Goal: Task Accomplishment & Management: Use online tool/utility

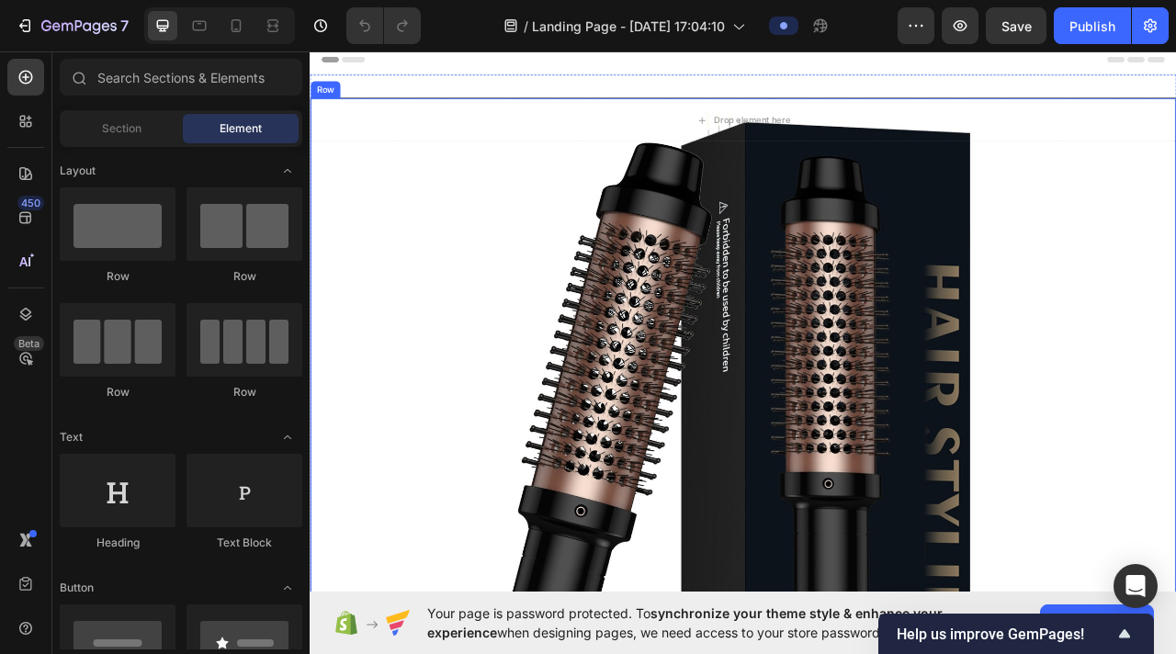
scroll to position [28, 0]
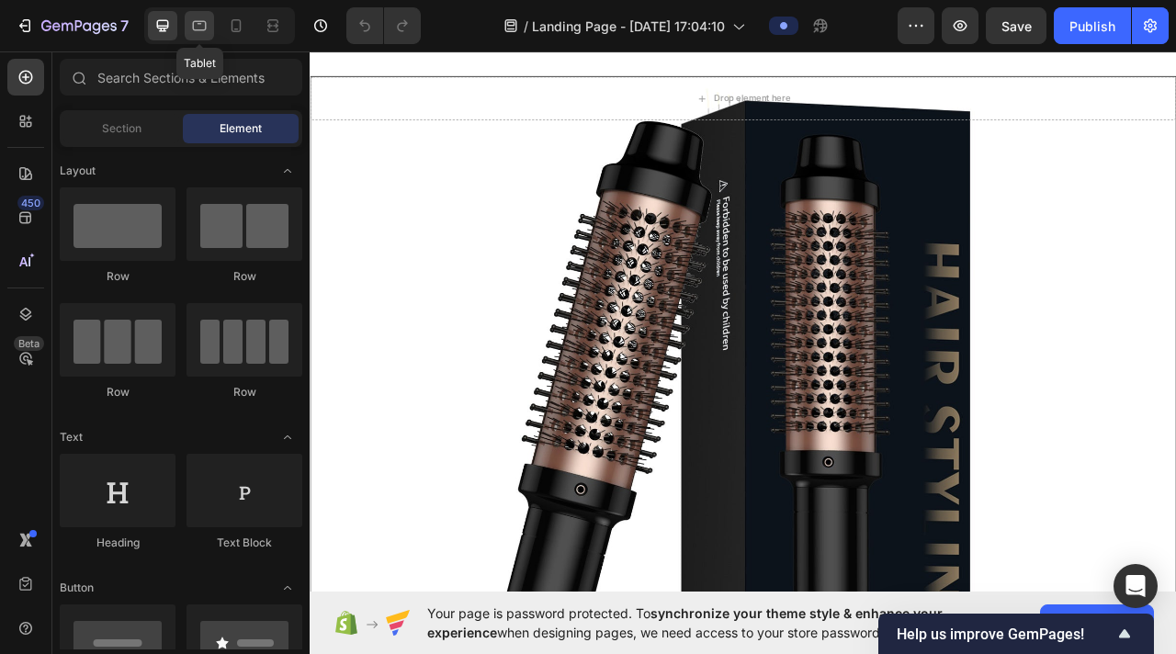
click at [203, 26] on icon at bounding box center [199, 26] width 18 height 18
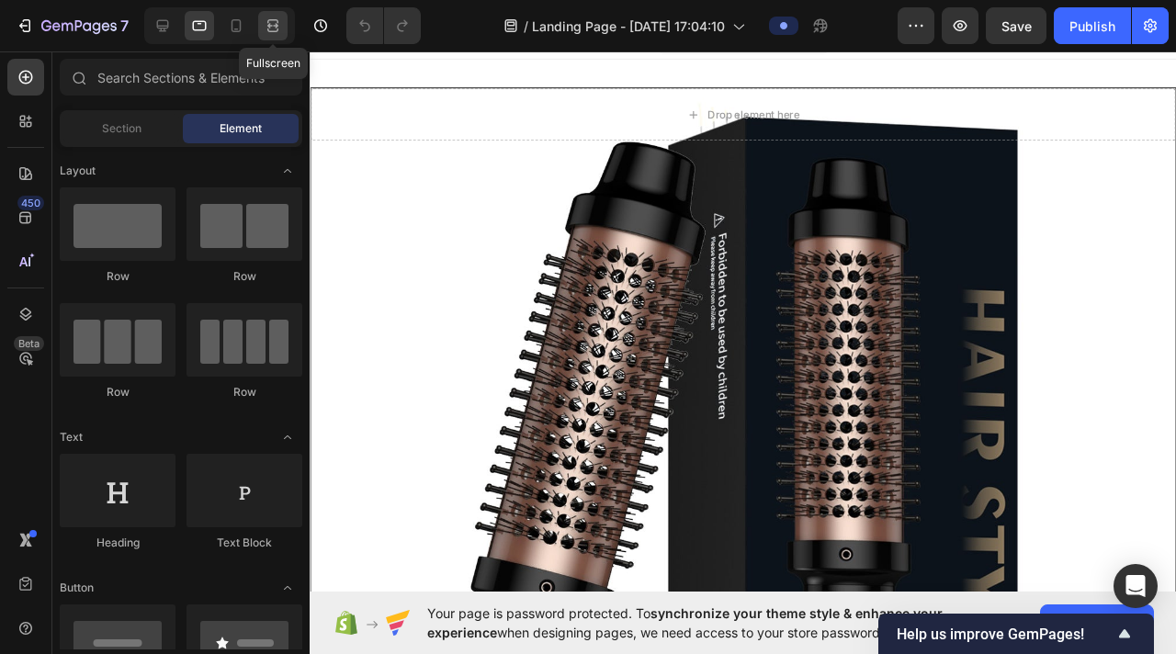
click at [265, 28] on icon at bounding box center [273, 26] width 18 height 18
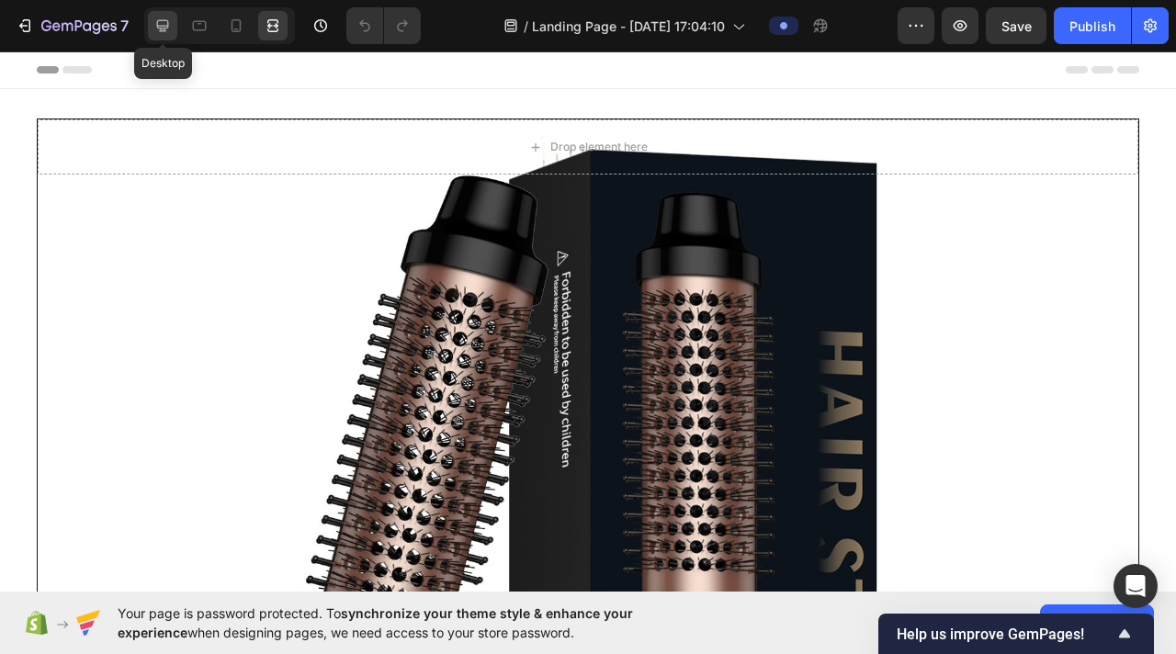
click at [167, 23] on icon at bounding box center [163, 26] width 12 height 12
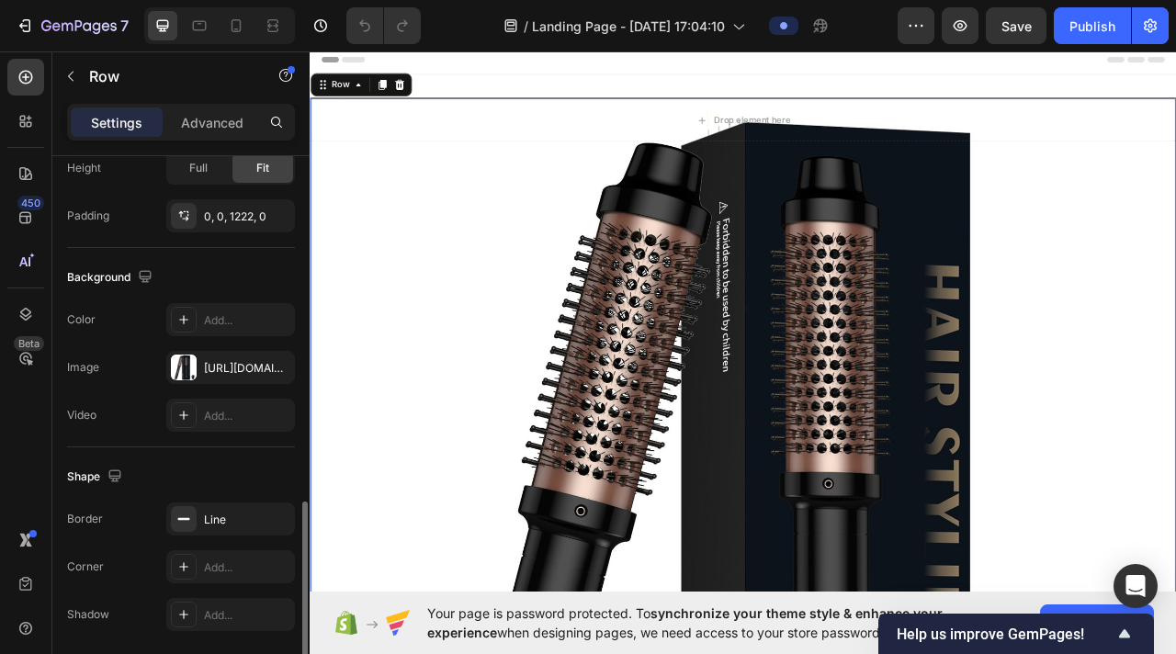
scroll to position [571, 0]
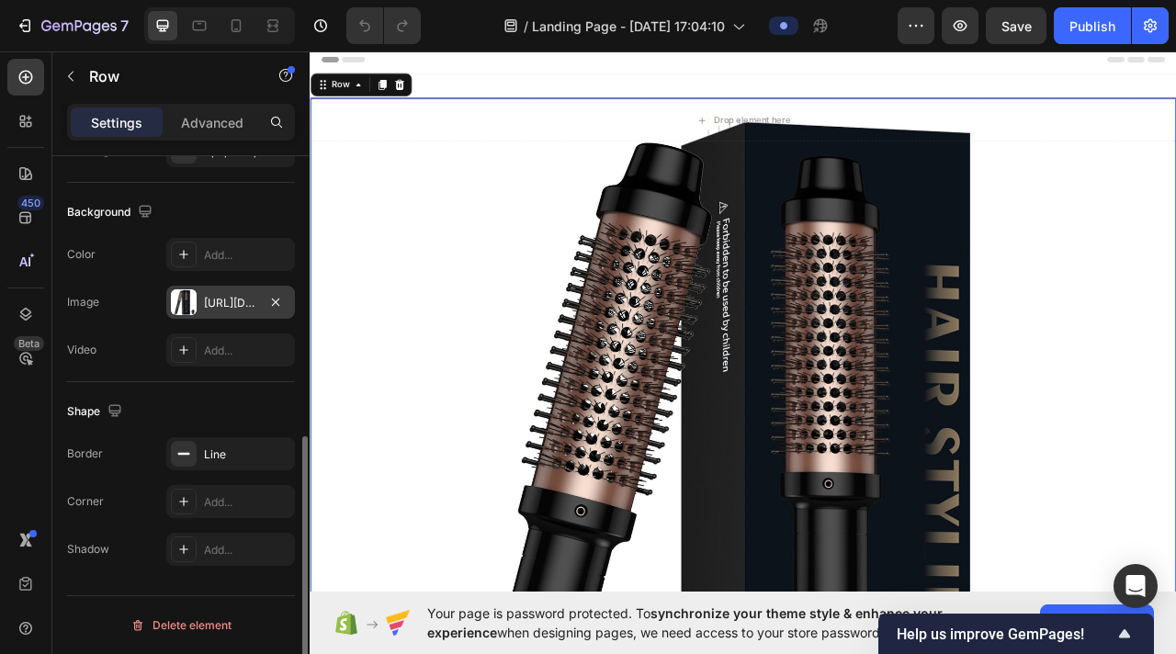
click at [193, 301] on div at bounding box center [184, 302] width 26 height 26
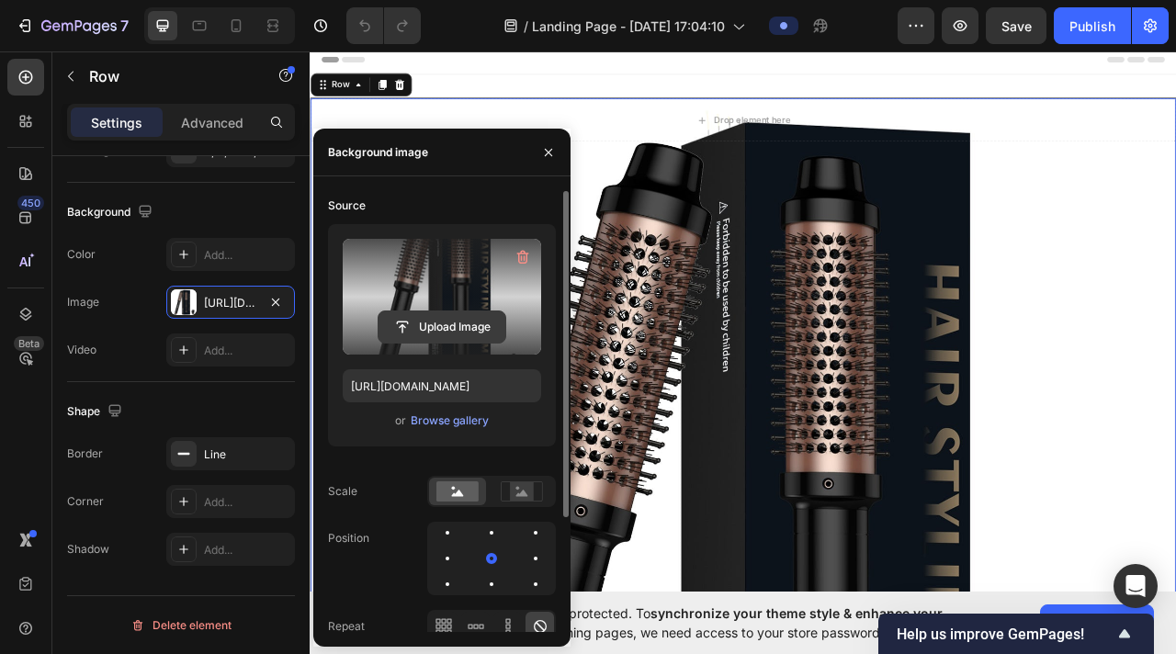
click at [445, 317] on input "file" at bounding box center [442, 327] width 127 height 31
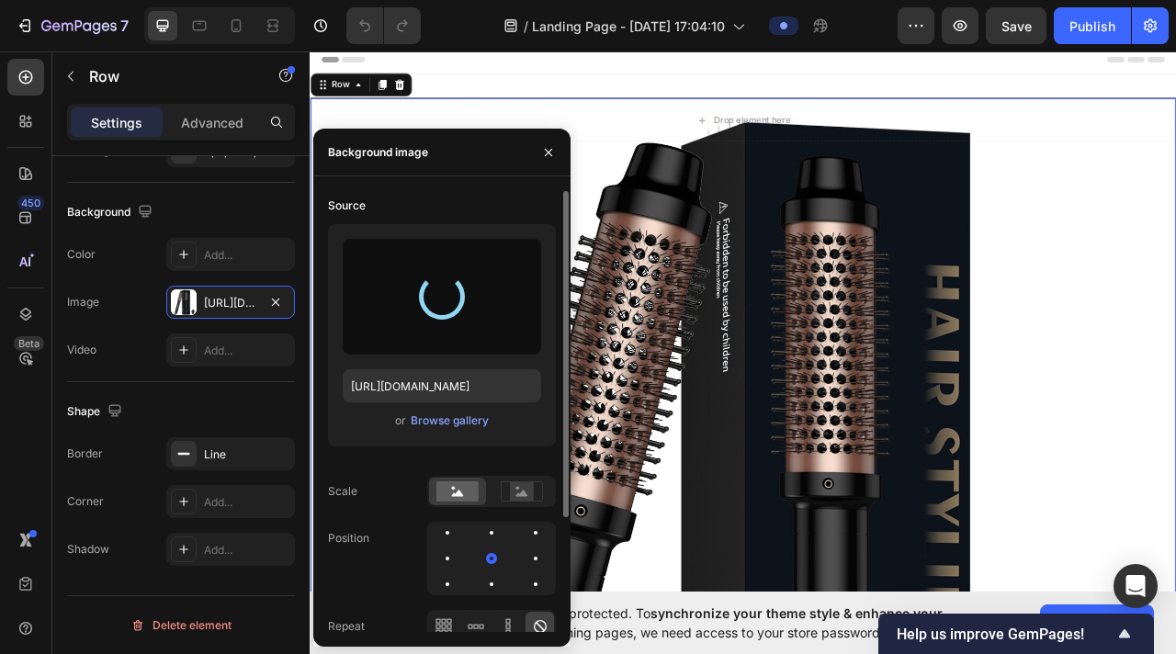
type input "[URL][DOMAIN_NAME]"
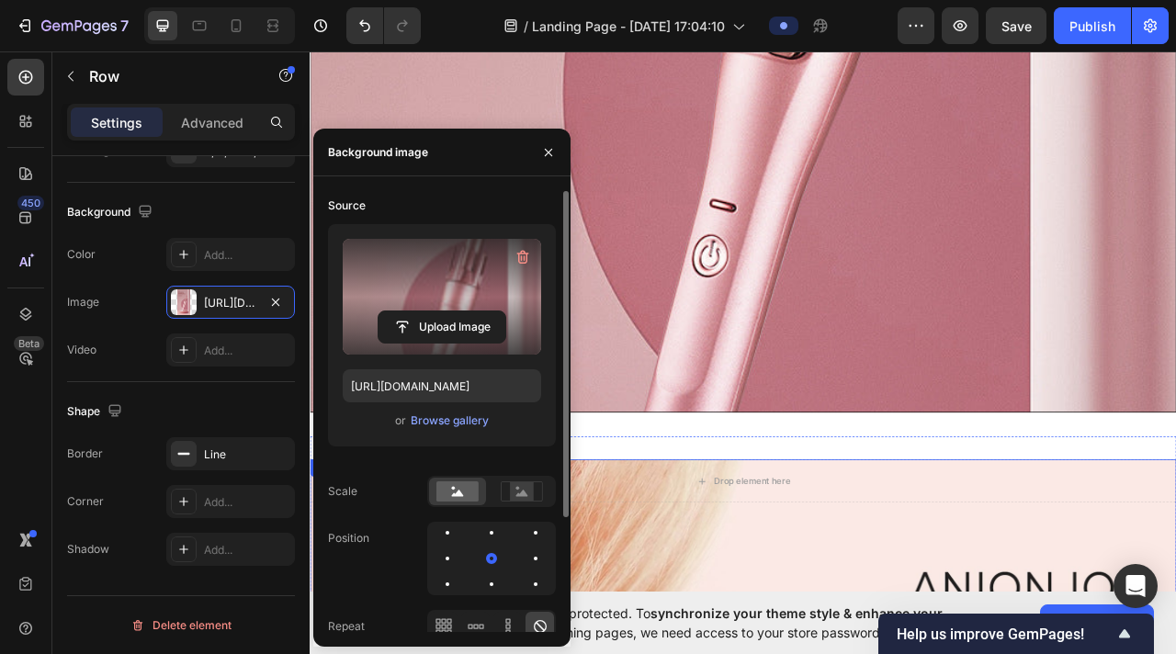
scroll to position [750, 0]
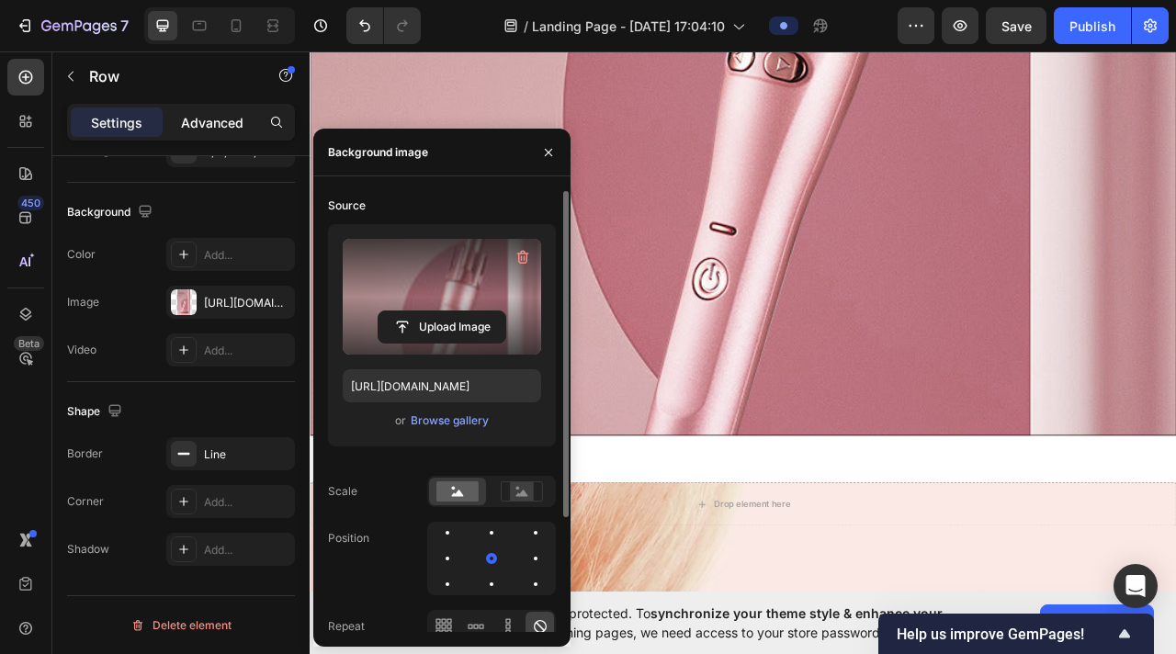
click at [243, 117] on p "Advanced" at bounding box center [212, 122] width 62 height 19
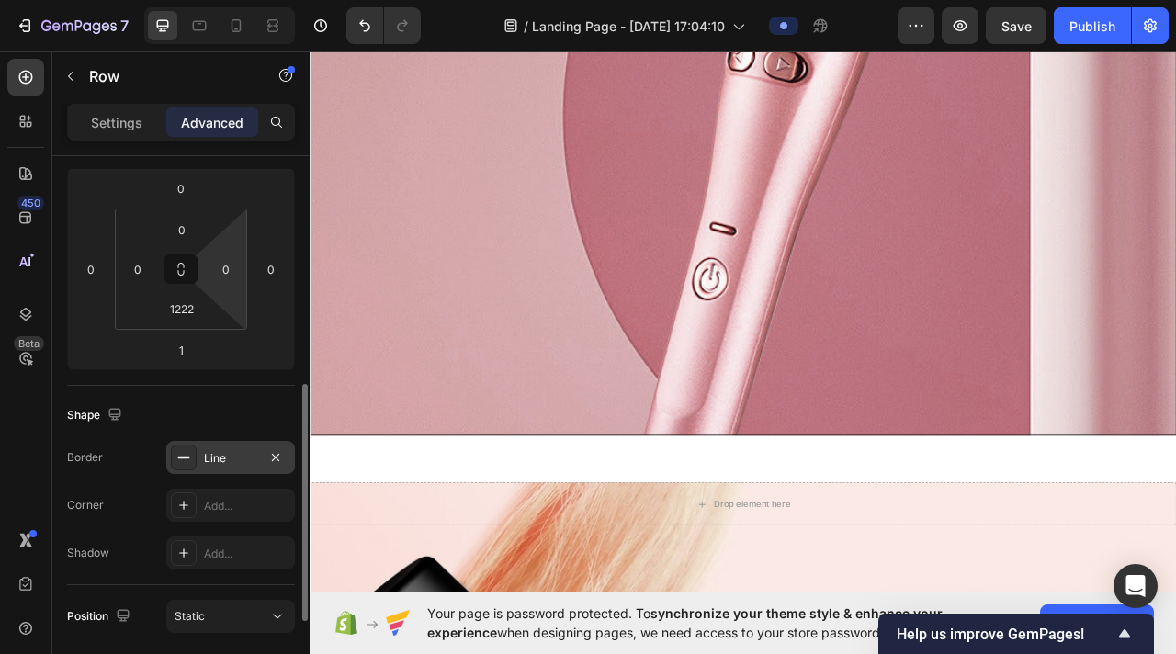
scroll to position [179, 0]
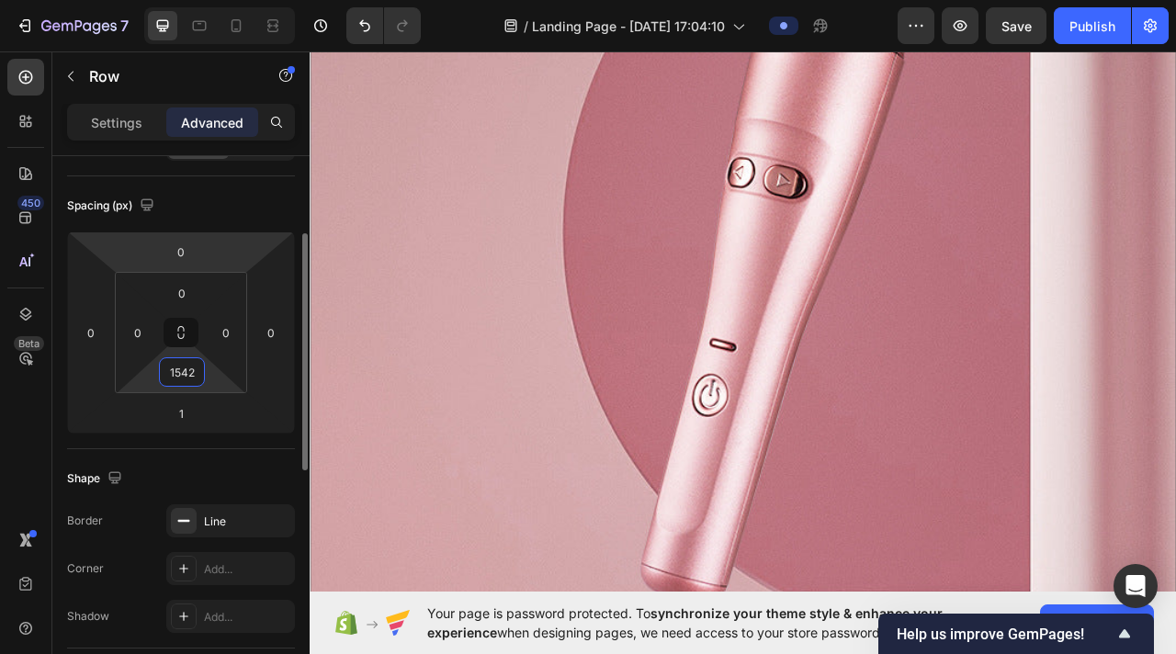
drag, startPoint x: 221, startPoint y: 384, endPoint x: 232, endPoint y: 238, distance: 146.5
click at [231, 0] on html "7 / Landing Page - [DATE] 17:04:10 Preview Save Publish 450 Beta Sections(18) E…" at bounding box center [588, 0] width 1176 height 0
type input "1540"
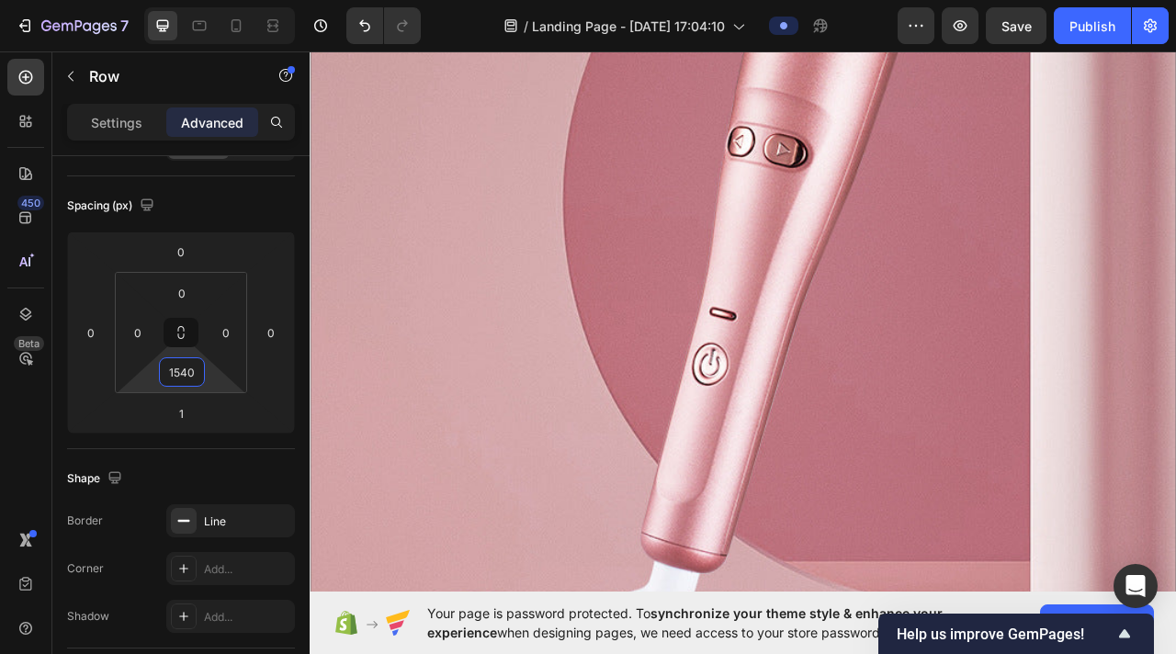
scroll to position [787, 0]
click at [153, 115] on div "Settings" at bounding box center [117, 122] width 92 height 29
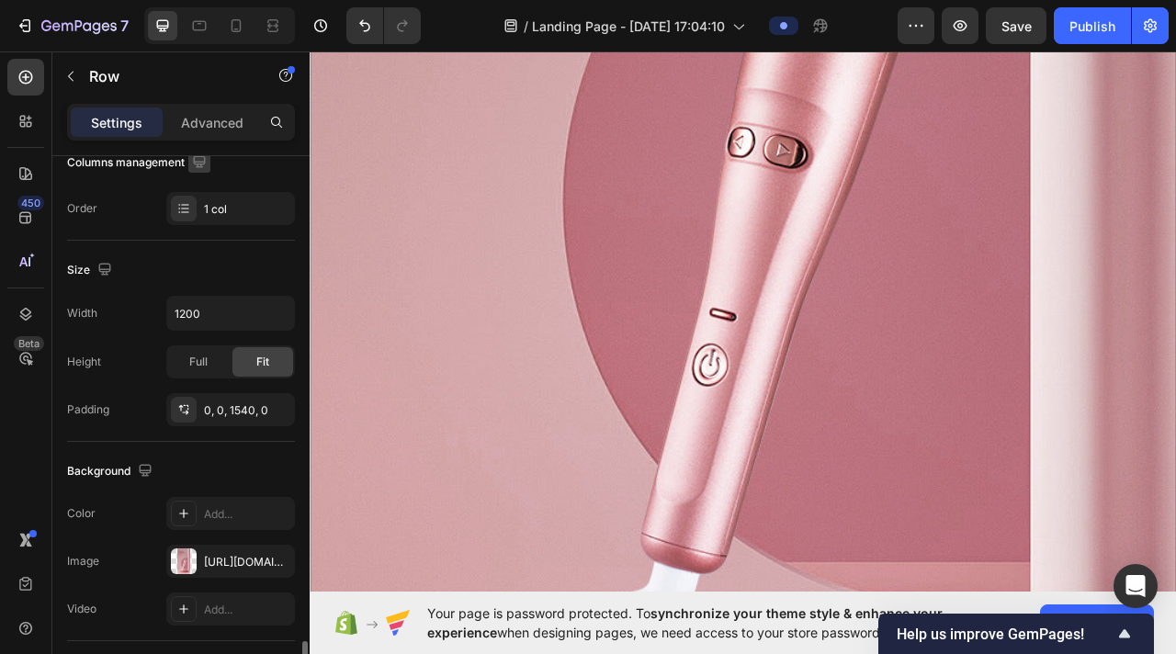
scroll to position [571, 0]
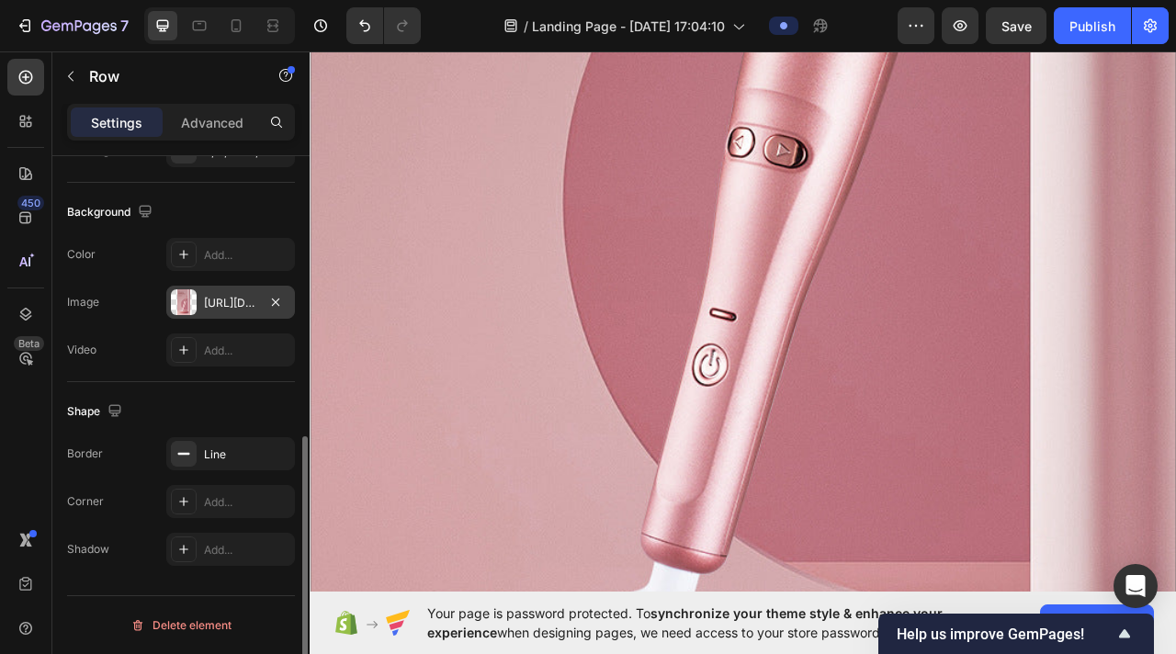
click at [235, 293] on div "[URL][DOMAIN_NAME]" at bounding box center [230, 302] width 129 height 33
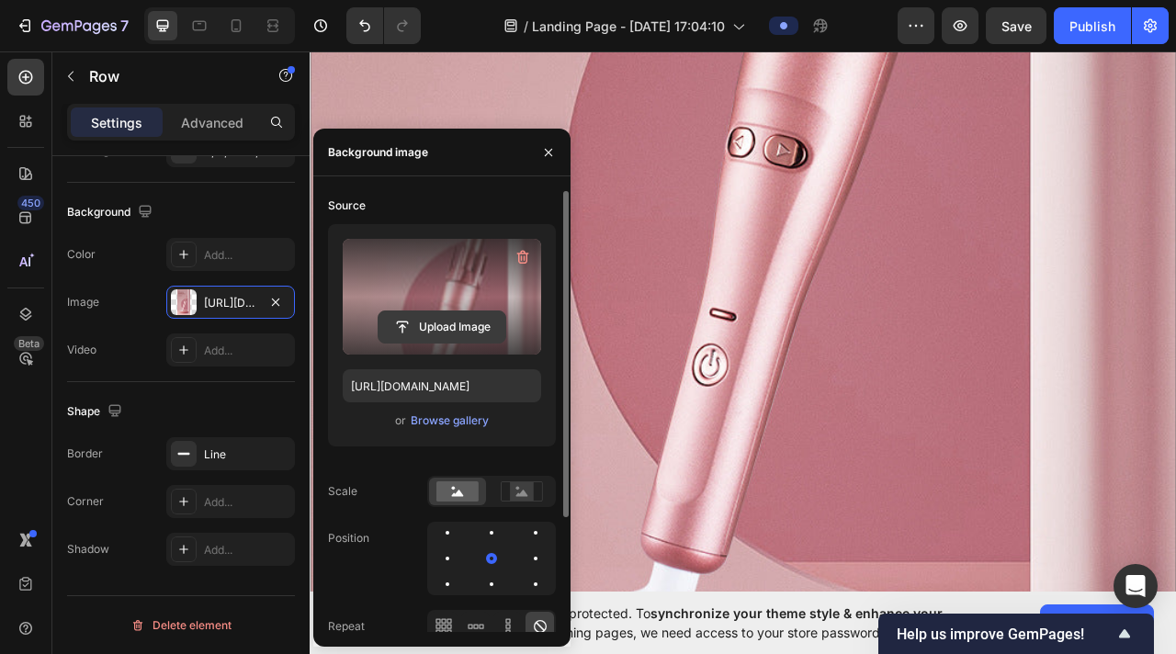
click at [437, 315] on input "file" at bounding box center [442, 327] width 127 height 31
click at [459, 339] on input "file" at bounding box center [442, 327] width 127 height 31
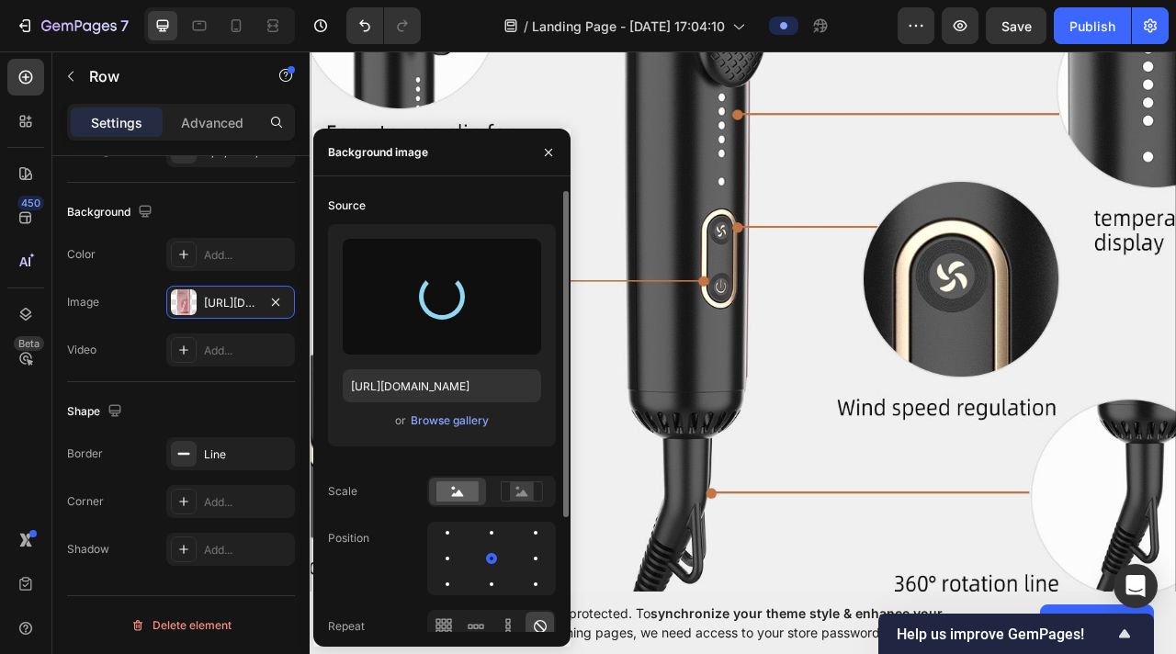
type input "[URL][DOMAIN_NAME]"
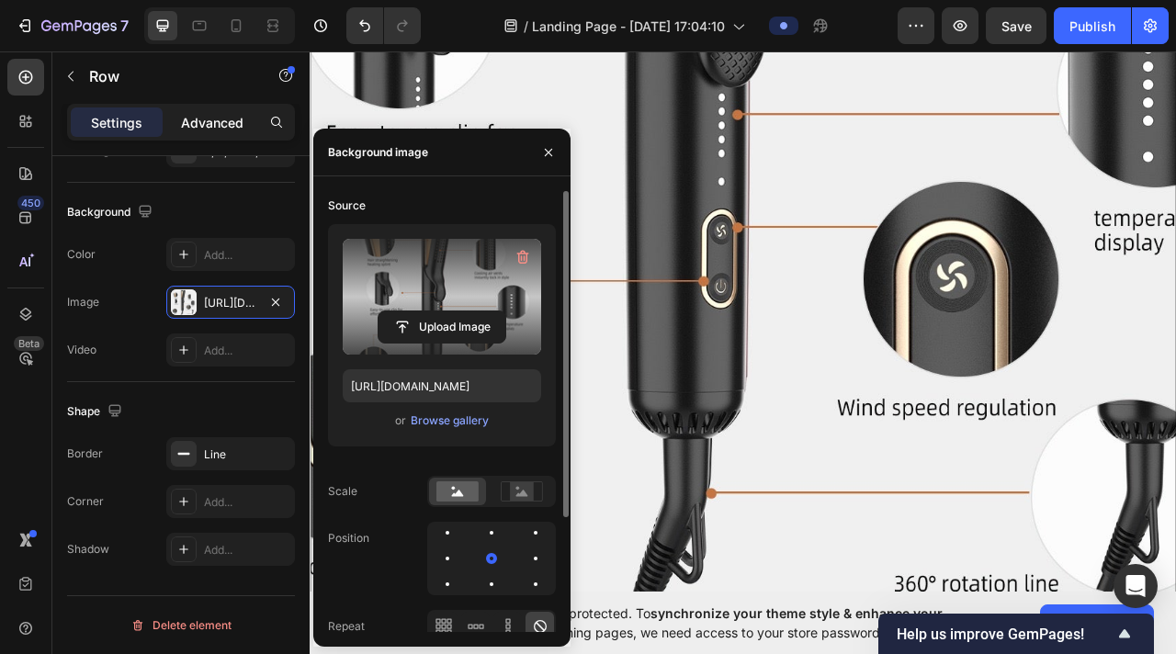
click at [221, 116] on p "Advanced" at bounding box center [212, 122] width 62 height 19
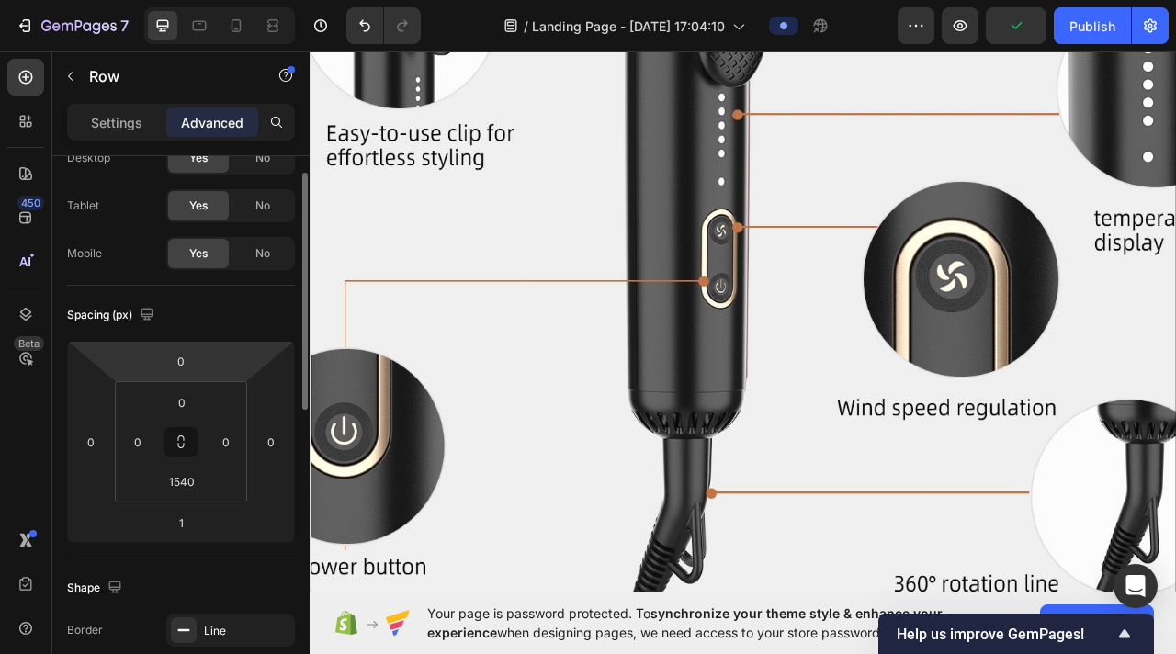
scroll to position [55, 0]
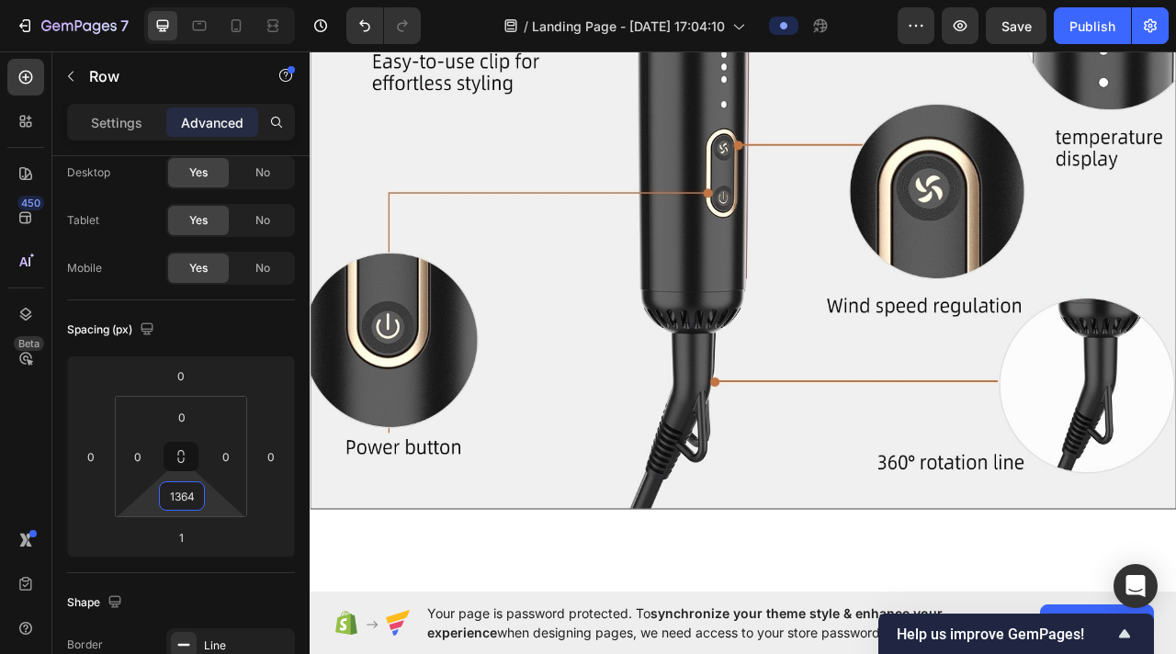
drag, startPoint x: 228, startPoint y: 502, endPoint x: 271, endPoint y: 583, distance: 91.7
click at [271, 0] on html "7 / Landing Page - [DATE] 17:04:10 Preview Save Publish 450 Beta Sections(18) E…" at bounding box center [588, 0] width 1176 height 0
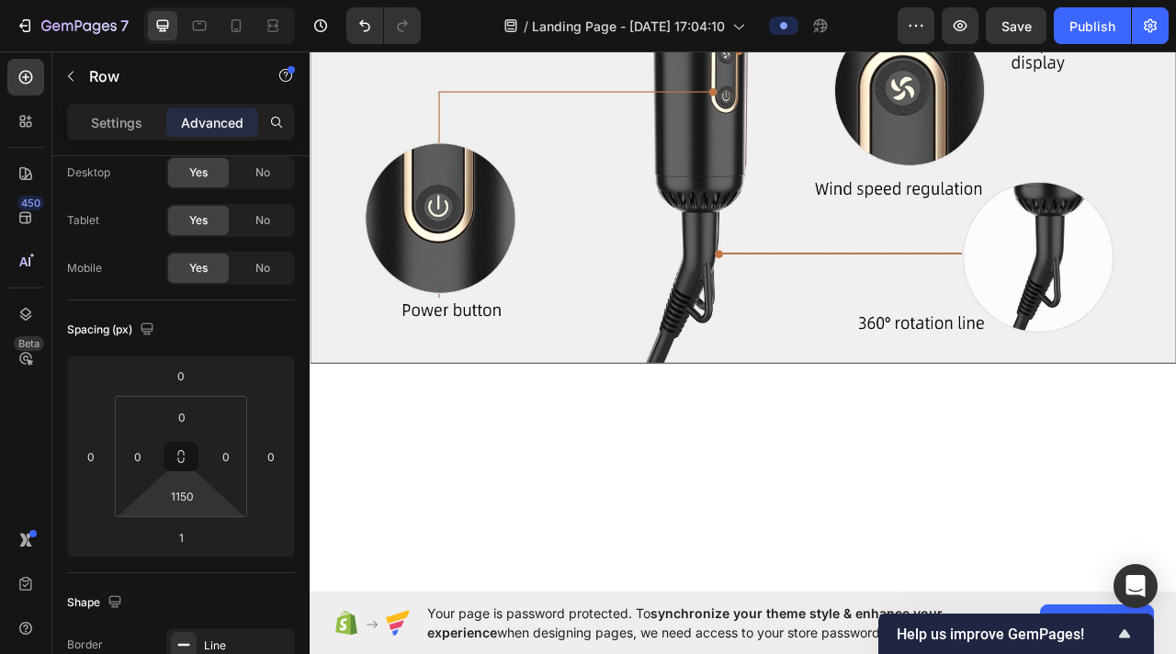
type input "1148"
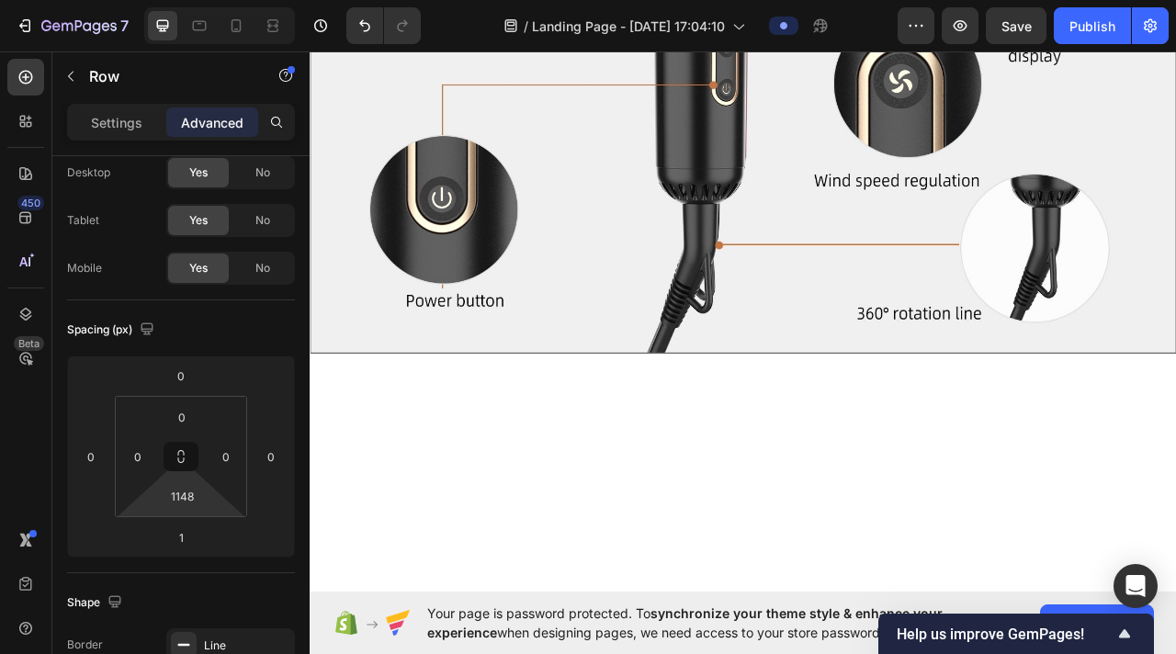
drag, startPoint x: 217, startPoint y: 493, endPoint x: 265, endPoint y: 593, distance: 110.2
click at [265, 0] on html "7 / Landing Page - [DATE] 17:04:10 Preview Save Publish 450 Beta Sections(18) E…" at bounding box center [588, 0] width 1176 height 0
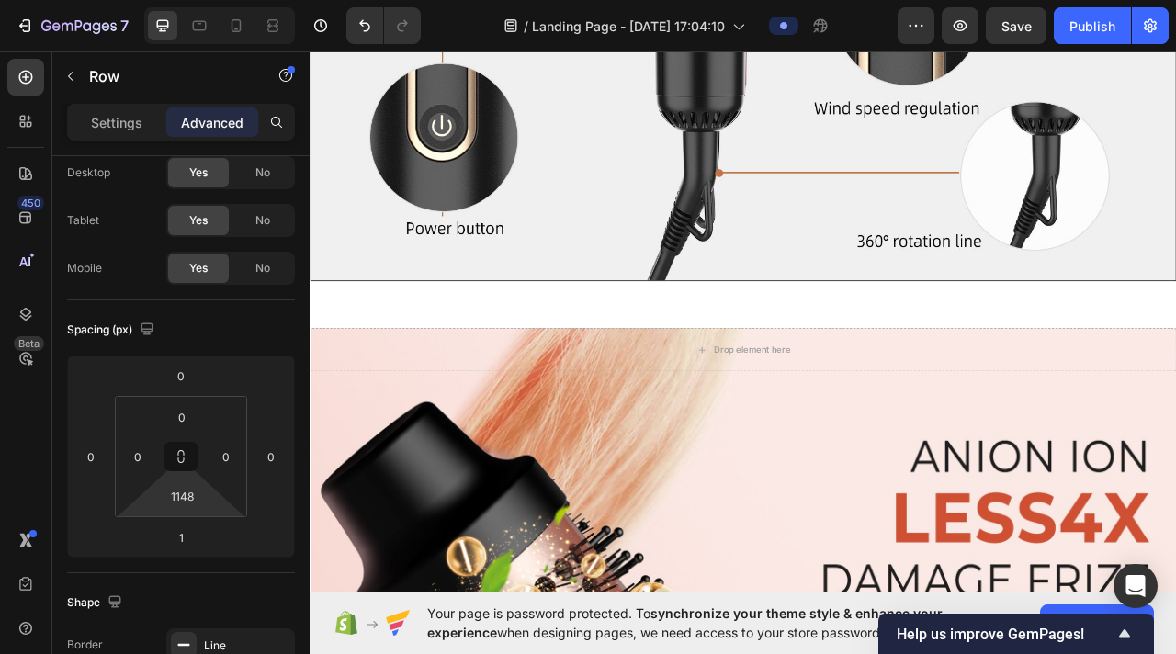
scroll to position [890, 0]
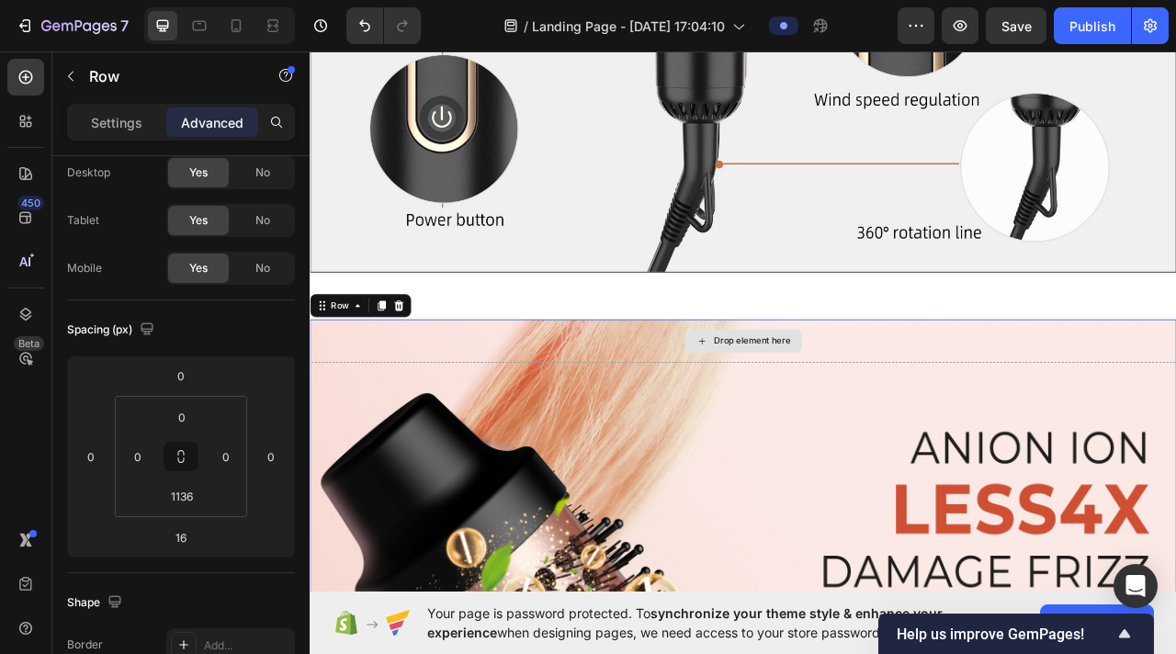
click at [435, 421] on div "Drop element here" at bounding box center [861, 420] width 1103 height 55
click at [117, 127] on p "Settings" at bounding box center [116, 122] width 51 height 19
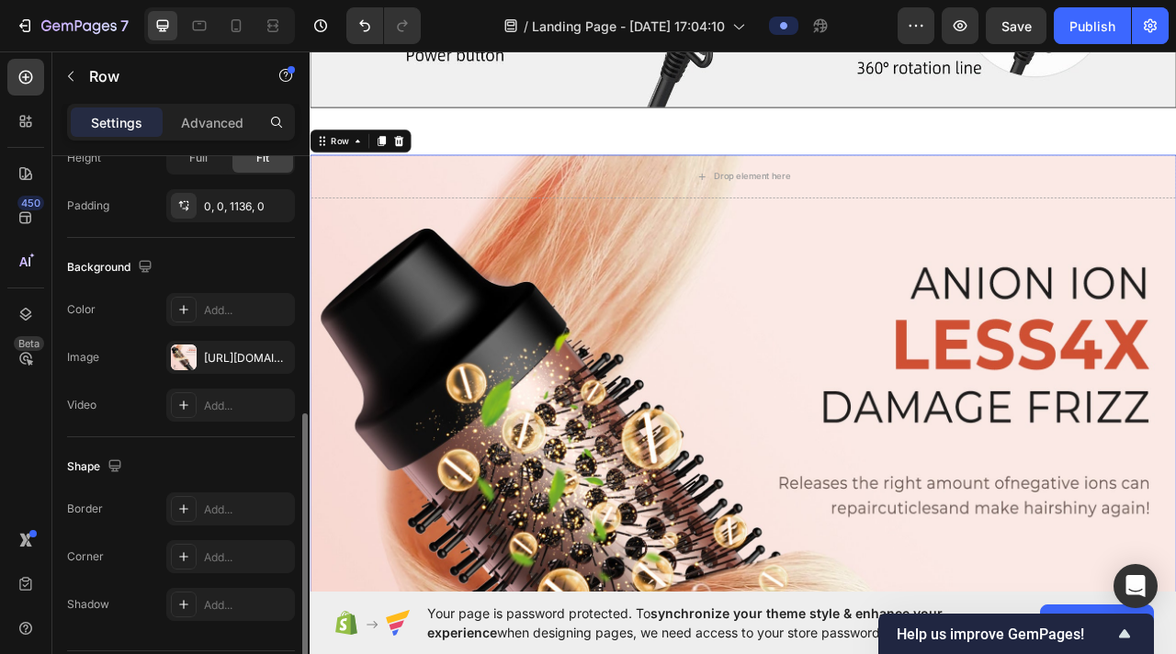
scroll to position [526, 0]
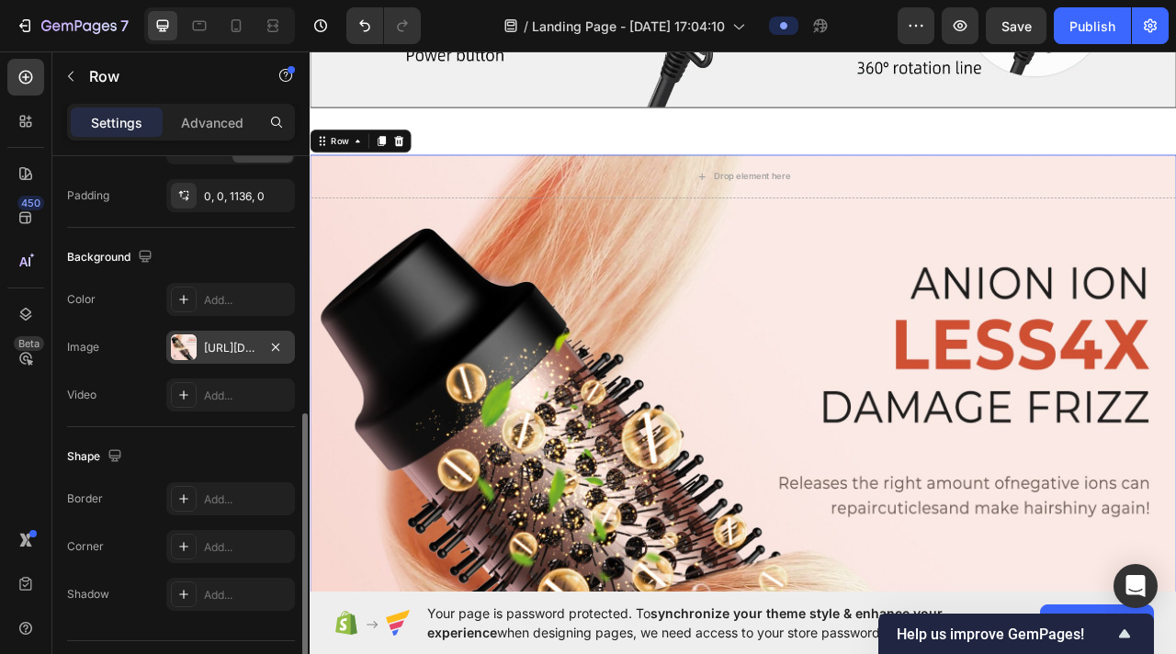
click at [187, 351] on div at bounding box center [184, 348] width 26 height 26
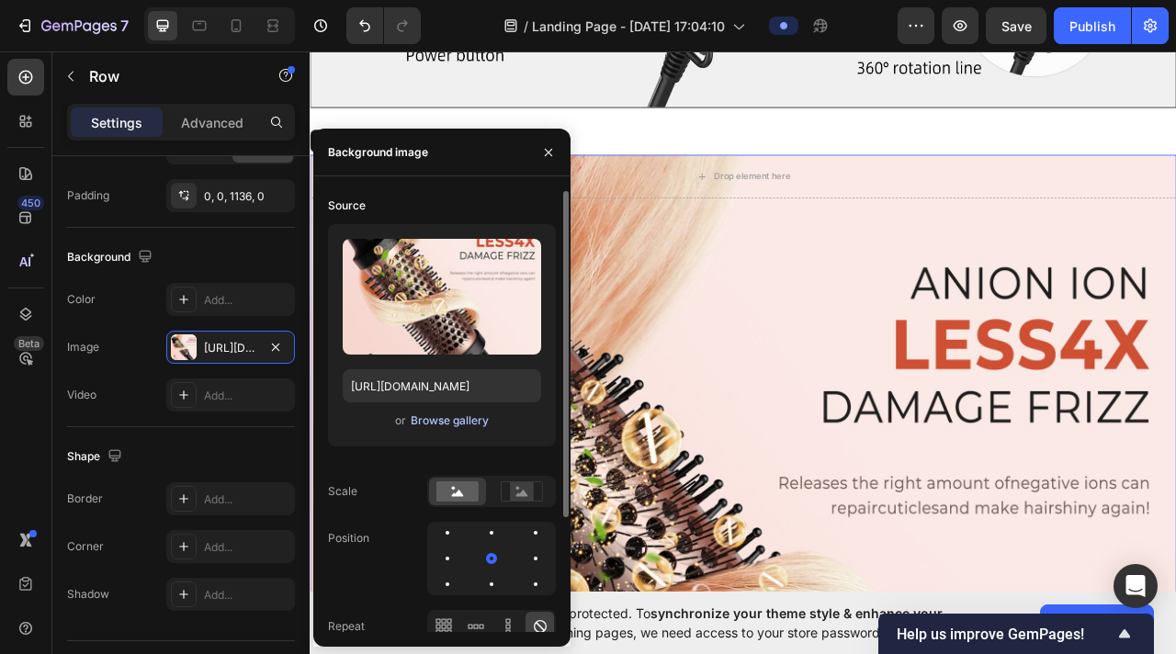
click at [437, 414] on div "Browse gallery" at bounding box center [450, 421] width 78 height 17
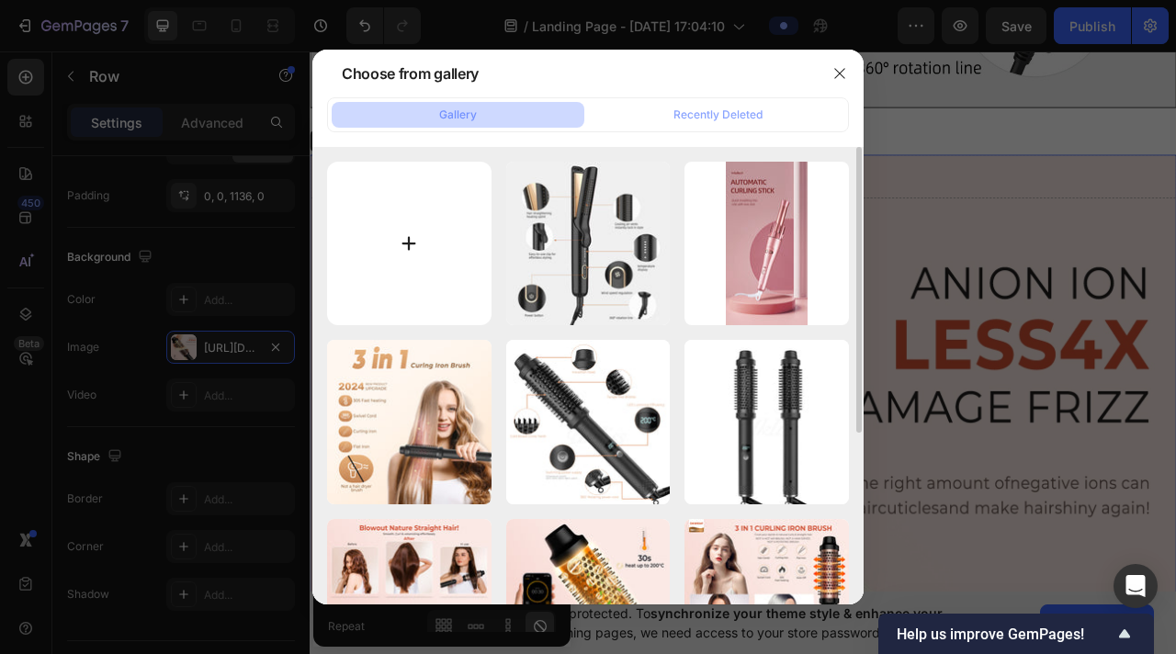
click at [413, 223] on input "file" at bounding box center [409, 244] width 164 height 164
type input "C:\fakepath\IMG_2868.JPG"
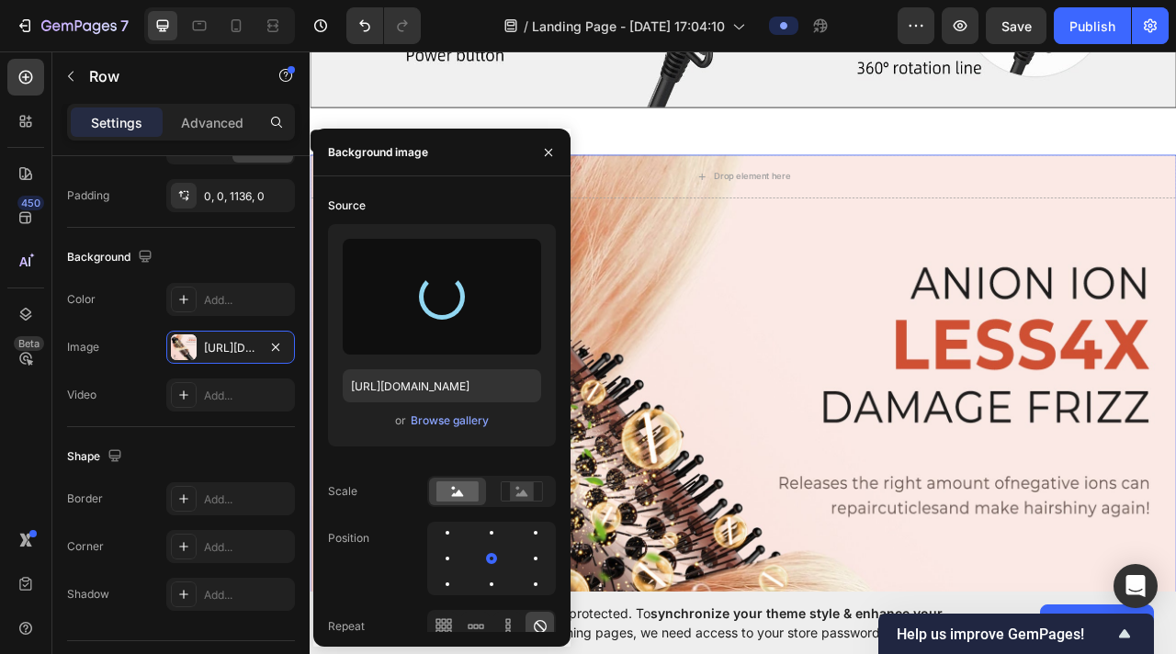
type input "[URL][DOMAIN_NAME]"
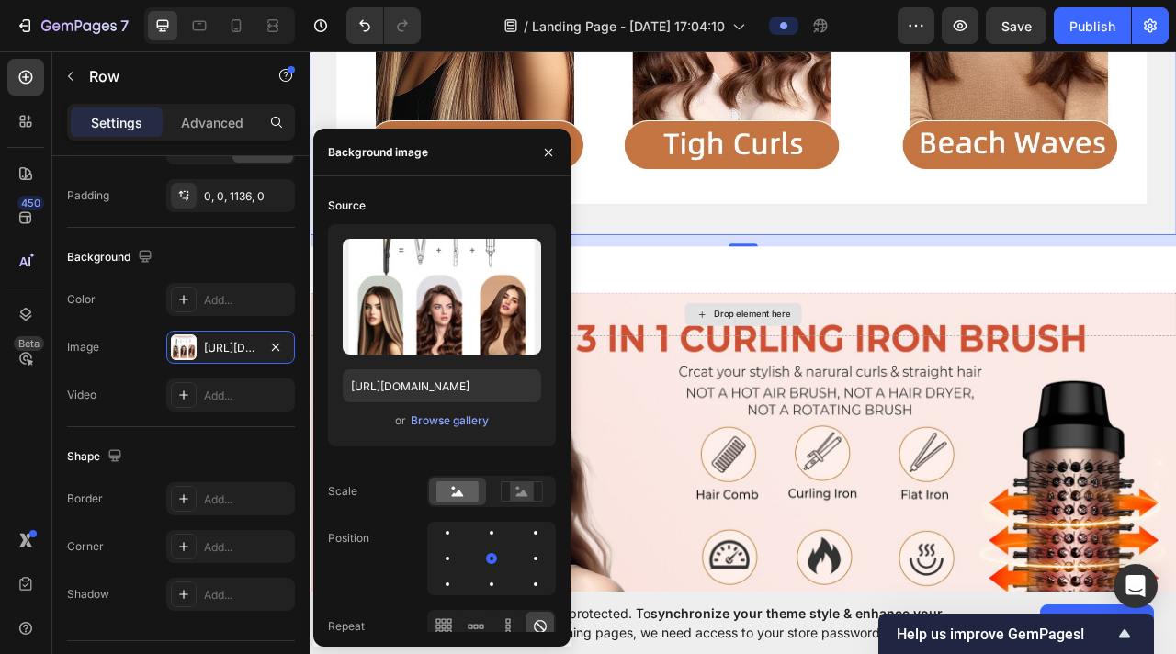
scroll to position [2125, 0]
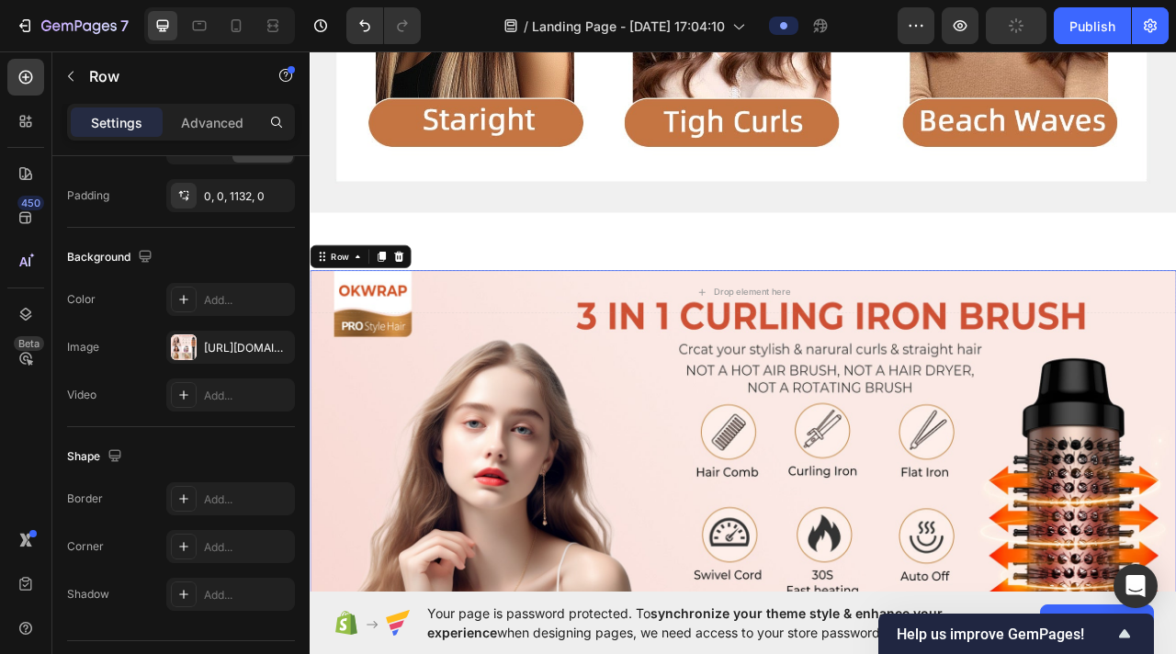
click at [196, 349] on div at bounding box center [184, 348] width 26 height 26
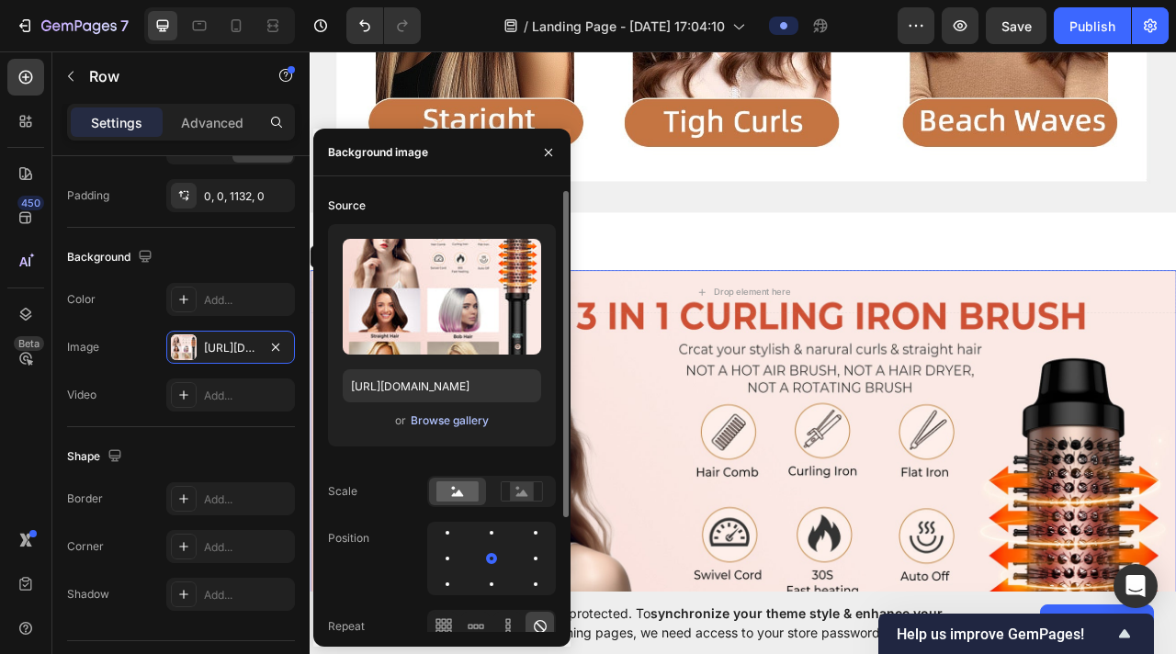
click at [457, 419] on div "Browse gallery" at bounding box center [450, 421] width 78 height 17
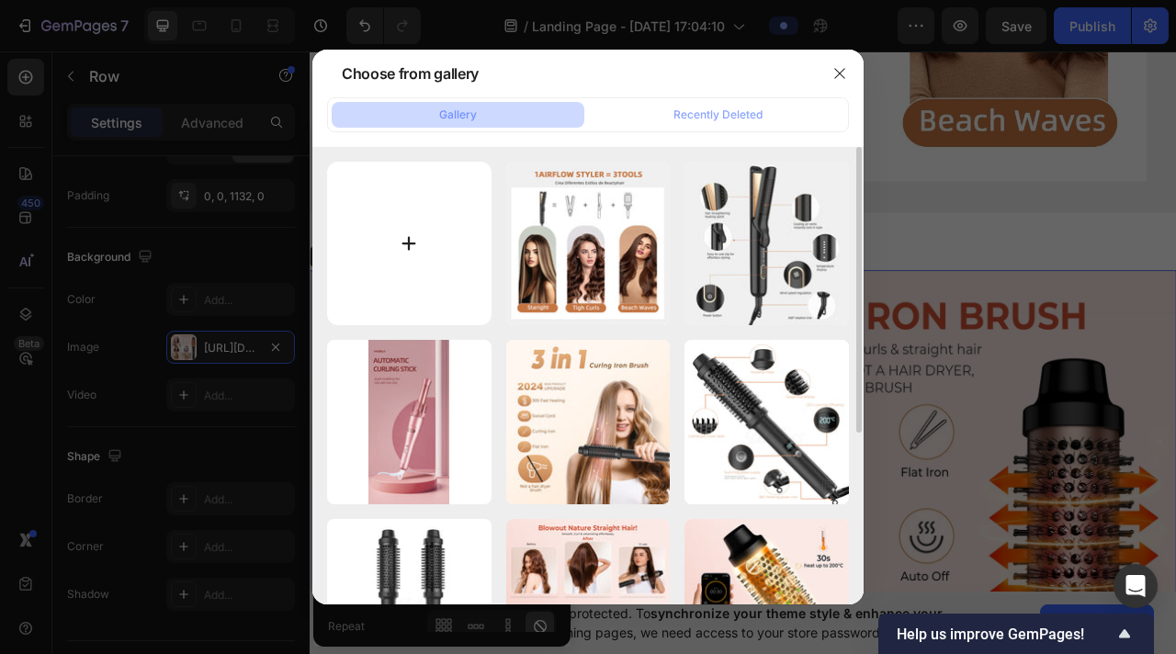
click at [414, 304] on input "file" at bounding box center [409, 244] width 164 height 164
type input "C:\fakepath\IMG_2869.JPG"
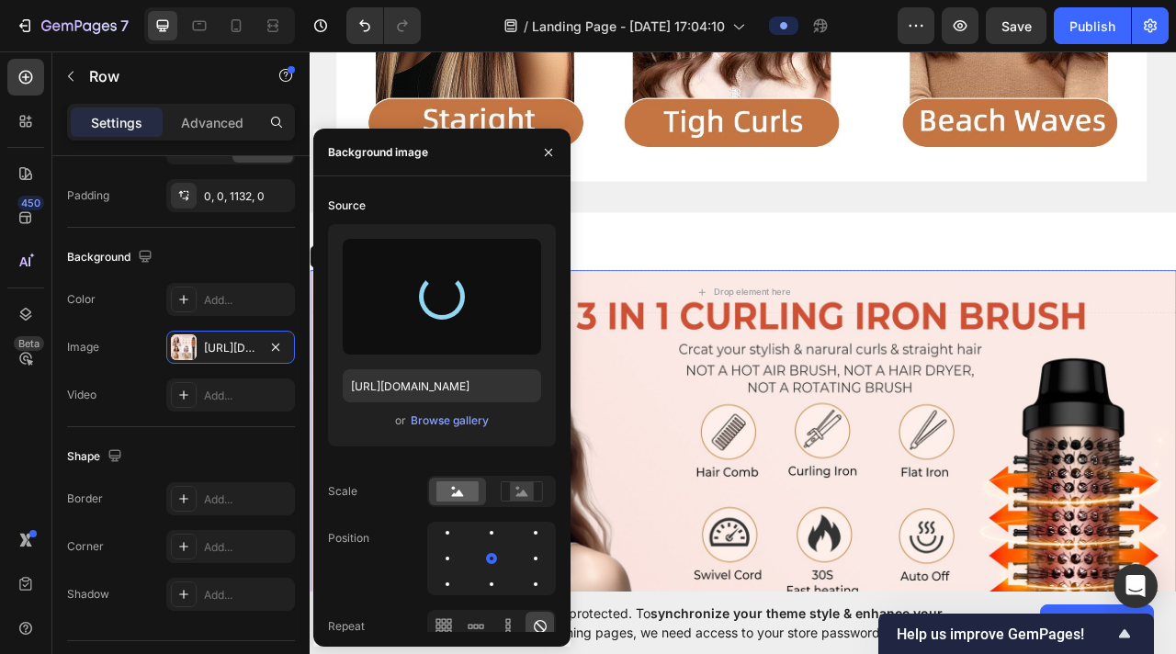
type input "[URL][DOMAIN_NAME]"
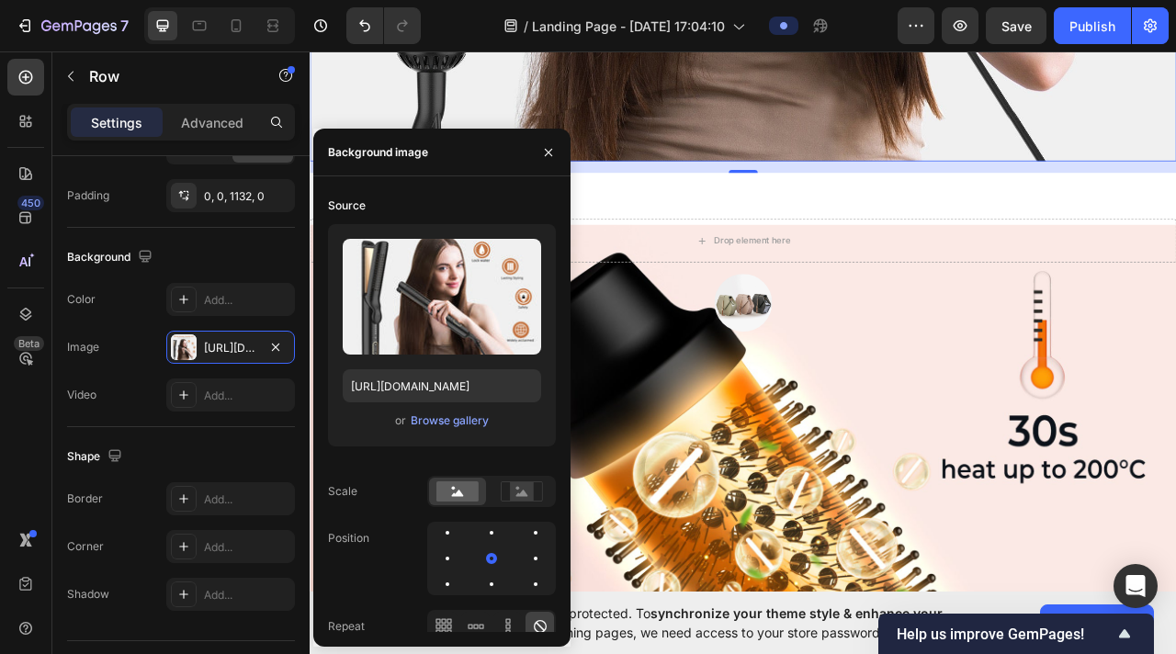
scroll to position [3373, 0]
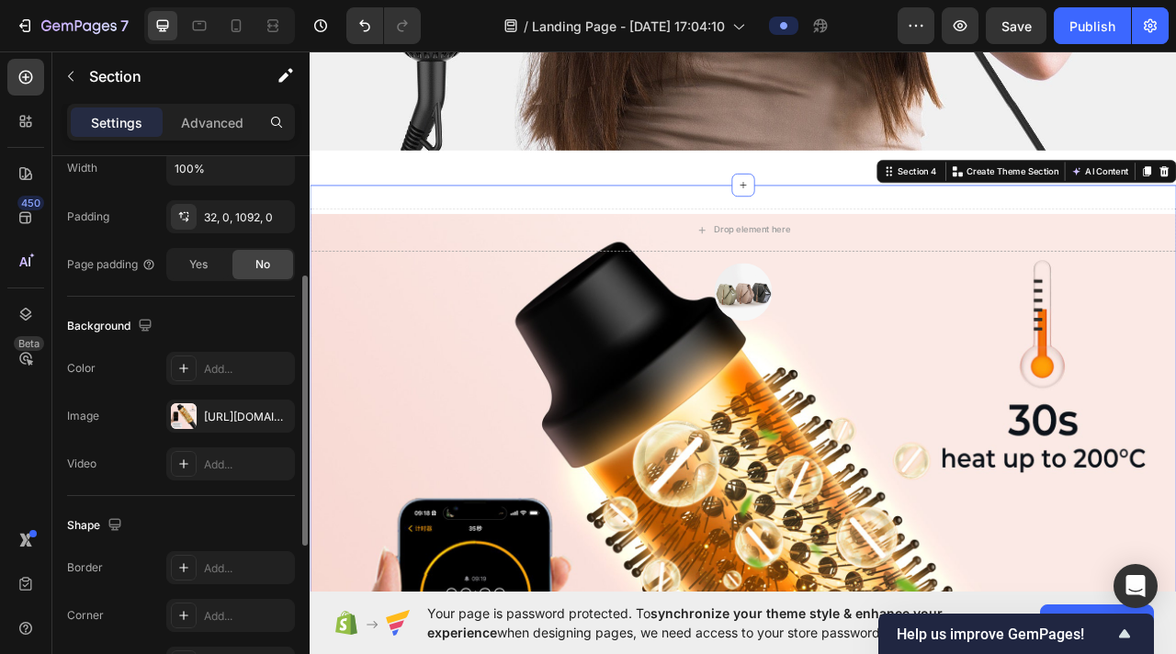
scroll to position [472, 0]
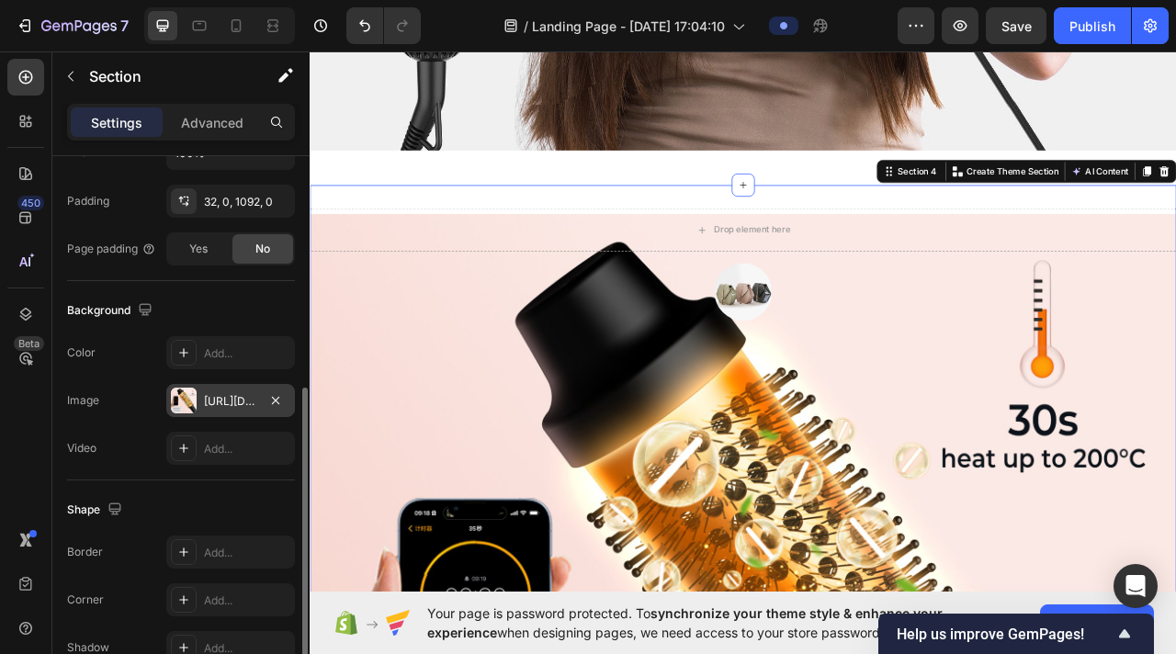
click at [181, 410] on div at bounding box center [184, 401] width 26 height 26
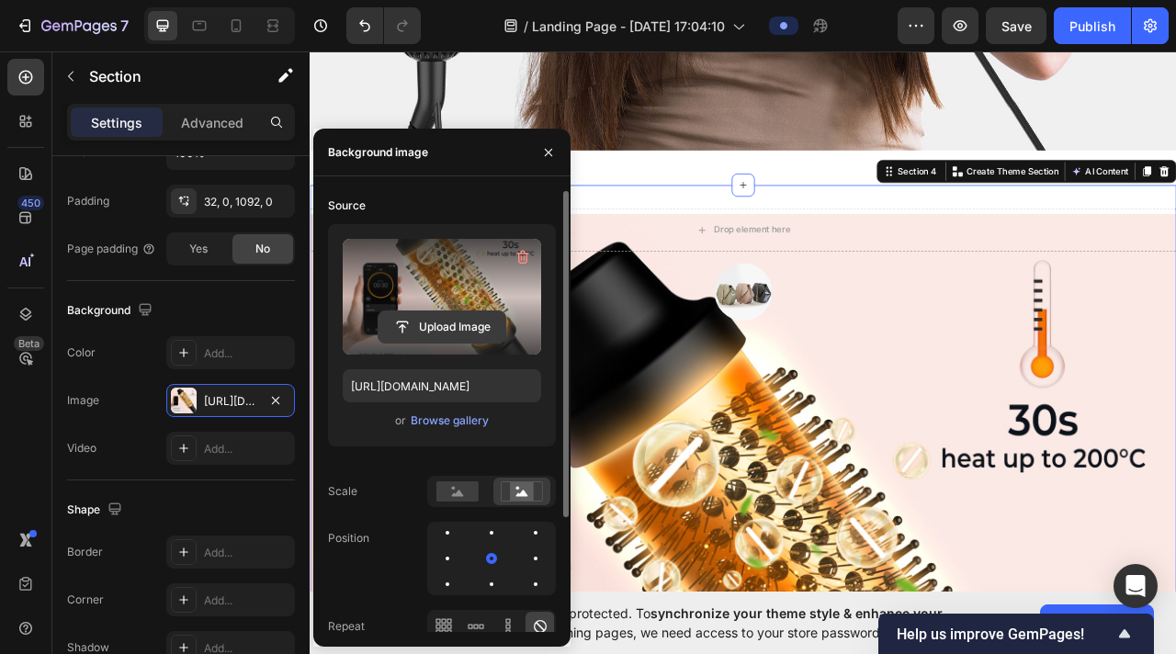
click at [415, 323] on input "file" at bounding box center [442, 327] width 127 height 31
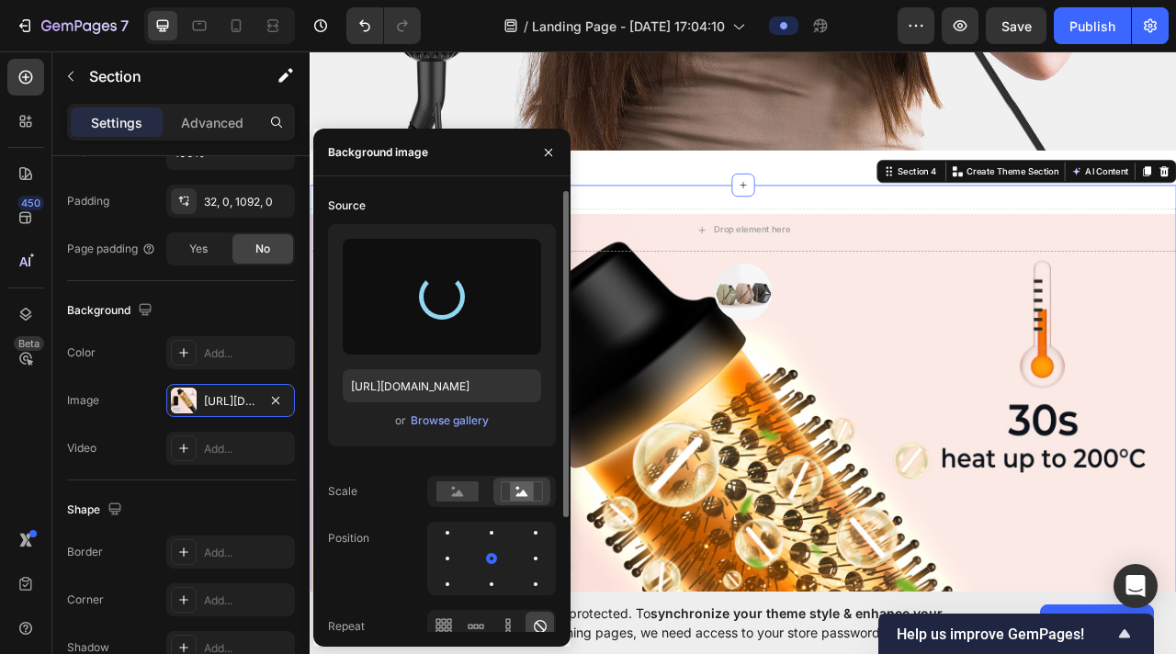
type input "[URL][DOMAIN_NAME]"
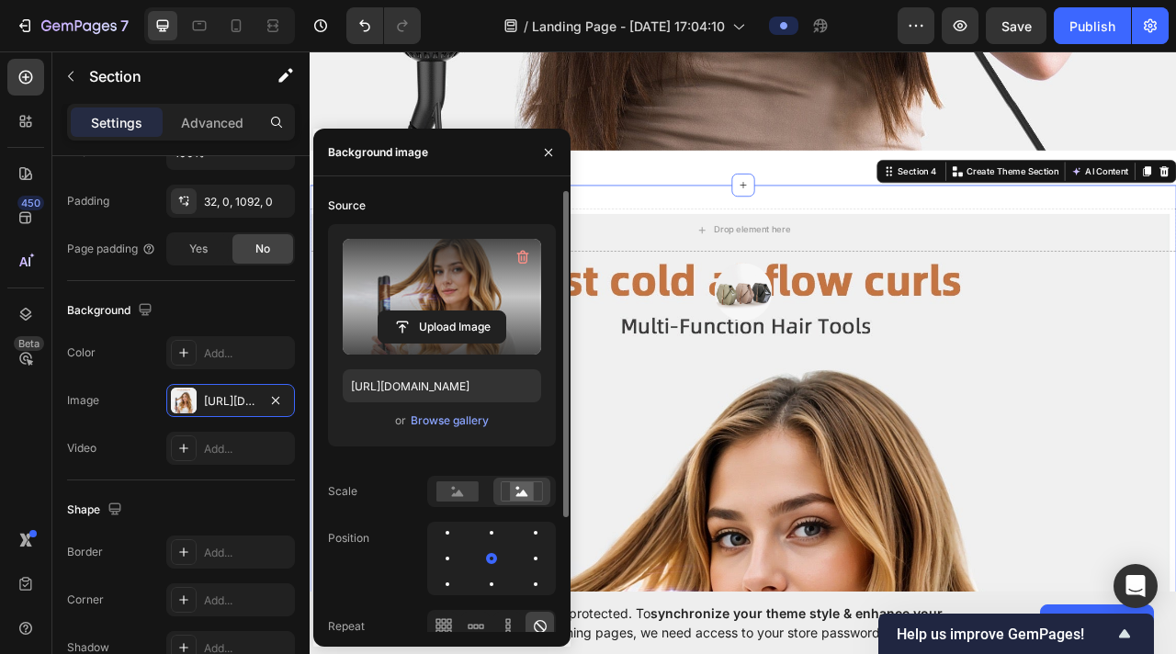
scroll to position [3374, 0]
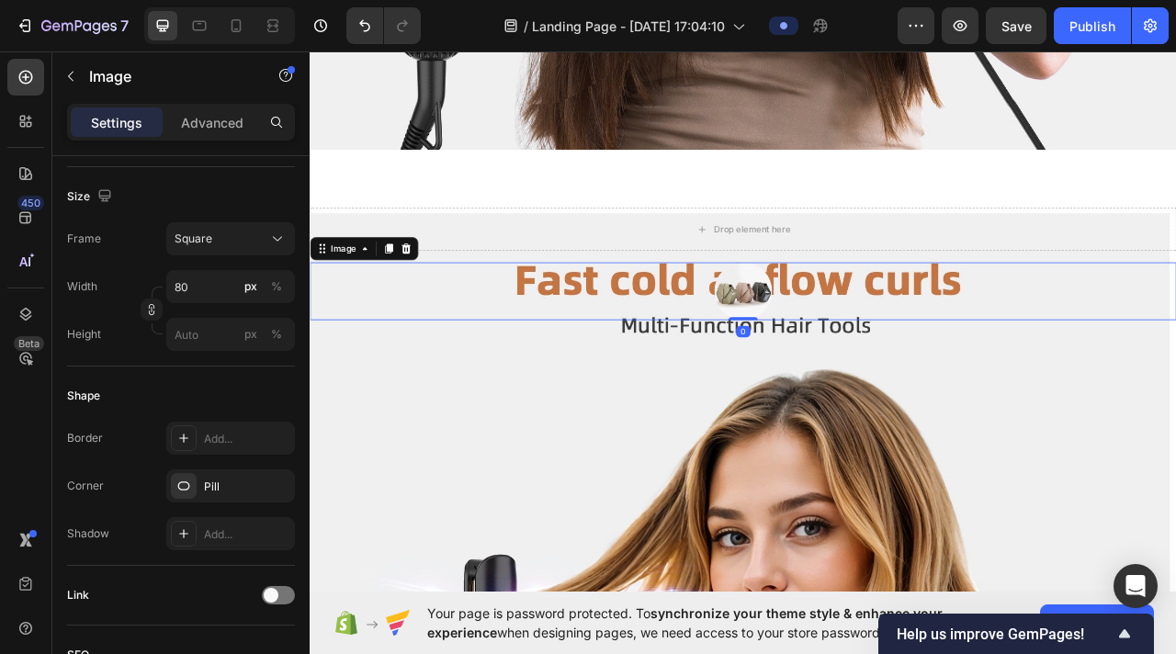
click at [757, 357] on img at bounding box center [861, 358] width 74 height 74
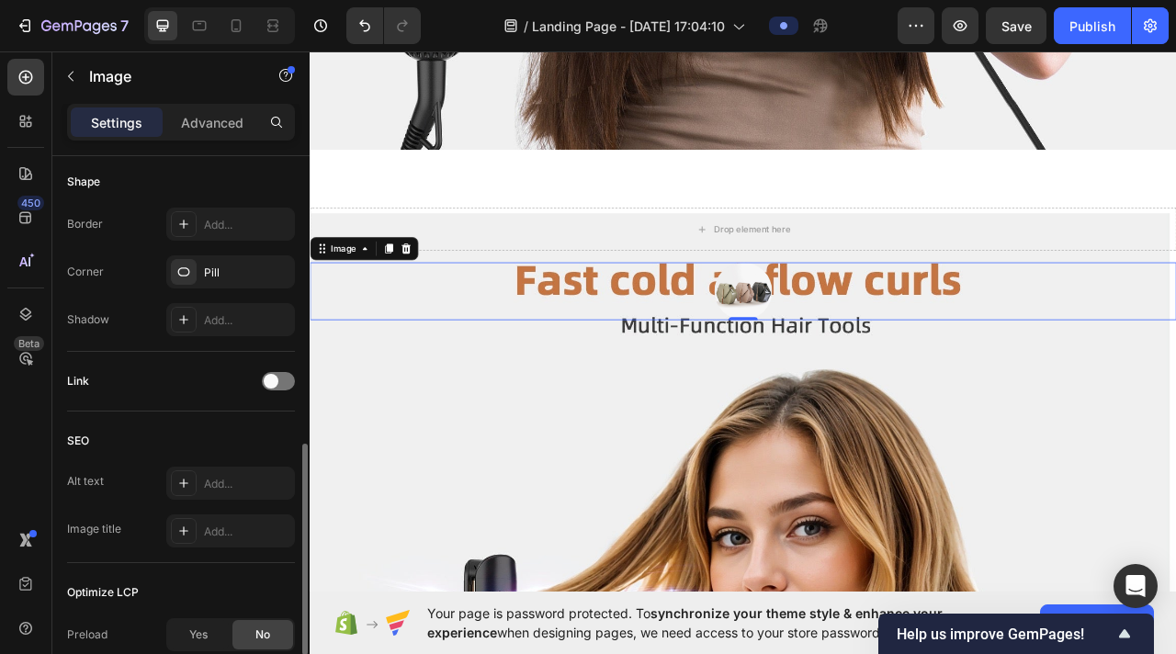
scroll to position [883, 0]
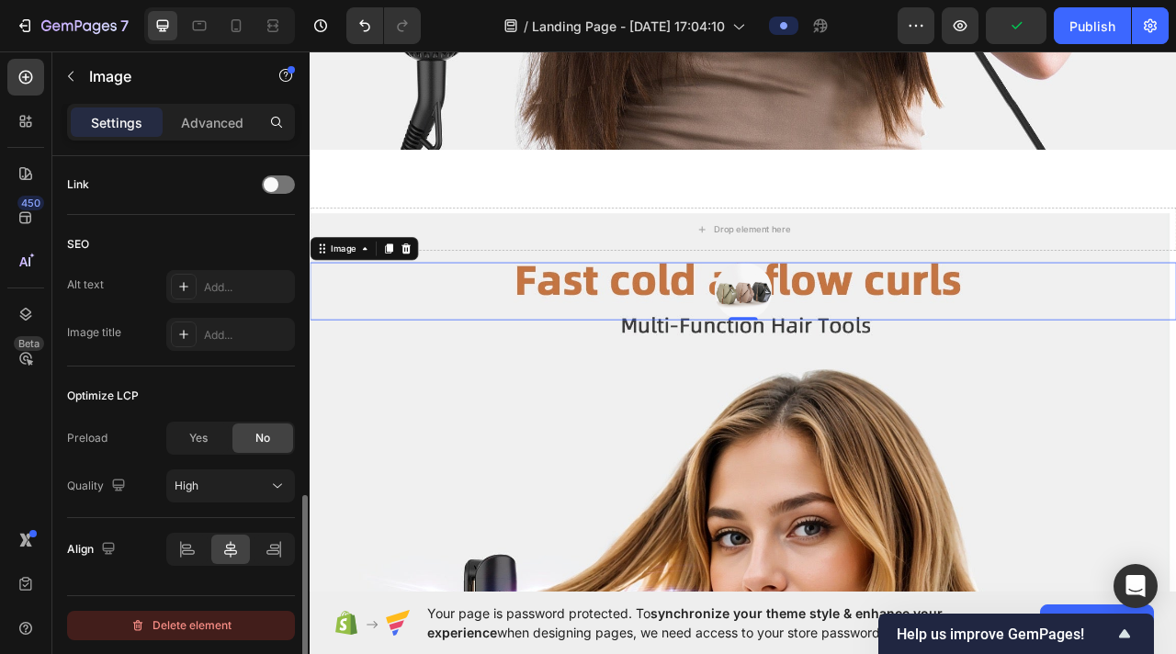
click at [207, 530] on div "Delete element" at bounding box center [180, 626] width 101 height 22
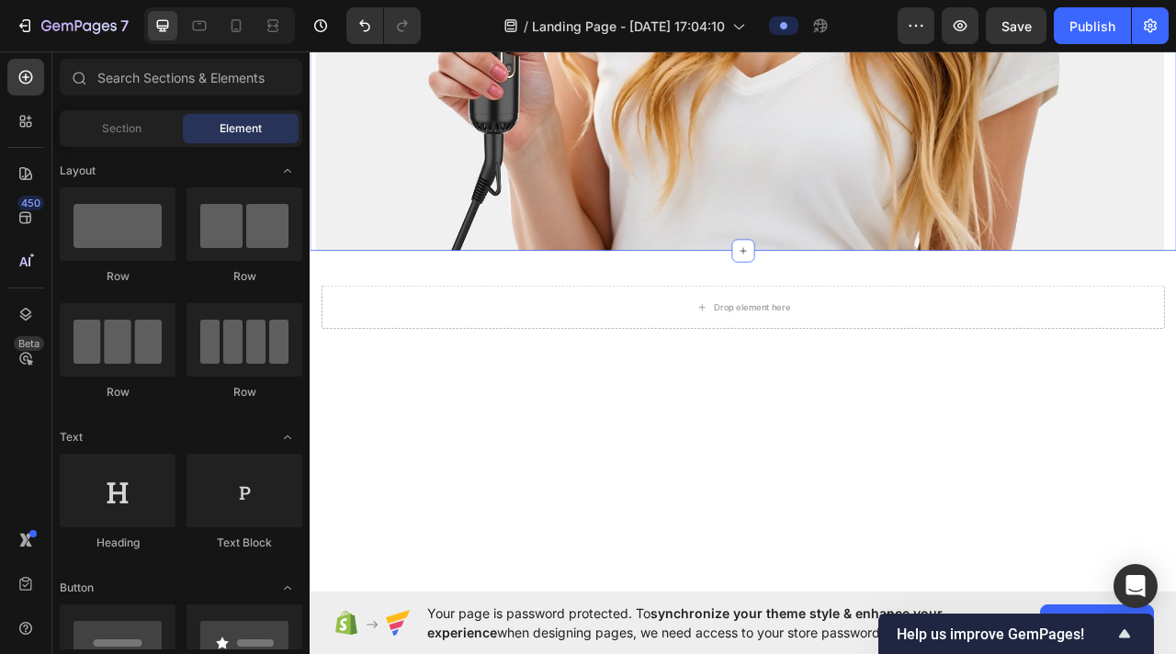
scroll to position [4412, 0]
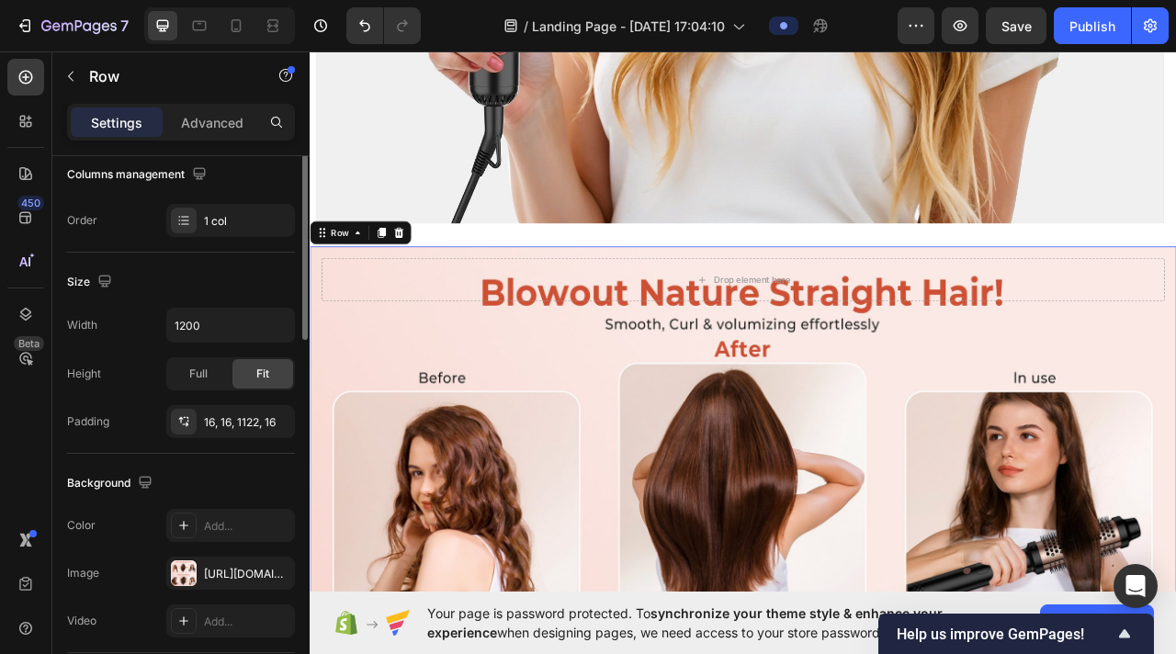
scroll to position [571, 0]
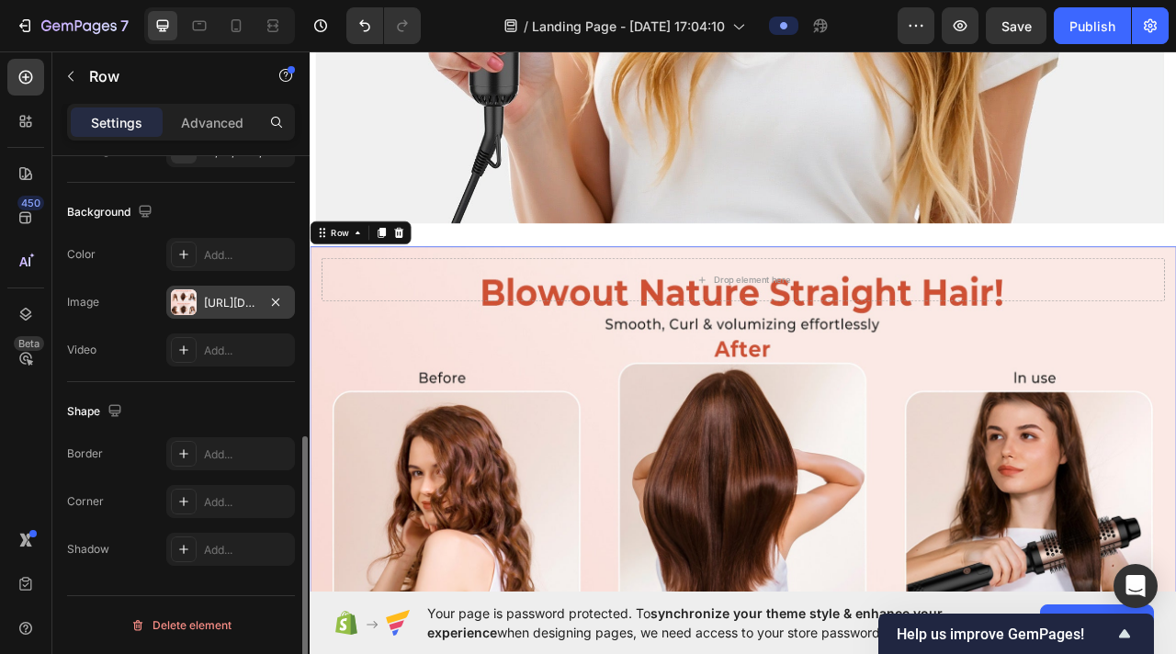
click at [193, 303] on div at bounding box center [184, 302] width 26 height 26
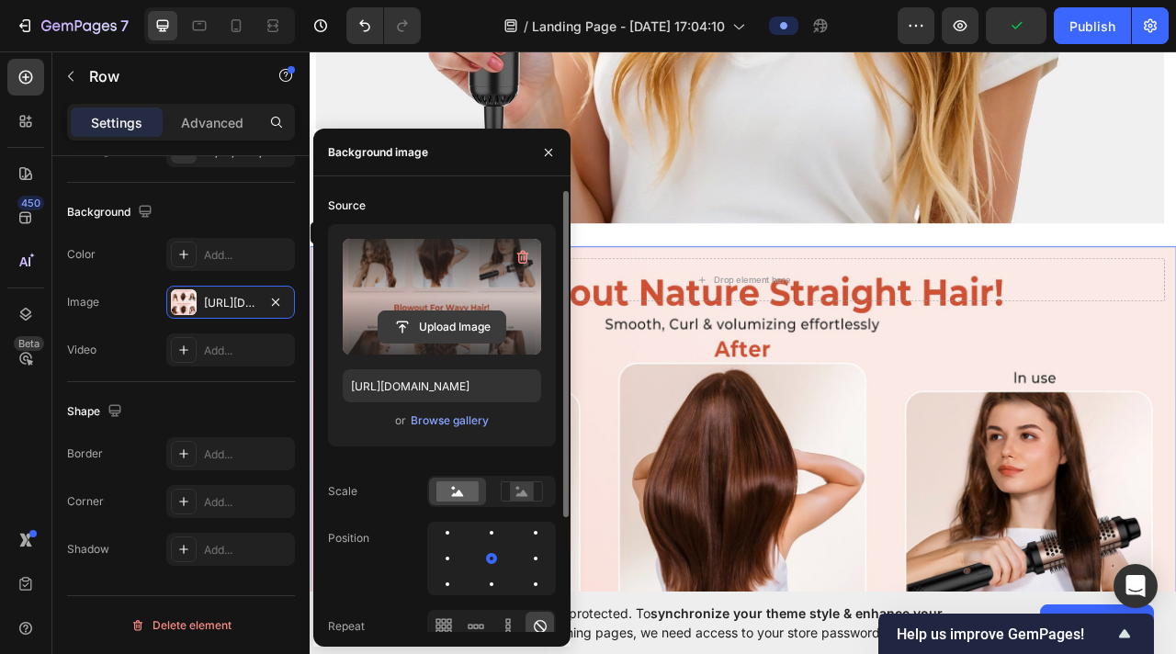
click at [437, 323] on input "file" at bounding box center [442, 327] width 127 height 31
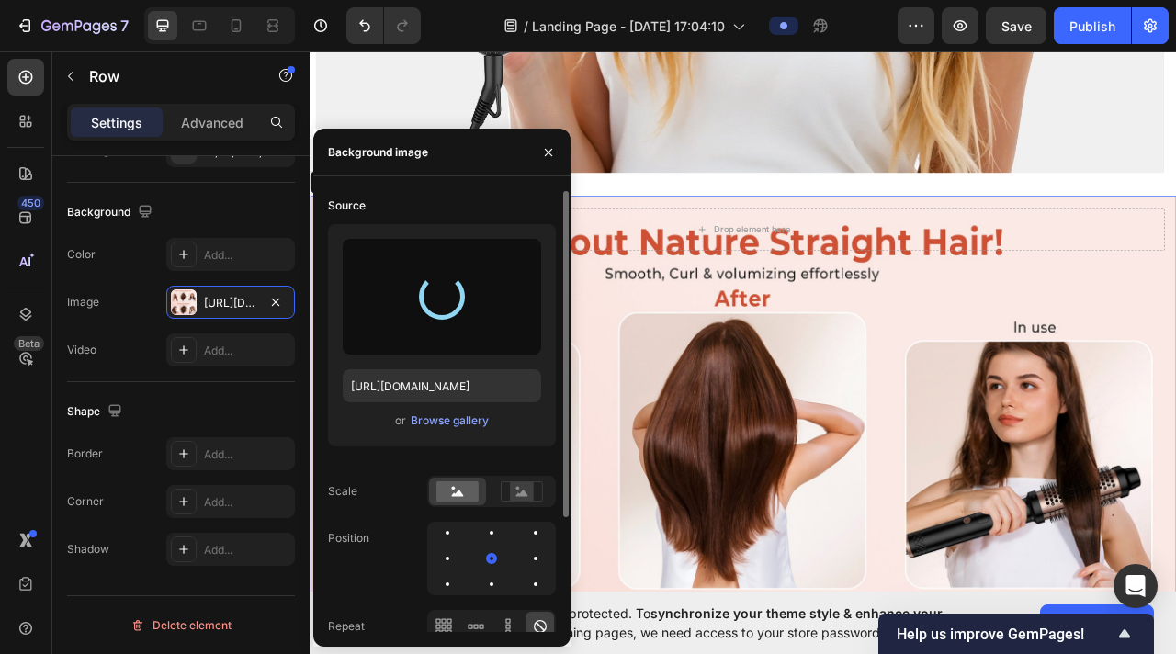
scroll to position [4485, 0]
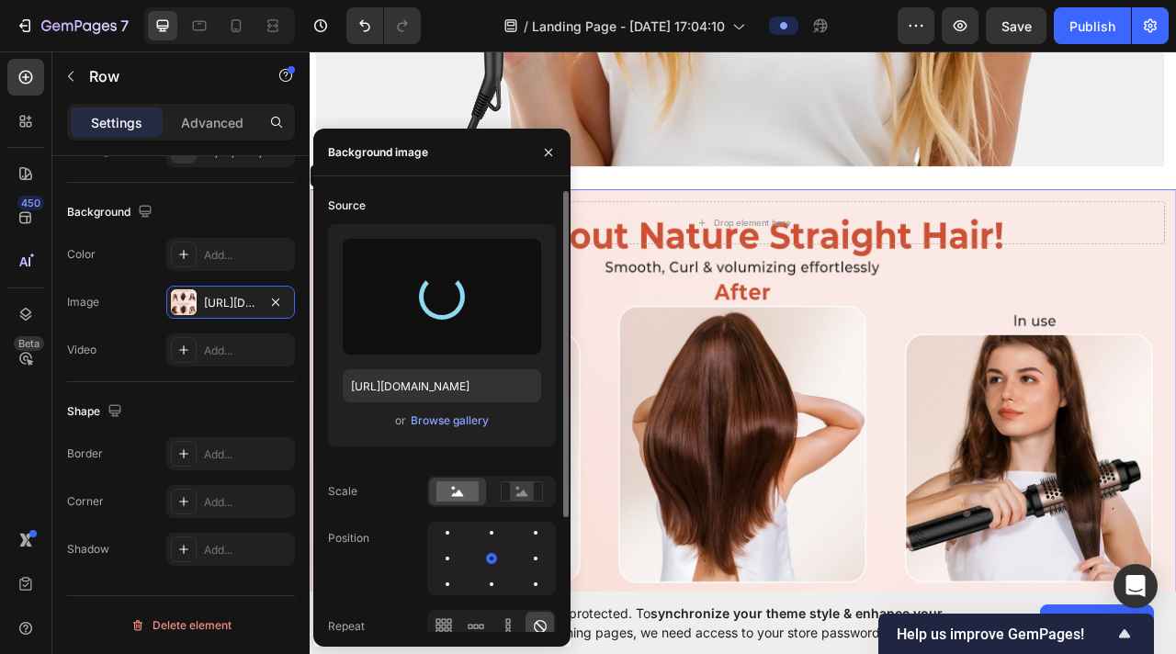
type input "[URL][DOMAIN_NAME]"
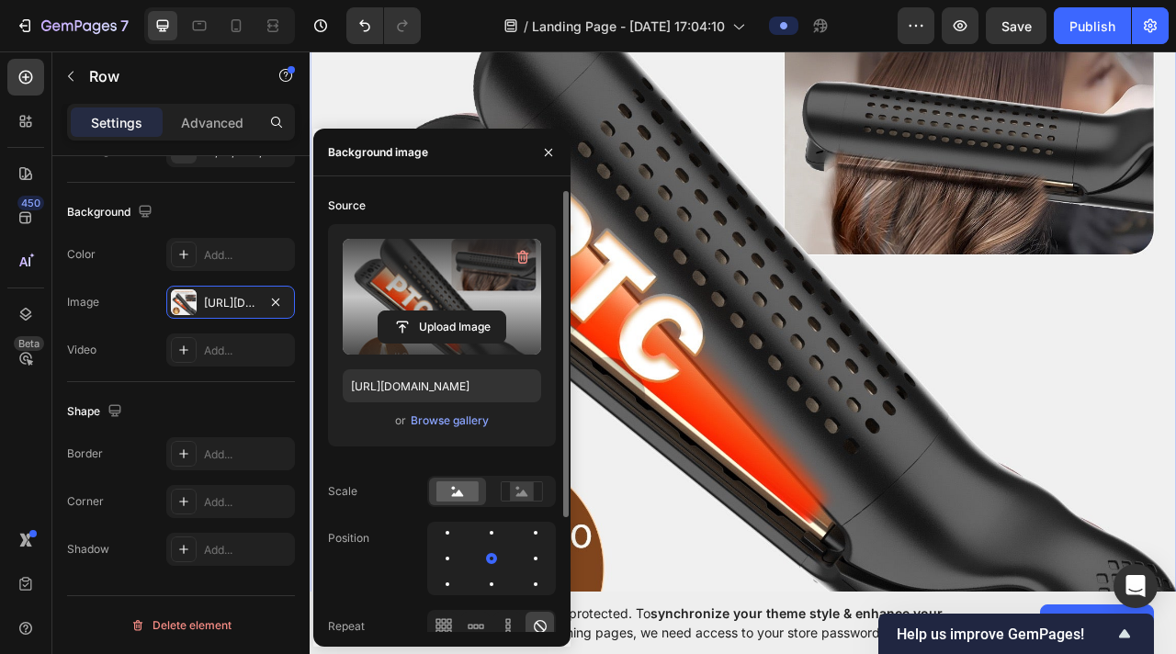
scroll to position [4921, 0]
click at [201, 128] on p "Advanced" at bounding box center [212, 122] width 62 height 19
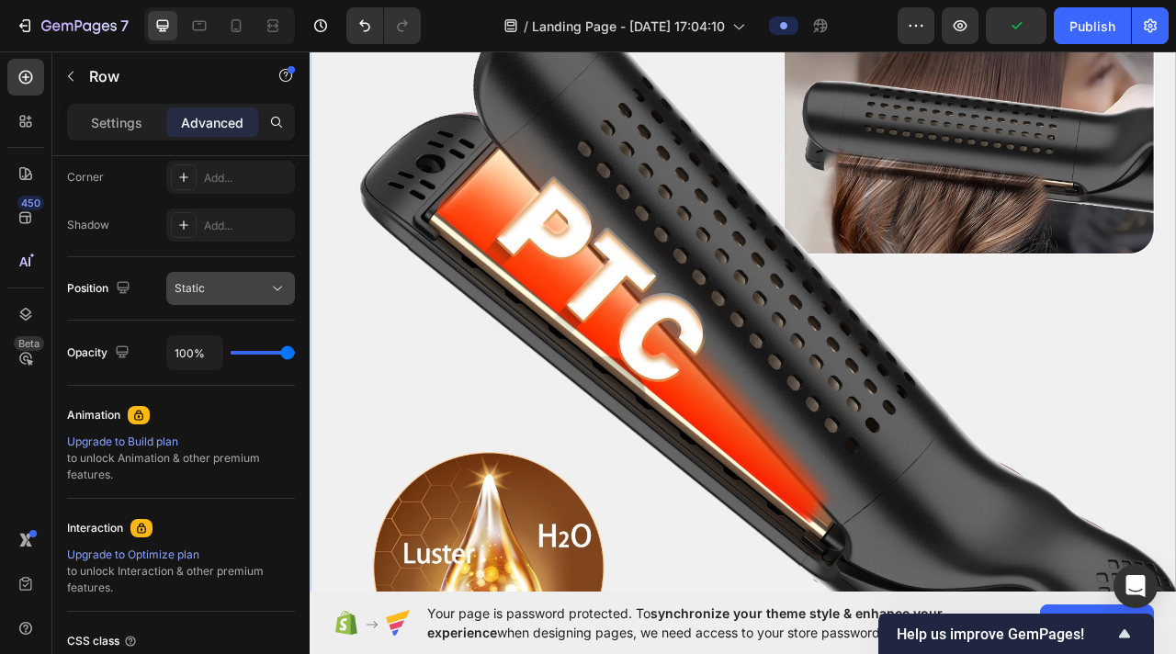
scroll to position [0, 0]
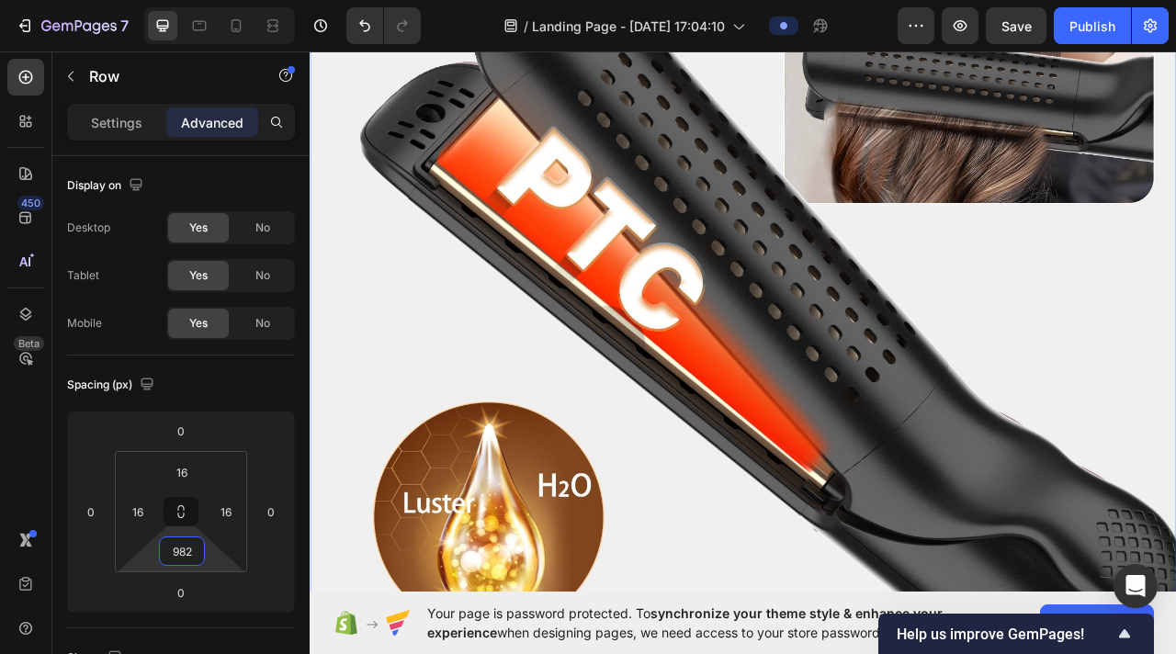
drag, startPoint x: 220, startPoint y: 566, endPoint x: 276, endPoint y: 630, distance: 85.3
click at [276, 0] on html "7 / Landing Page - [DATE] 17:04:10 Preview Save Publish 450 Beta Sections(18) E…" at bounding box center [588, 0] width 1176 height 0
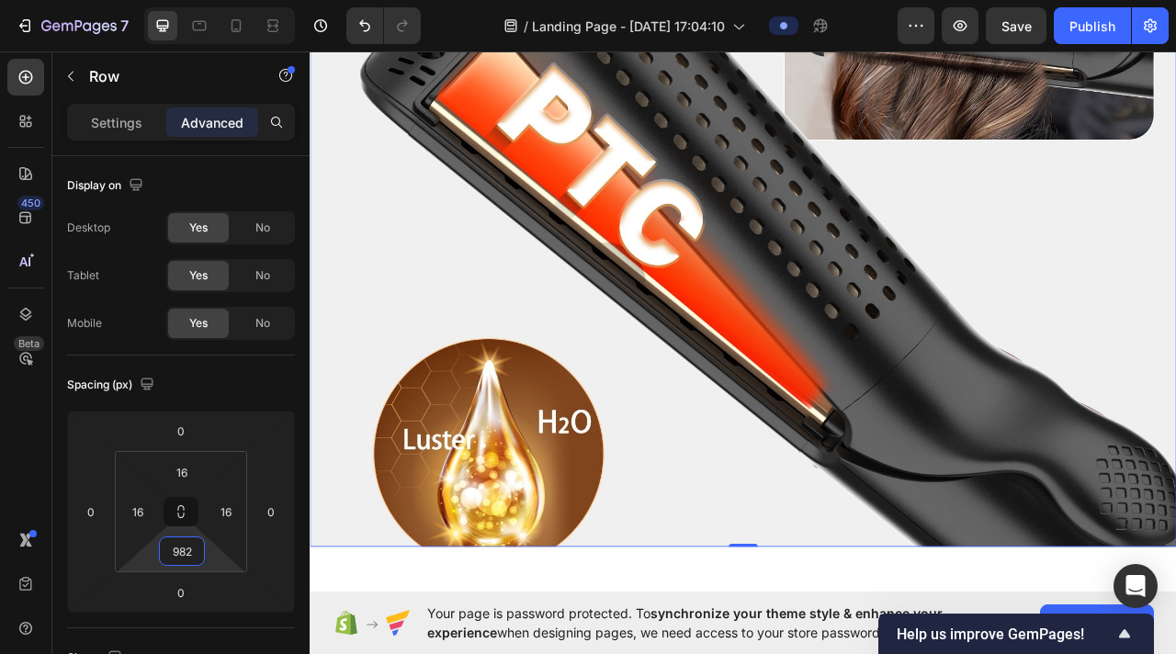
scroll to position [5003, 0]
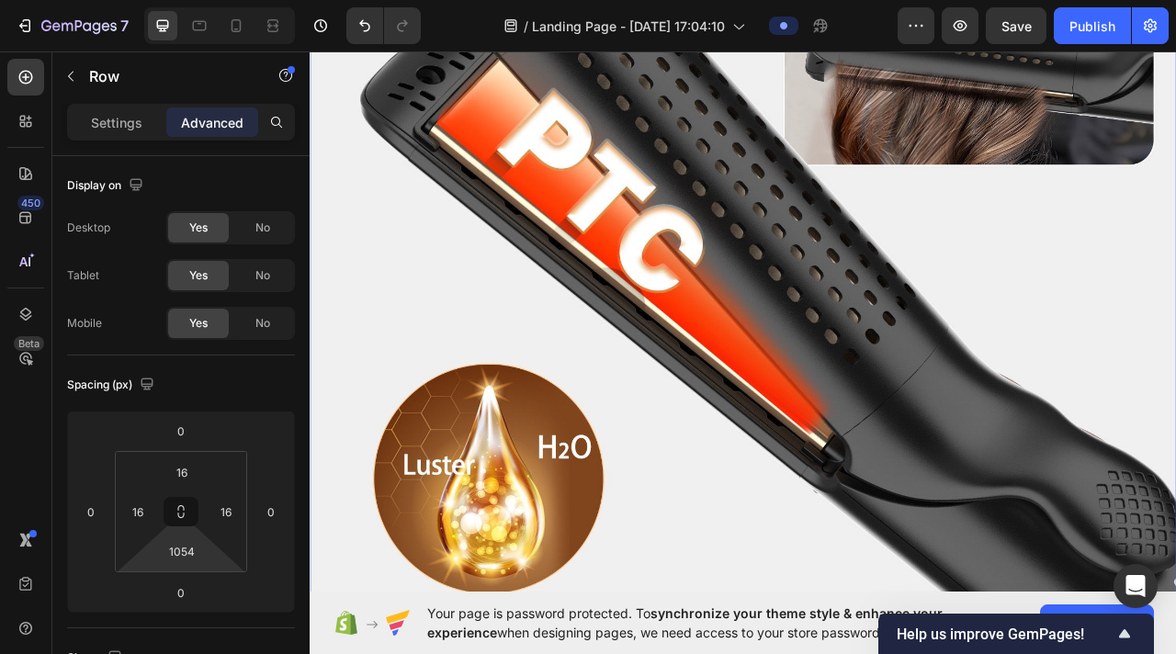
type input "1052"
drag, startPoint x: 210, startPoint y: 550, endPoint x: 191, endPoint y: 518, distance: 37.5
click at [191, 0] on html "7 / Landing Page - [DATE] 17:04:10 Preview Save Publish 450 Beta Sections(18) E…" at bounding box center [588, 0] width 1176 height 0
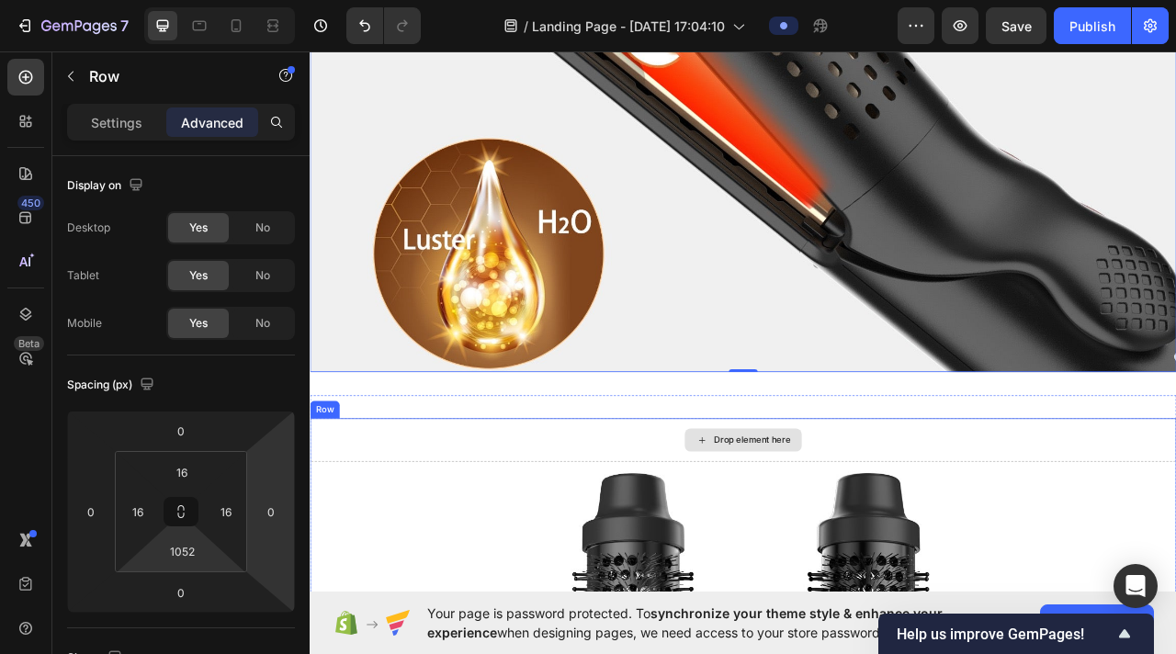
scroll to position [5295, 0]
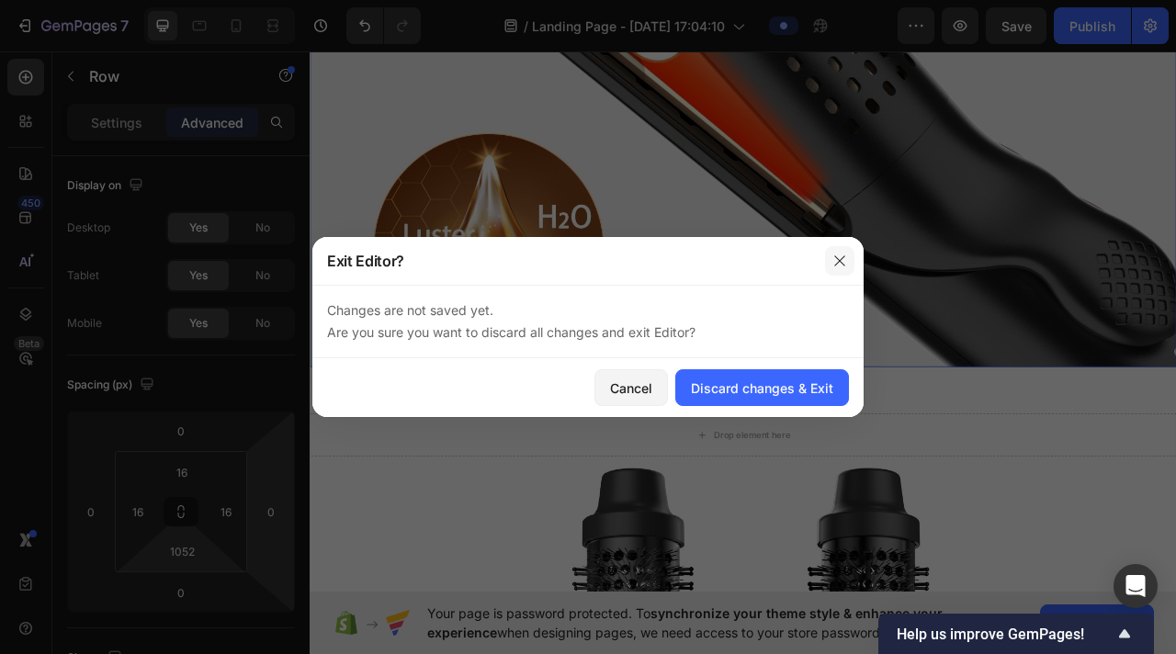
click at [757, 258] on icon "button" at bounding box center [840, 261] width 15 height 15
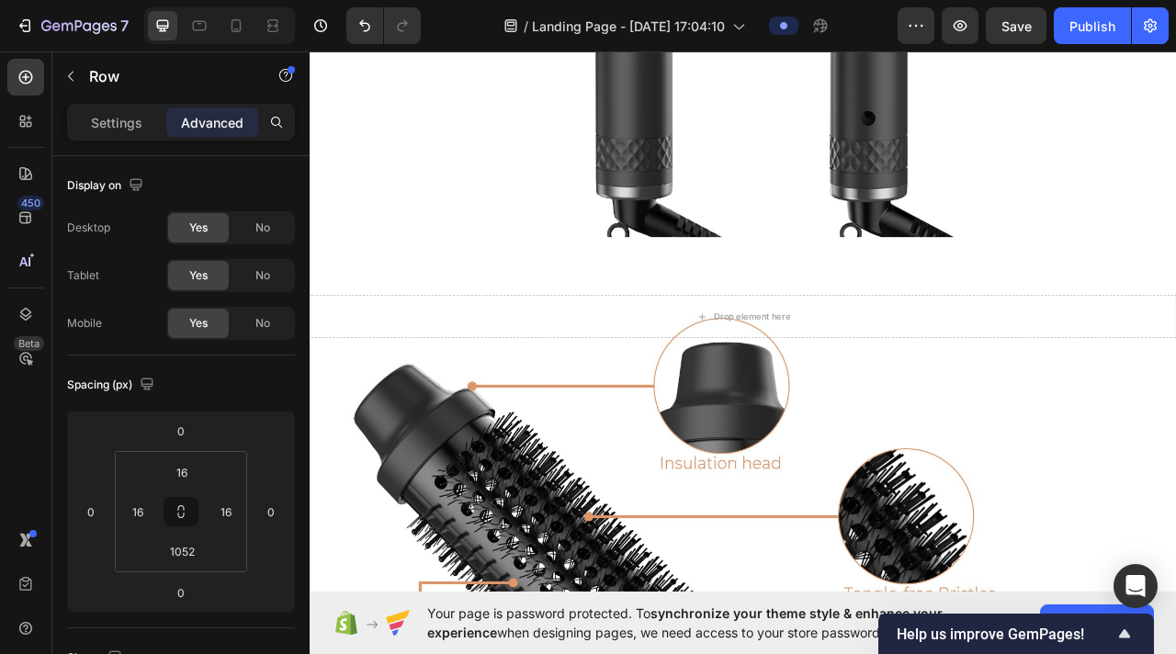
scroll to position [6623, 0]
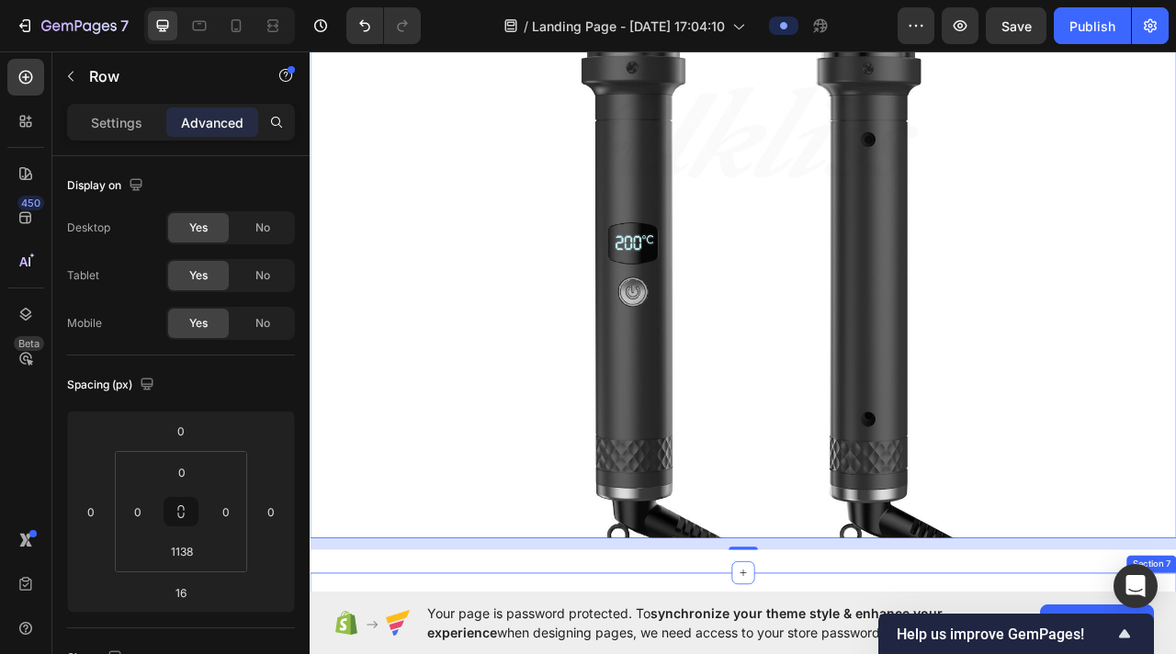
scroll to position [6222, 0]
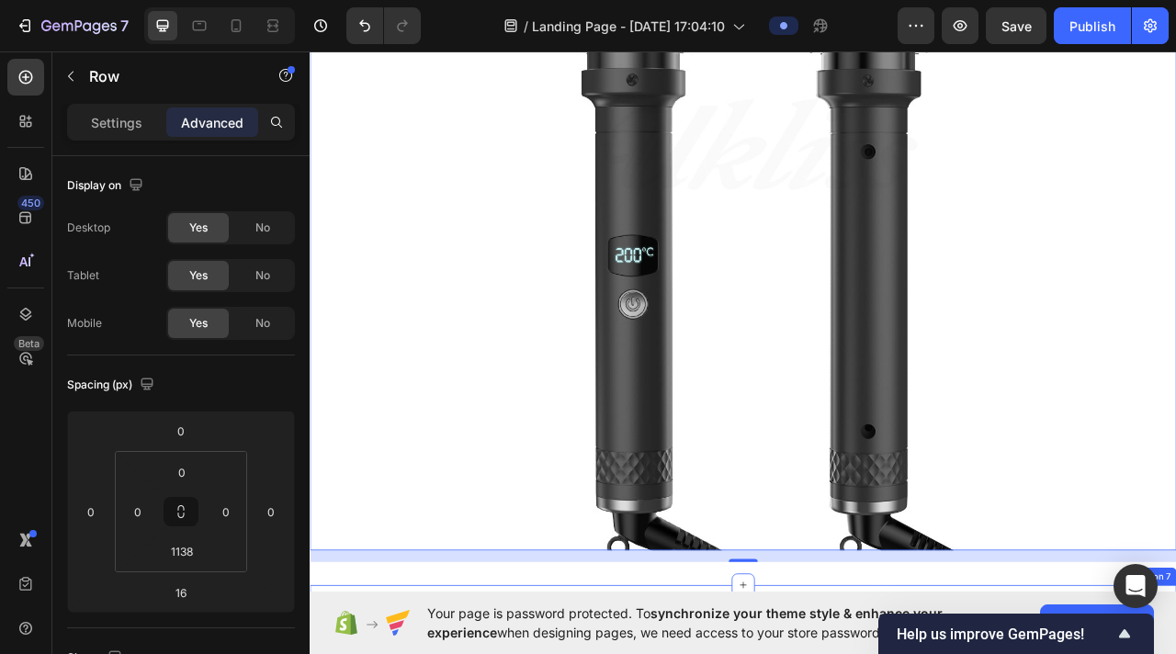
click at [757, 335] on div "Drop element here Row 16" at bounding box center [861, 136] width 1103 height 1101
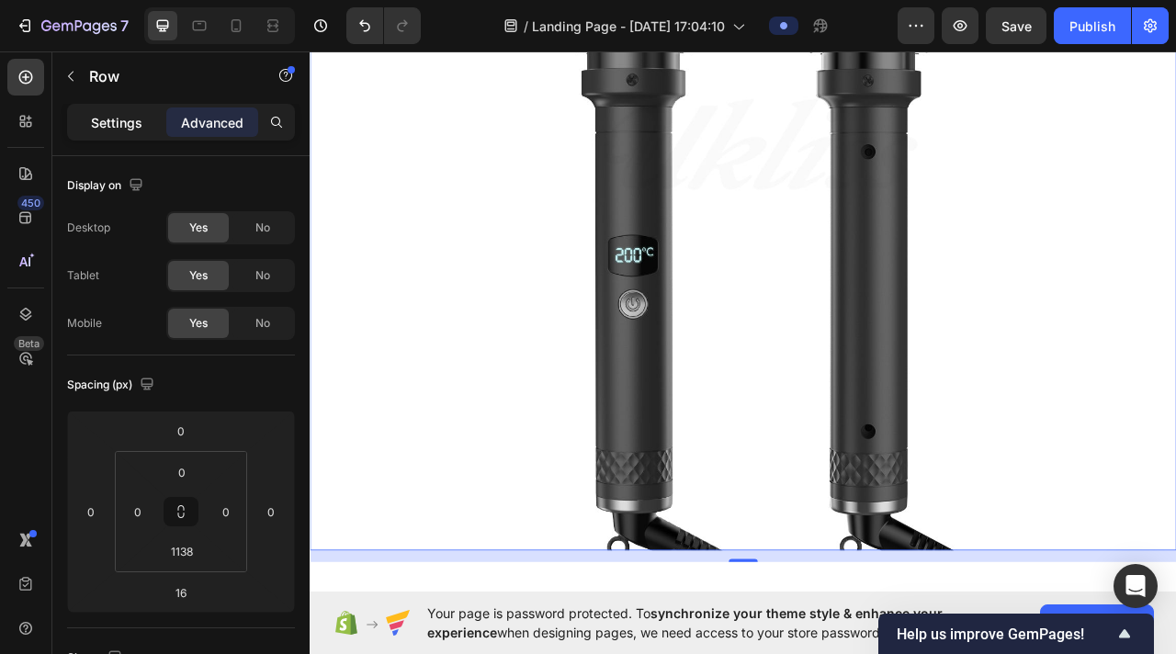
click at [135, 129] on p "Settings" at bounding box center [116, 122] width 51 height 19
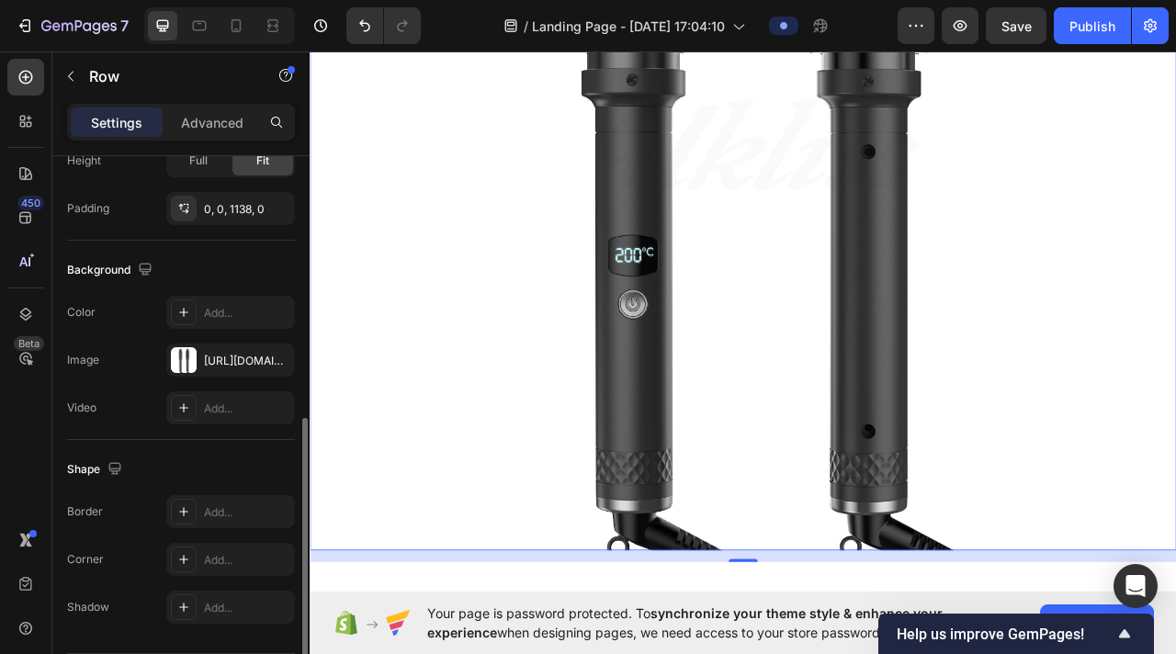
scroll to position [521, 0]
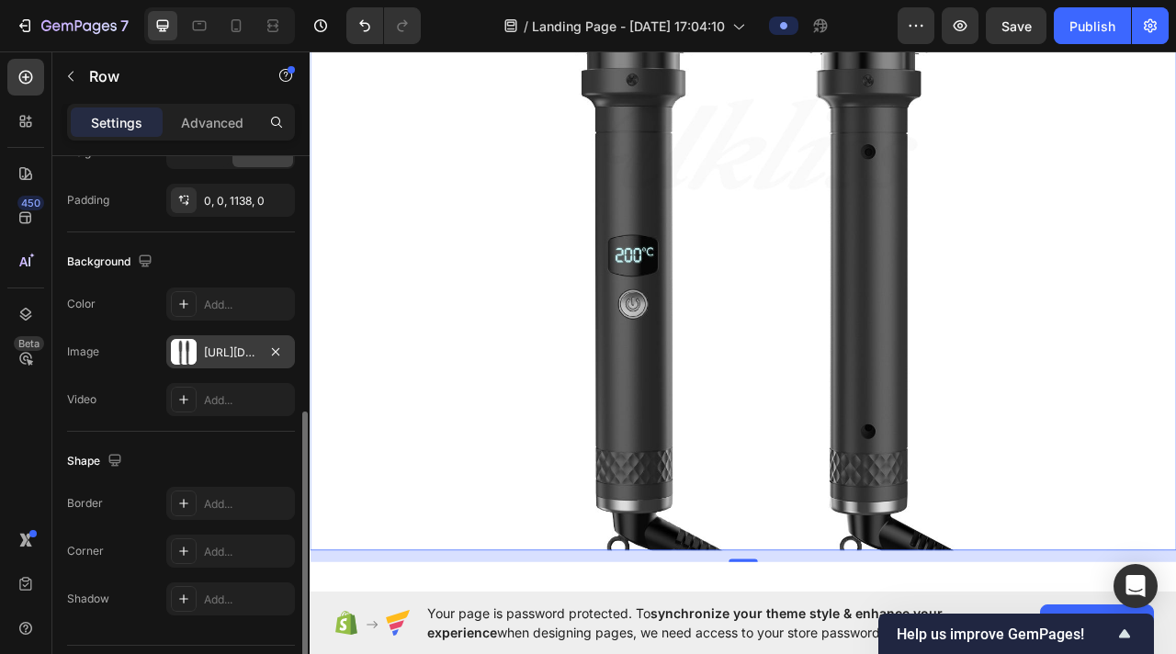
click at [219, 341] on div "[URL][DOMAIN_NAME]" at bounding box center [230, 351] width 129 height 33
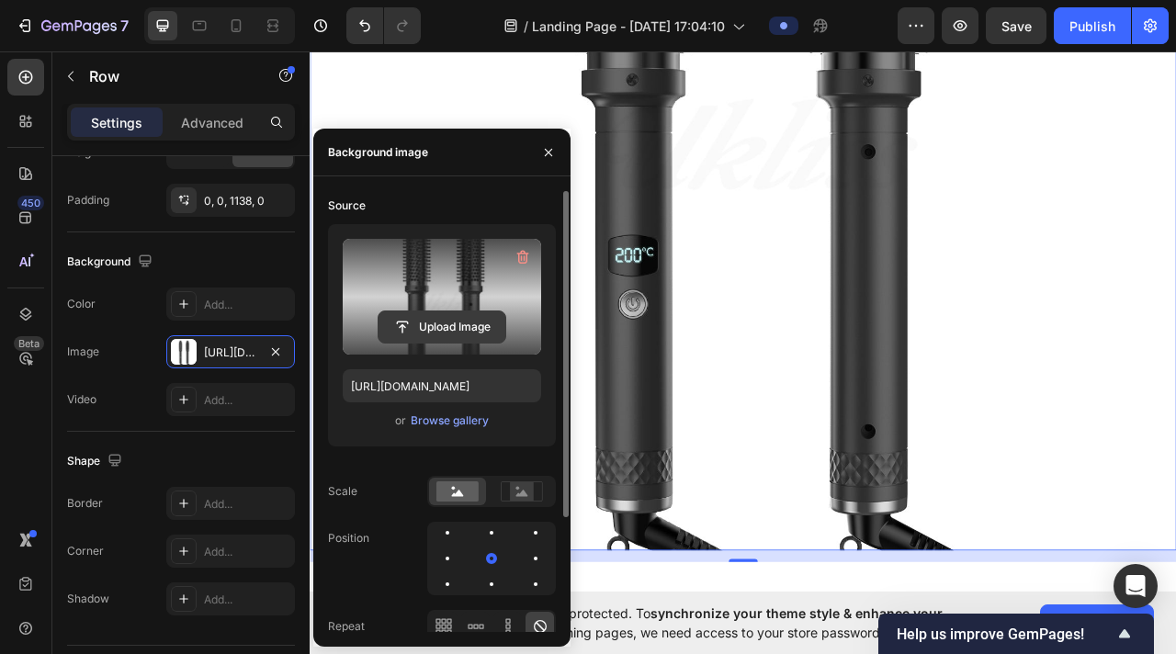
click at [432, 329] on input "file" at bounding box center [442, 327] width 127 height 31
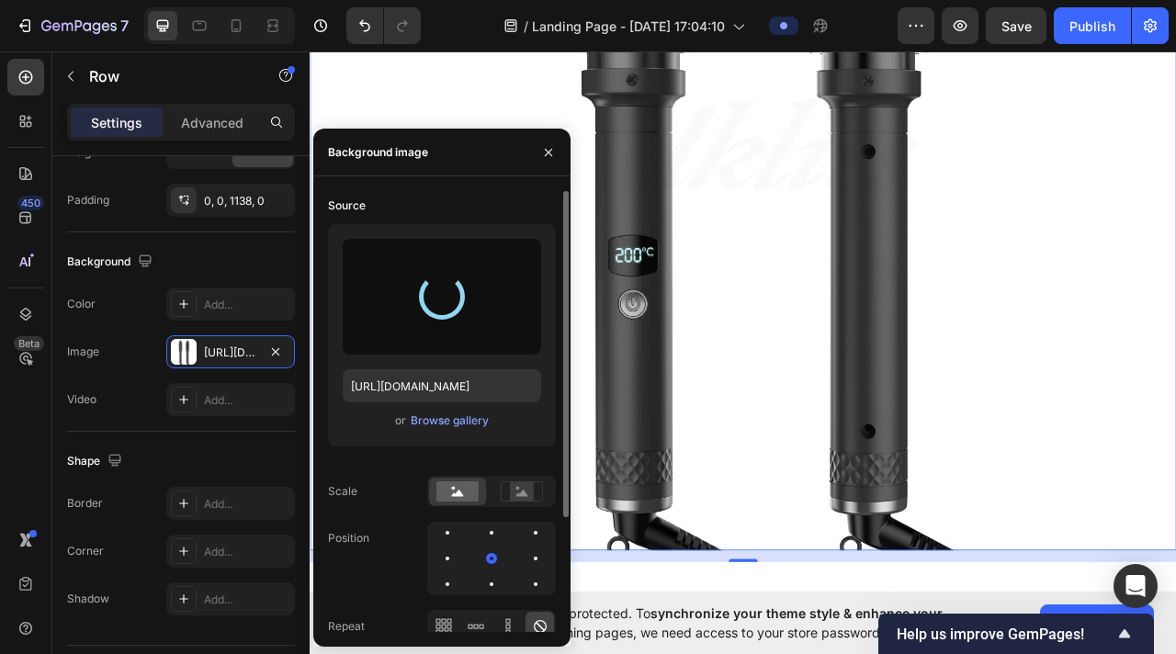
type input "[URL][DOMAIN_NAME]"
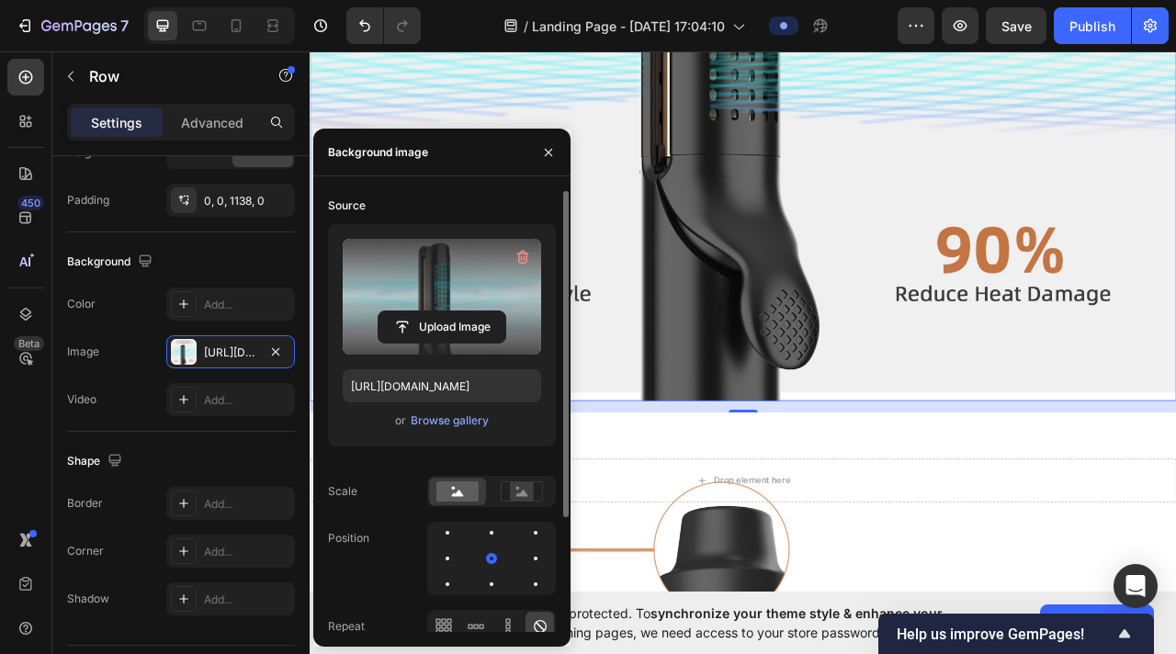
scroll to position [6411, 0]
click at [179, 125] on div "Advanced" at bounding box center [212, 122] width 92 height 29
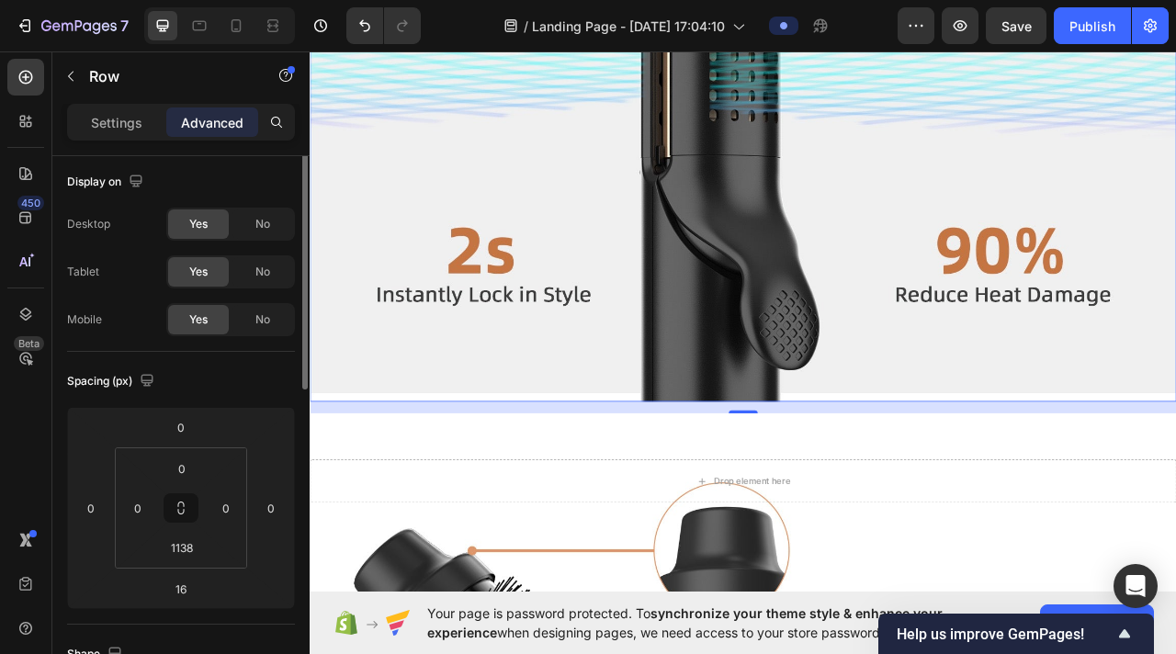
scroll to position [0, 0]
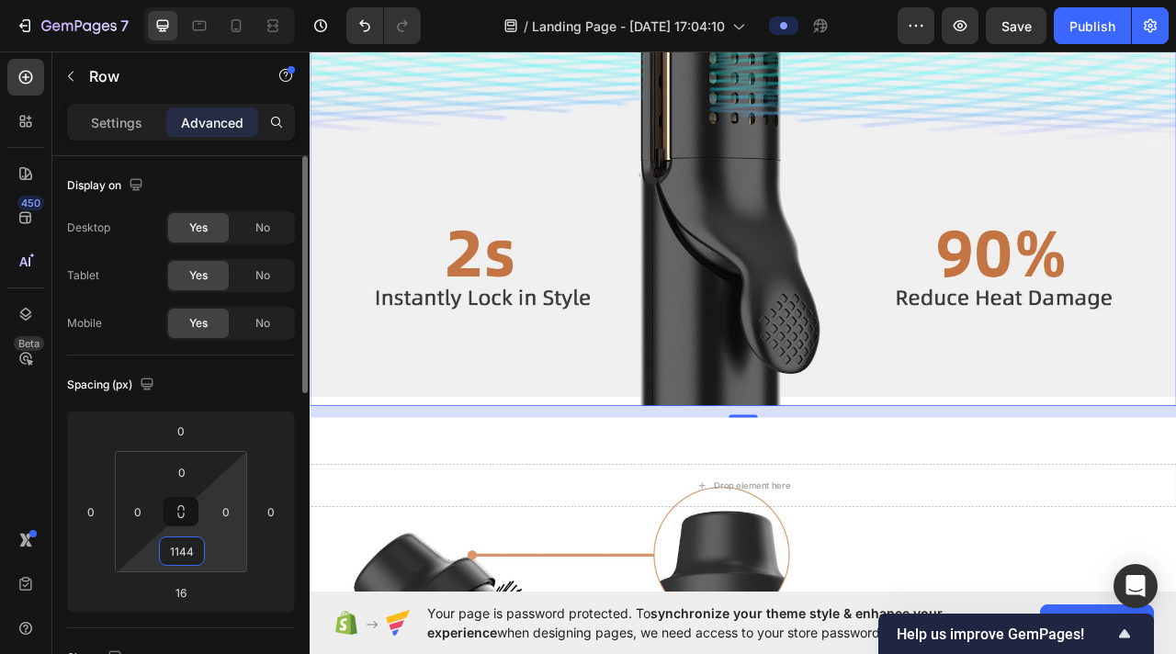
drag, startPoint x: 226, startPoint y: 569, endPoint x: 245, endPoint y: 560, distance: 21.4
click at [247, 0] on html "7 / Landing Page - [DATE] 17:04:10 Preview Save Publish 450 Beta Sections(18) E…" at bounding box center [588, 0] width 1176 height 0
type input "1152"
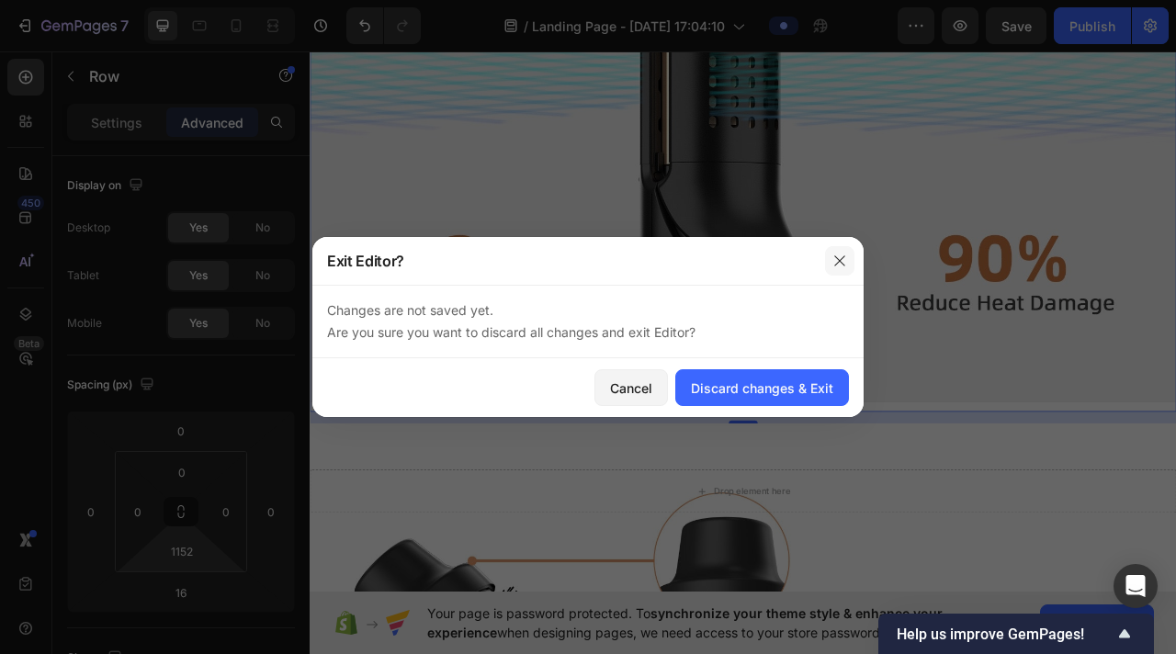
click at [757, 255] on icon "button" at bounding box center [840, 261] width 15 height 15
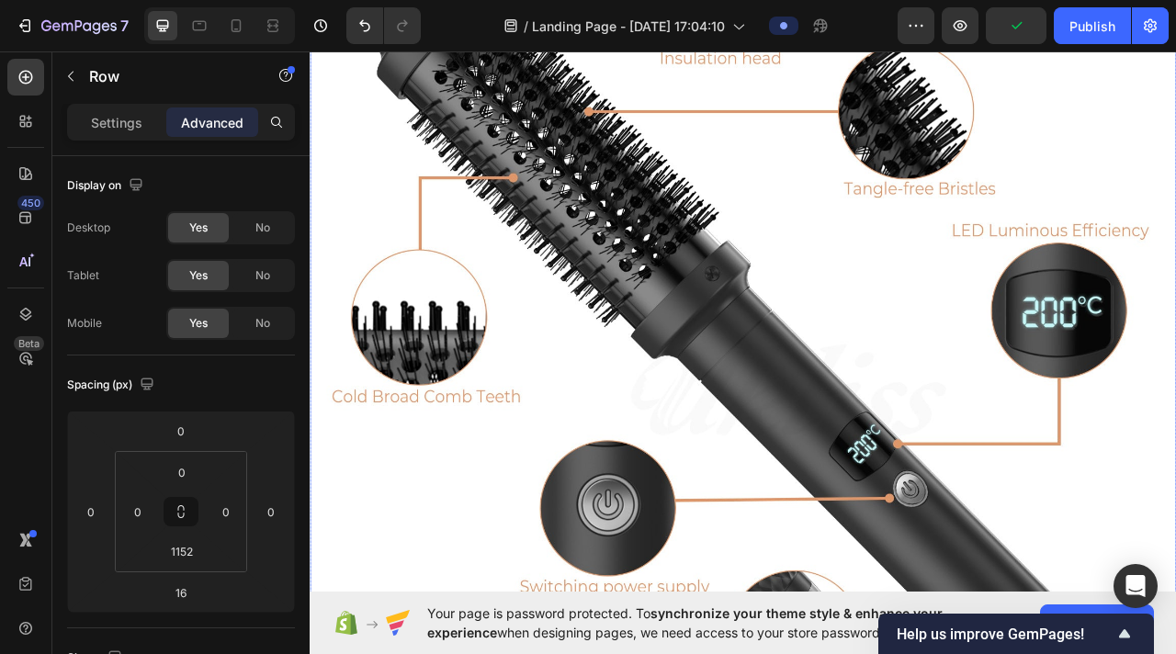
scroll to position [7198, 0]
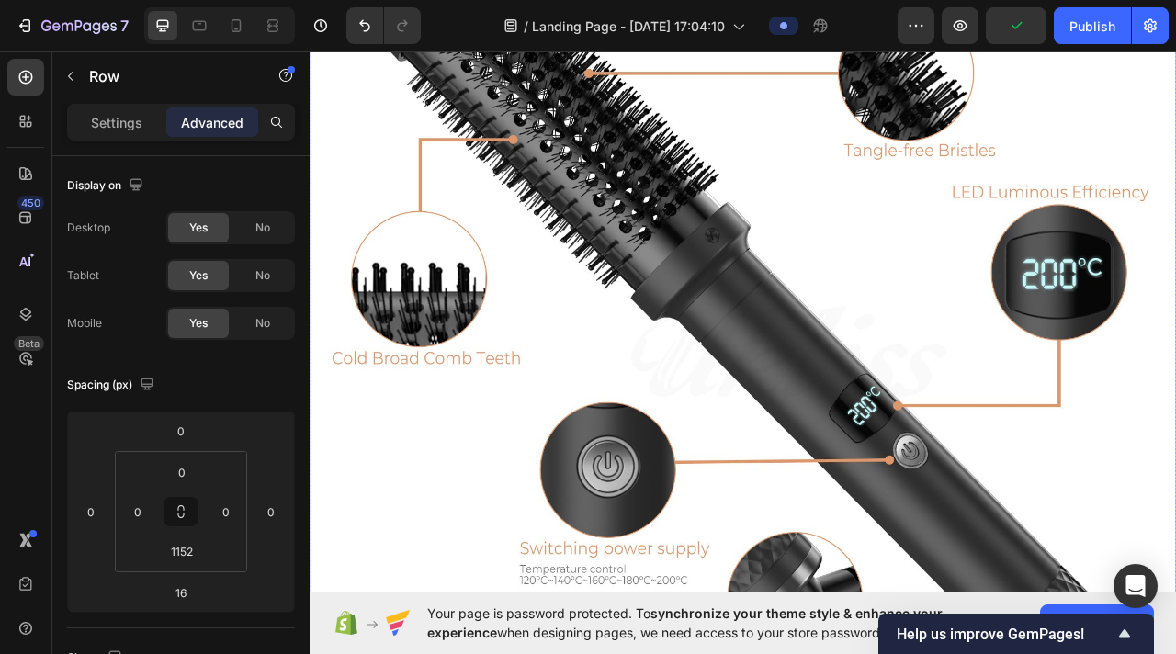
click at [757, 385] on div "Drop element here Row" at bounding box center [861, 347] width 1103 height 1099
click at [114, 142] on div "Settings Advanced" at bounding box center [180, 130] width 257 height 52
click at [113, 130] on p "Settings" at bounding box center [116, 122] width 51 height 19
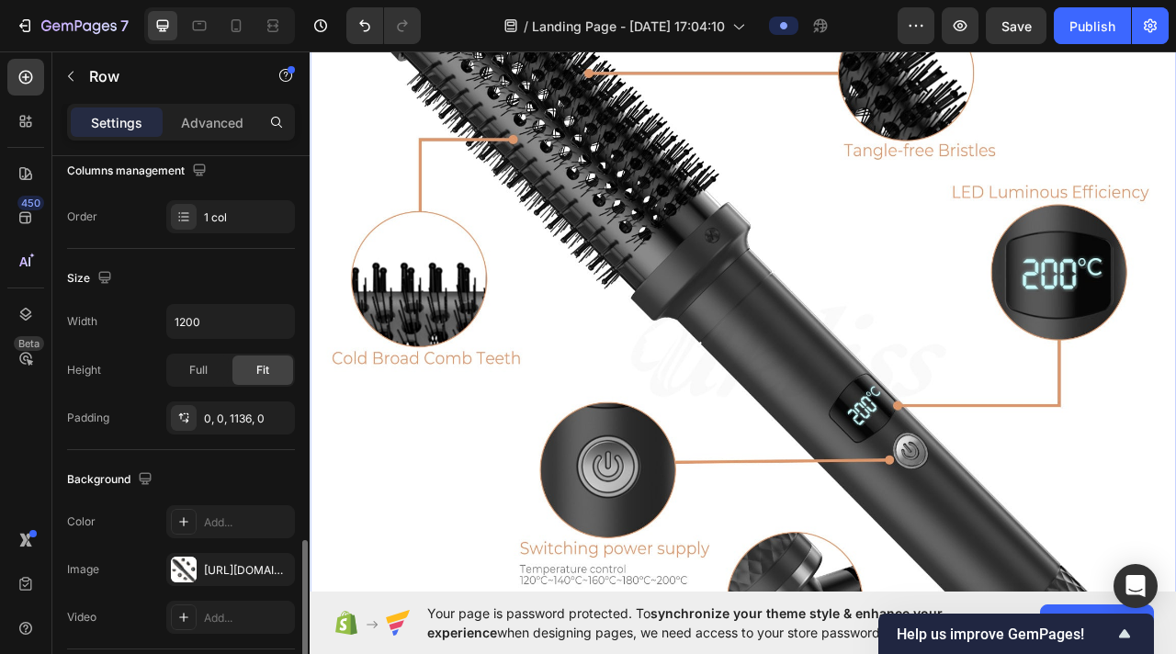
scroll to position [571, 0]
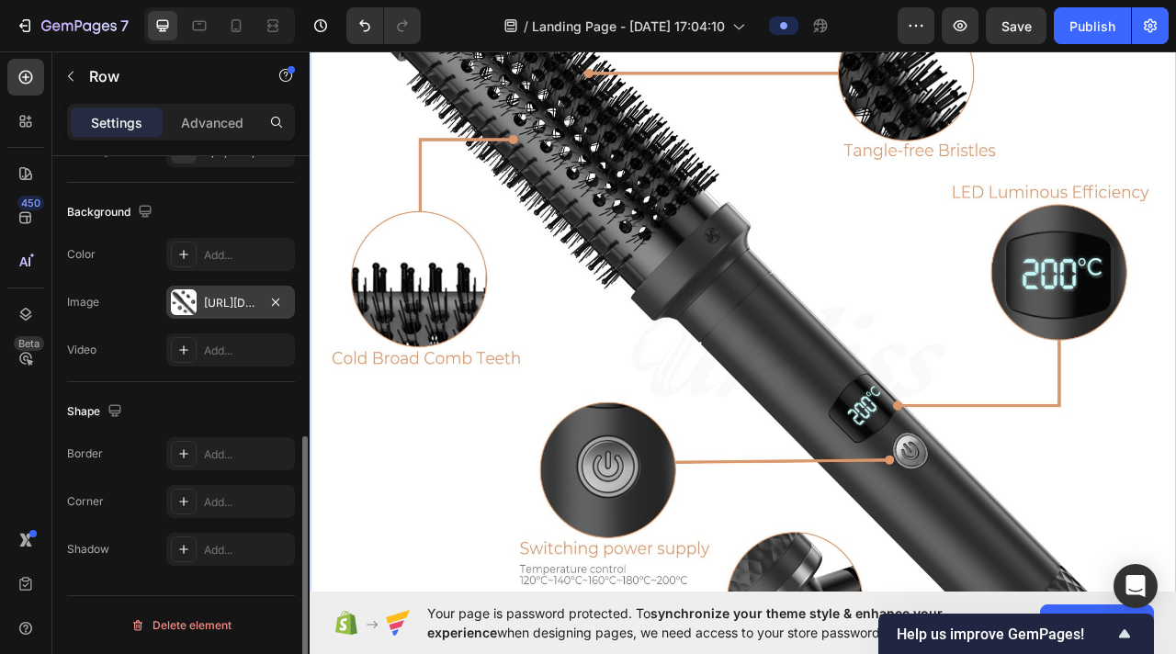
click at [213, 312] on div "[URL][DOMAIN_NAME]" at bounding box center [230, 302] width 129 height 33
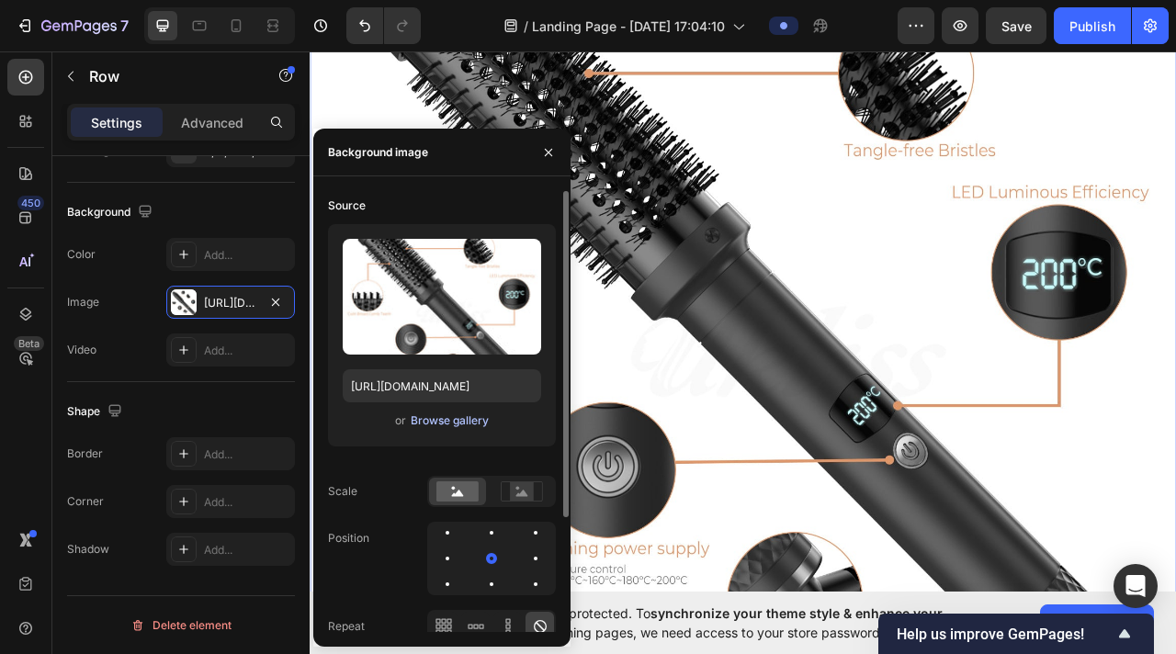
click at [455, 420] on div "Browse gallery" at bounding box center [450, 421] width 78 height 17
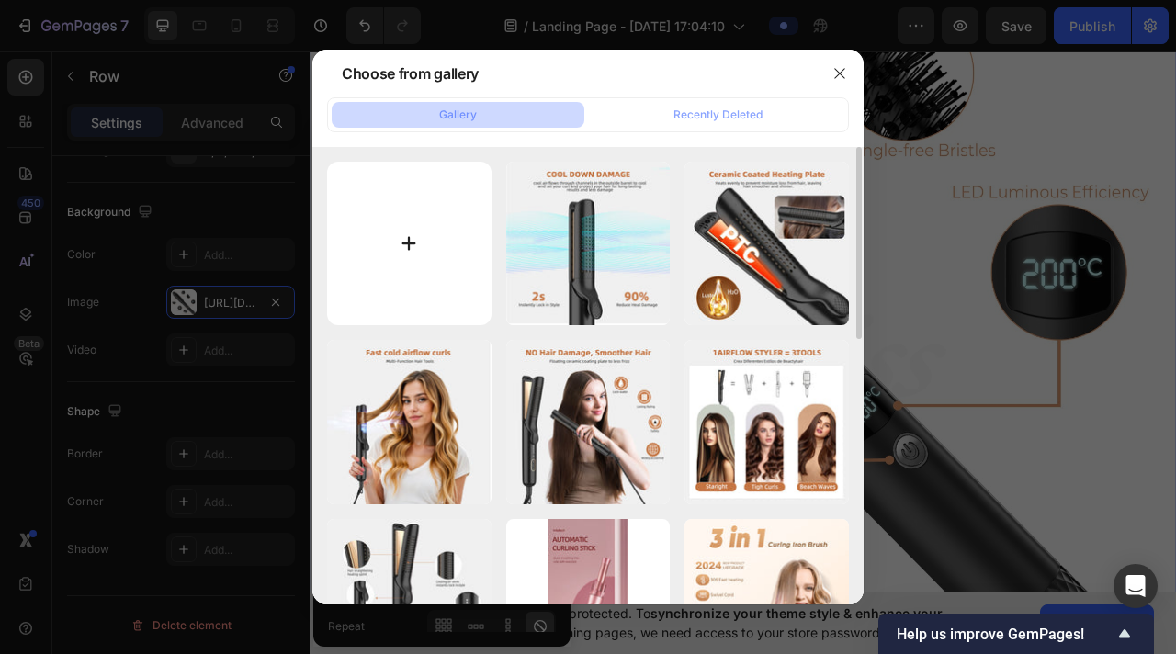
click at [403, 228] on input "file" at bounding box center [409, 244] width 164 height 164
type input "C:\fakepath\IMG_2873.JPG"
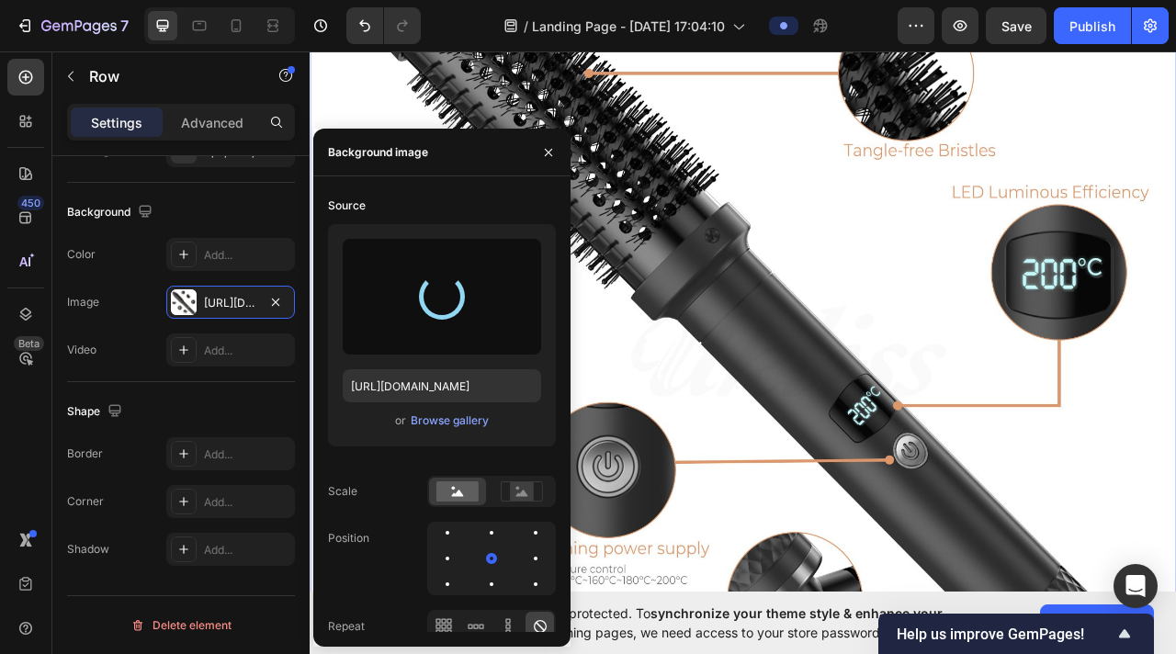
type input "[URL][DOMAIN_NAME]"
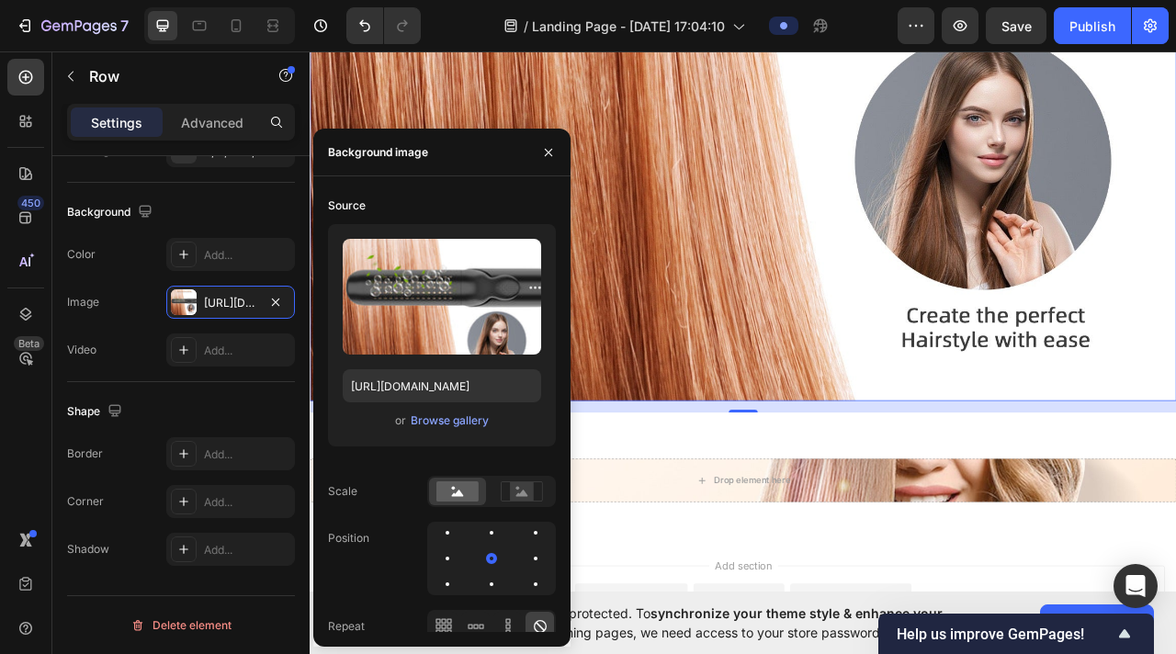
scroll to position [7783, 0]
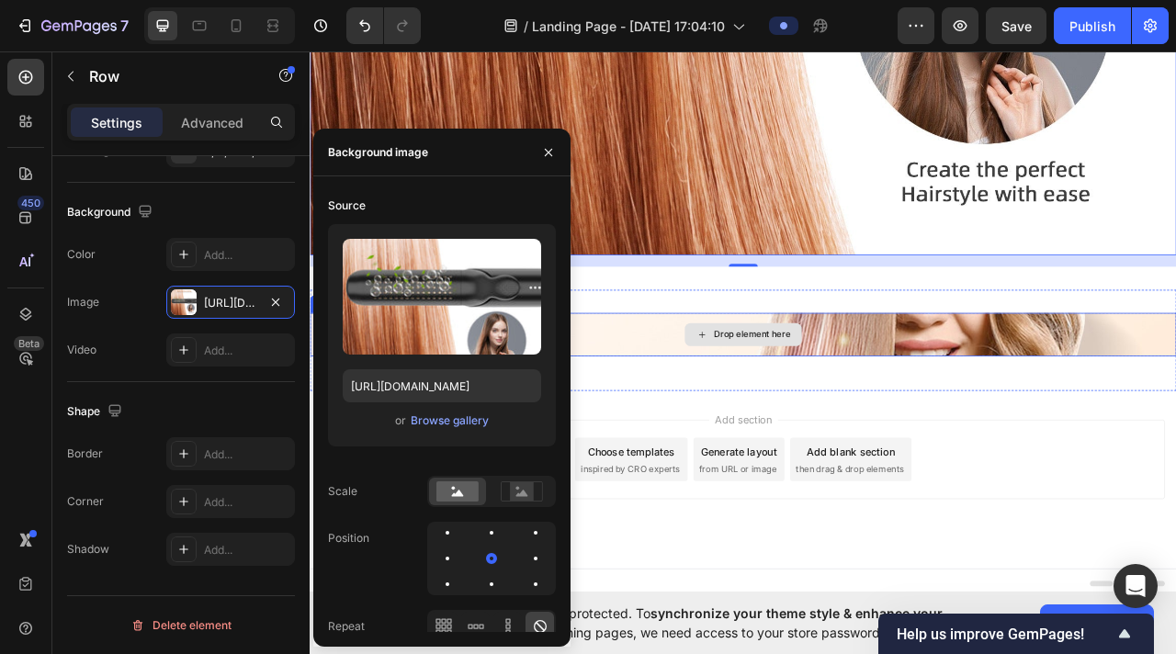
click at [757, 410] on div "Drop element here" at bounding box center [861, 412] width 1103 height 55
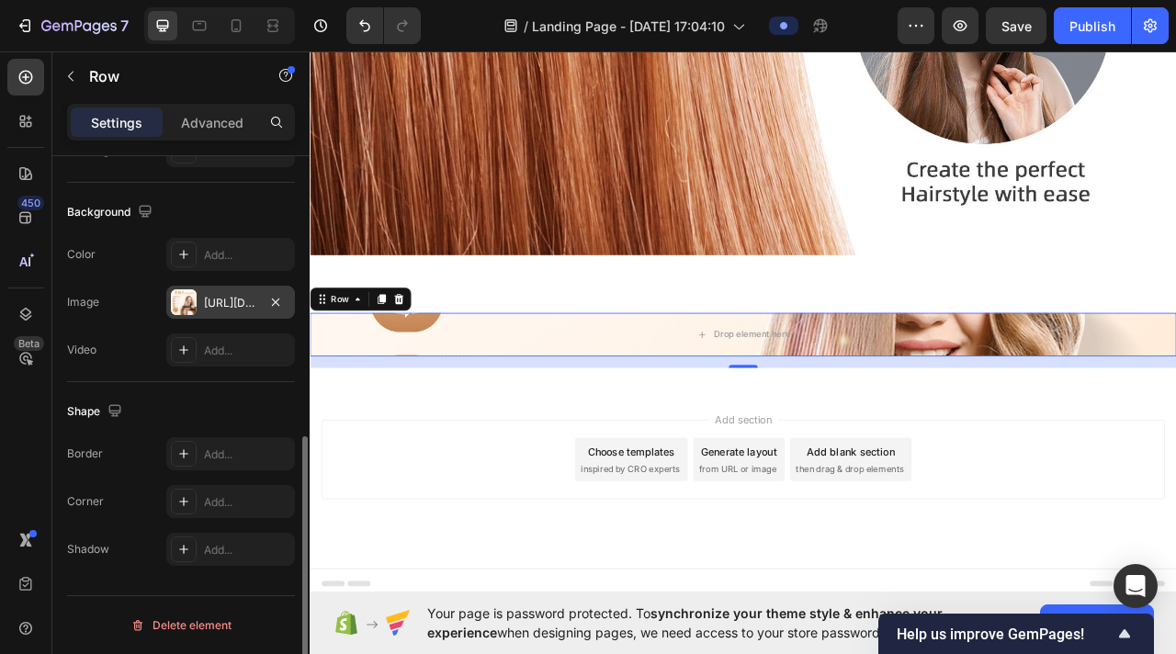
click at [220, 304] on div "[URL][DOMAIN_NAME]" at bounding box center [230, 303] width 53 height 17
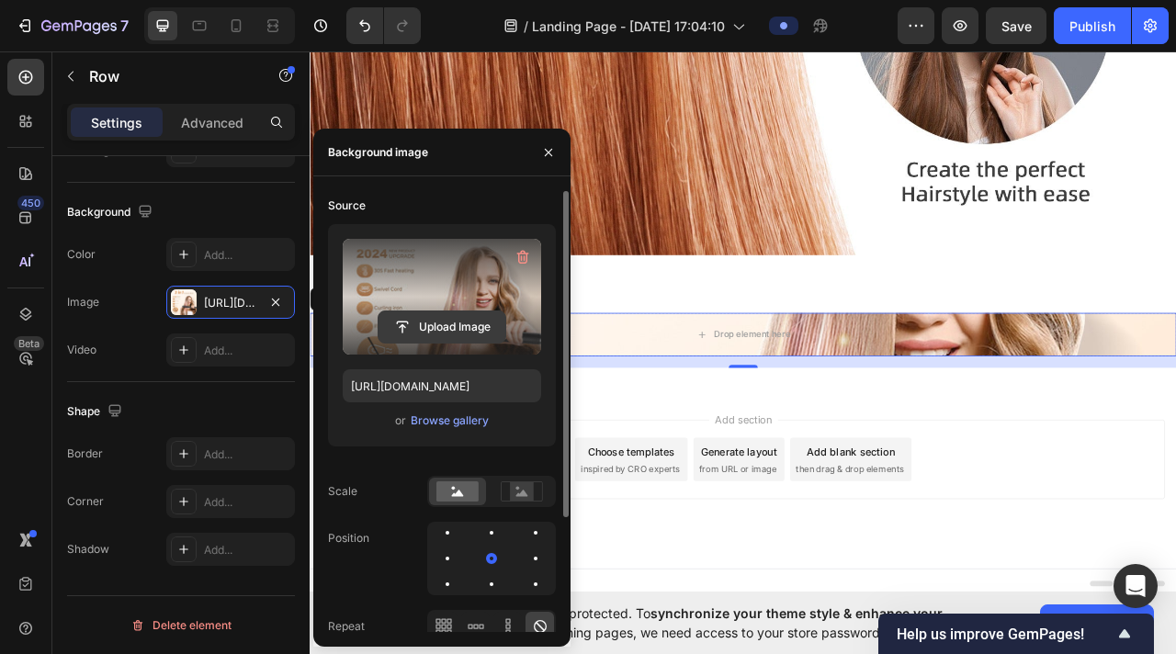
click at [429, 330] on input "file" at bounding box center [442, 327] width 127 height 31
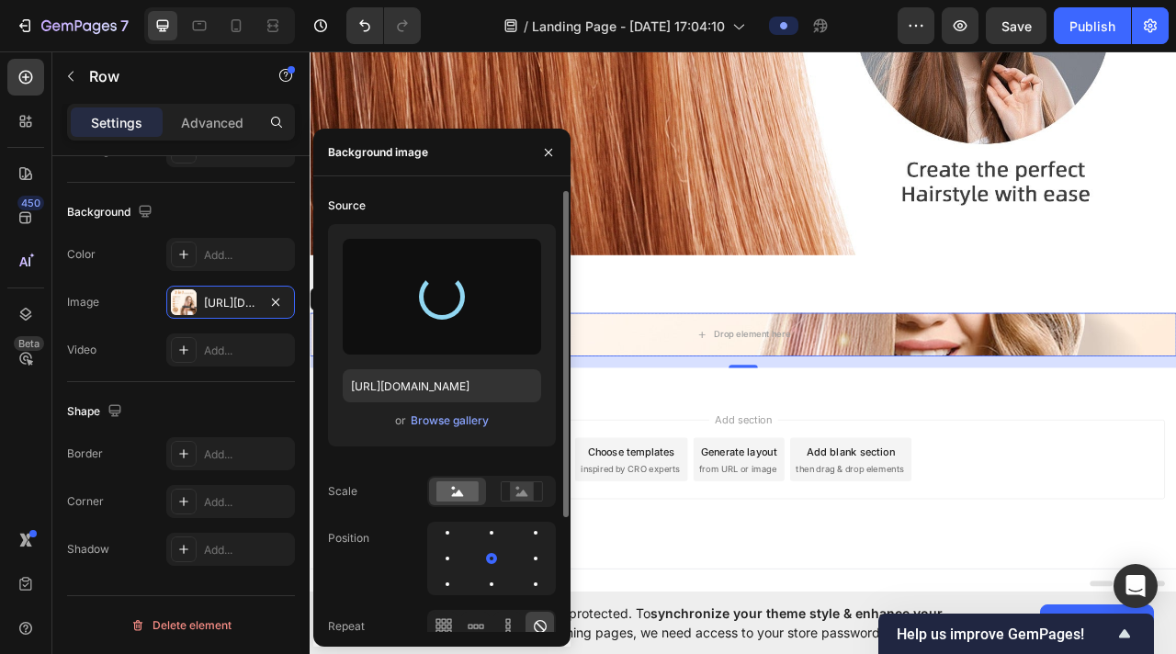
type input "[URL][DOMAIN_NAME]"
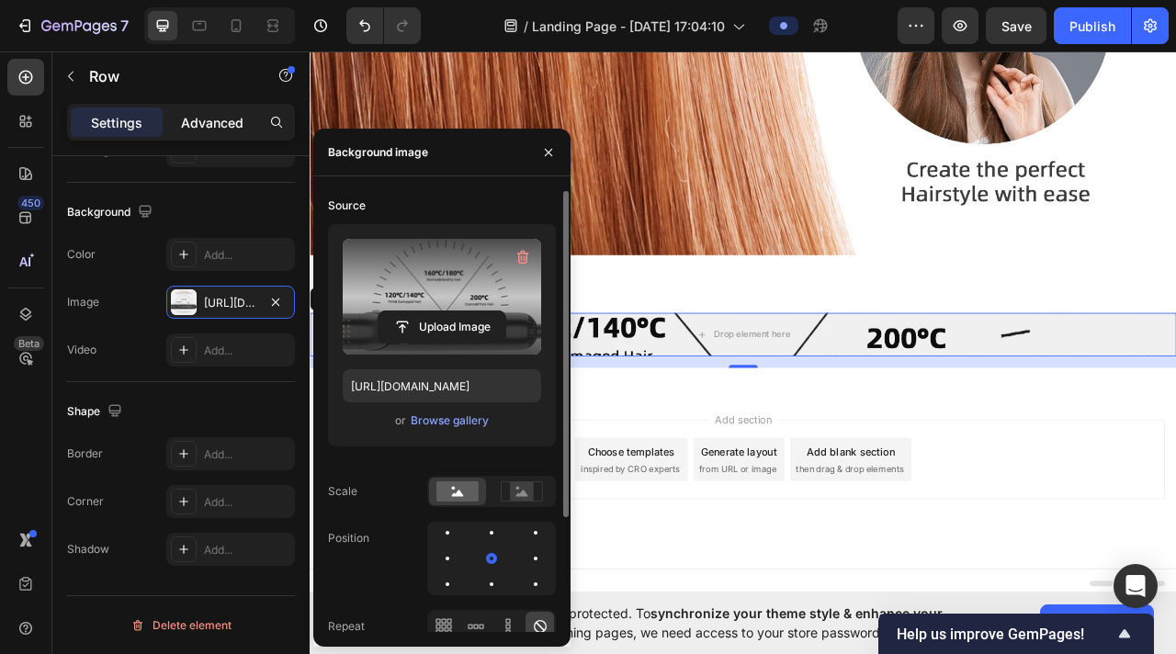
click at [229, 123] on p "Advanced" at bounding box center [212, 122] width 62 height 19
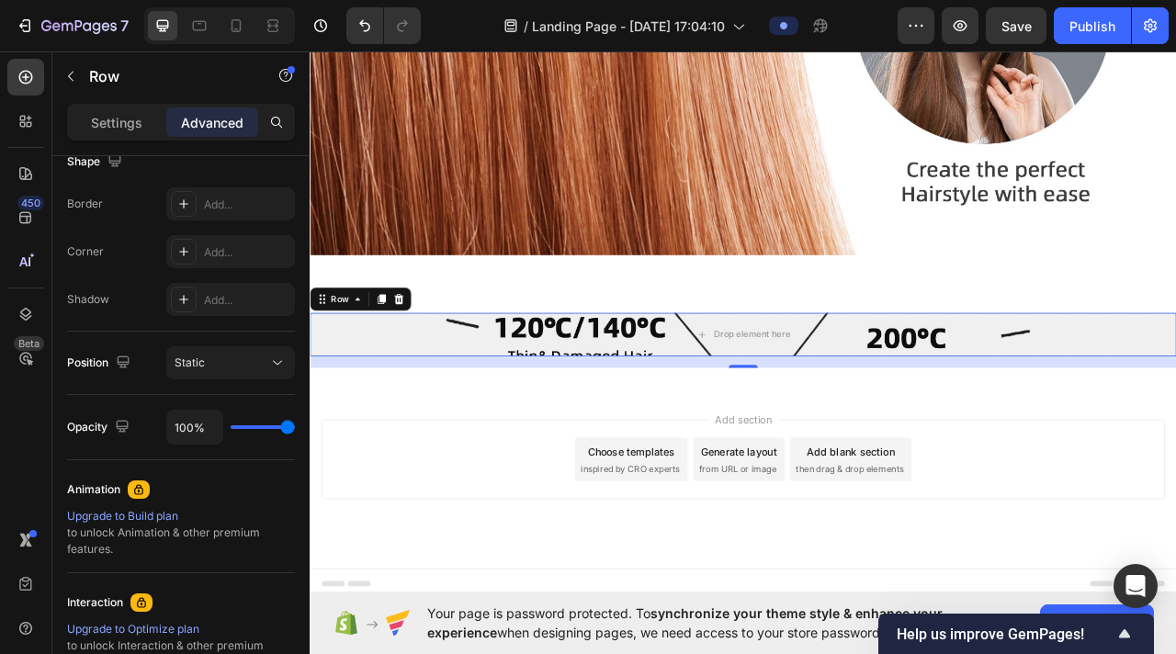
scroll to position [0, 0]
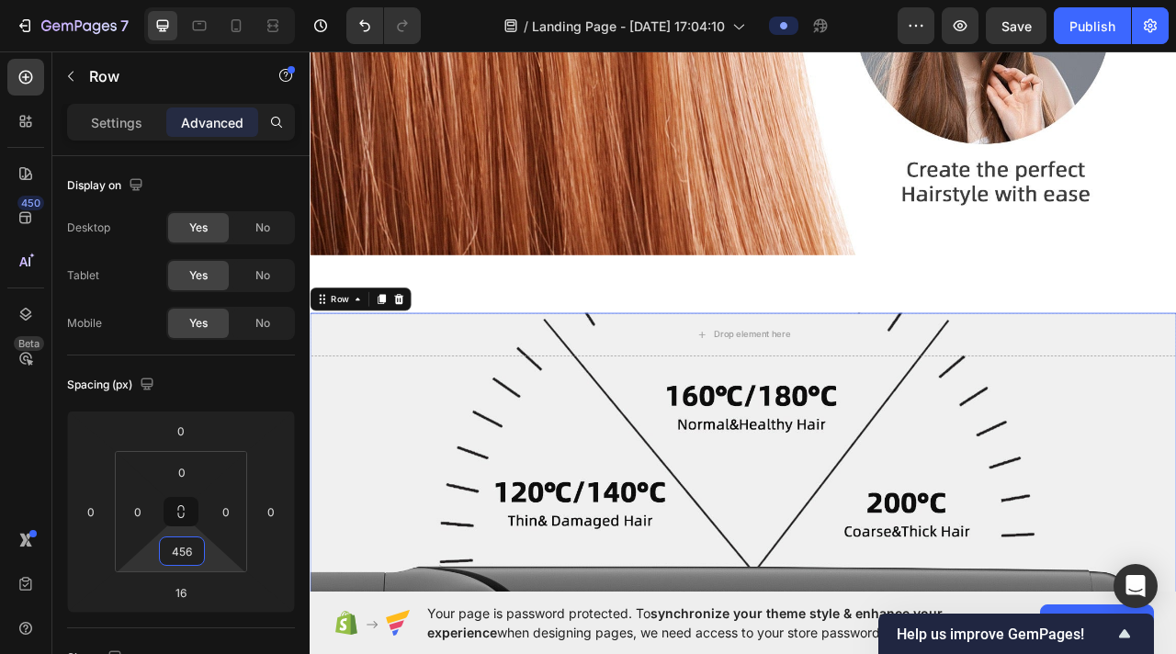
drag, startPoint x: 224, startPoint y: 564, endPoint x: 147, endPoint y: 355, distance: 223.3
click at [147, 0] on html "7 / Landing Page - [DATE] 17:04:10 Preview Save Publish 450 Beta Sections(18) E…" at bounding box center [588, 0] width 1176 height 0
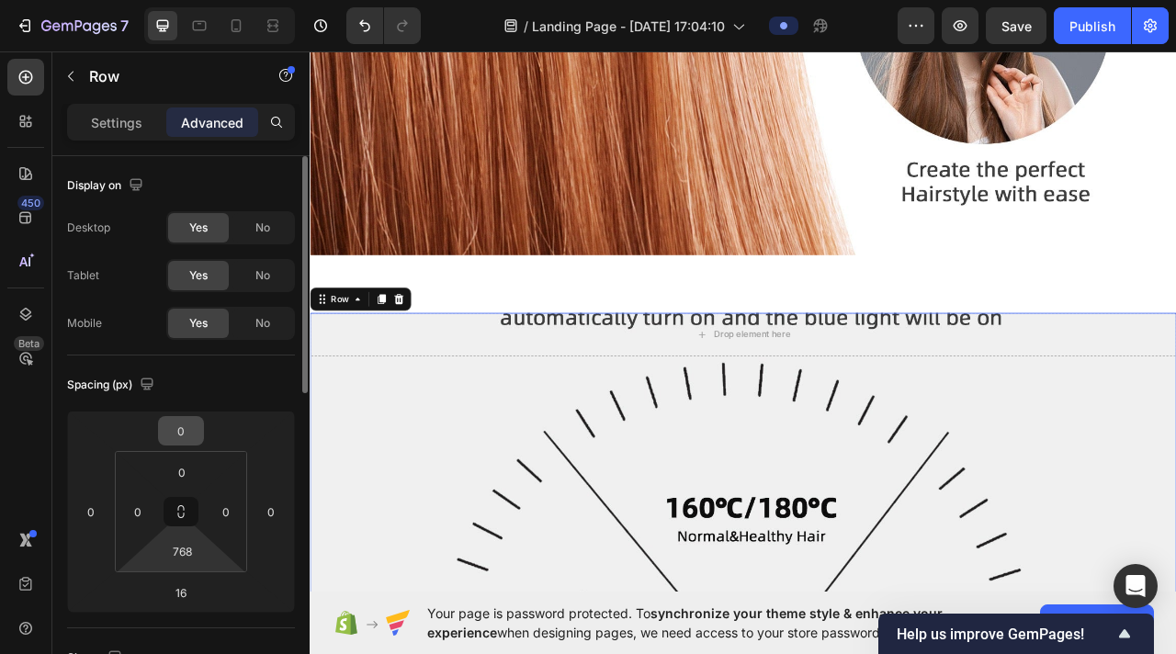
drag, startPoint x: 216, startPoint y: 562, endPoint x: 173, endPoint y: 418, distance: 150.6
click at [173, 0] on html "7 / Landing Page - [DATE] 17:04:10 Preview Save Publish 450 Beta Sections(18) E…" at bounding box center [588, 0] width 1176 height 0
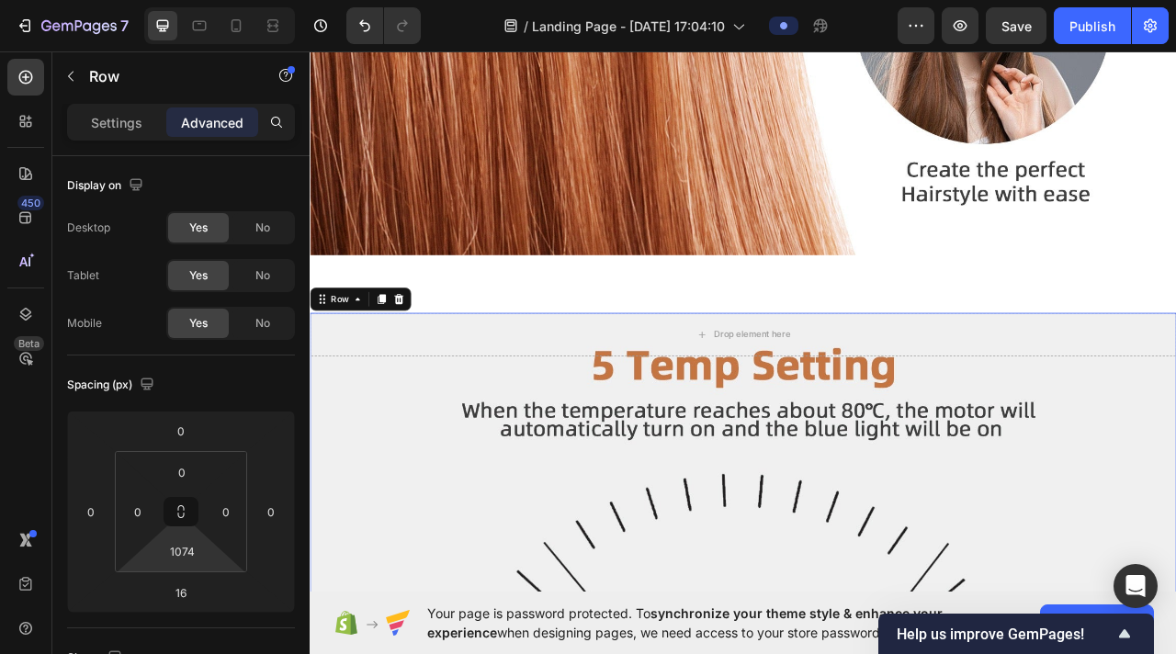
drag, startPoint x: 211, startPoint y: 563, endPoint x: 165, endPoint y: 423, distance: 147.9
click at [165, 0] on html "7 / Landing Page - [DATE] 17:04:10 Preview Save Publish 450 Beta Sections(18) E…" at bounding box center [588, 0] width 1176 height 0
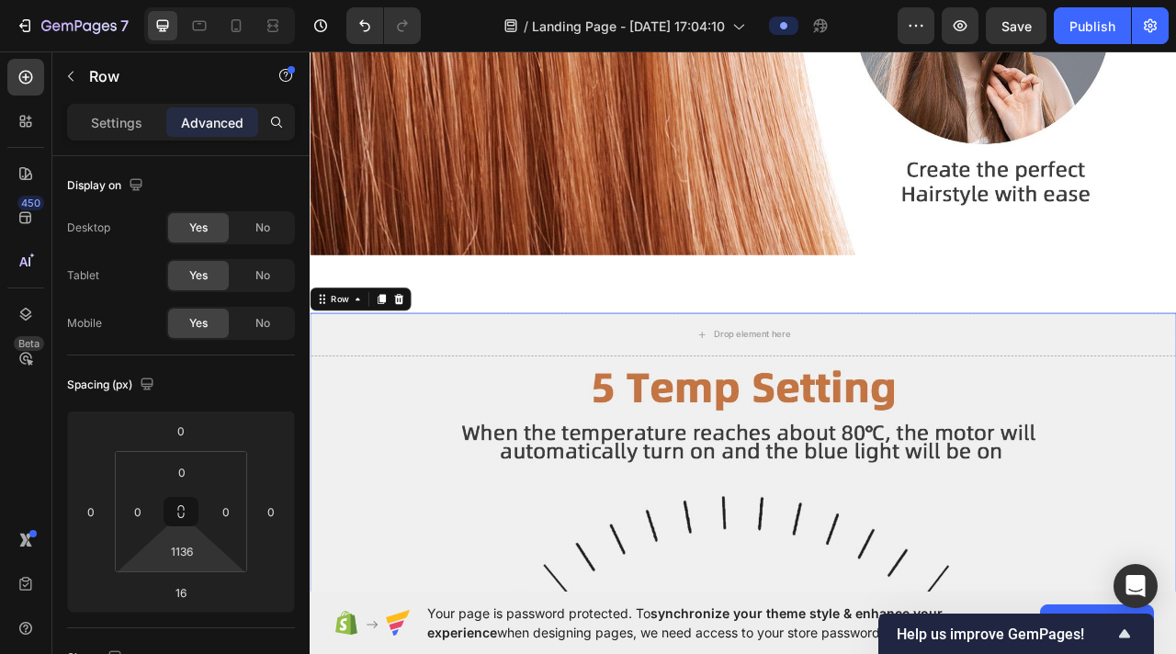
type input "1138"
drag, startPoint x: 206, startPoint y: 564, endPoint x: 207, endPoint y: 535, distance: 29.4
click at [207, 0] on html "7 / Landing Page - [DATE] 17:04:10 Preview Save Publish 450 Beta Sections(18) E…" at bounding box center [588, 0] width 1176 height 0
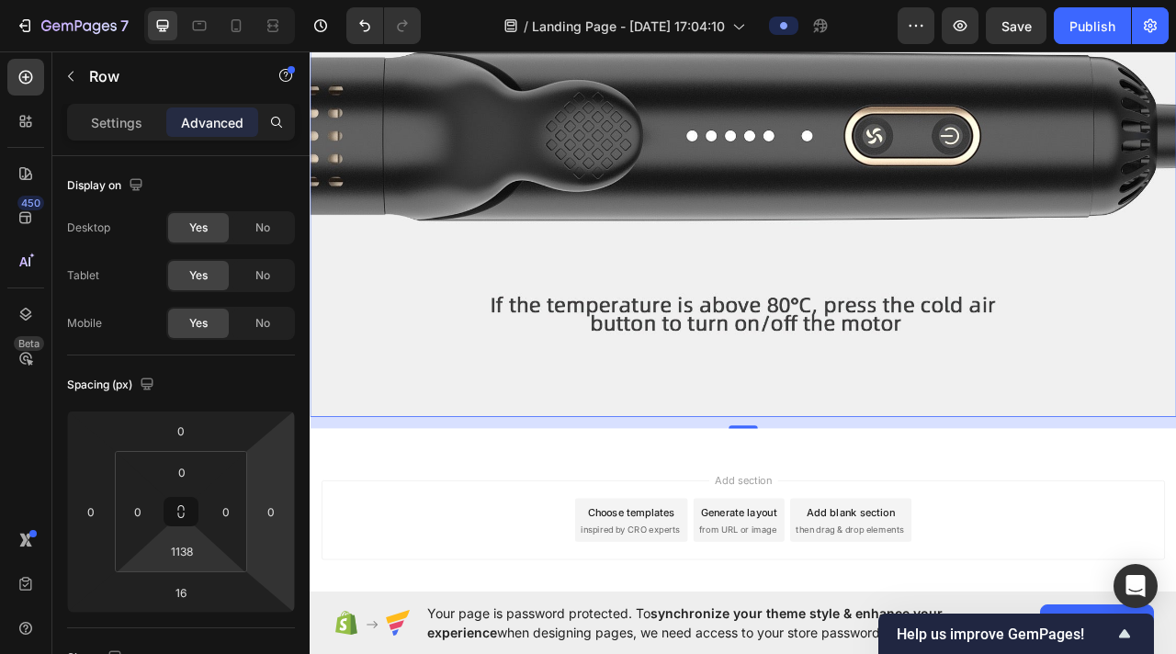
scroll to position [8829, 0]
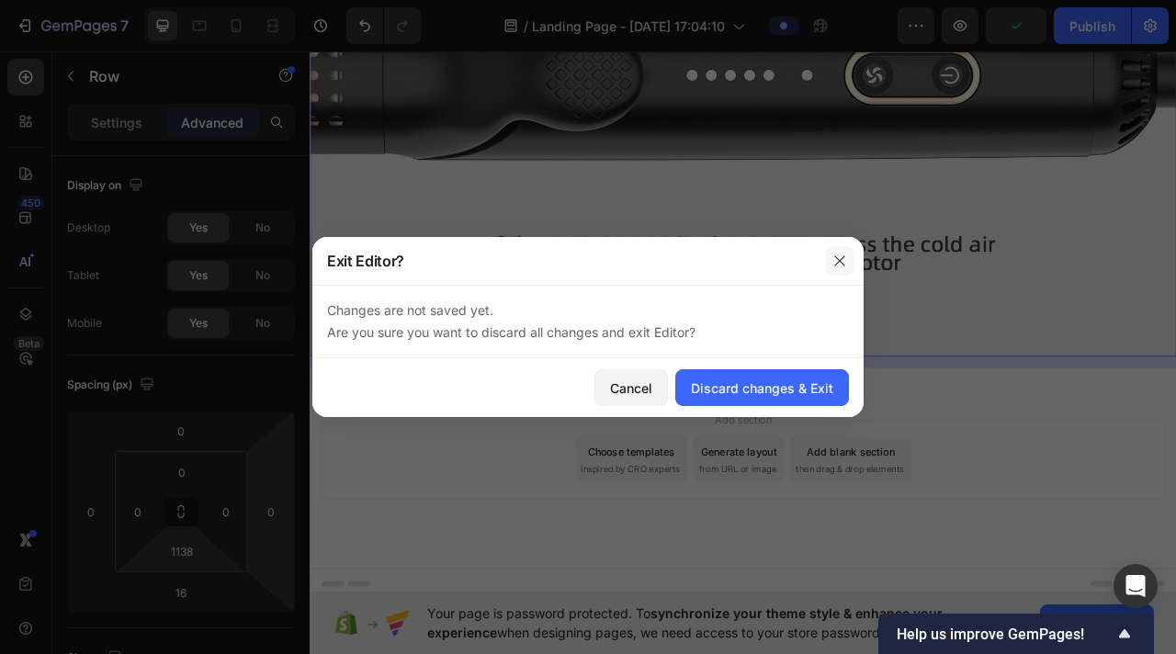
drag, startPoint x: 845, startPoint y: 266, endPoint x: 680, endPoint y: 281, distance: 165.2
click at [757, 266] on icon "button" at bounding box center [840, 261] width 15 height 15
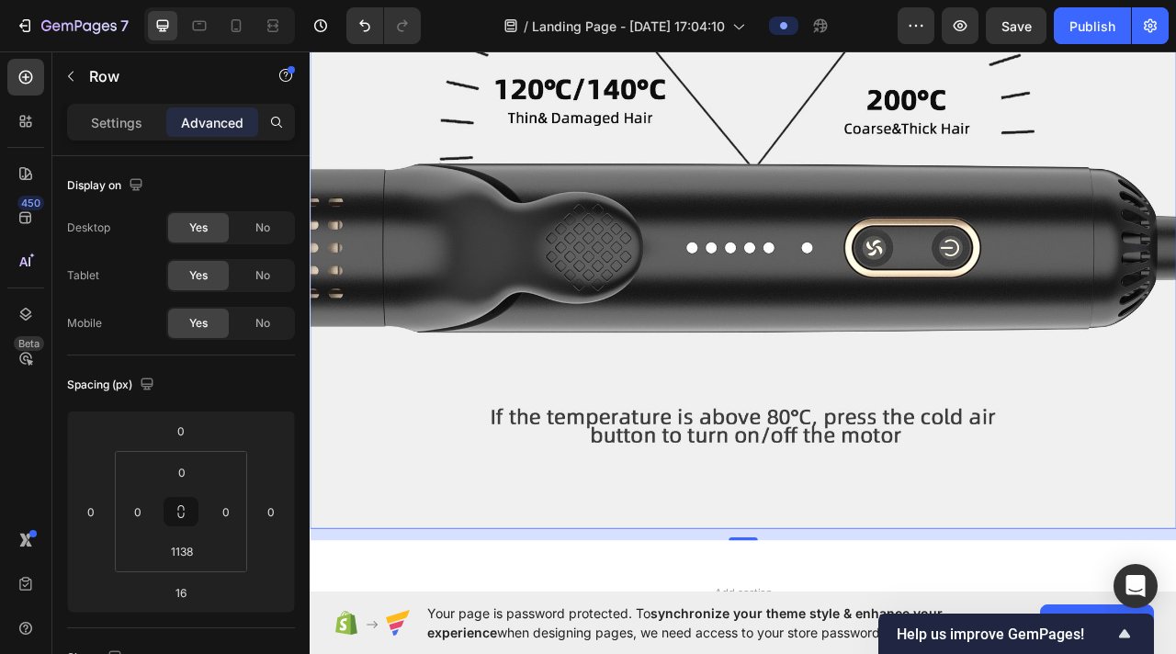
scroll to position [8604, 0]
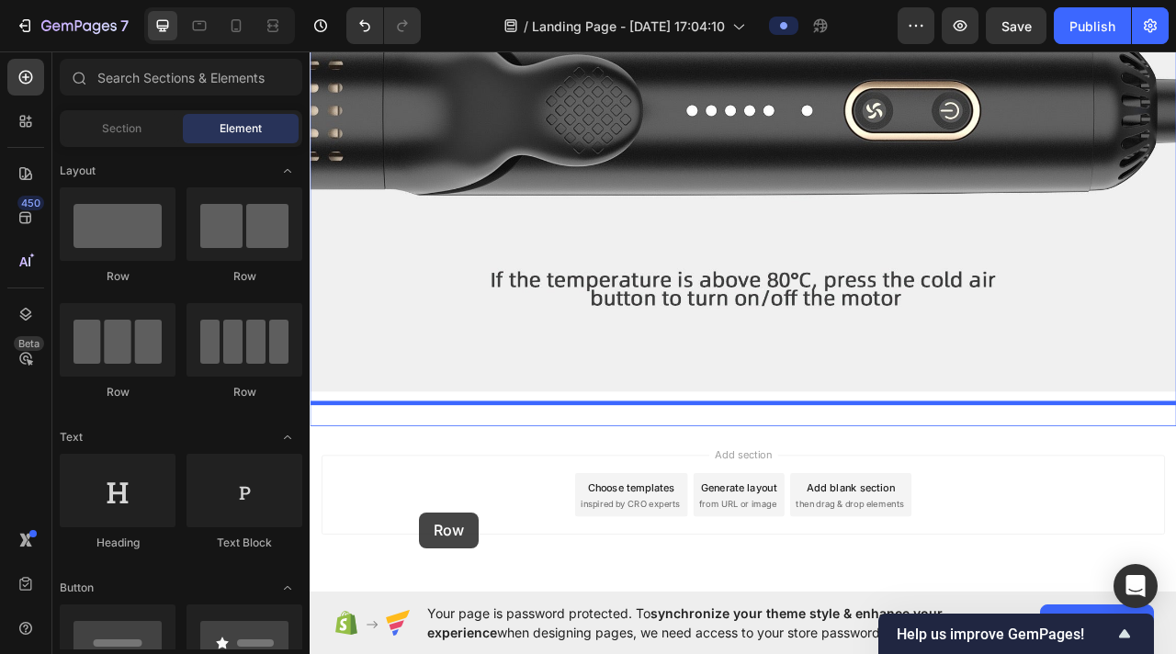
scroll to position [8829, 0]
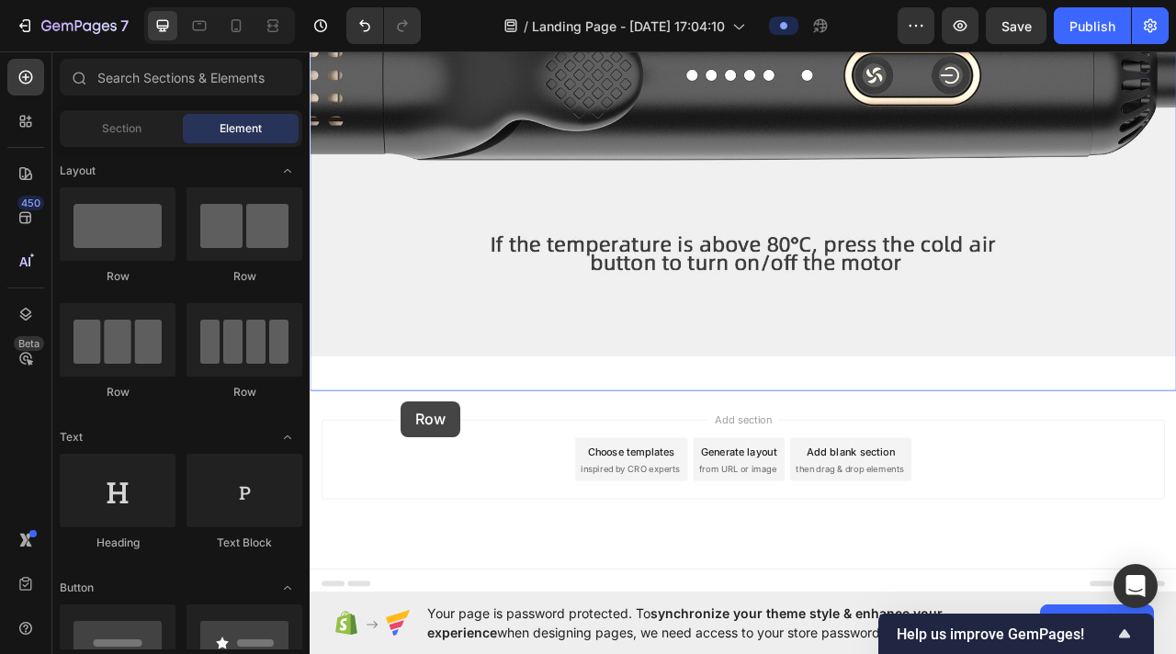
drag, startPoint x: 432, startPoint y: 274, endPoint x: 425, endPoint y: 498, distance: 224.3
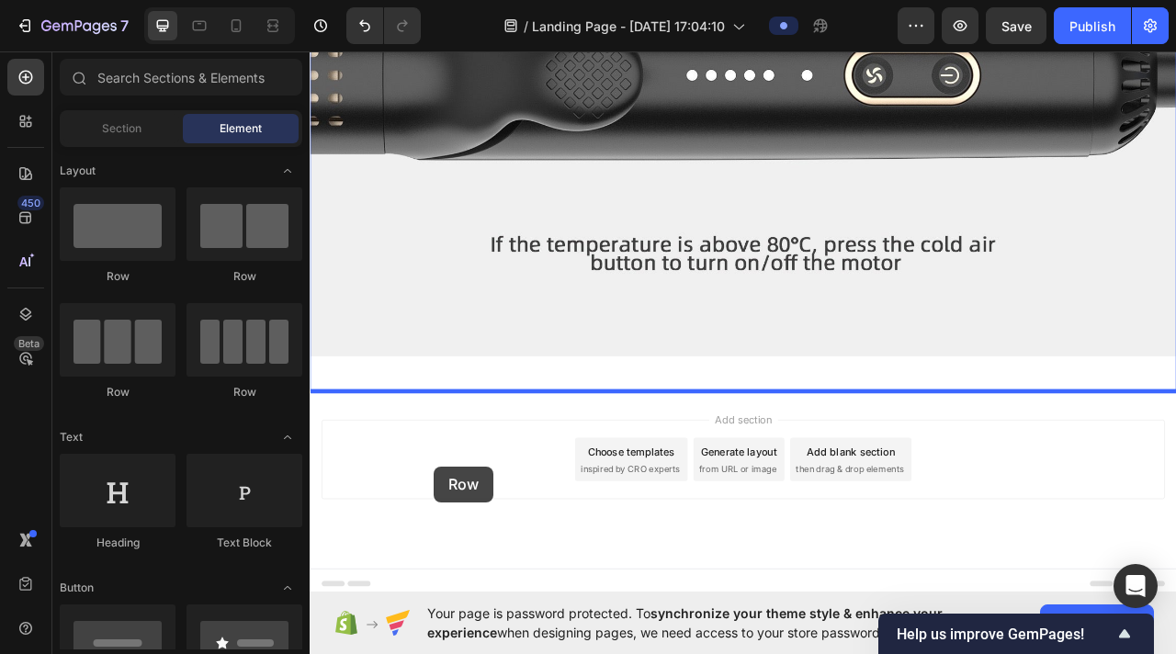
drag, startPoint x: 427, startPoint y: 272, endPoint x: 468, endPoint y: 581, distance: 311.4
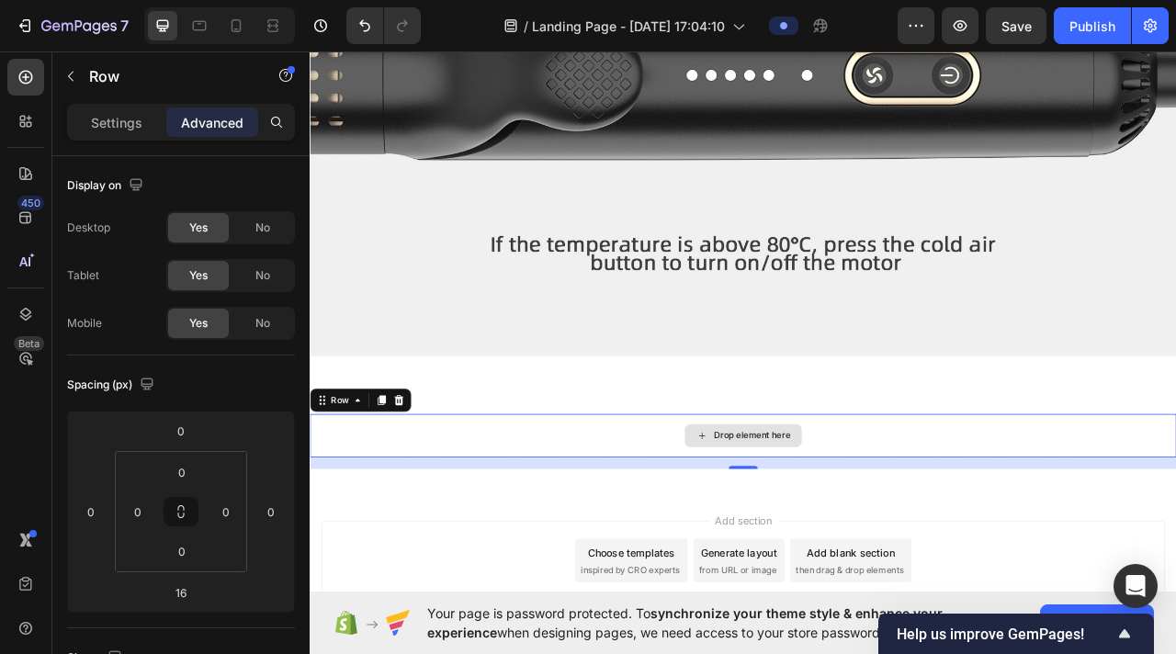
click at [757, 530] on div "Drop element here" at bounding box center [871, 541] width 97 height 15
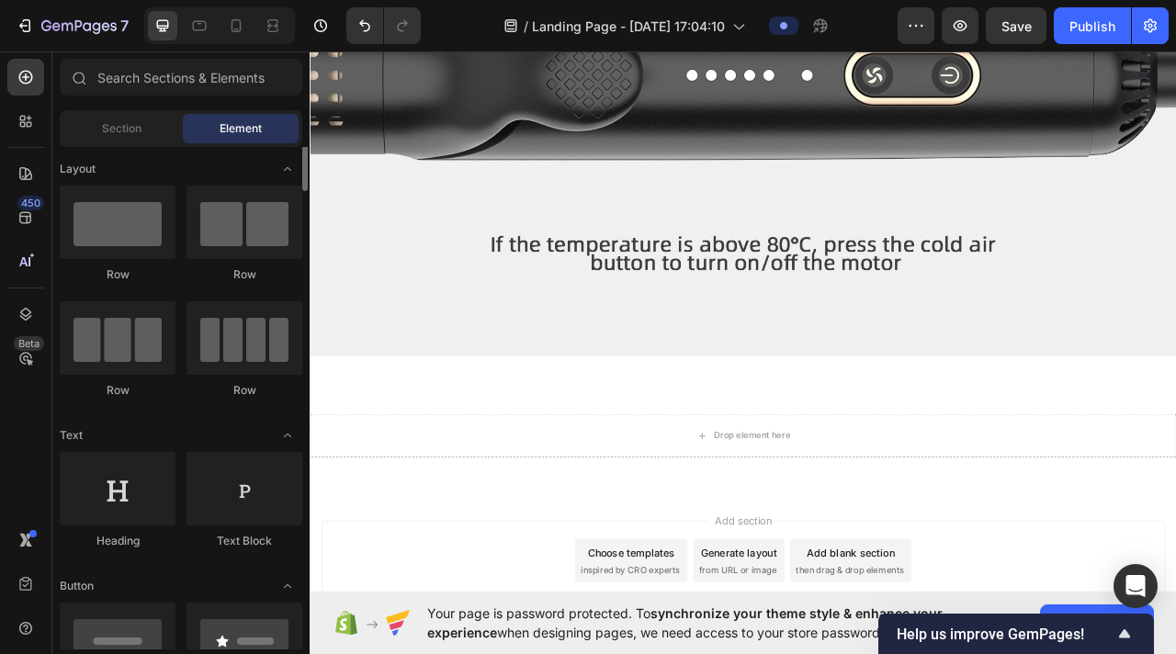
scroll to position [0, 0]
click at [137, 142] on div "Section" at bounding box center [121, 128] width 116 height 29
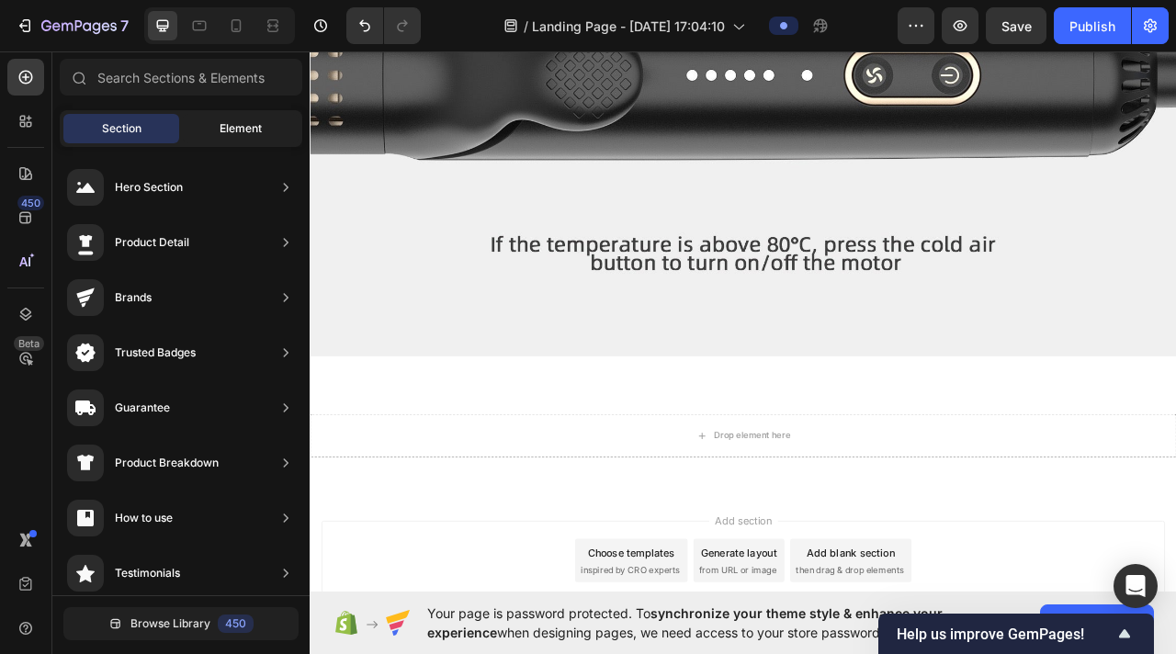
click at [244, 135] on span "Element" at bounding box center [241, 128] width 42 height 17
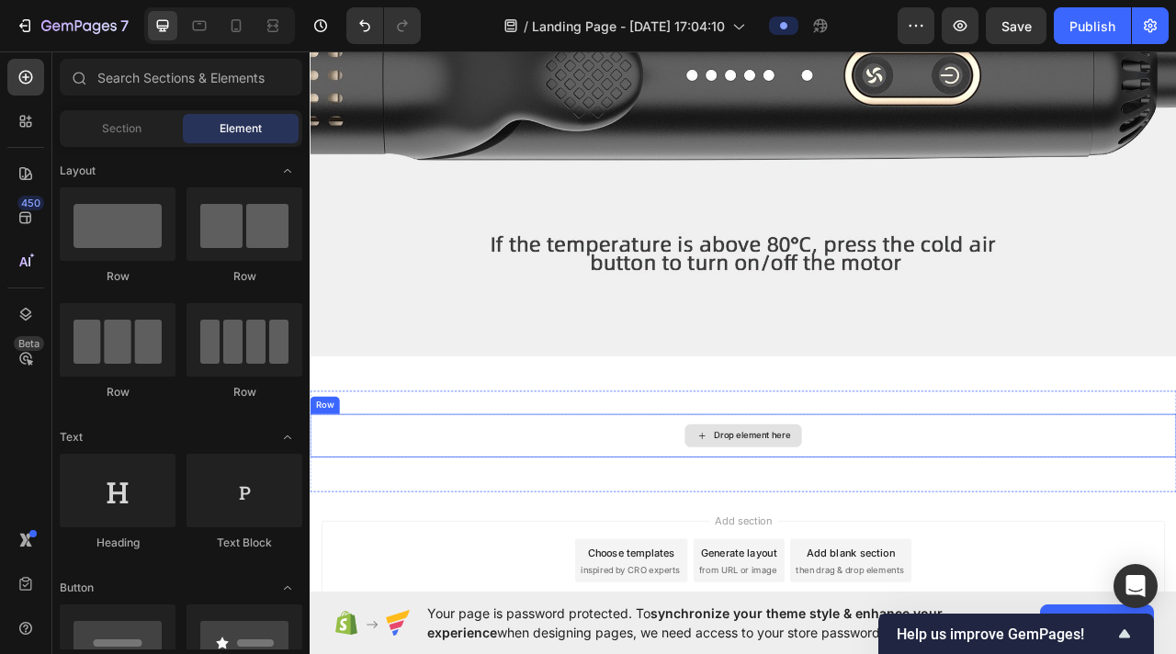
click at [757, 530] on div "Drop element here" at bounding box center [861, 541] width 149 height 29
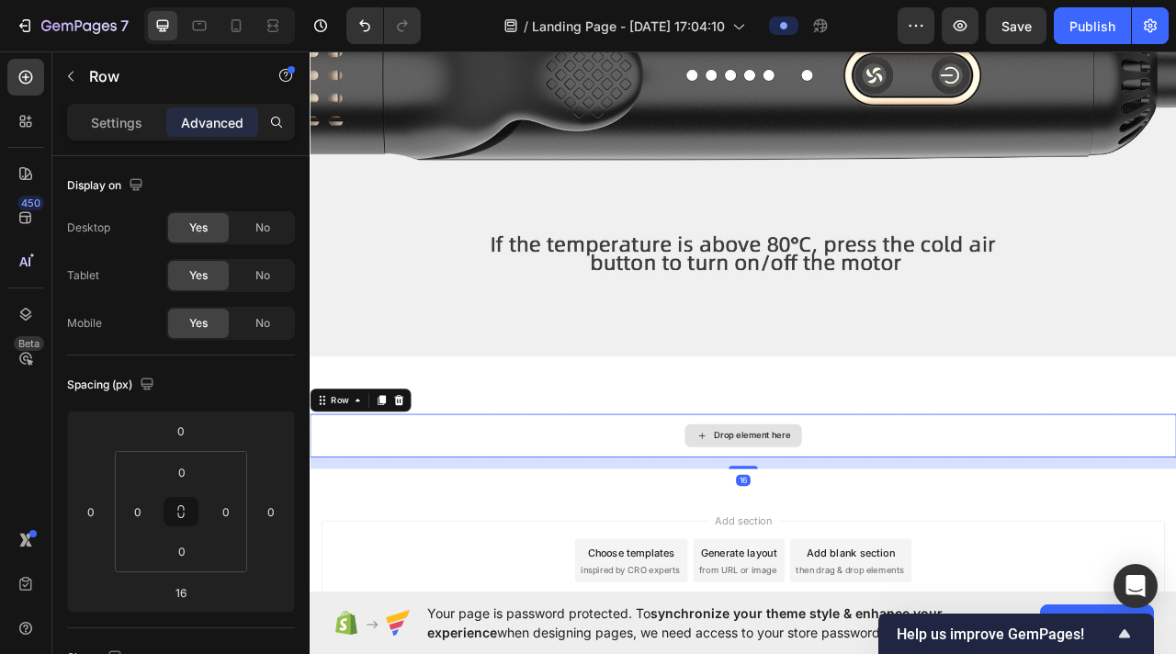
click at [735, 530] on div "Drop element here" at bounding box center [861, 541] width 1103 height 55
click at [108, 126] on p "Settings" at bounding box center [116, 122] width 51 height 19
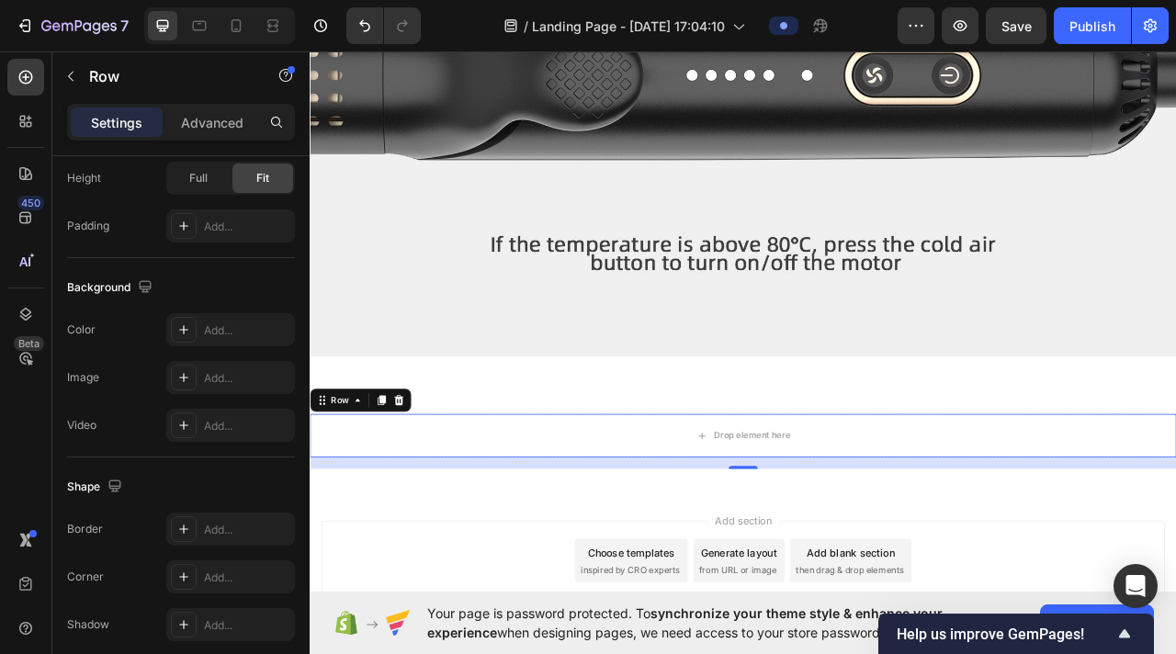
scroll to position [571, 0]
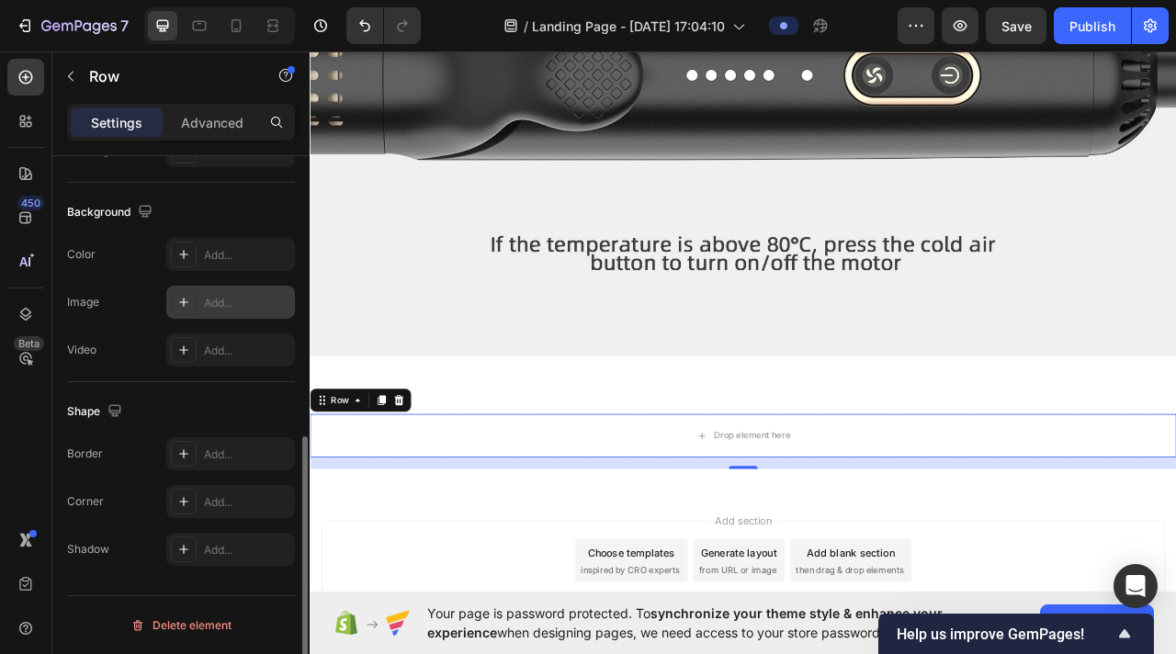
click at [200, 303] on div "Add..." at bounding box center [230, 302] width 129 height 33
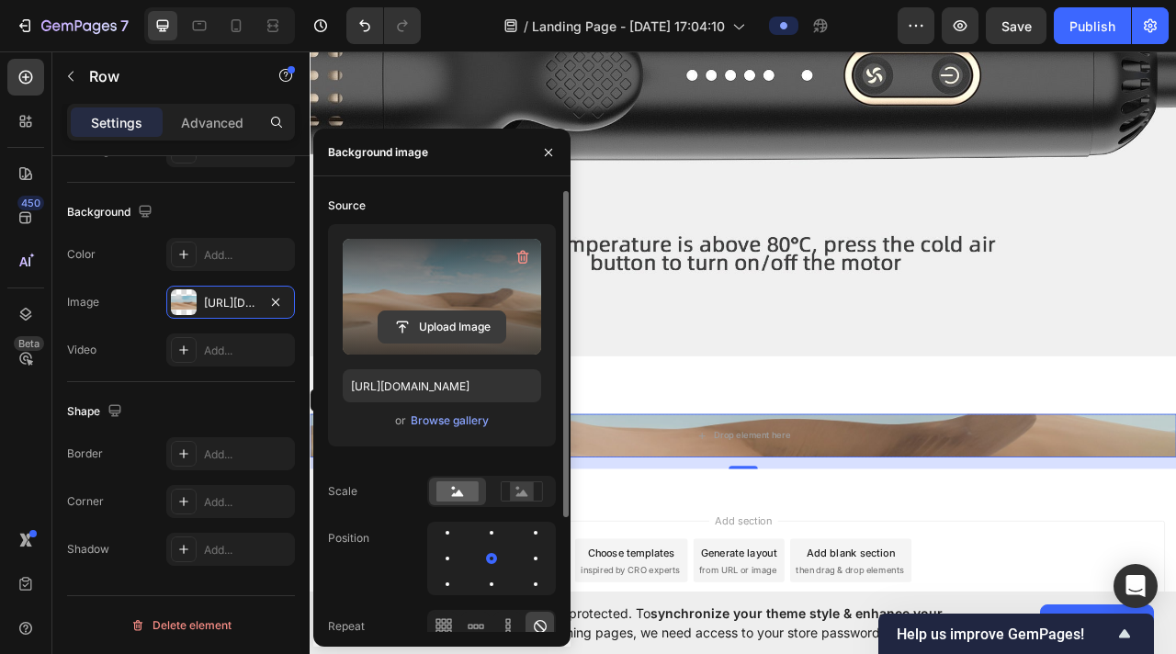
click at [420, 316] on input "file" at bounding box center [442, 327] width 127 height 31
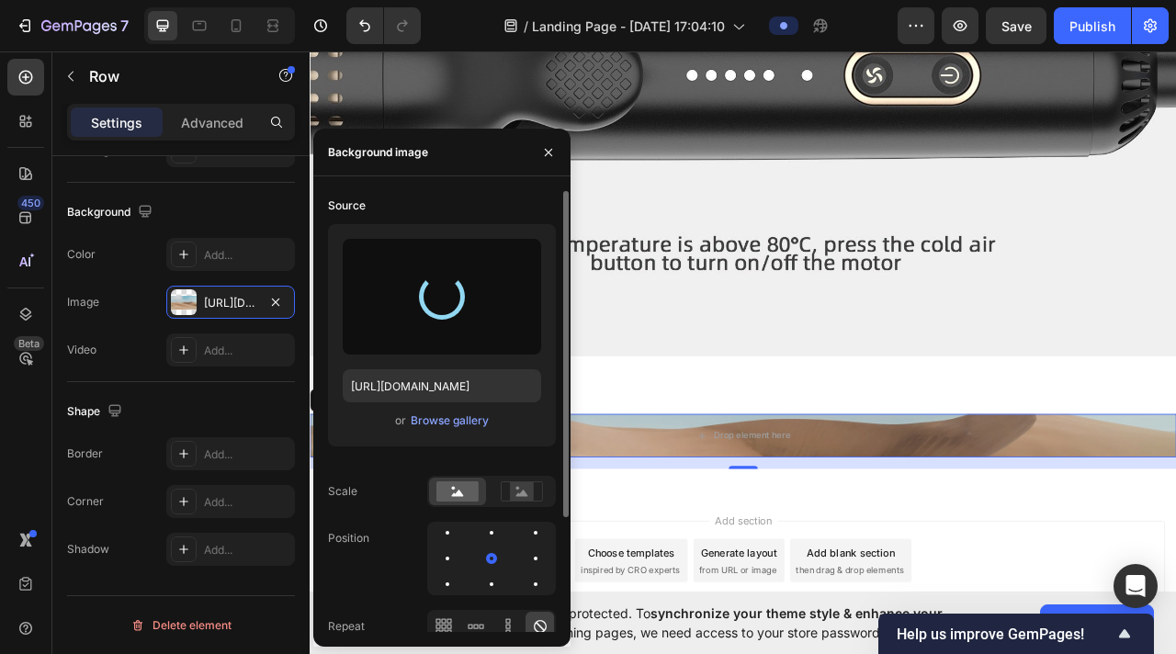
type input "[URL][DOMAIN_NAME]"
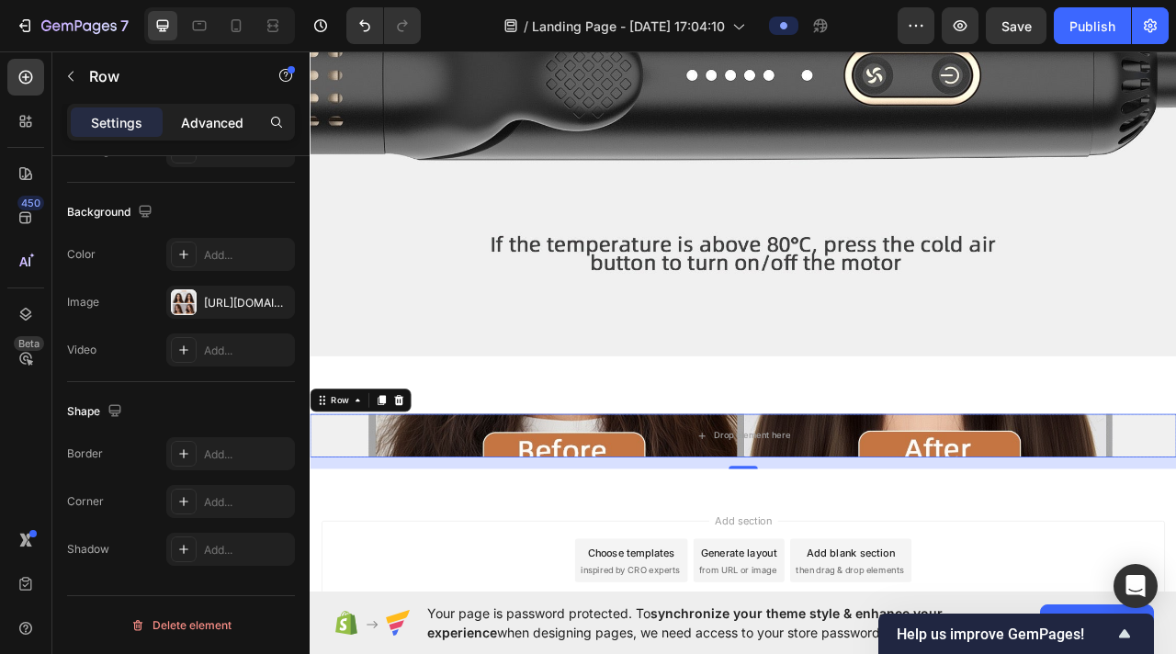
click at [201, 128] on p "Advanced" at bounding box center [212, 122] width 62 height 19
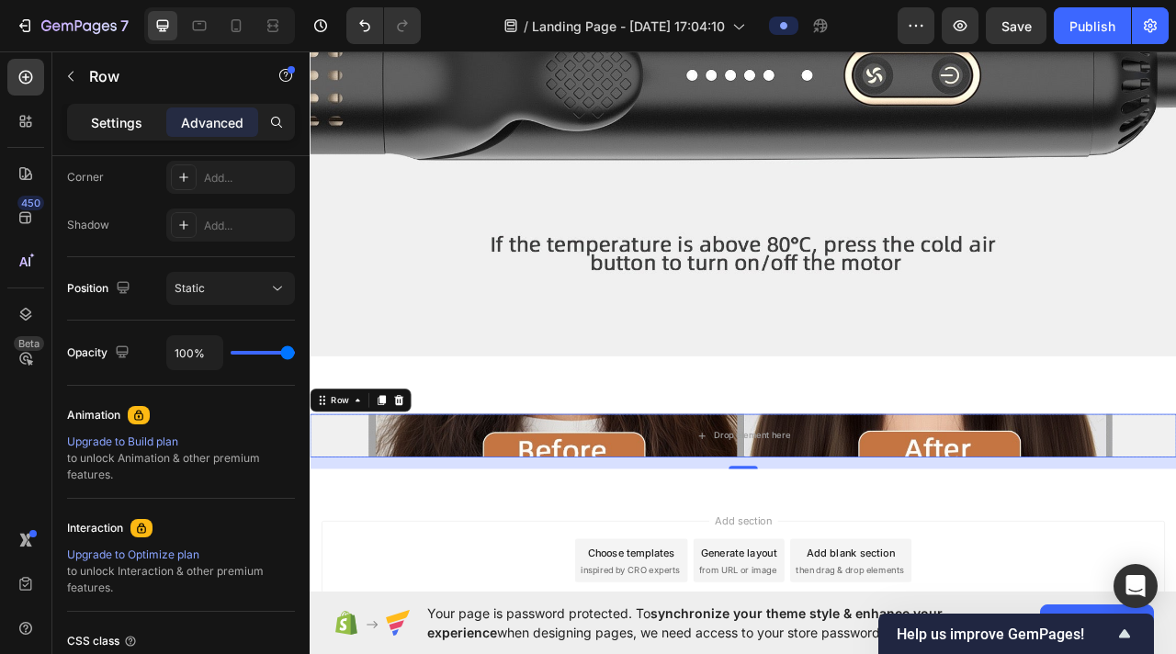
click at [100, 130] on p "Settings" at bounding box center [116, 122] width 51 height 19
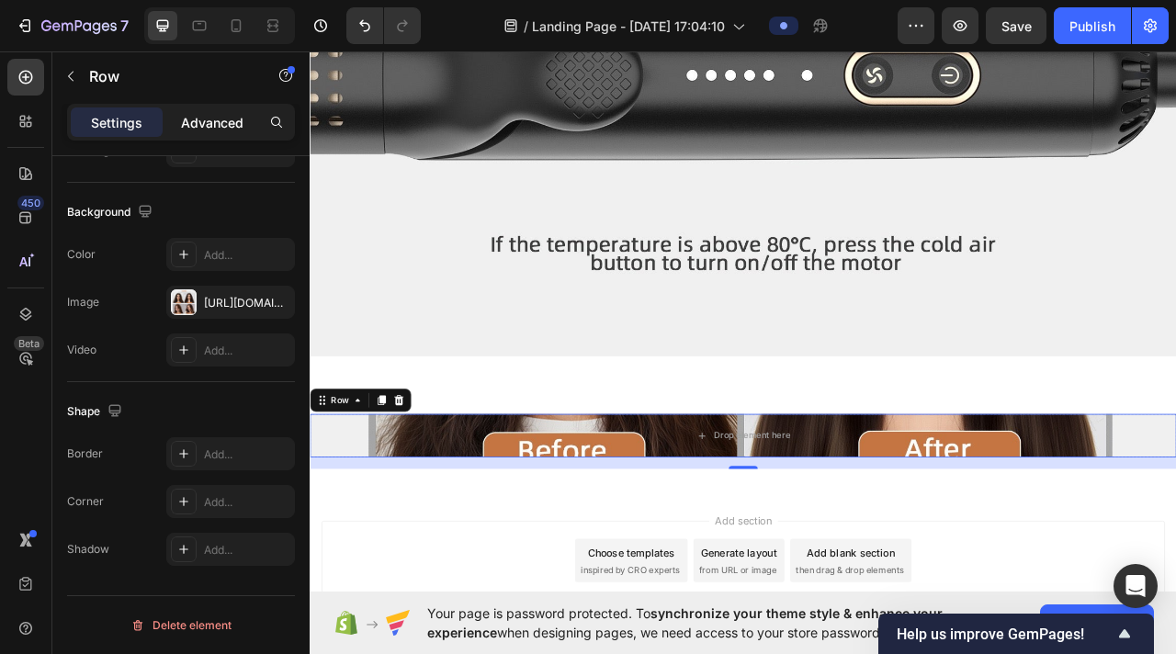
click at [199, 113] on p "Advanced" at bounding box center [212, 122] width 62 height 19
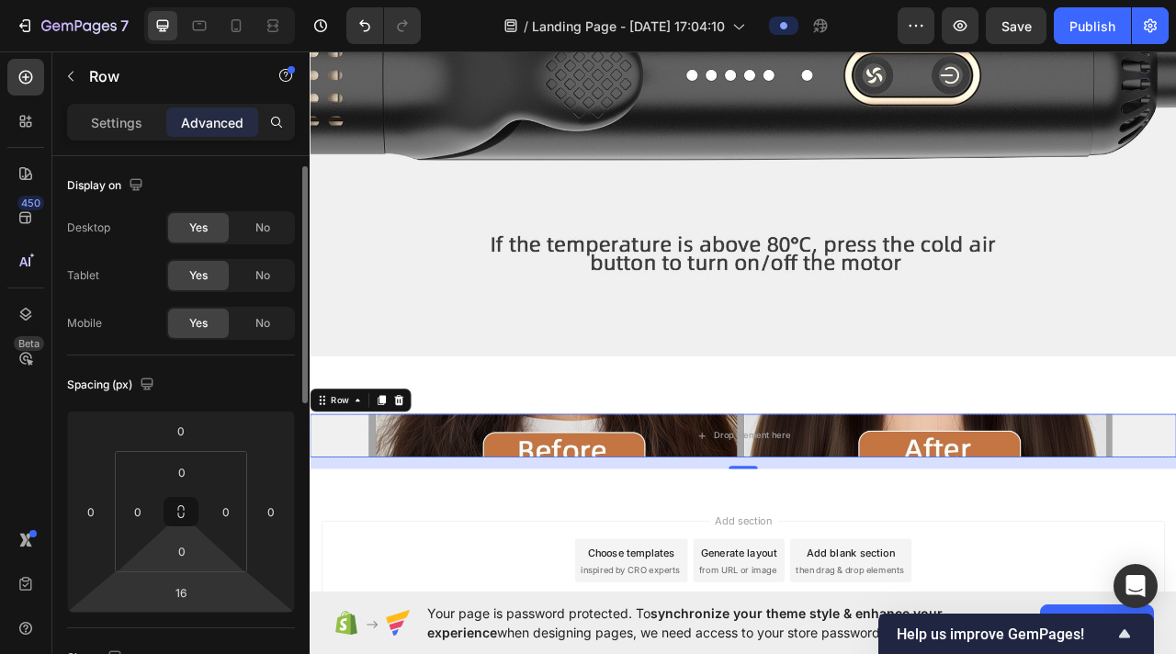
scroll to position [15, 0]
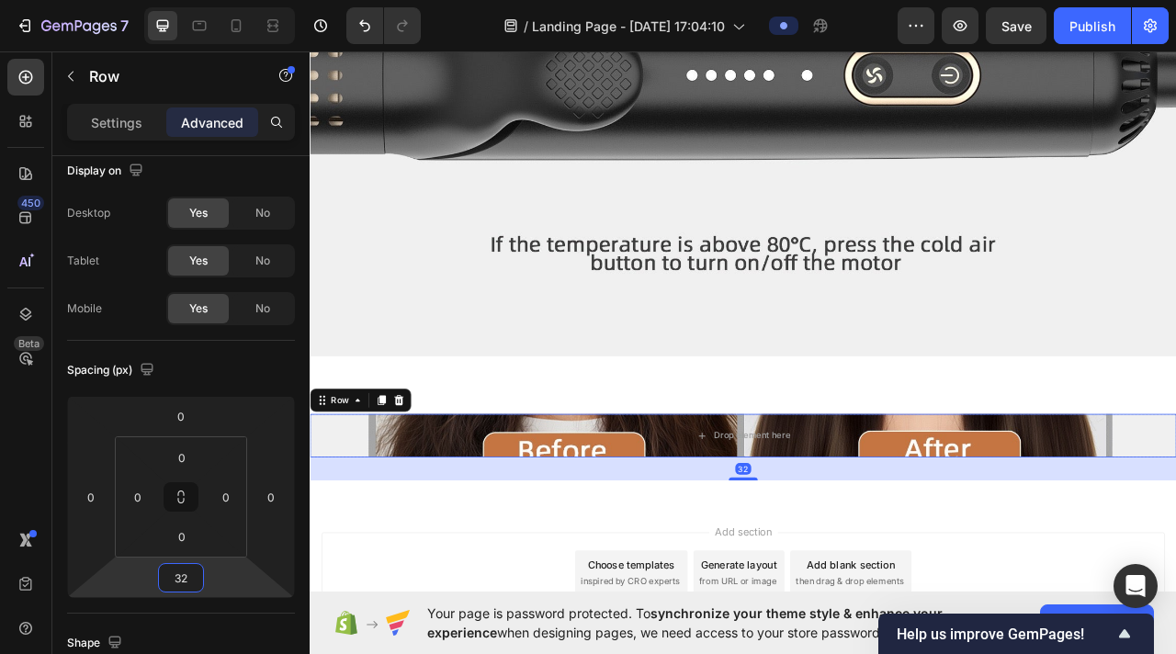
type input "34"
click at [224, 0] on html "7 / Landing Page - [DATE] 17:04:10 Preview Save Publish 450 Beta Sections(18) E…" at bounding box center [588, 0] width 1176 height 0
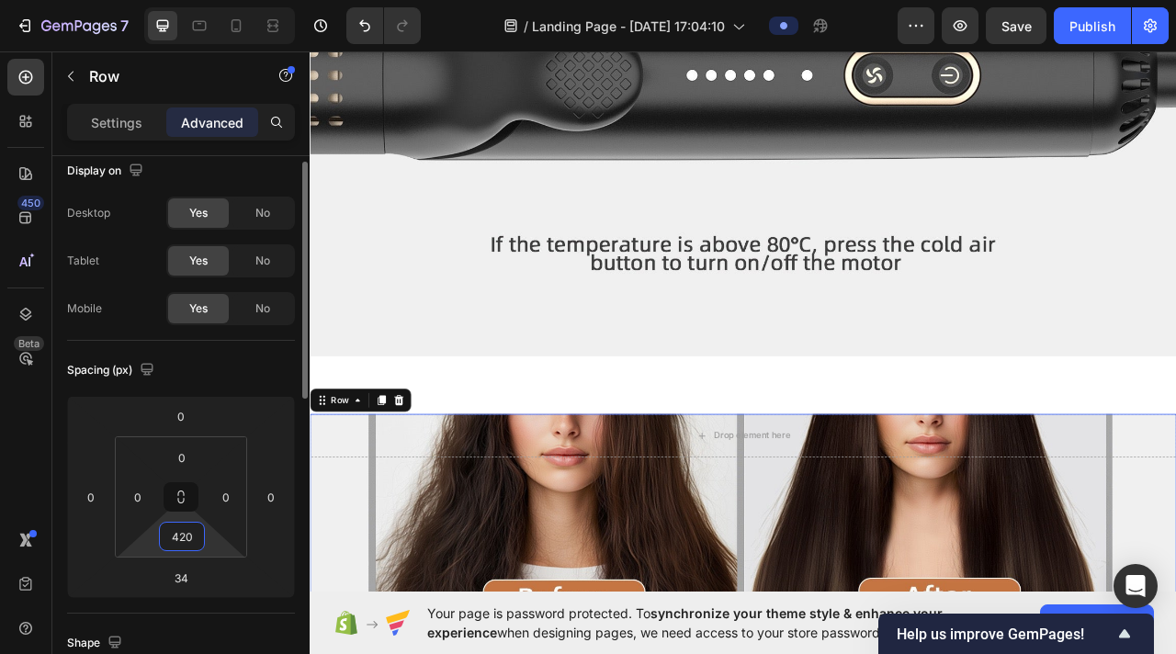
drag, startPoint x: 220, startPoint y: 548, endPoint x: 196, endPoint y: 355, distance: 194.5
click at [196, 0] on html "7 / Landing Page - [DATE] 17:04:10 Preview Save Publish 450 Beta Sections(18) E…" at bounding box center [588, 0] width 1176 height 0
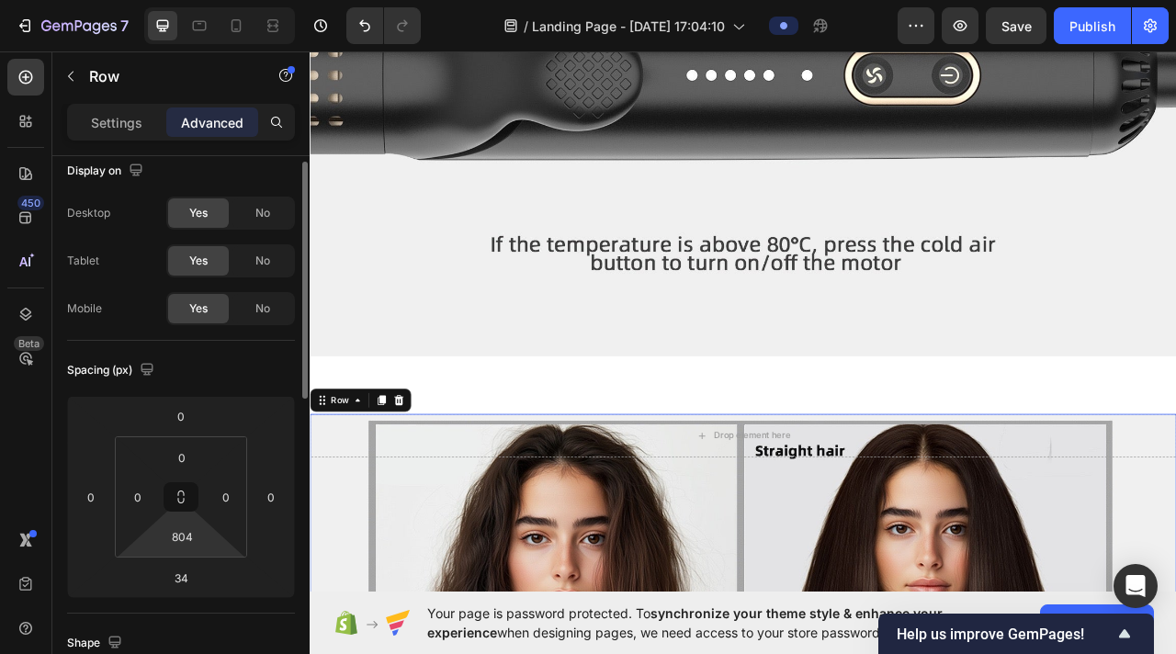
drag, startPoint x: 216, startPoint y: 548, endPoint x: 204, endPoint y: 371, distance: 176.9
click at [204, 0] on html "7 / Landing Page - [DATE] 17:04:10 Preview Save Publish 450 Beta Sections(18) E…" at bounding box center [588, 0] width 1176 height 0
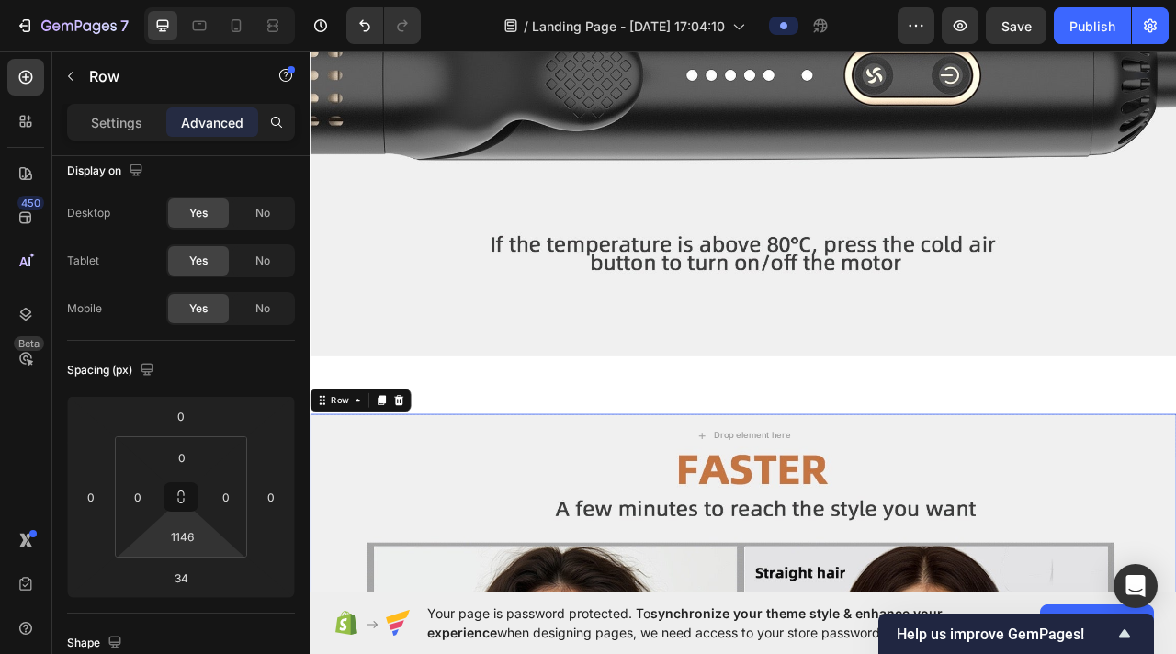
drag, startPoint x: 208, startPoint y: 545, endPoint x: 170, endPoint y: 388, distance: 161.6
click at [170, 0] on html "7 / Landing Page - [DATE] 17:04:10 Preview Save Publish 450 Beta Sections(18) E…" at bounding box center [588, 0] width 1176 height 0
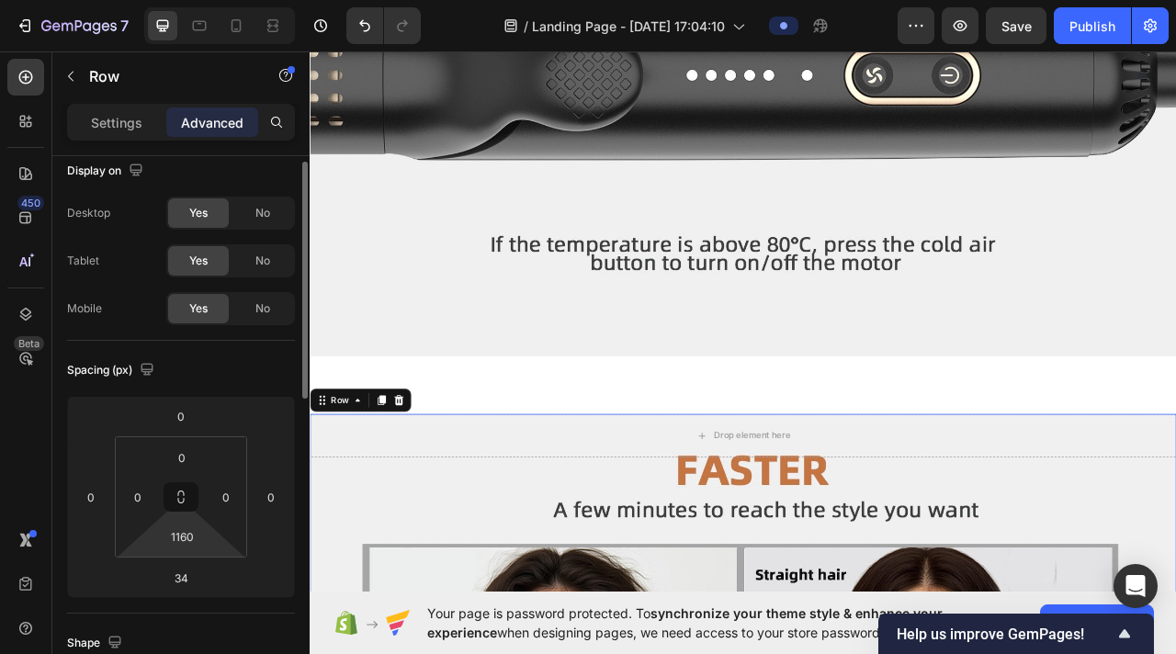
click at [212, 0] on html "7 / Landing Page - [DATE] 17:04:10 Preview Save Publish 450 Beta Sections(18) E…" at bounding box center [588, 0] width 1176 height 0
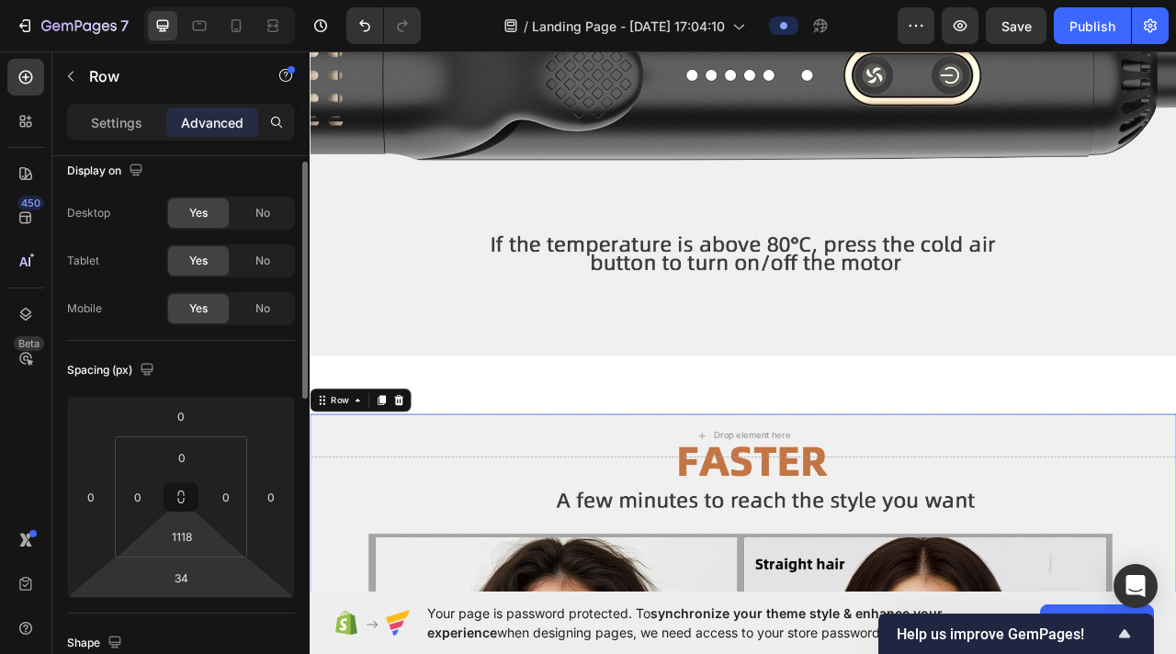
drag, startPoint x: 218, startPoint y: 547, endPoint x: 222, endPoint y: 569, distance: 22.5
click at [222, 0] on html "7 / Landing Page - [DATE] 17:04:10 Preview Save Publish 450 Beta Sections(18) E…" at bounding box center [588, 0] width 1176 height 0
type input "1116"
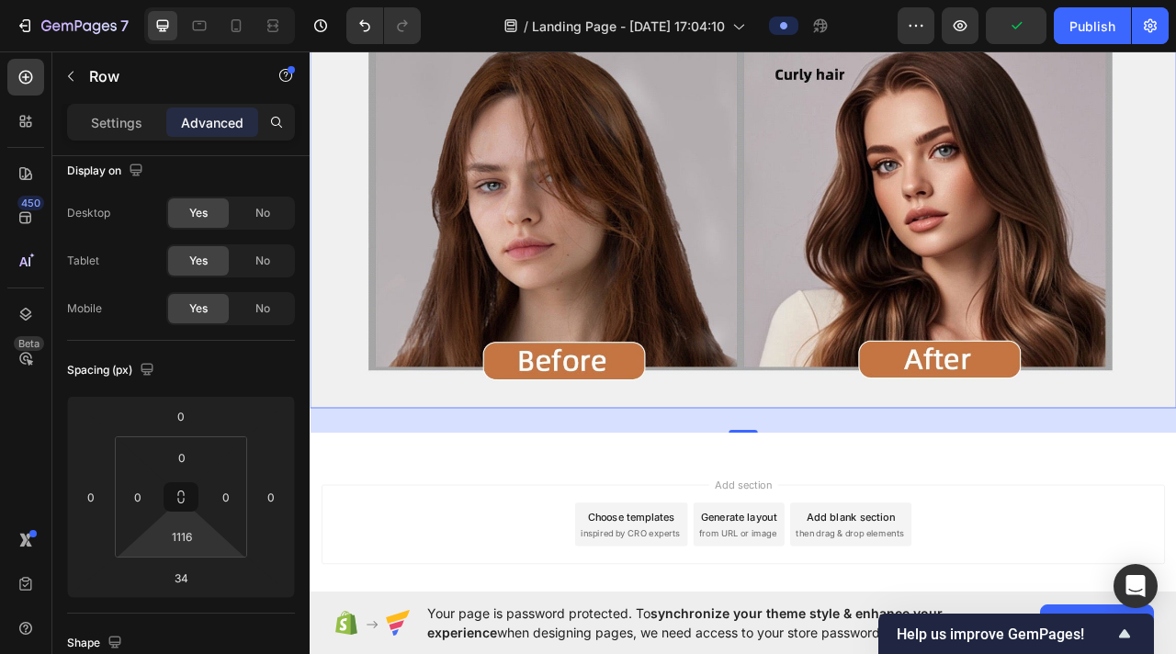
scroll to position [10000, 0]
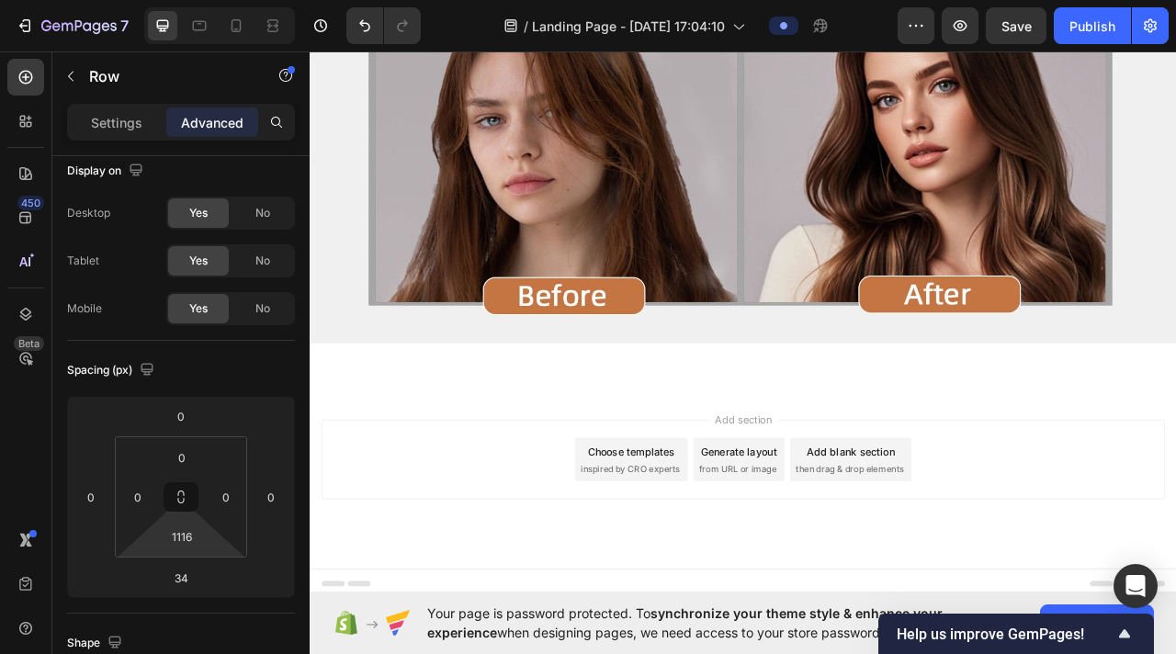
click at [437, 517] on div "Add section Choose templates inspired by CRO experts Generate layout from URL o…" at bounding box center [861, 597] width 1103 height 226
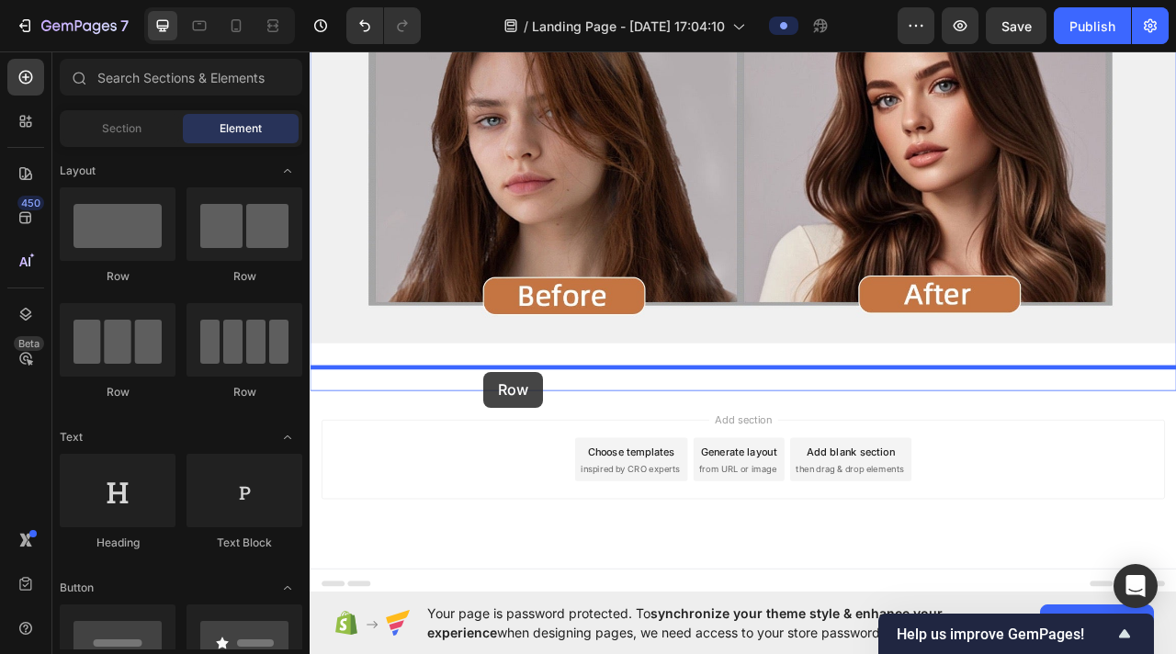
drag, startPoint x: 459, startPoint y: 290, endPoint x: 530, endPoint y: 460, distance: 184.2
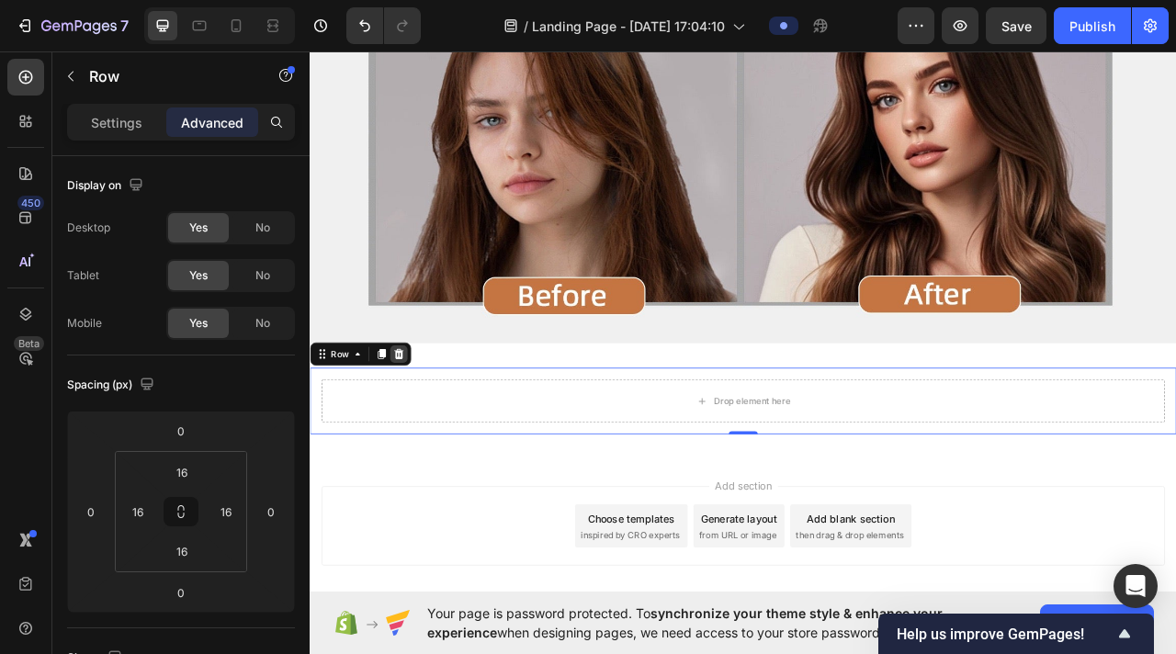
click at [426, 434] on icon at bounding box center [423, 437] width 12 height 13
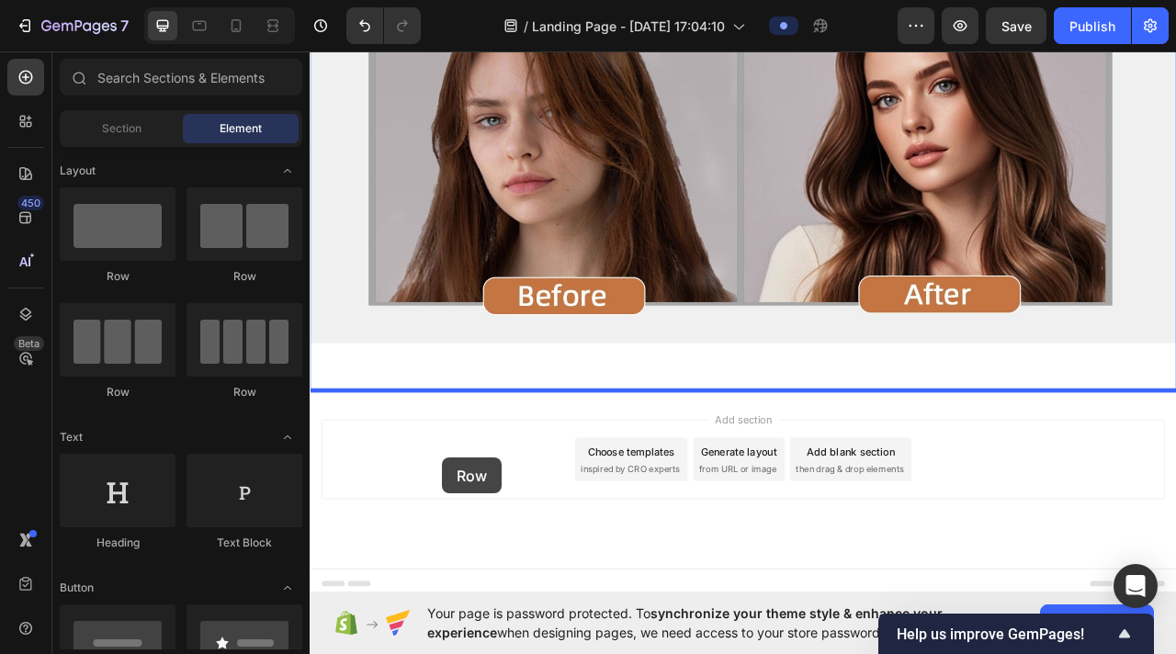
drag, startPoint x: 455, startPoint y: 291, endPoint x: 478, endPoint y: 569, distance: 278.5
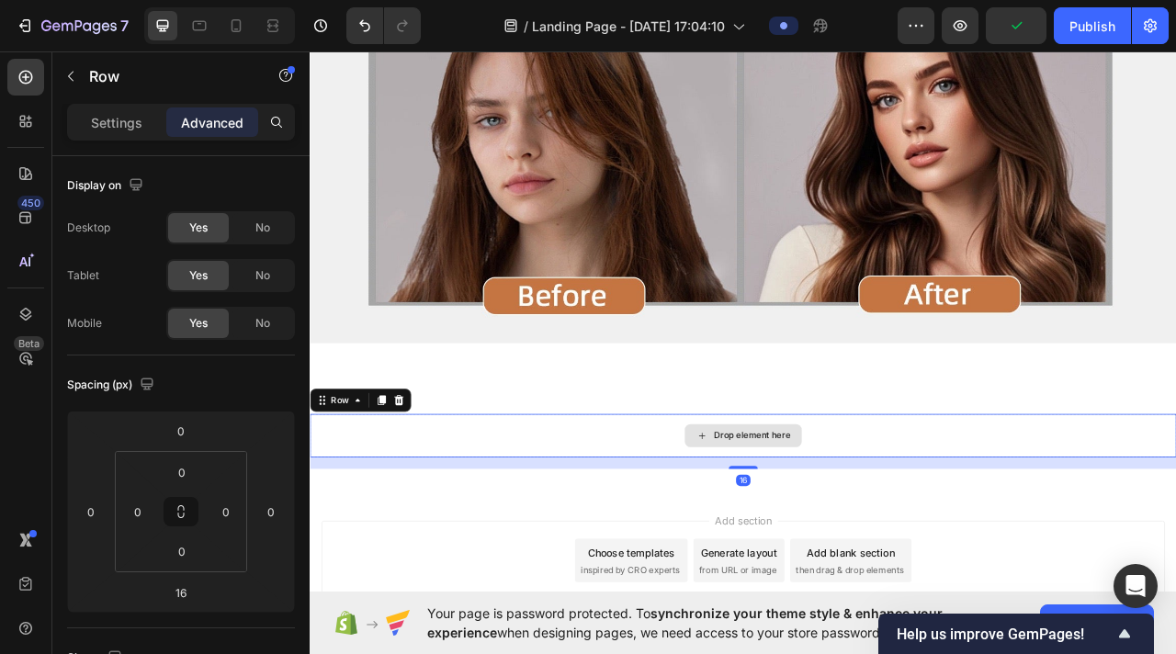
click at [656, 526] on div "Drop element here" at bounding box center [861, 541] width 1103 height 55
click at [702, 526] on div "Drop element here" at bounding box center [861, 541] width 1103 height 55
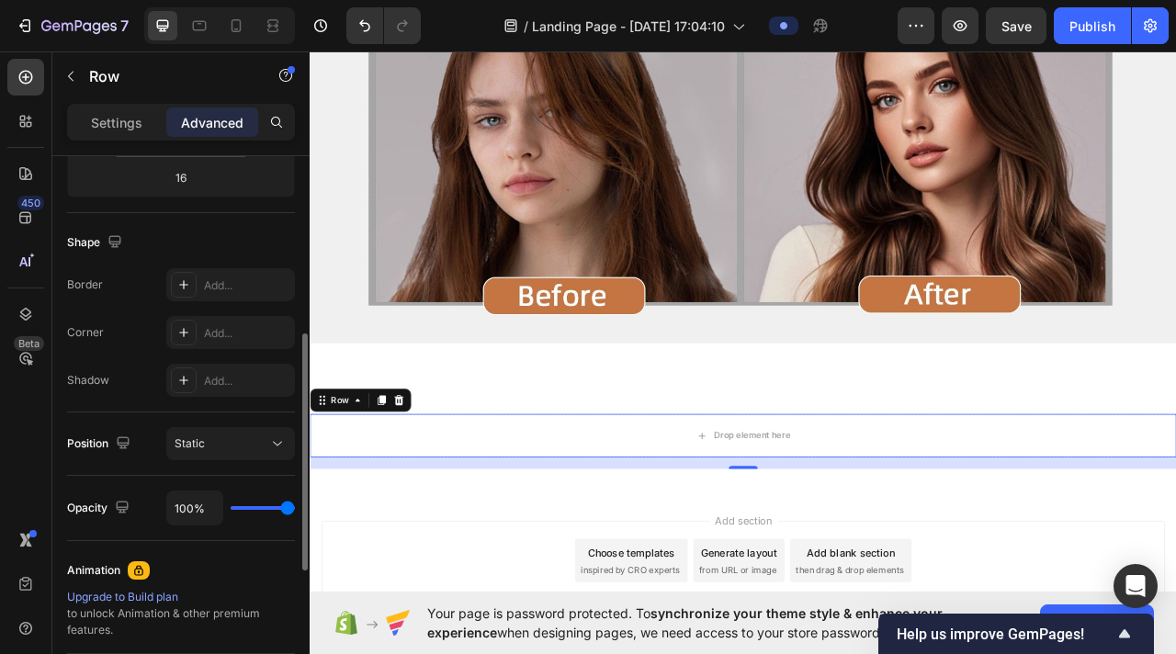
scroll to position [413, 0]
click at [99, 115] on p "Settings" at bounding box center [116, 122] width 51 height 19
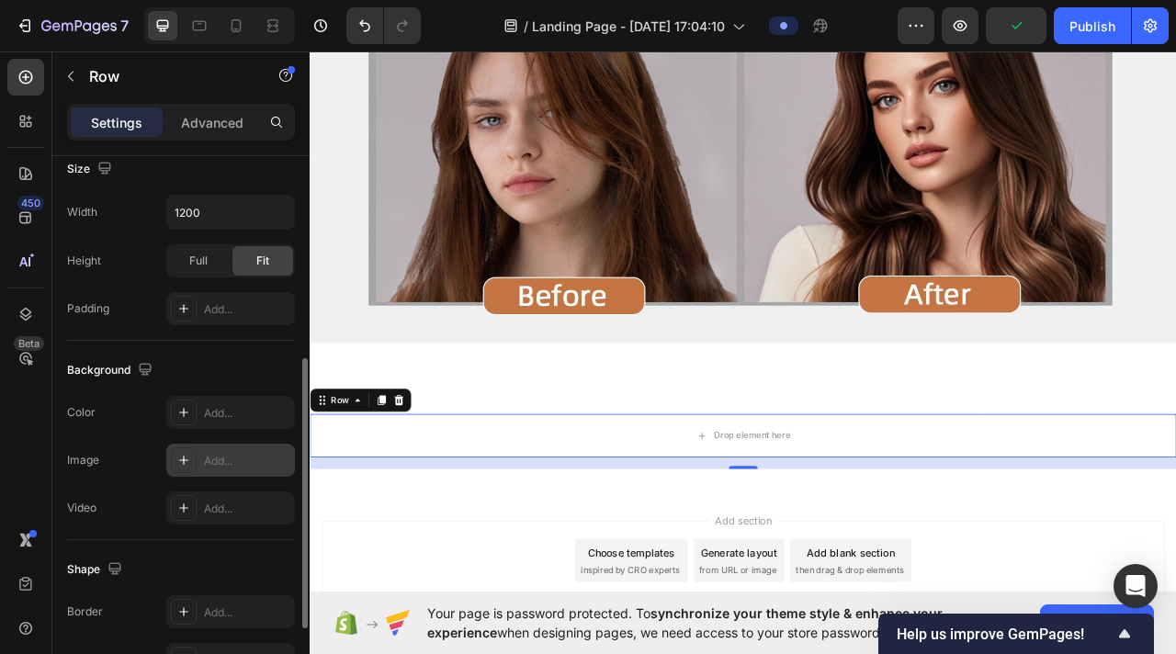
click at [245, 449] on div "Add..." at bounding box center [230, 460] width 129 height 33
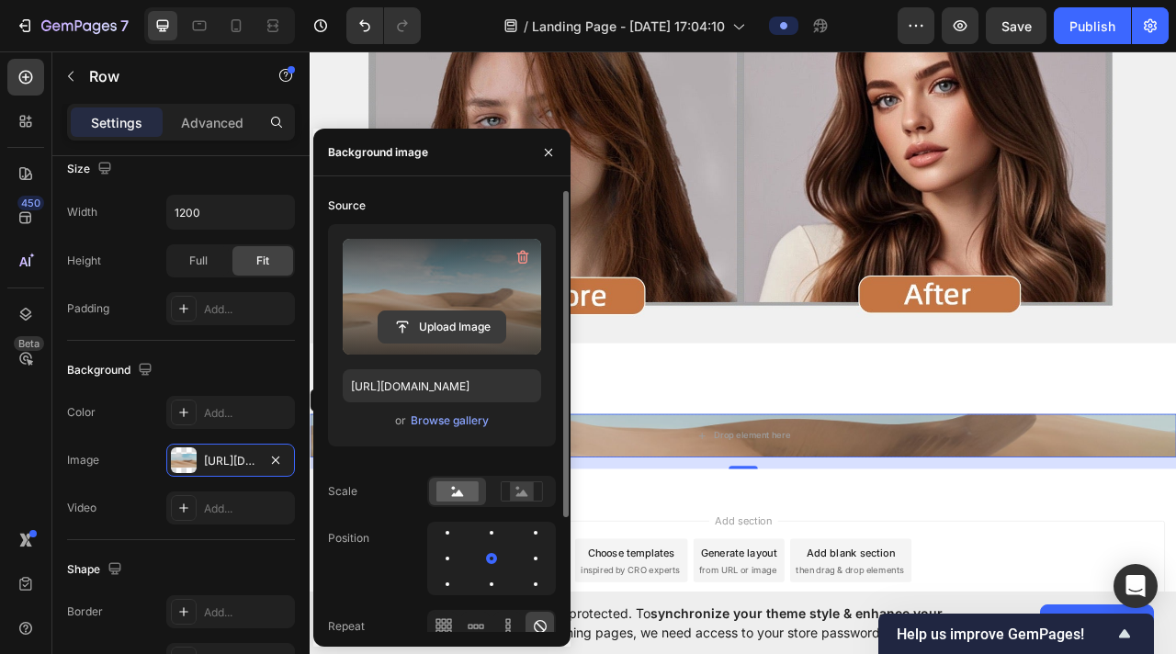
click at [424, 330] on input "file" at bounding box center [442, 327] width 127 height 31
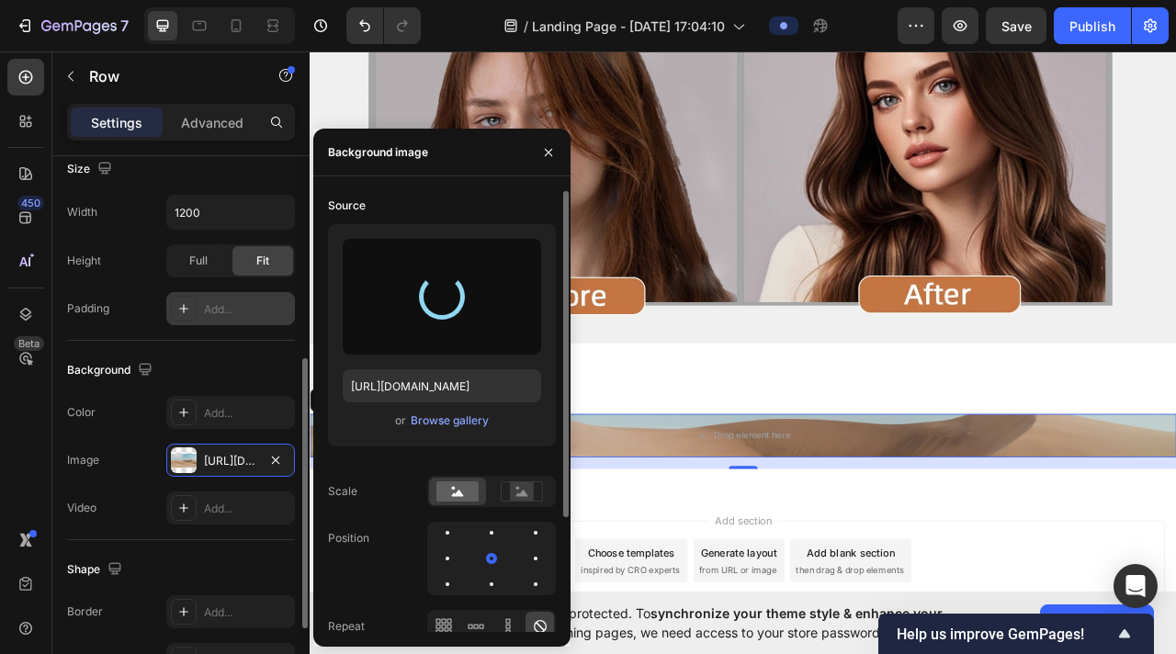
type input "[URL][DOMAIN_NAME]"
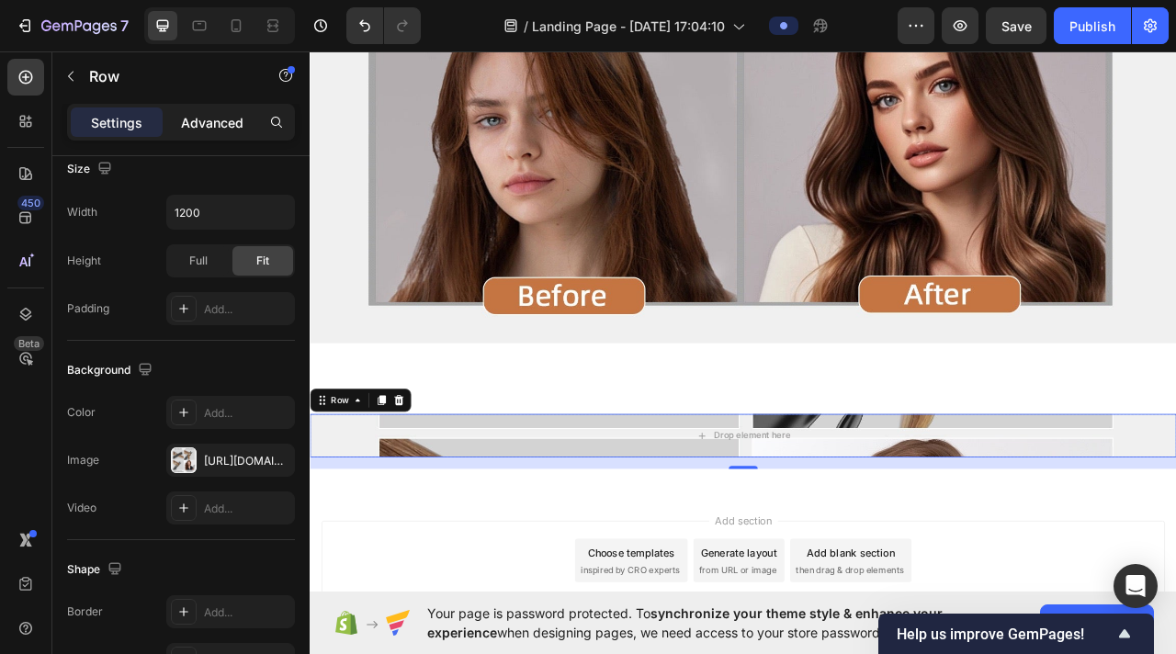
click at [198, 127] on p "Advanced" at bounding box center [212, 122] width 62 height 19
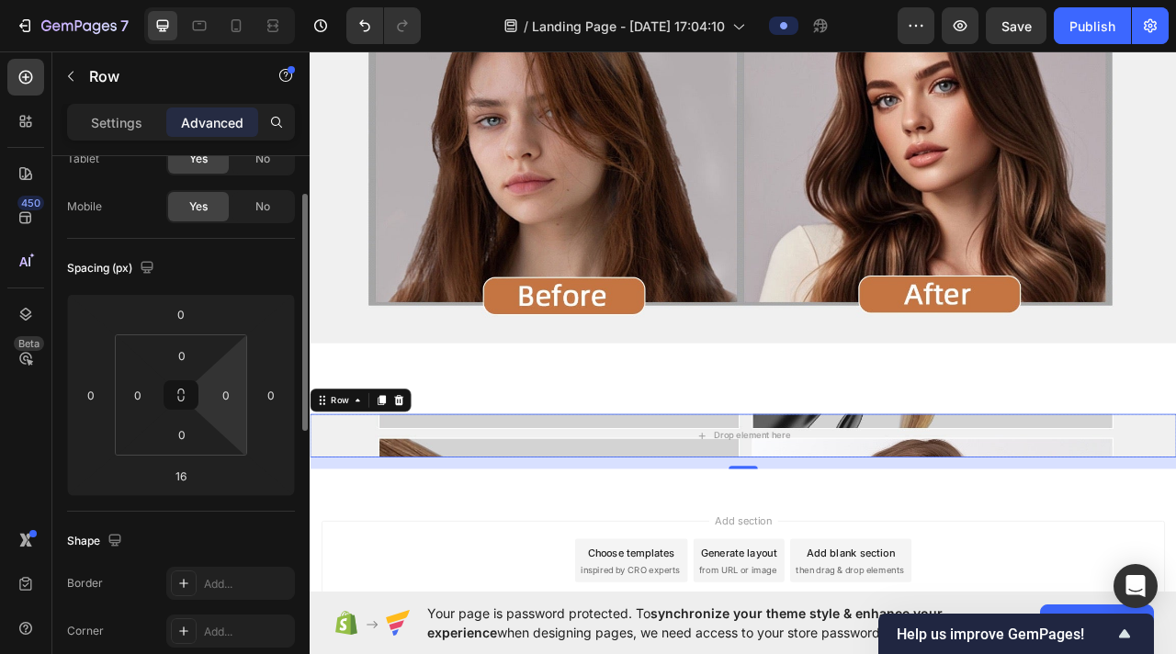
scroll to position [108, 0]
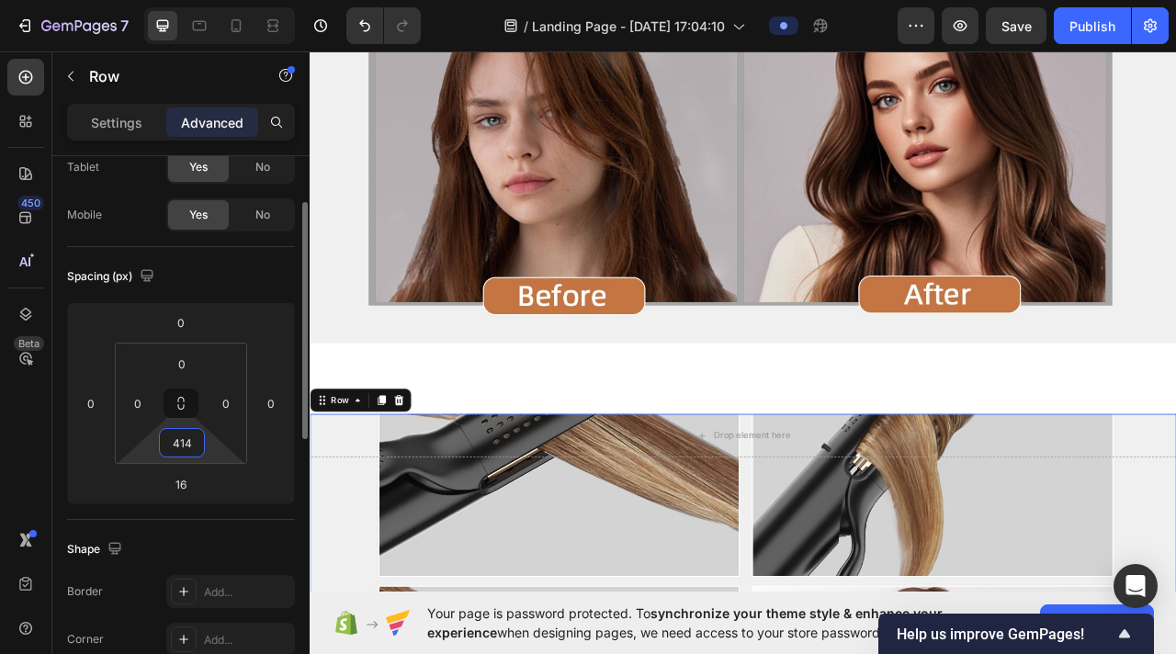
drag, startPoint x: 211, startPoint y: 457, endPoint x: 212, endPoint y: 267, distance: 190.2
click at [212, 0] on html "7 / Landing Page - [DATE] 17:04:10 Preview Save Publish 450 Beta Sections(18) E…" at bounding box center [588, 0] width 1176 height 0
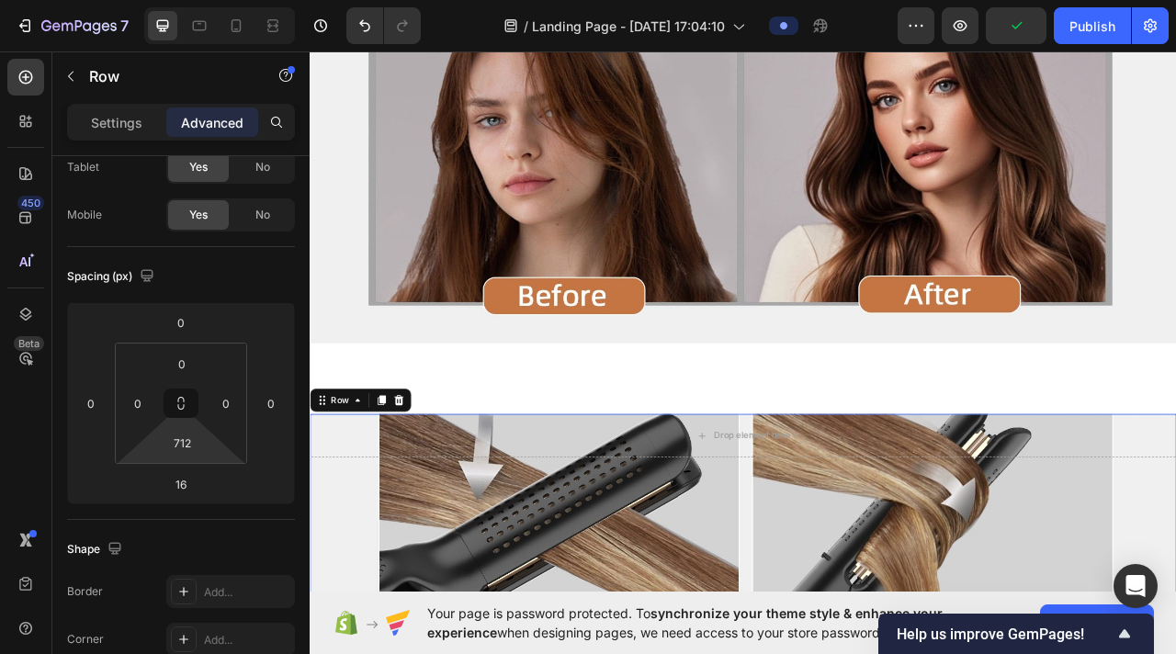
drag, startPoint x: 213, startPoint y: 459, endPoint x: 196, endPoint y: 322, distance: 138.0
click at [196, 0] on html "7 / Landing Page - [DATE] 17:04:10 Preview Publish 450 Beta Sections(18) Elemen…" at bounding box center [588, 0] width 1176 height 0
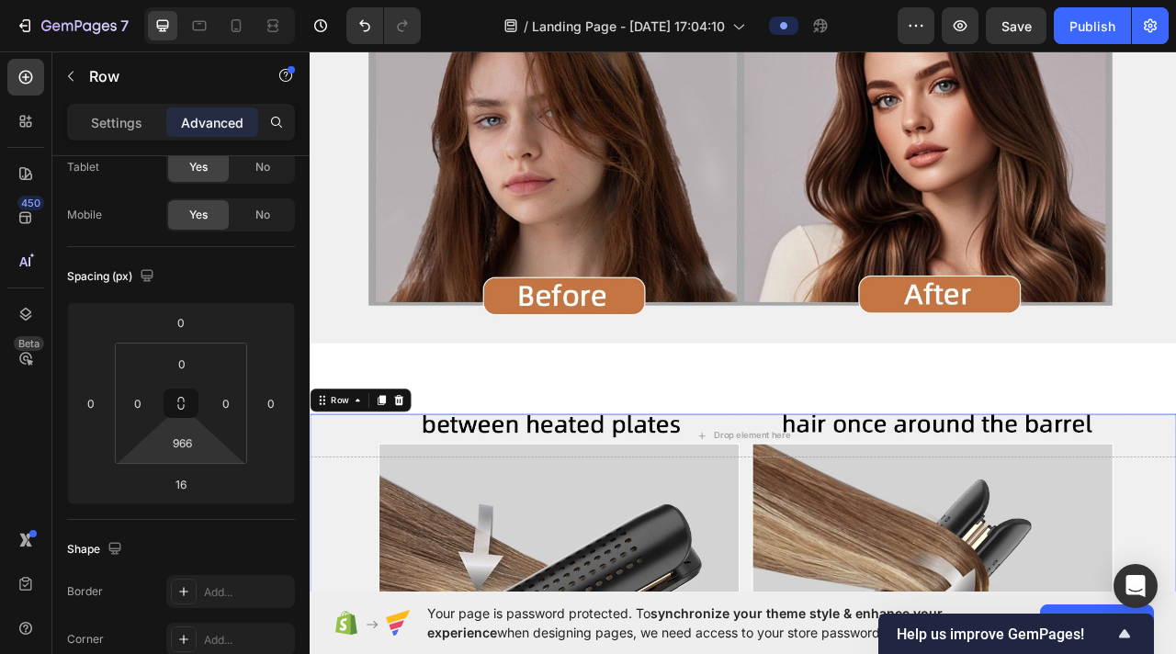
drag, startPoint x: 223, startPoint y: 461, endPoint x: 188, endPoint y: 345, distance: 121.8
click at [188, 0] on html "7 / Landing Page - [DATE] 17:04:10 Preview Save Publish 450 Beta Sections(18) E…" at bounding box center [588, 0] width 1176 height 0
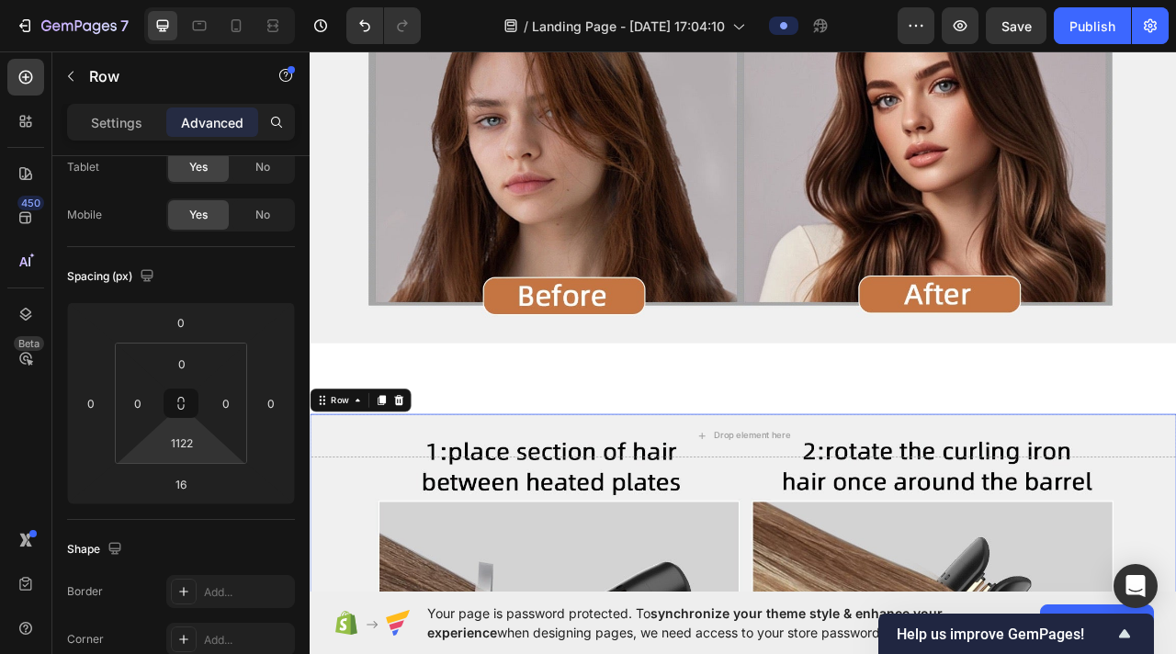
type input "1120"
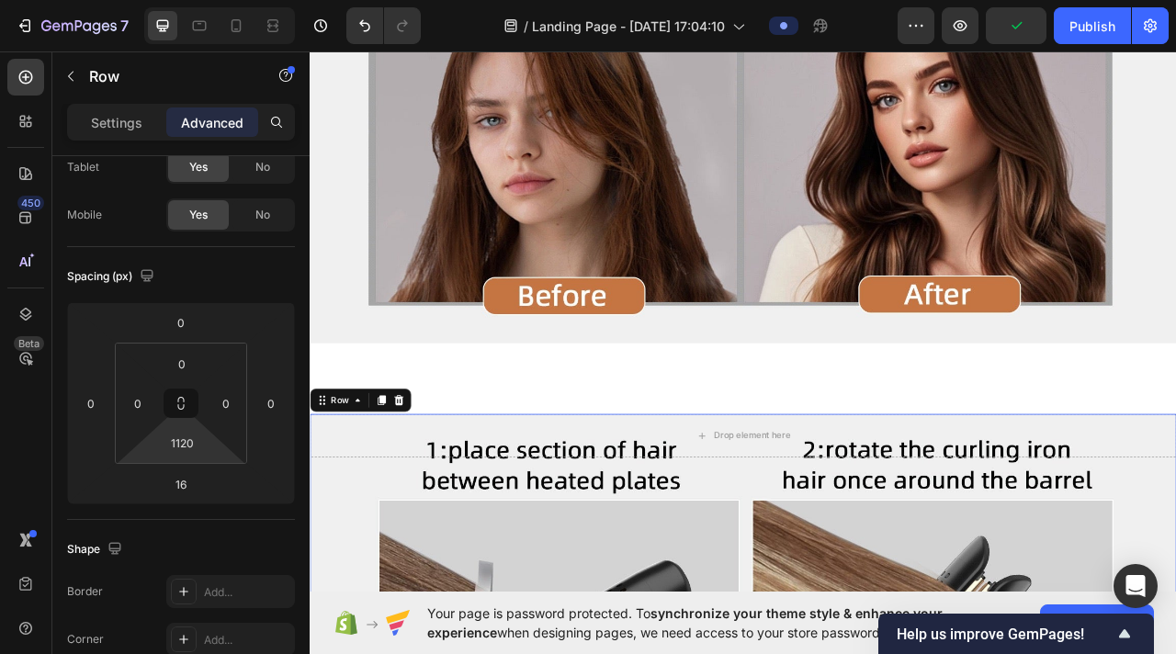
drag, startPoint x: 208, startPoint y: 457, endPoint x: 200, endPoint y: 386, distance: 71.1
click at [200, 0] on html "7 / Landing Page - [DATE] 17:04:10 Preview Publish 450 Beta Sections(18) Elemen…" at bounding box center [588, 0] width 1176 height 0
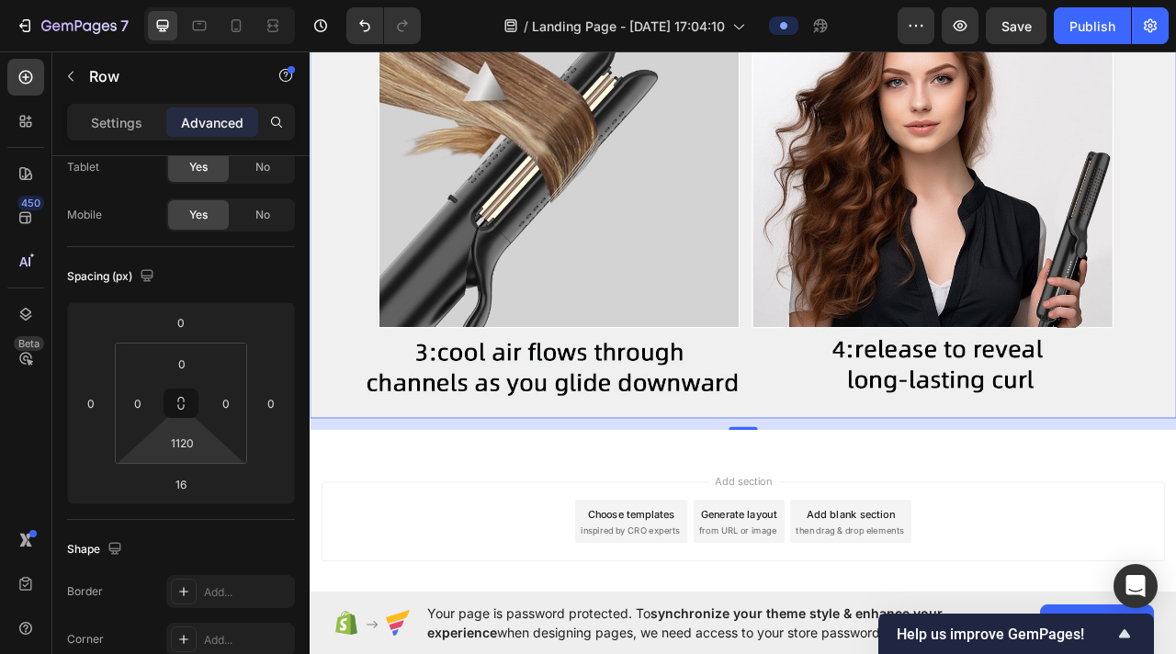
scroll to position [11157, 0]
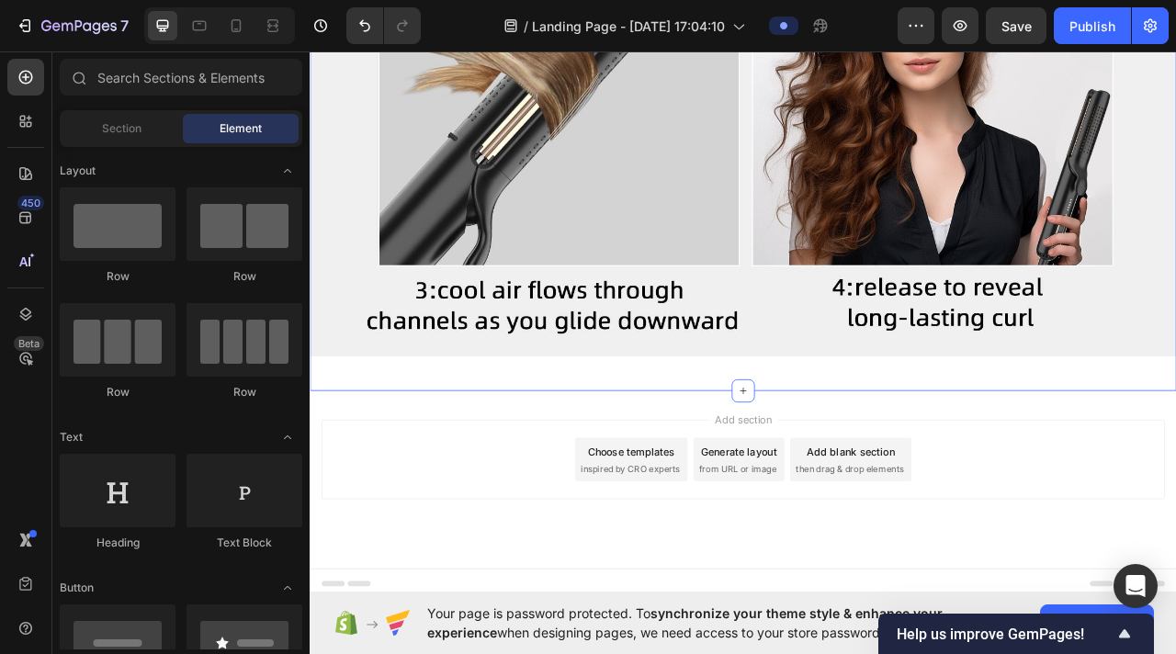
click at [487, 528] on div "Add section Choose templates inspired by CRO experts Generate layout from URL o…" at bounding box center [860, 571] width 1073 height 101
click at [427, 526] on div "Add section Choose templates inspired by CRO experts Generate layout from URL o…" at bounding box center [860, 571] width 1073 height 101
click at [425, 488] on div "Add section Choose templates inspired by CRO experts Generate layout from URL o…" at bounding box center [861, 597] width 1103 height 226
drag, startPoint x: 437, startPoint y: 259, endPoint x: 416, endPoint y: 512, distance: 253.6
drag, startPoint x: 429, startPoint y: 291, endPoint x: 401, endPoint y: 495, distance: 206.0
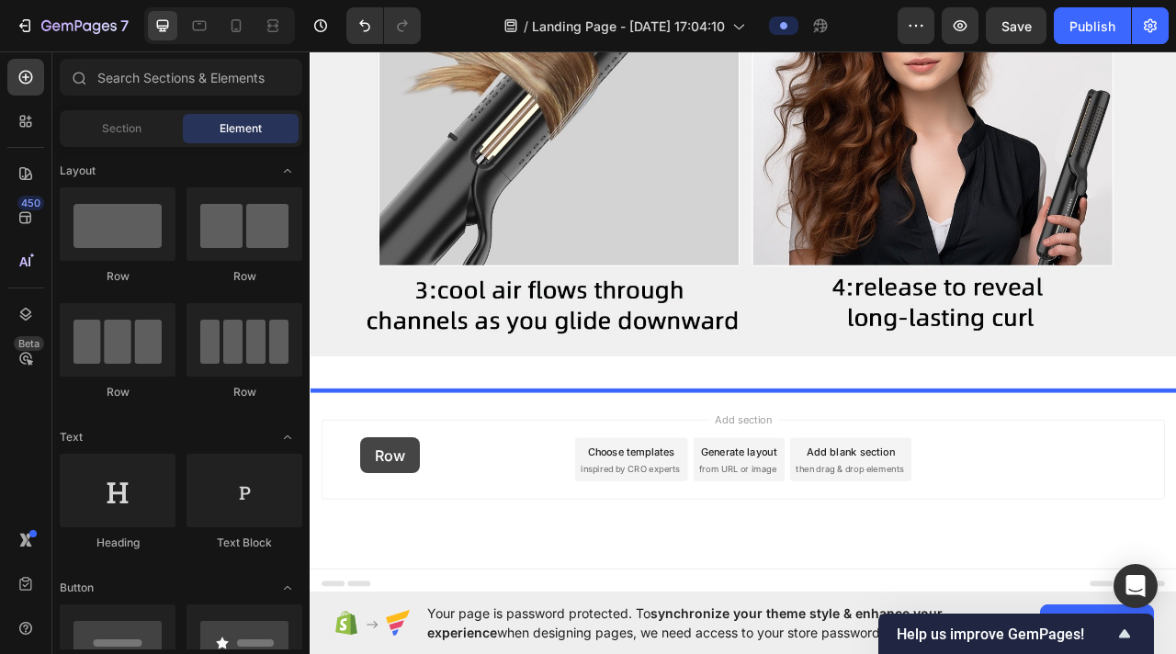
drag, startPoint x: 413, startPoint y: 292, endPoint x: 374, endPoint y: 544, distance: 254.7
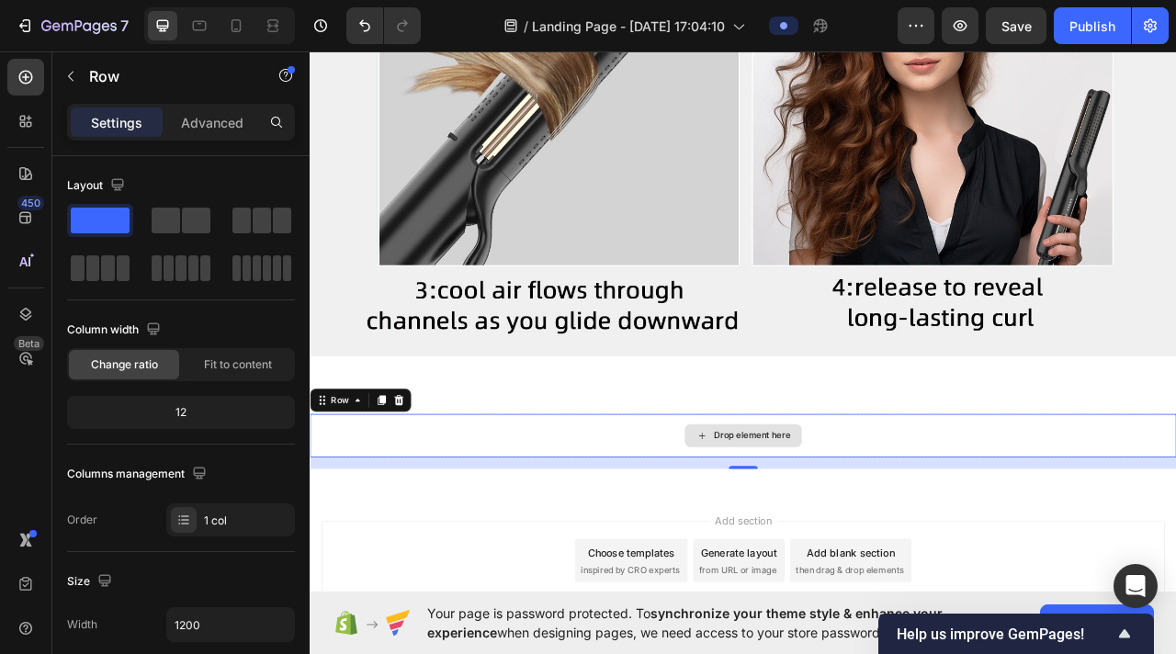
click at [757, 520] on div "Drop element here" at bounding box center [861, 541] width 1103 height 55
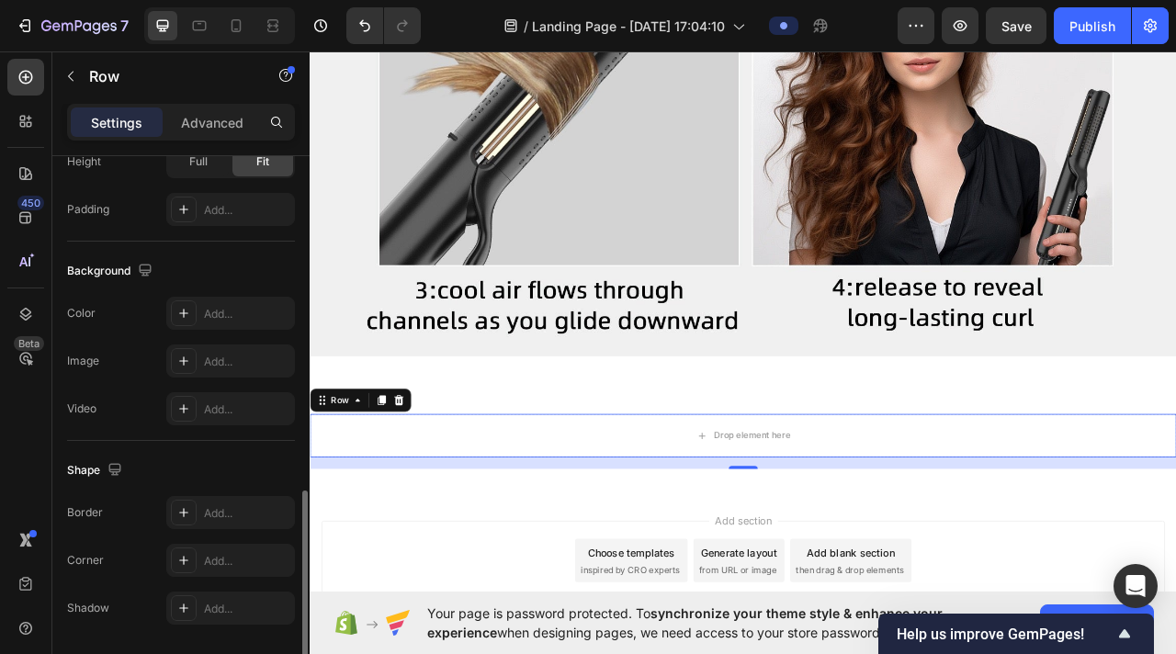
scroll to position [568, 0]
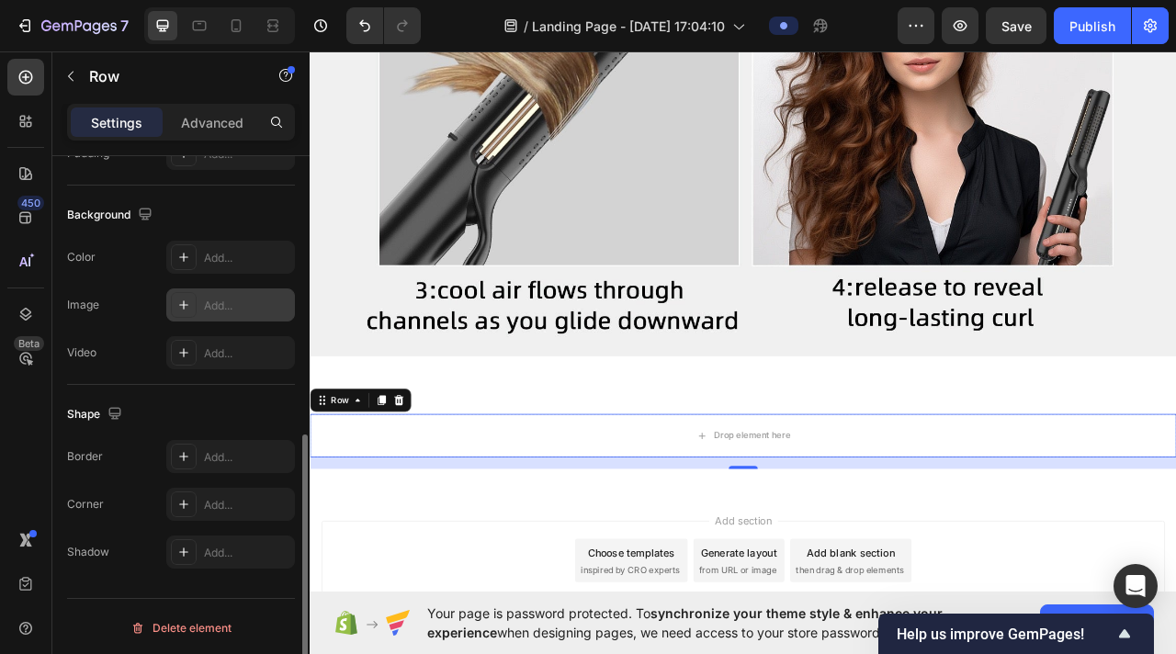
click at [215, 309] on div "Add..." at bounding box center [247, 306] width 86 height 17
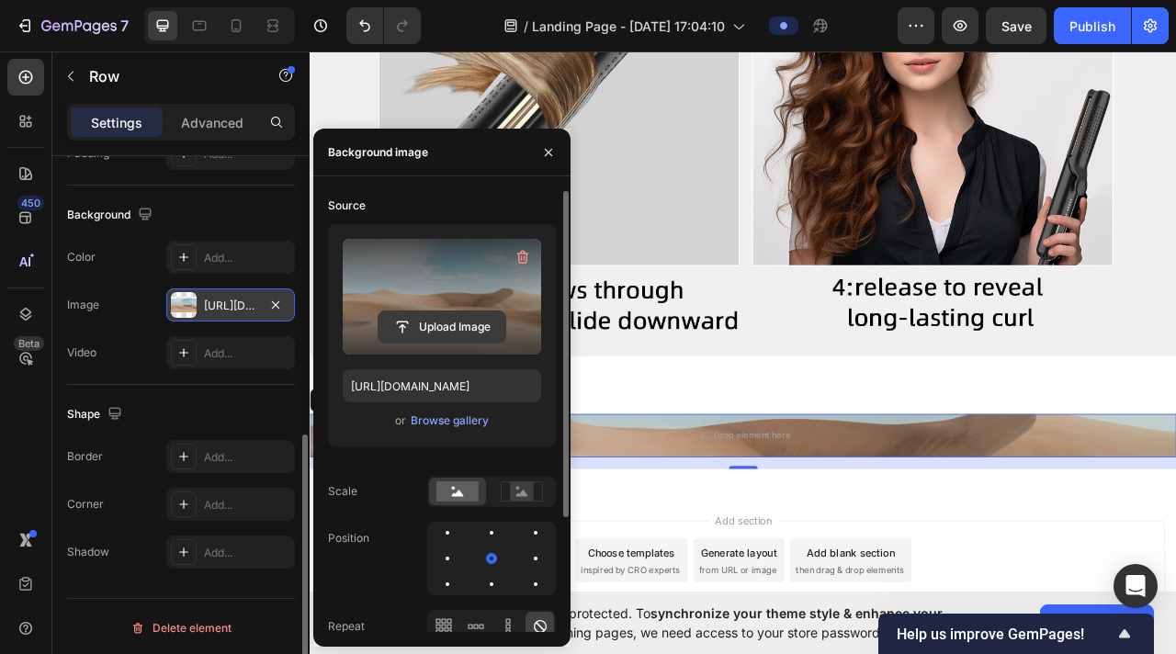
click at [434, 331] on input "file" at bounding box center [442, 327] width 127 height 31
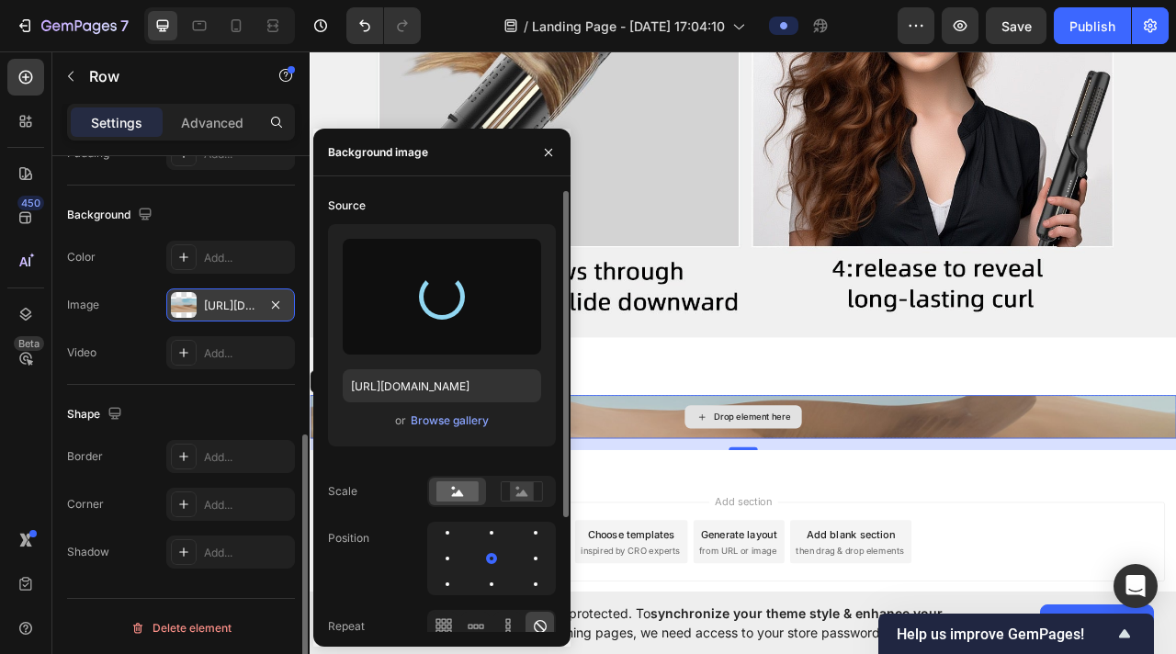
type input "[URL][DOMAIN_NAME]"
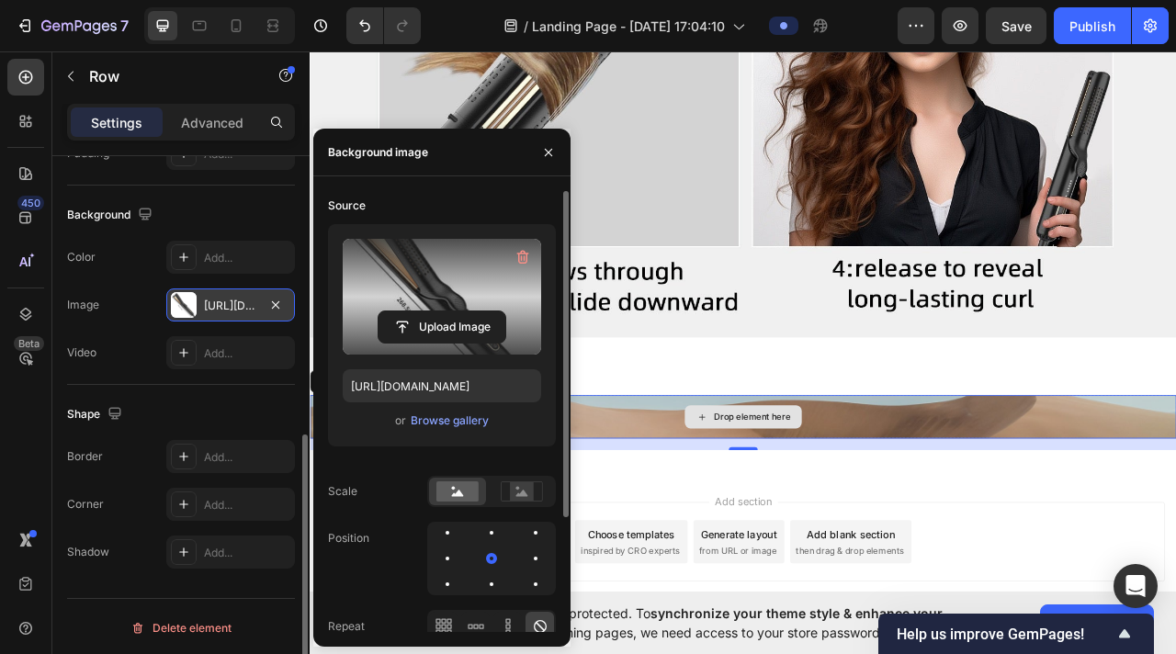
scroll to position [11190, 0]
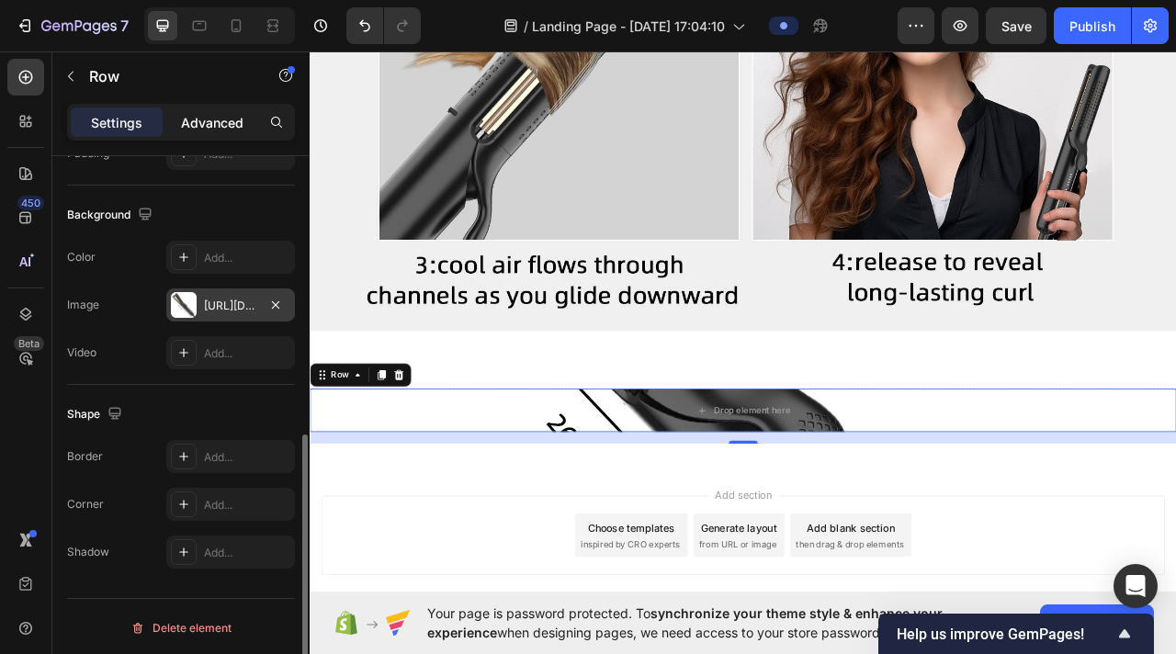
click at [193, 126] on p "Advanced" at bounding box center [212, 122] width 62 height 19
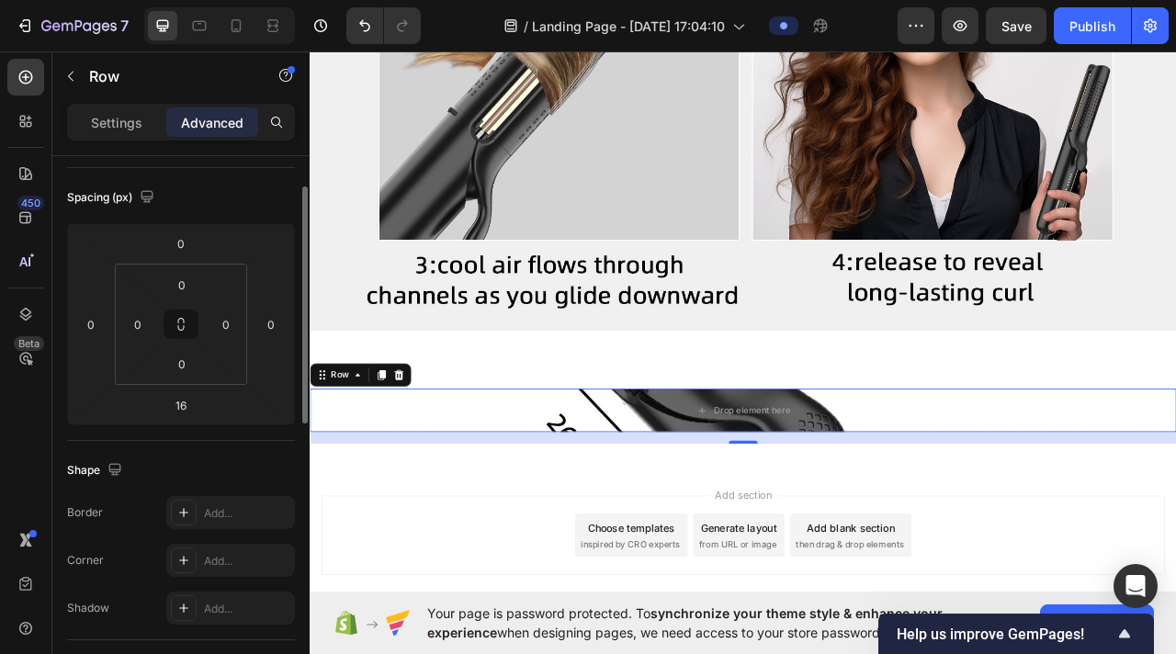
scroll to position [99, 0]
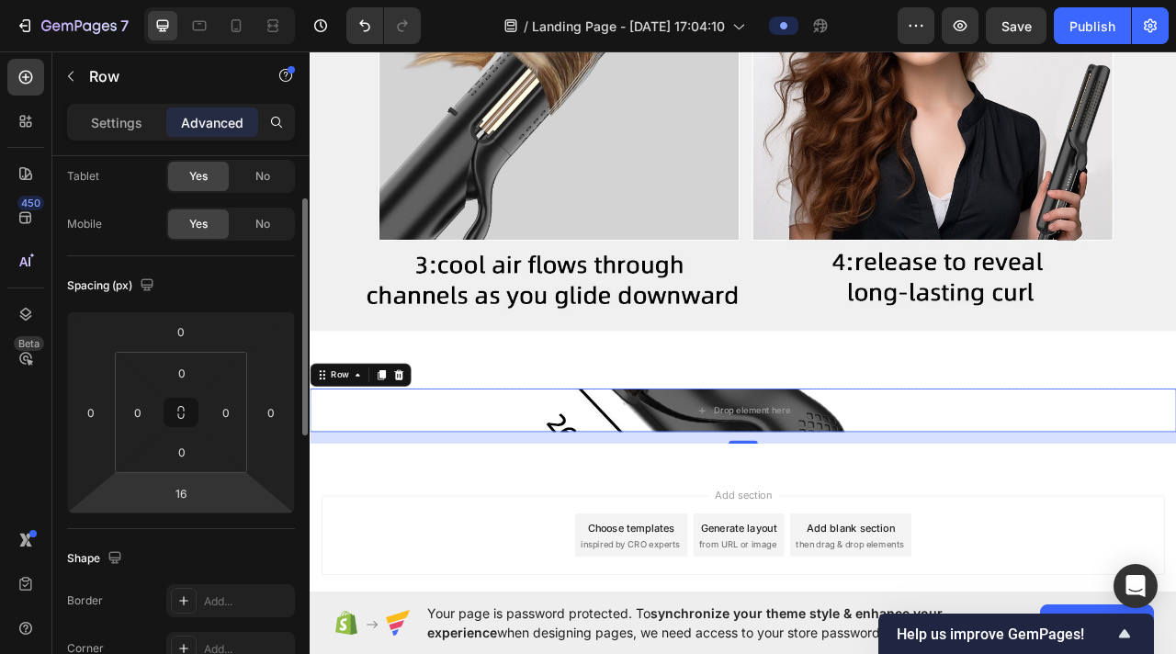
click at [220, 0] on html "7 / Landing Page - [DATE] 17:04:10 Preview Save Publish 450 Beta Sections(18) E…" at bounding box center [588, 0] width 1176 height 0
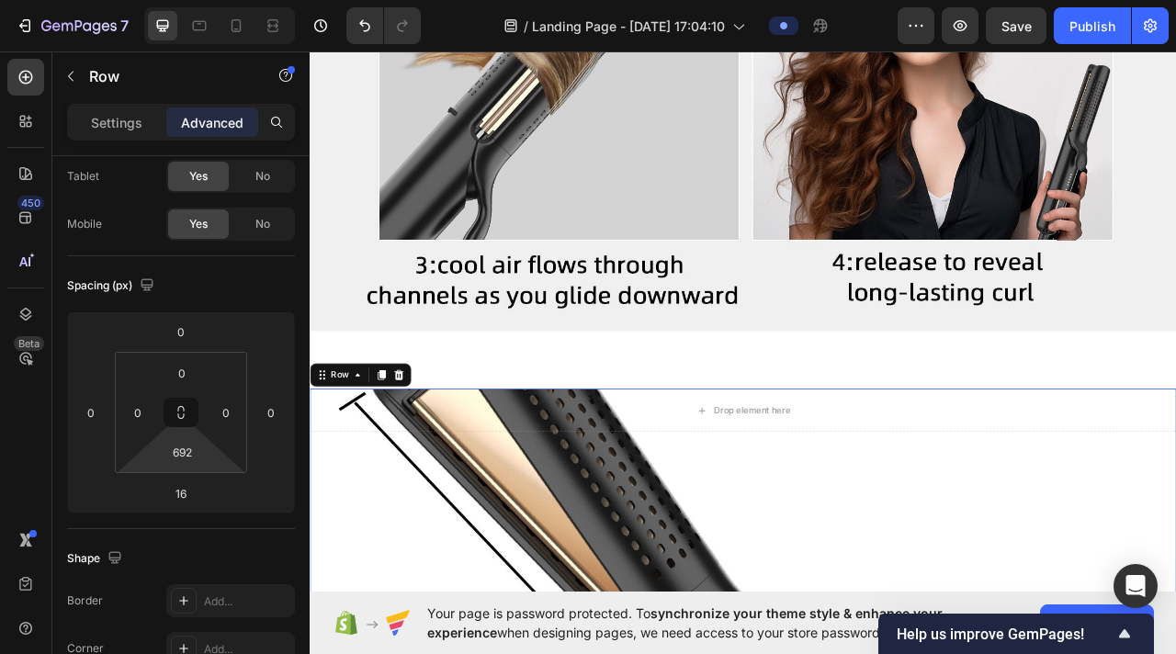
drag, startPoint x: 221, startPoint y: 463, endPoint x: 210, endPoint y: 143, distance: 320.0
click at [210, 0] on html "7 / Landing Page - [DATE] 17:04:10 Preview Save Publish 450 Beta Sections(18) E…" at bounding box center [588, 0] width 1176 height 0
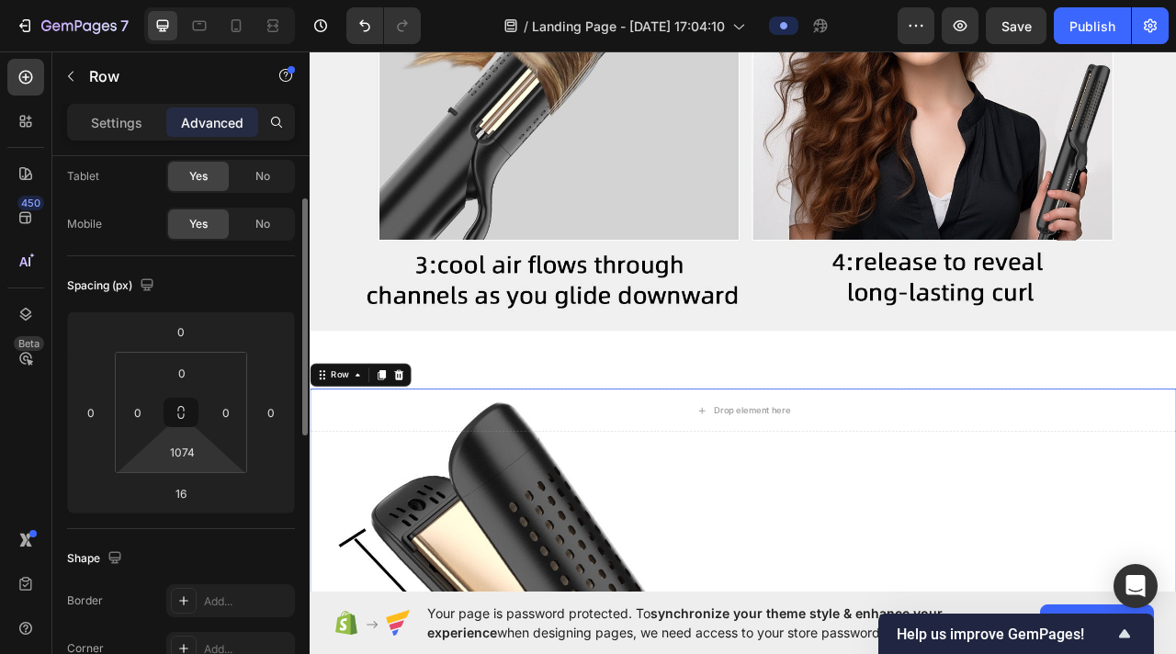
drag, startPoint x: 225, startPoint y: 466, endPoint x: 226, endPoint y: 292, distance: 173.7
click at [226, 0] on html "7 / Landing Page - [DATE] 17:04:10 Preview Save Publish 450 Beta Sections(18) E…" at bounding box center [588, 0] width 1176 height 0
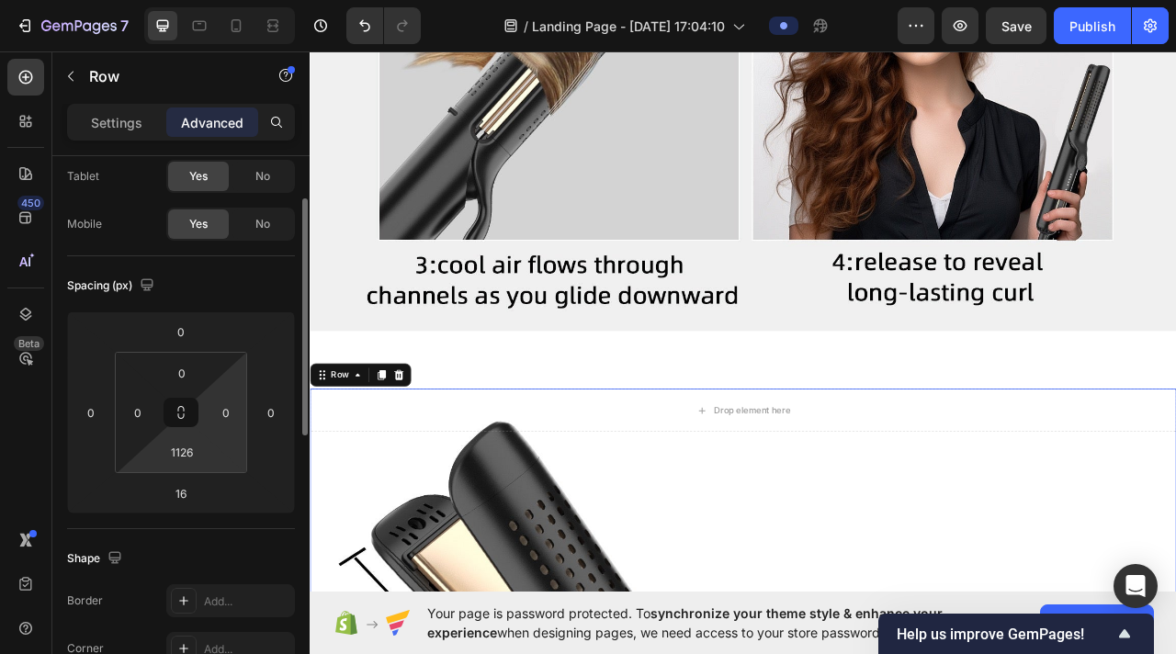
type input "1124"
drag, startPoint x: 225, startPoint y: 471, endPoint x: 229, endPoint y: 448, distance: 23.3
click at [229, 0] on html "7 / Landing Page - [DATE] 17:04:10 Preview Save Publish 450 Beta Sections(18) E…" at bounding box center [588, 0] width 1176 height 0
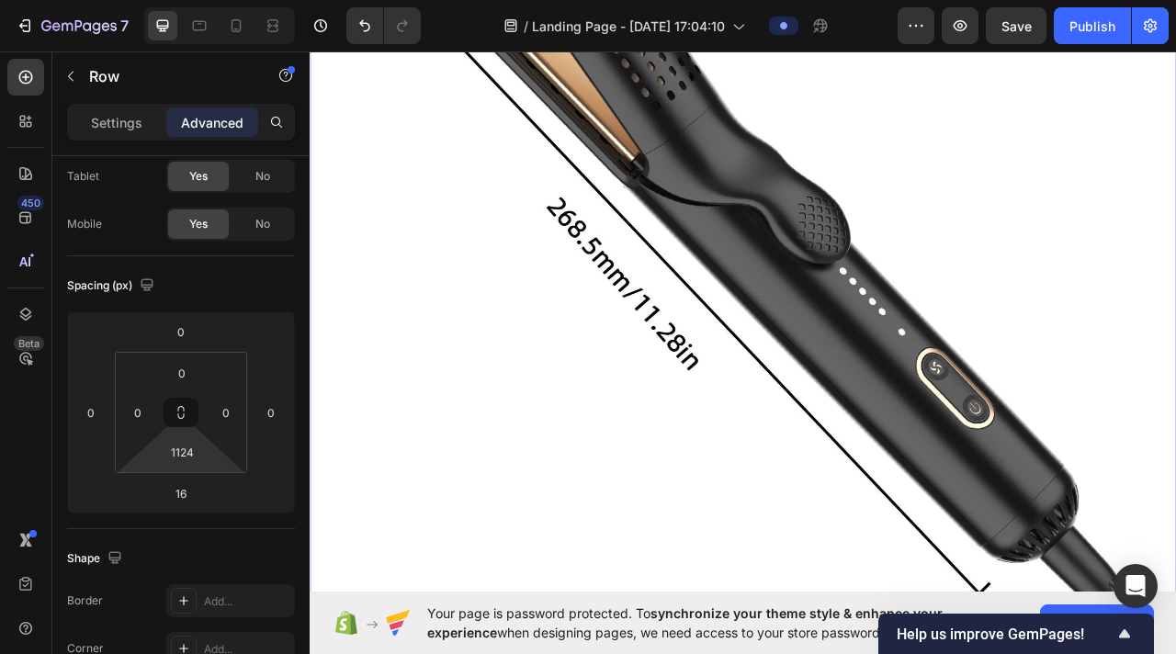
scroll to position [11631, 0]
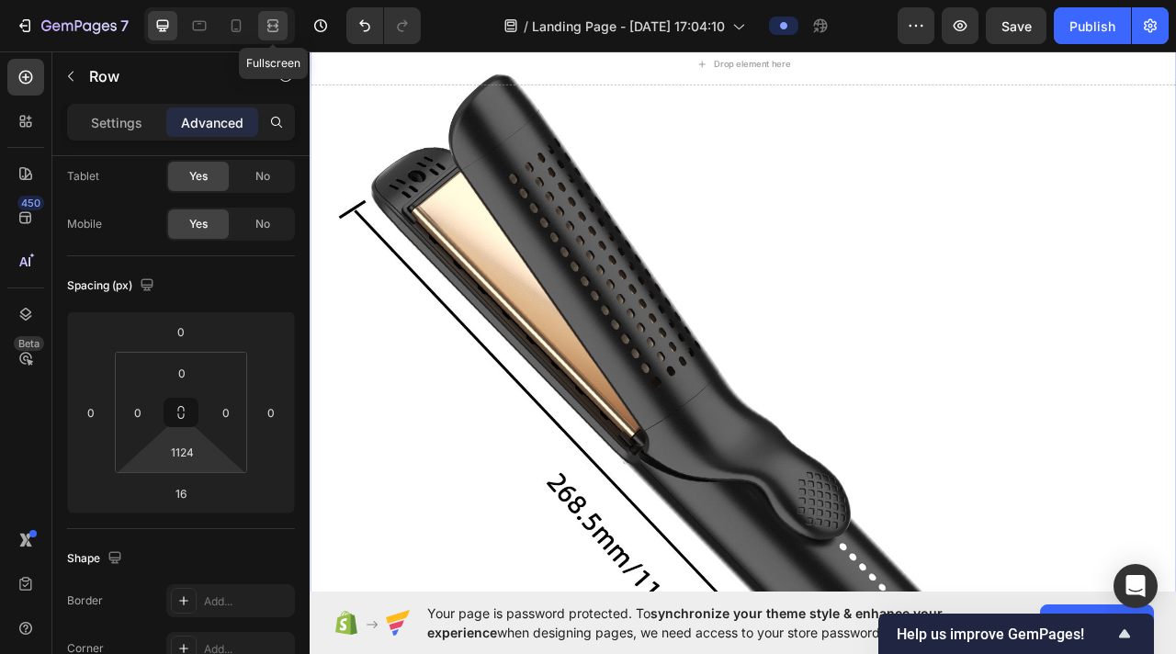
click at [277, 24] on icon at bounding box center [276, 25] width 6 height 5
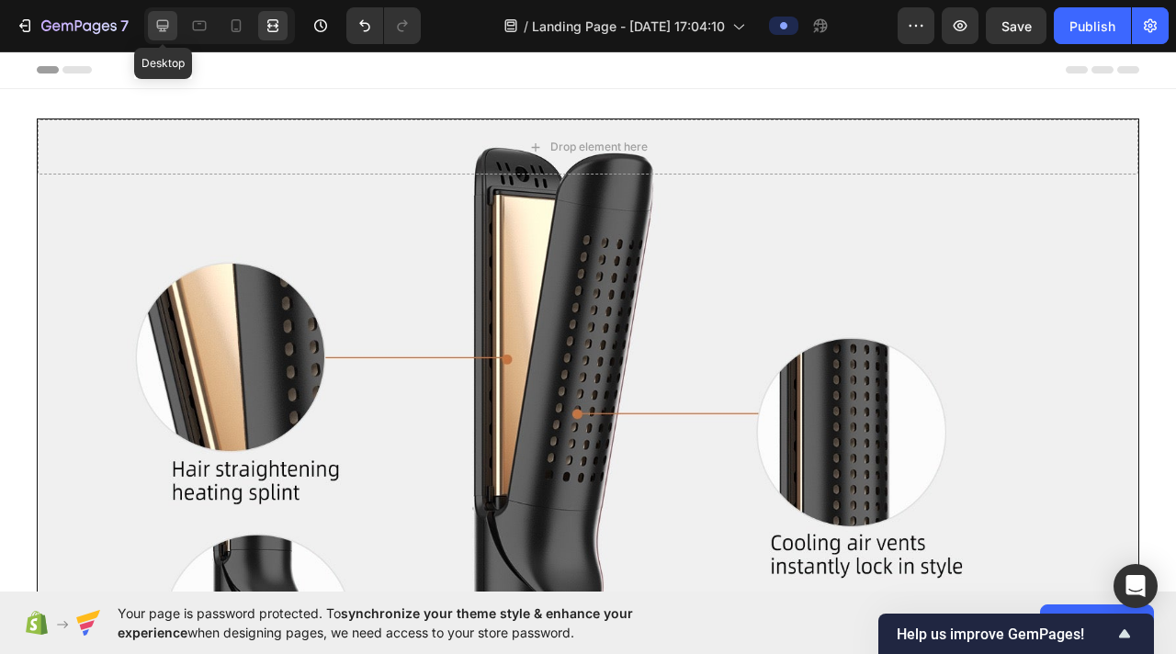
click at [168, 24] on icon at bounding box center [163, 26] width 12 height 12
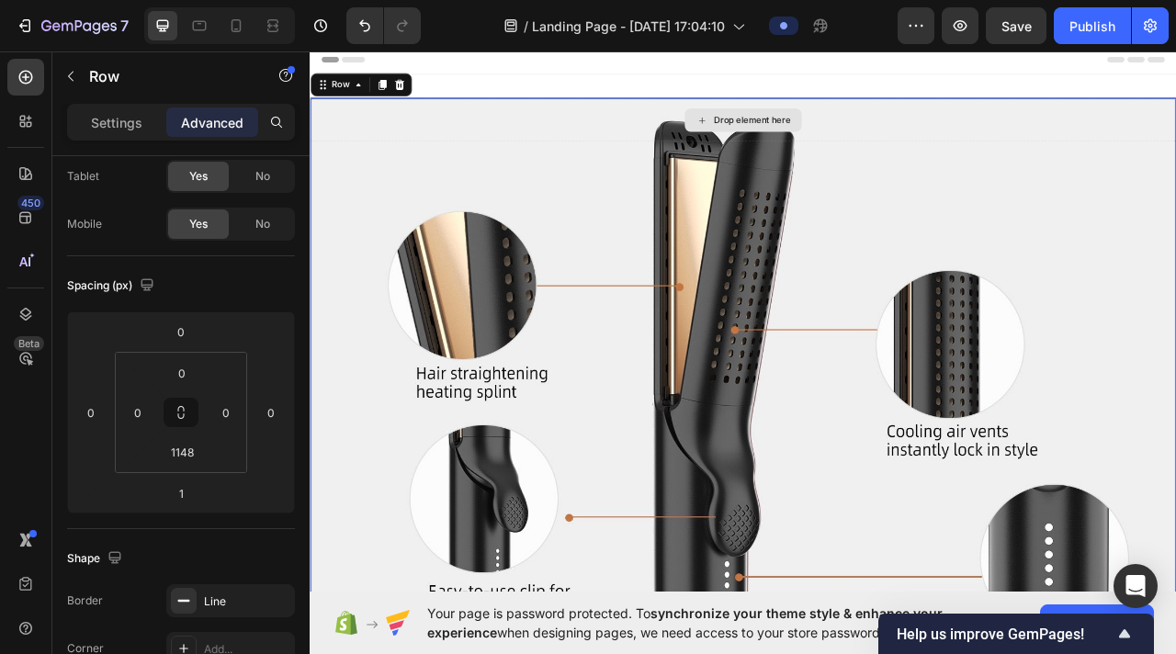
click at [696, 113] on div "Drop element here" at bounding box center [861, 139] width 1101 height 55
click at [629, 156] on div "Drop element here" at bounding box center [861, 139] width 1101 height 55
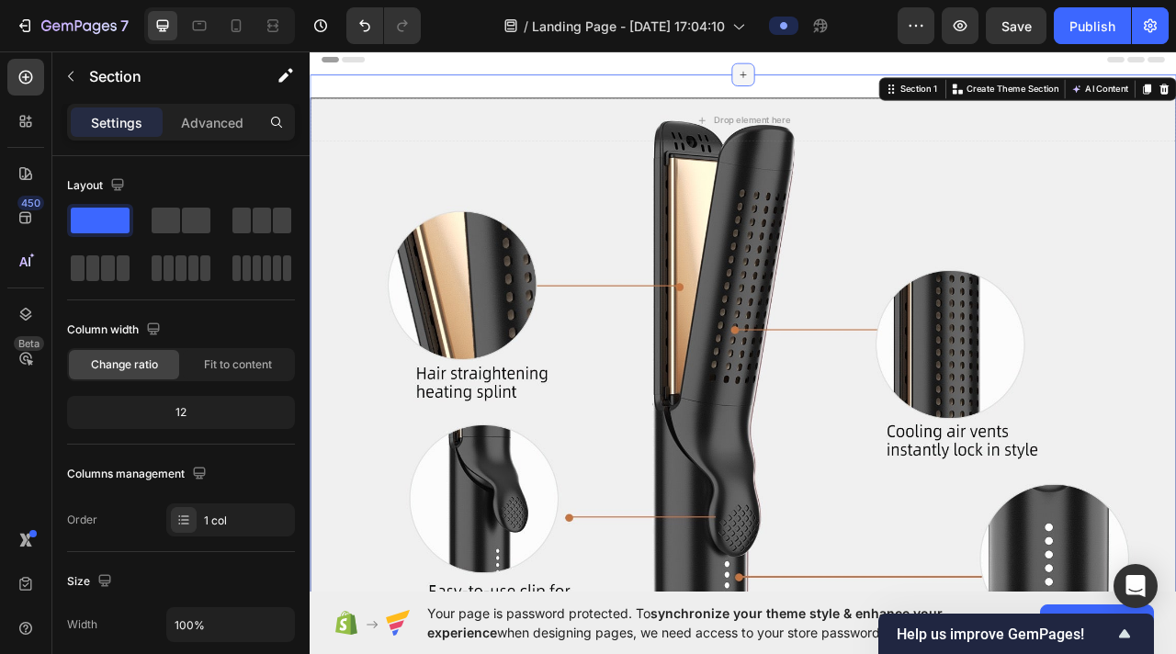
click at [757, 85] on icon at bounding box center [861, 82] width 8 height 8
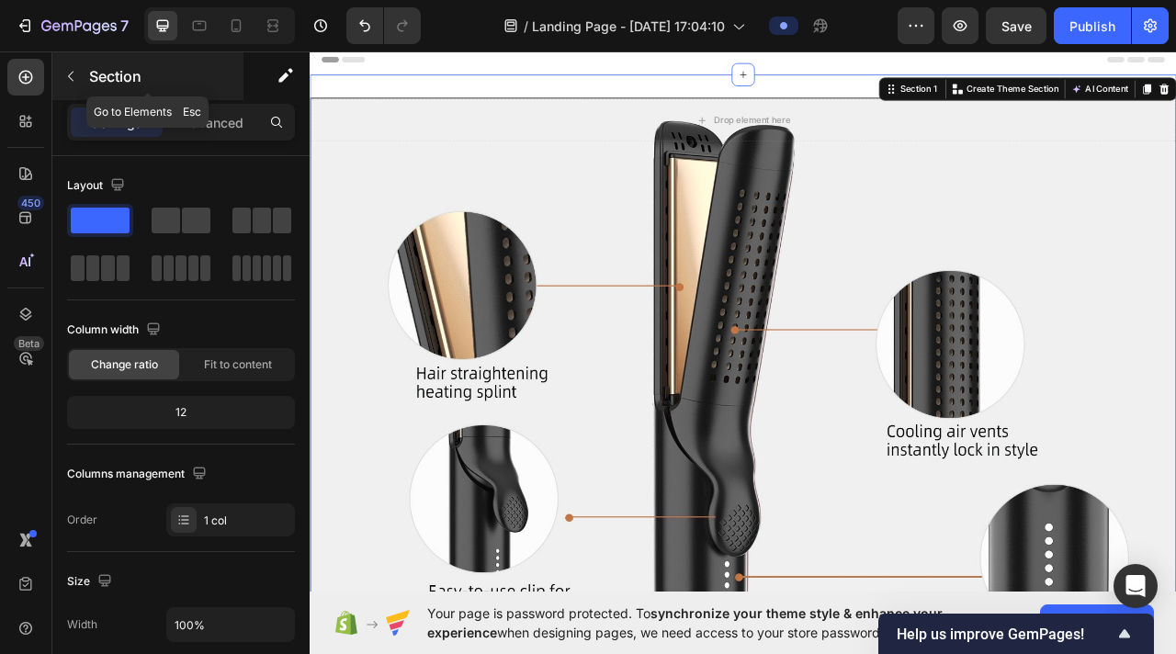
click at [71, 73] on icon "button" at bounding box center [71, 77] width 6 height 10
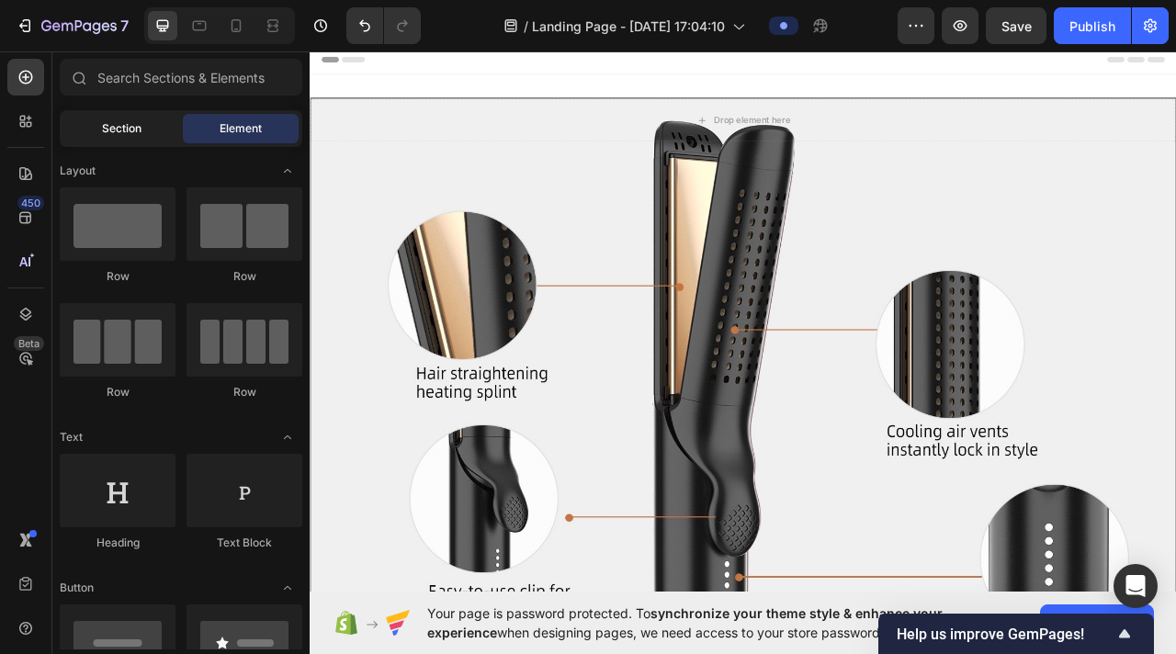
click at [108, 128] on span "Section" at bounding box center [122, 128] width 40 height 17
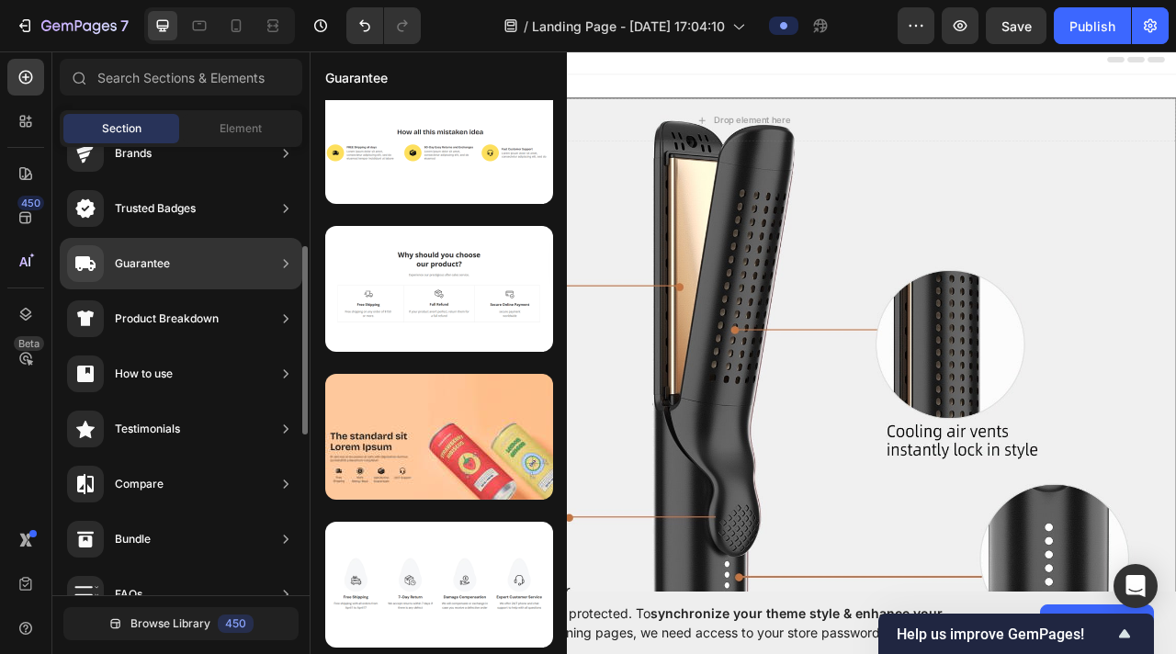
scroll to position [139, 0]
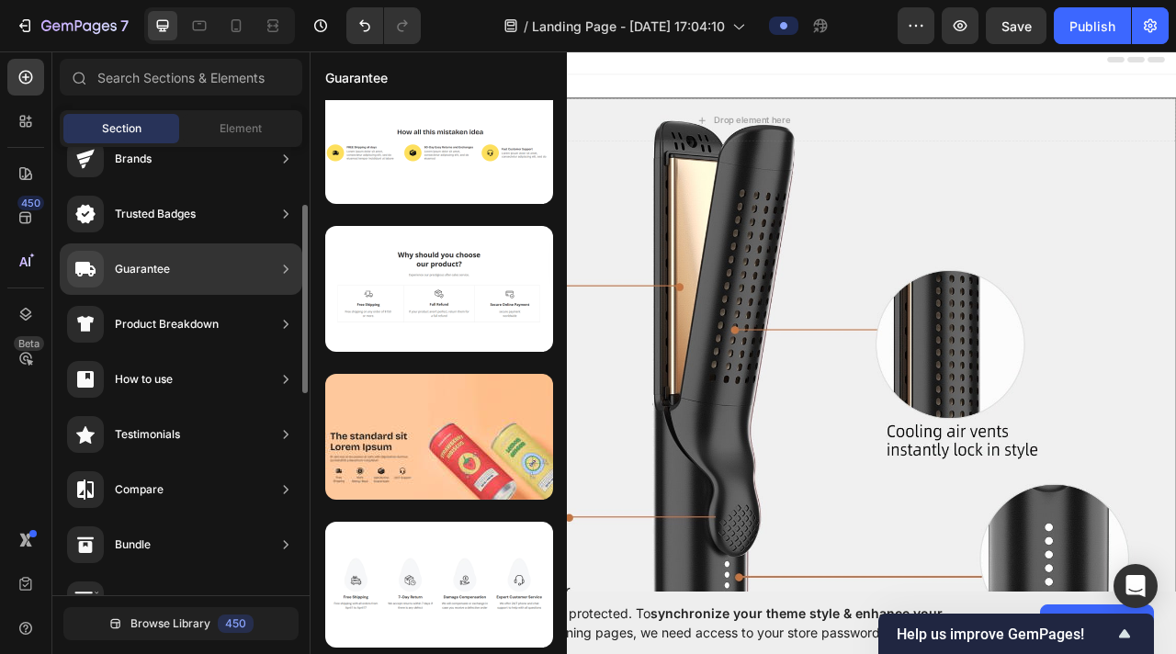
click at [158, 215] on div "Trusted Badges" at bounding box center [155, 214] width 81 height 18
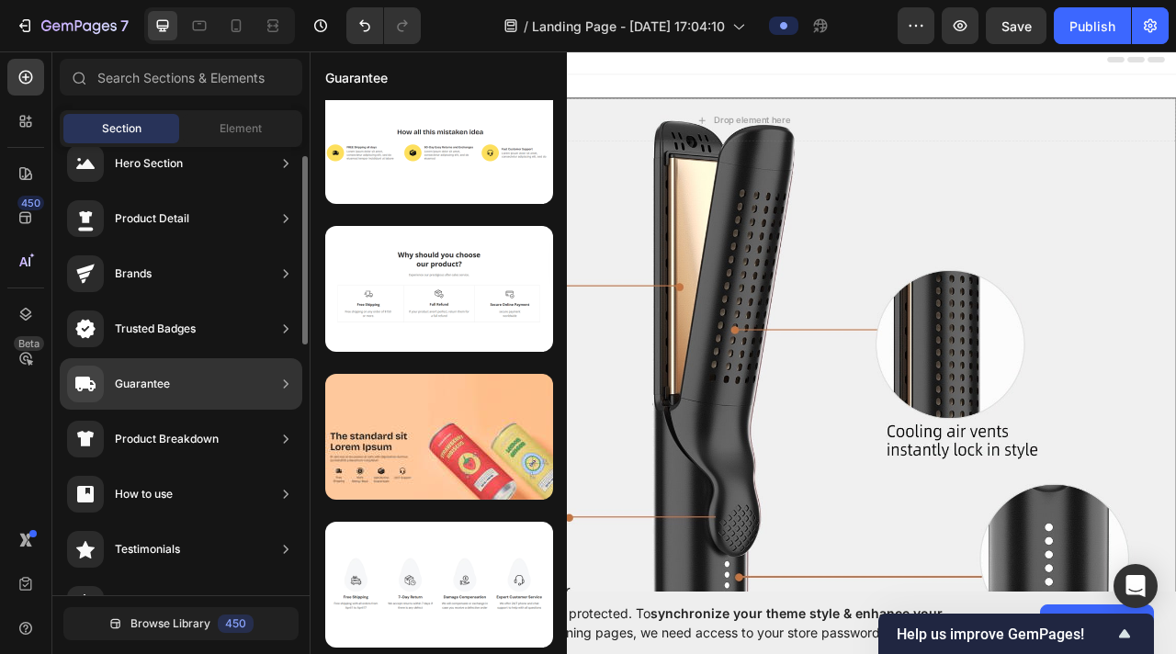
scroll to position [0, 0]
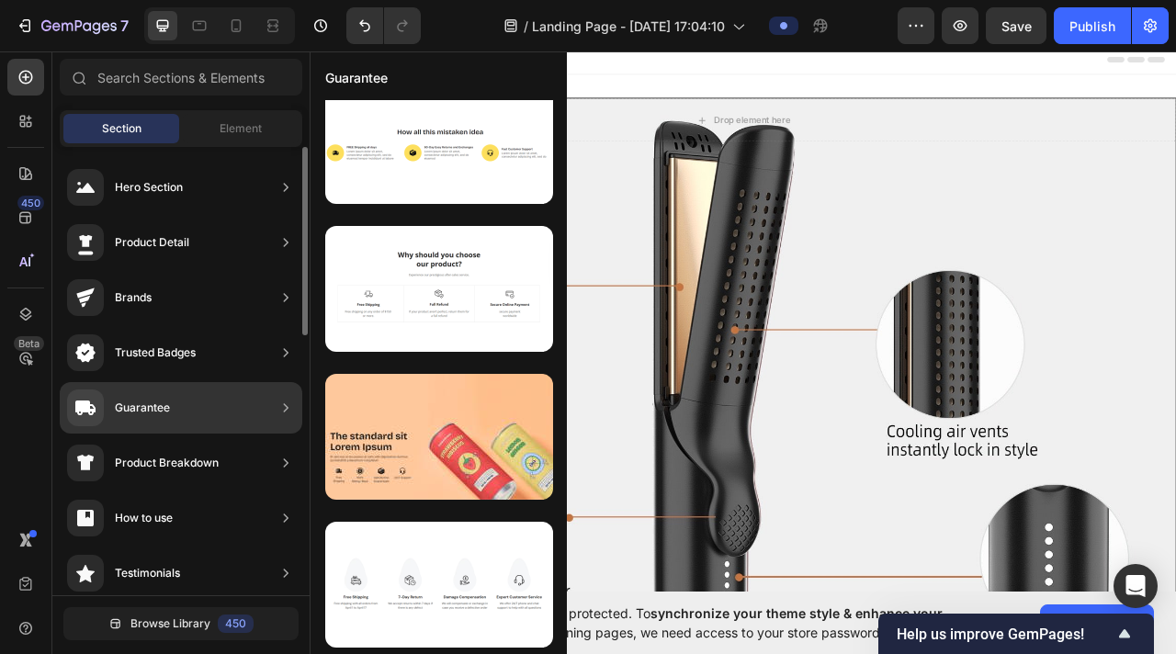
click at [180, 234] on div "Product Detail" at bounding box center [152, 242] width 74 height 18
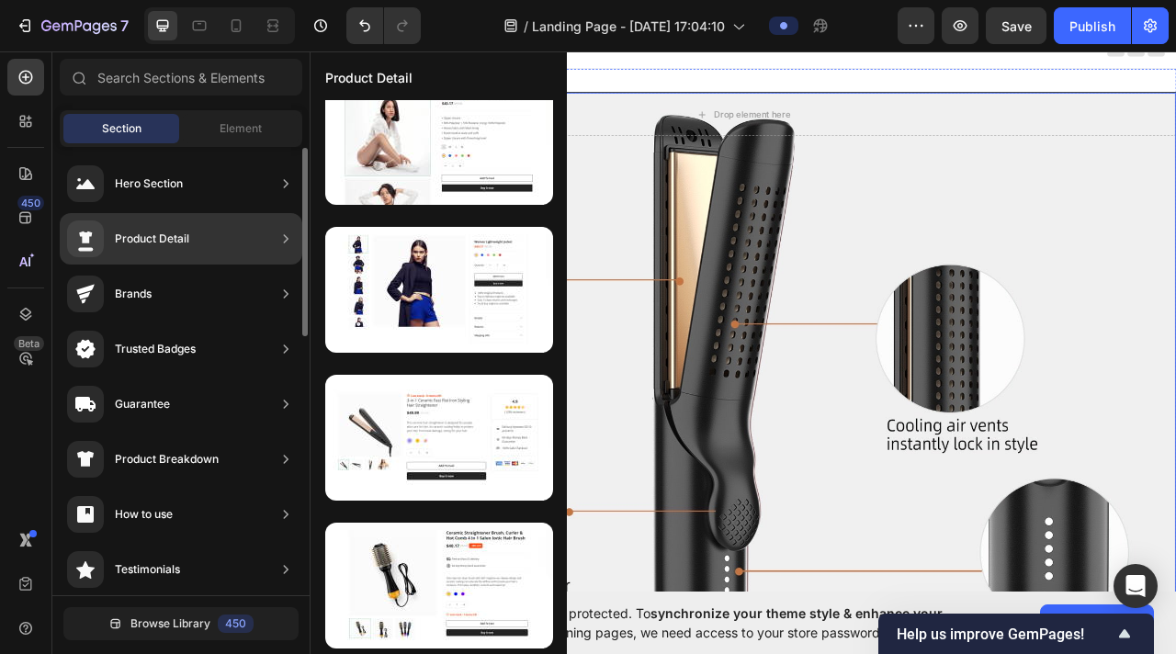
scroll to position [915, 0]
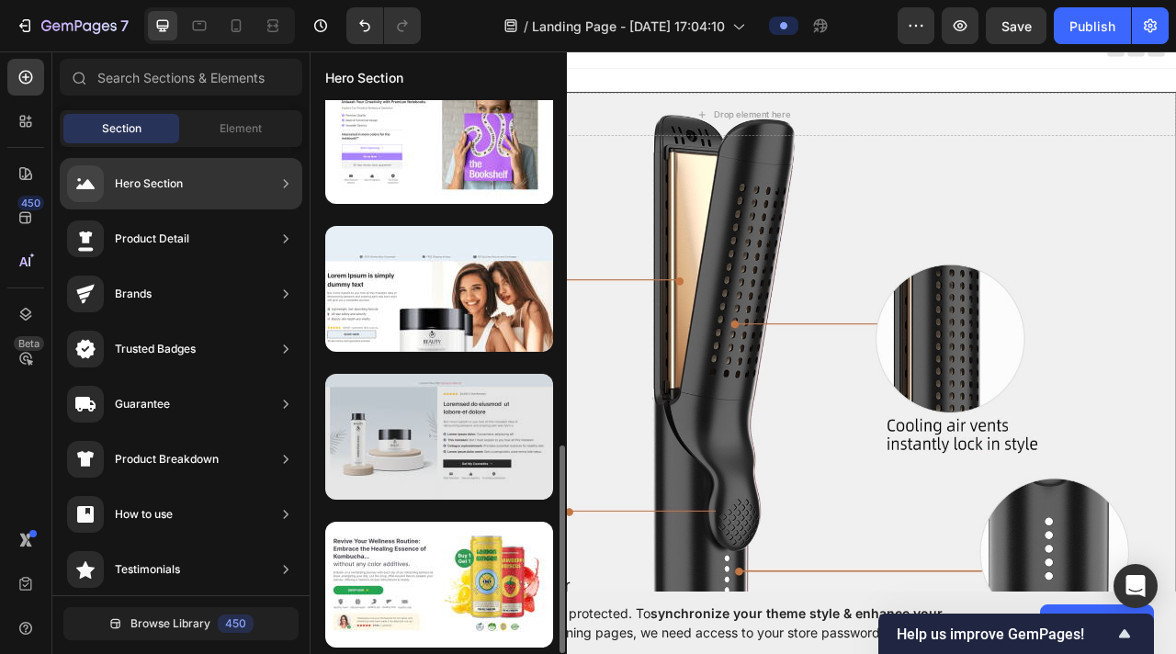
click at [448, 452] on div at bounding box center [439, 437] width 228 height 126
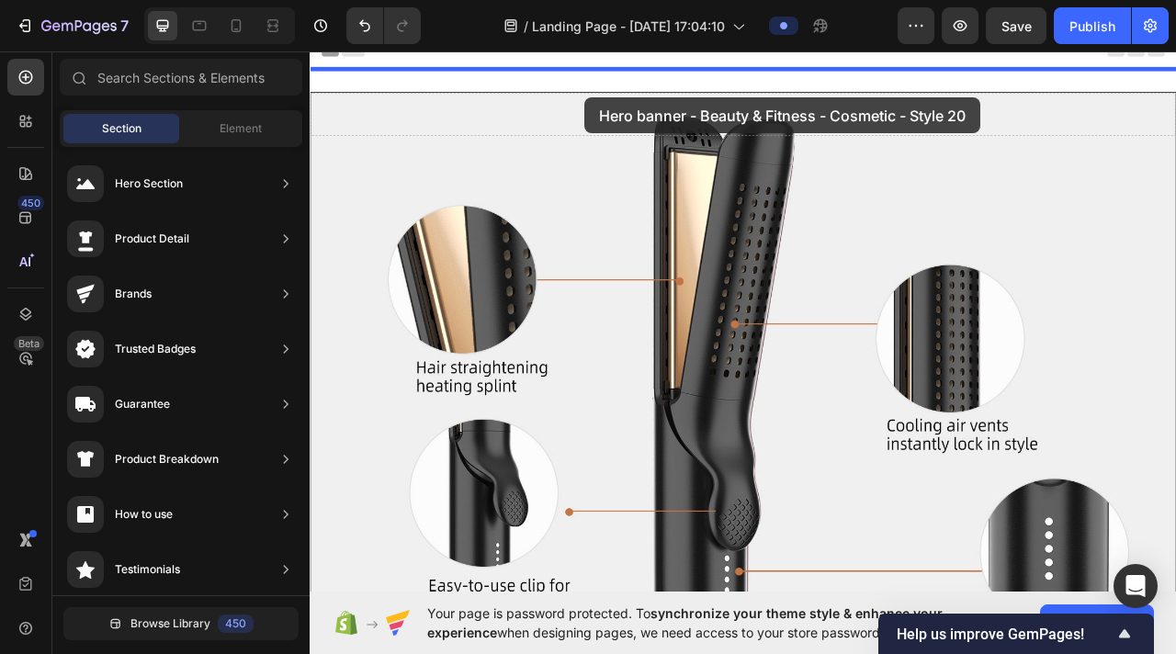
scroll to position [0, 0]
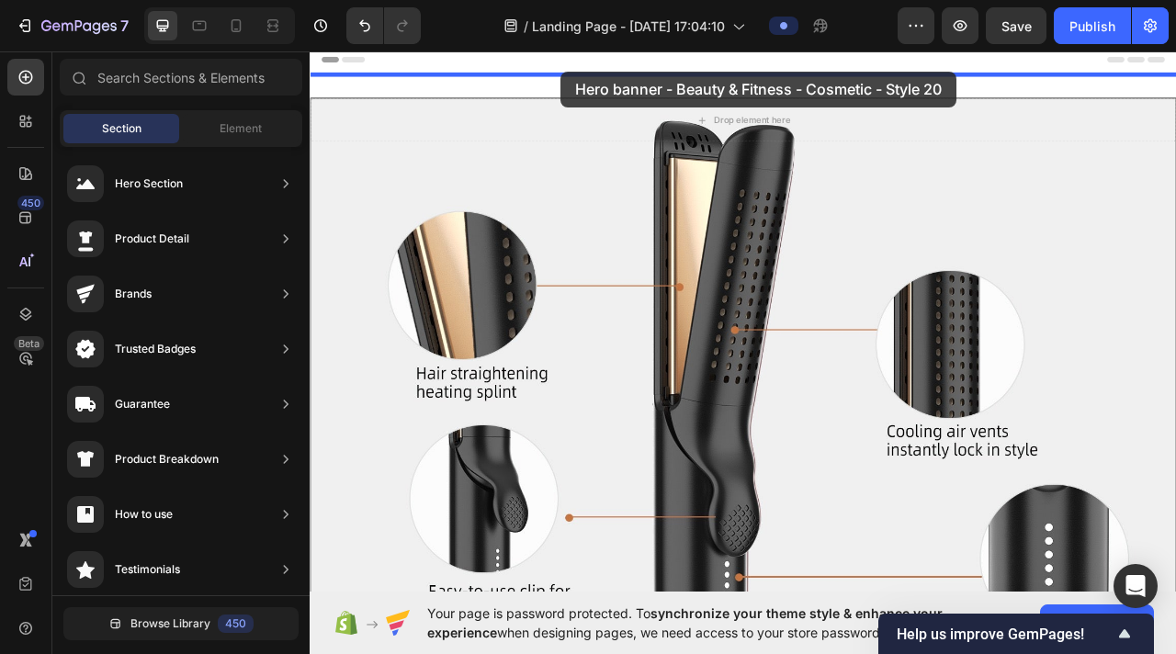
drag, startPoint x: 758, startPoint y: 496, endPoint x: 630, endPoint y: 78, distance: 437.5
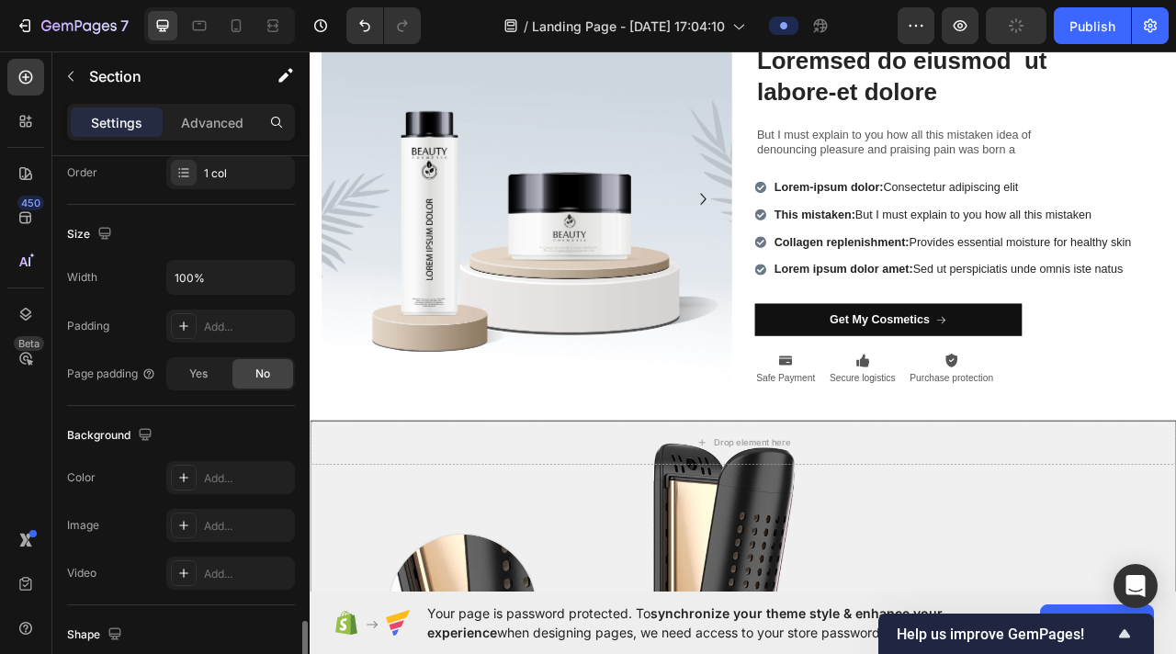
scroll to position [571, 0]
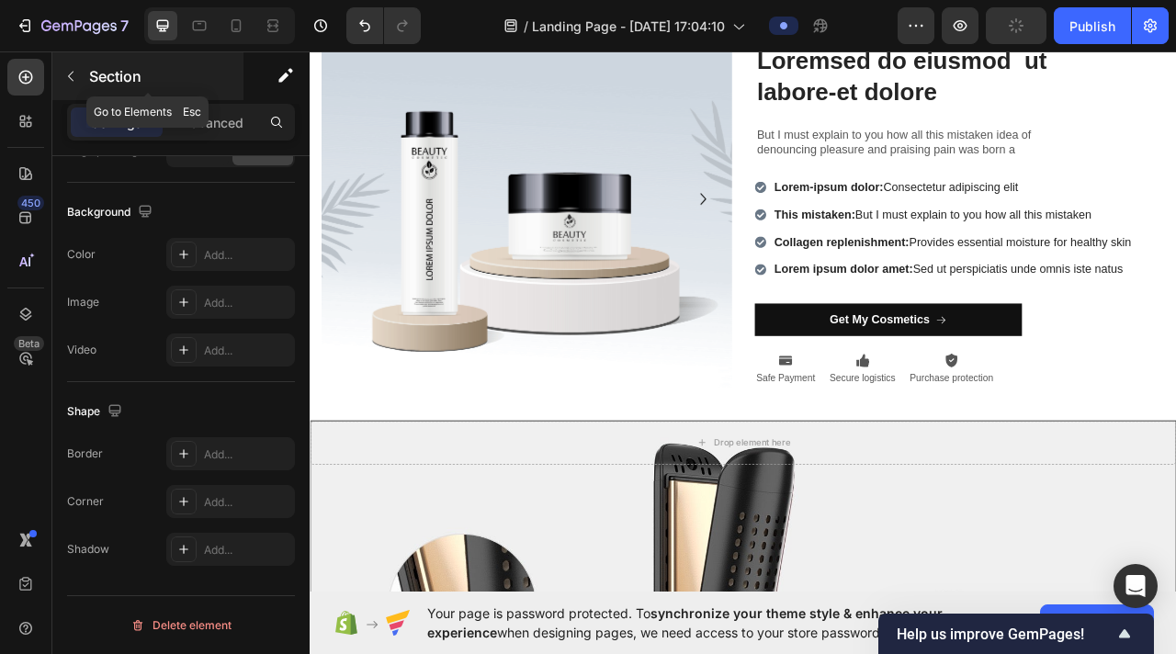
click at [74, 66] on button "button" at bounding box center [70, 76] width 29 height 29
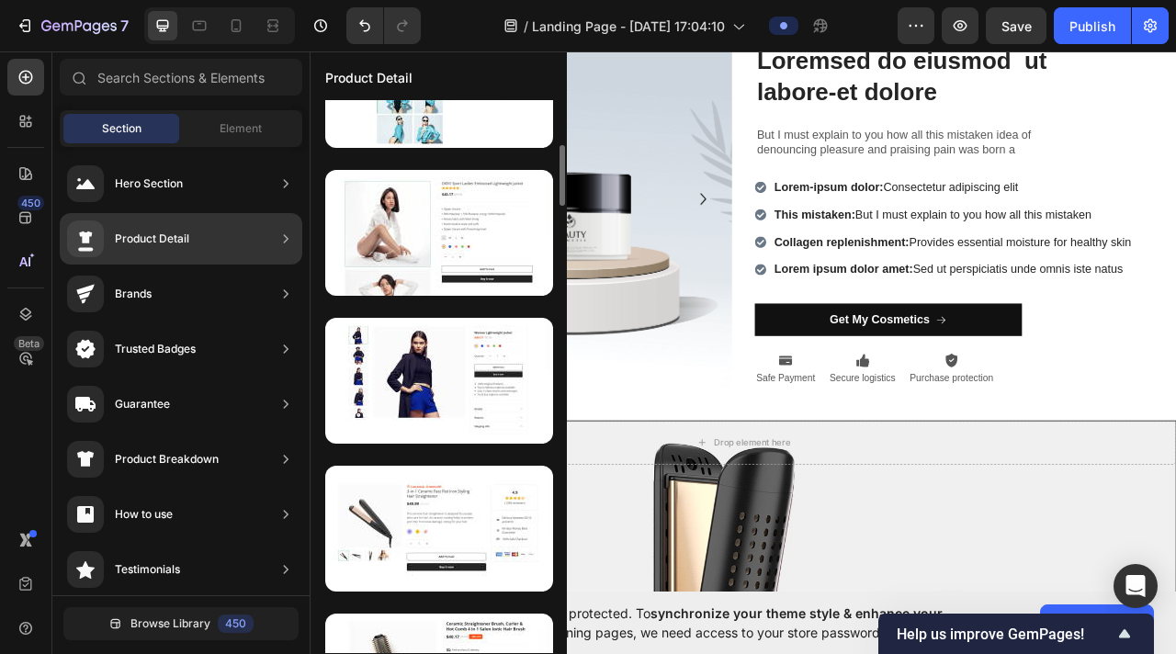
scroll to position [4466, 0]
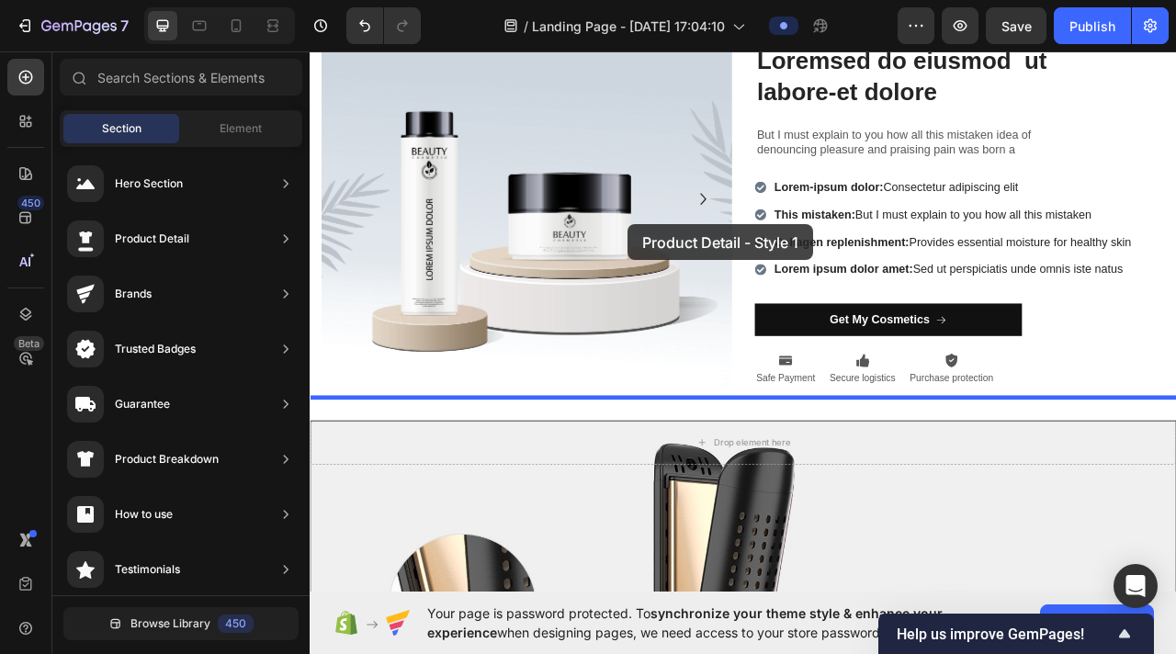
drag, startPoint x: 802, startPoint y: 470, endPoint x: 714, endPoint y: 274, distance: 214.7
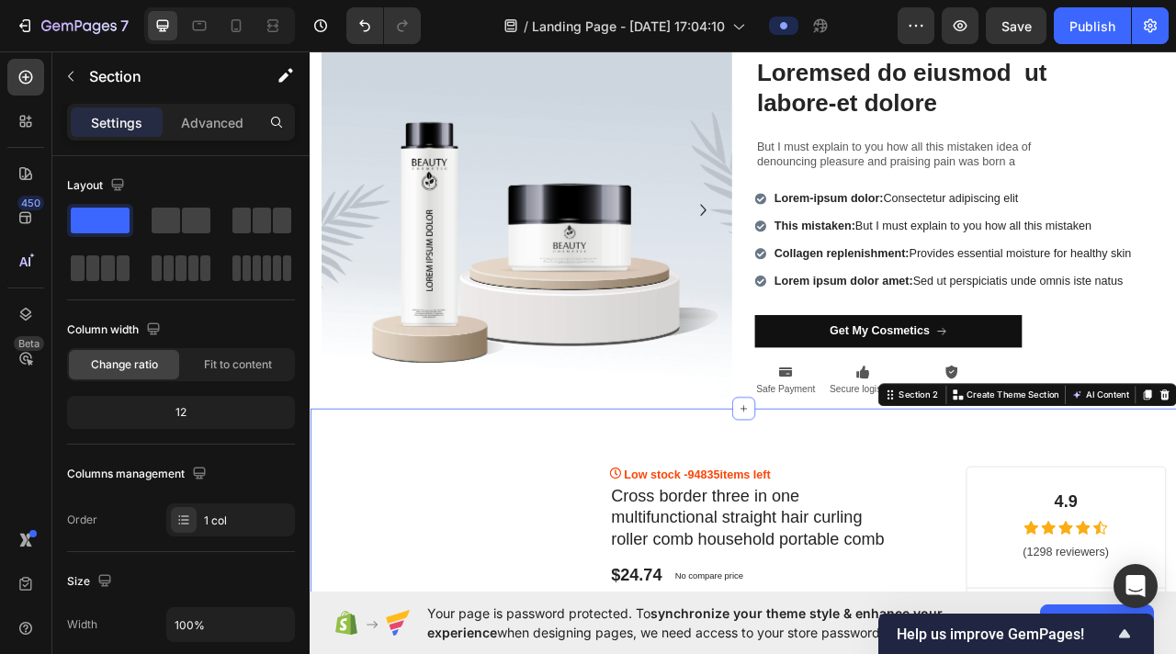
scroll to position [113, 0]
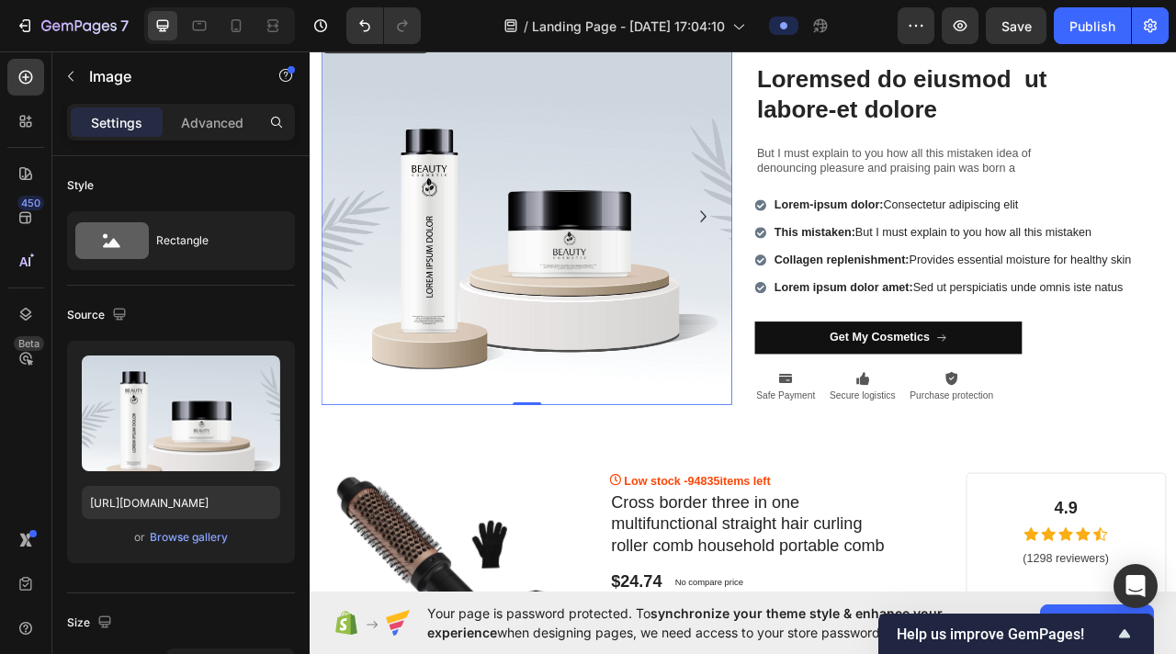
click at [704, 255] on img at bounding box center [584, 262] width 523 height 481
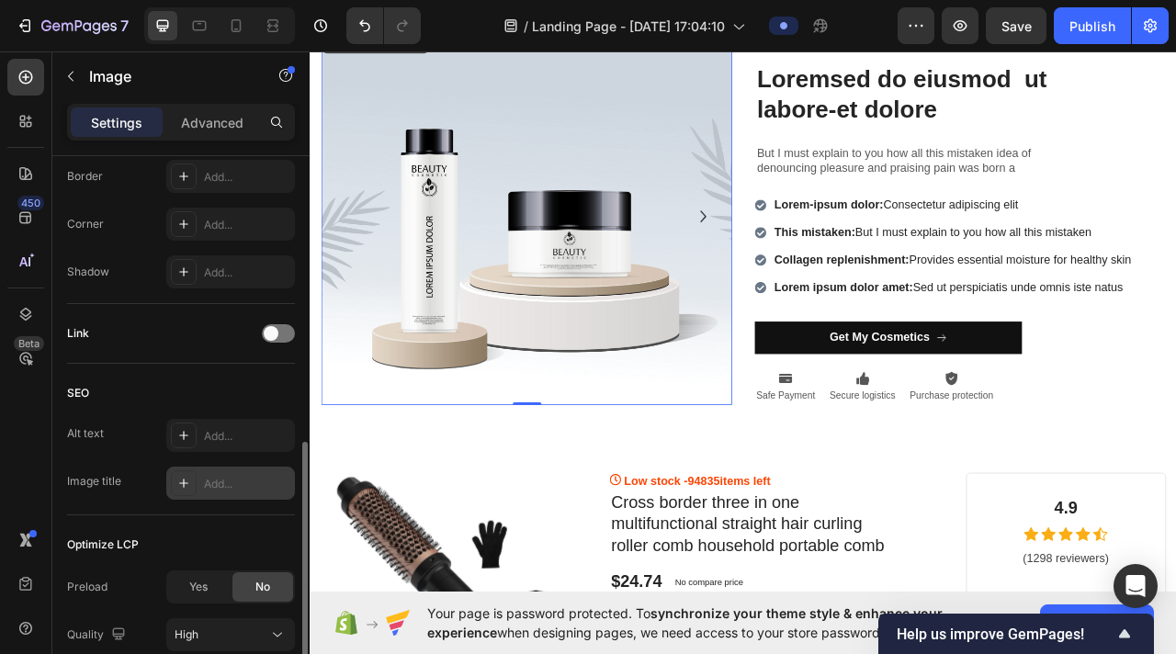
scroll to position [837, 0]
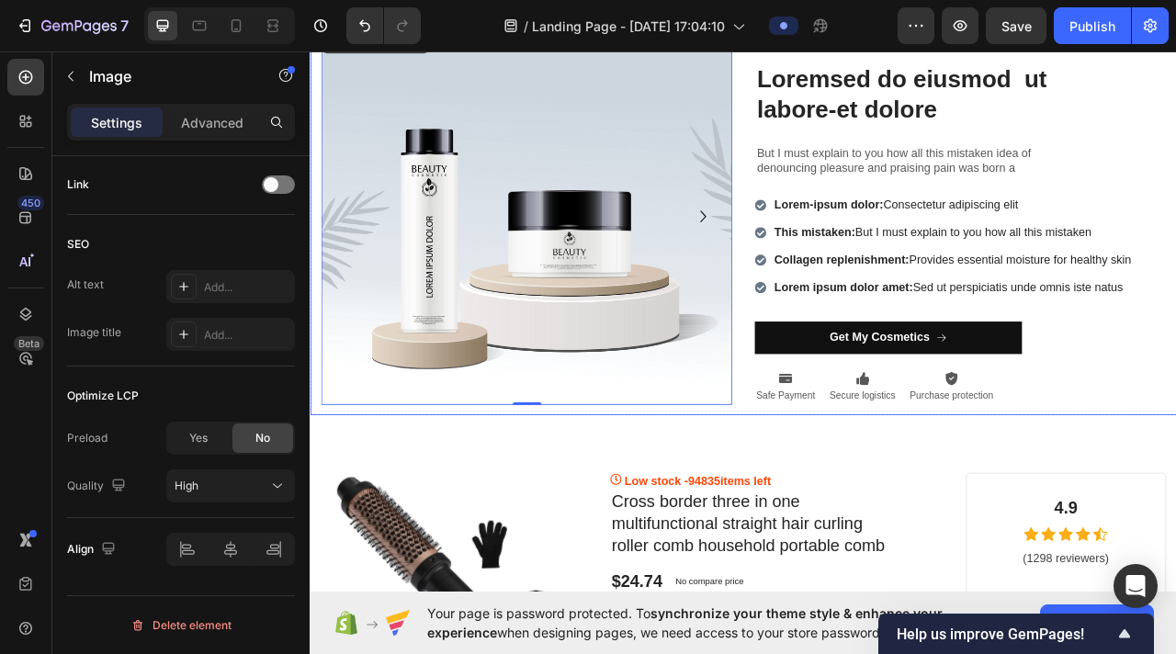
click at [315, 410] on div "Image 0 Image Carousel Icon Icon Icon Icon Icon Icon List 25,000 5-Star Reviews…" at bounding box center [861, 262] width 1103 height 505
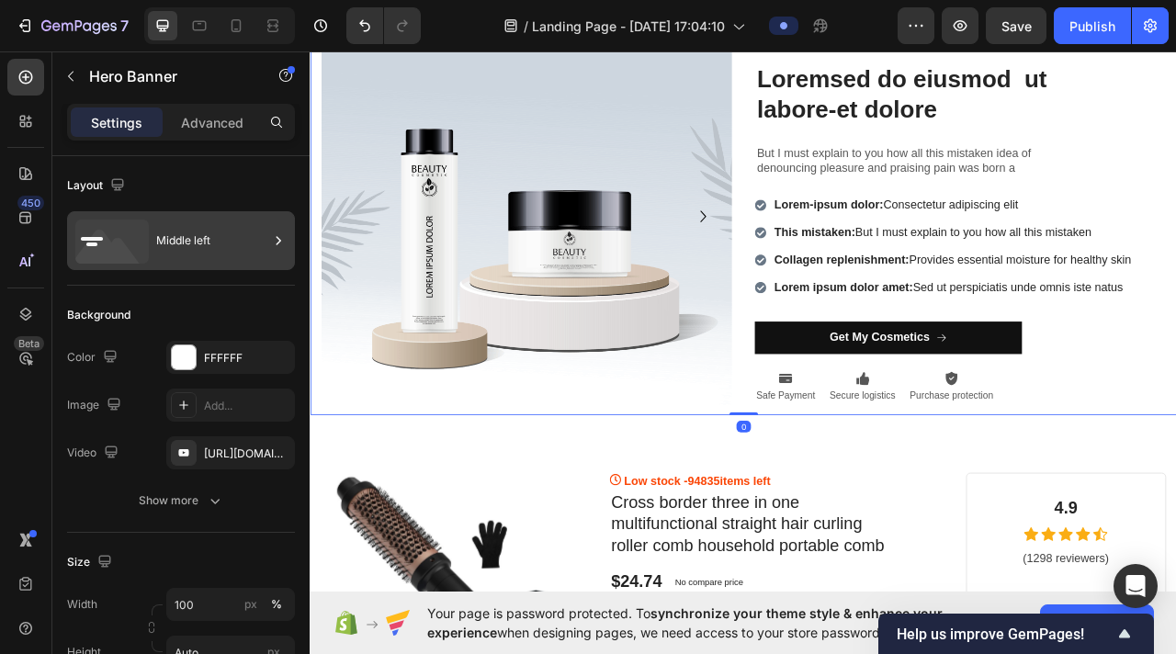
scroll to position [978, 0]
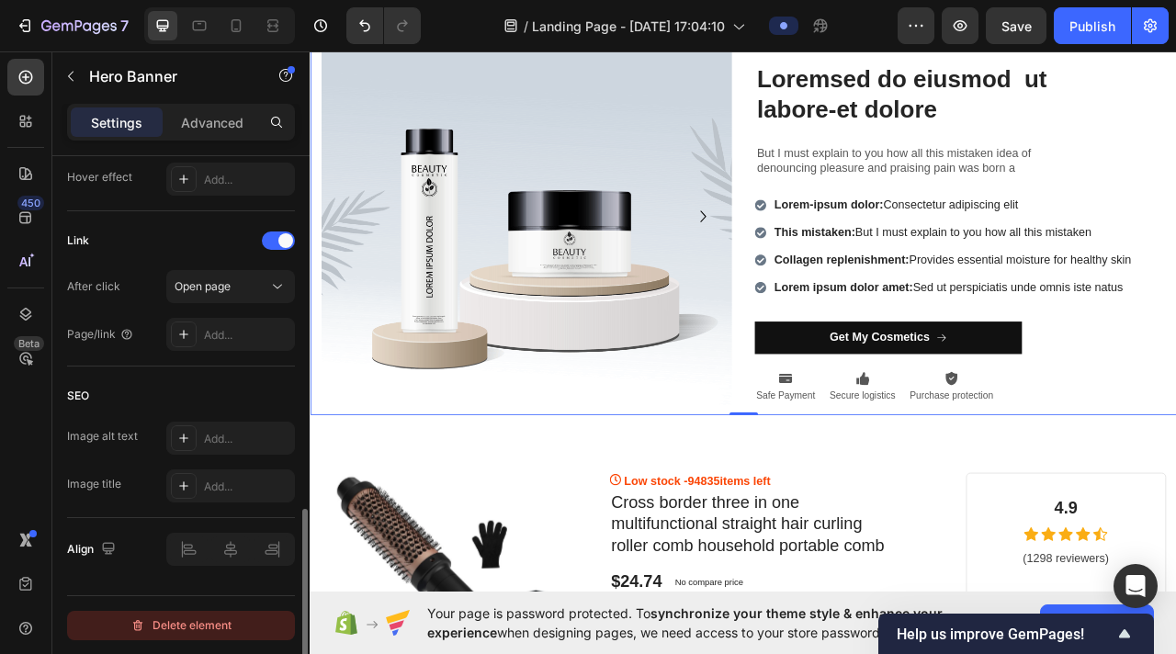
click at [222, 530] on div "Delete element" at bounding box center [180, 626] width 101 height 22
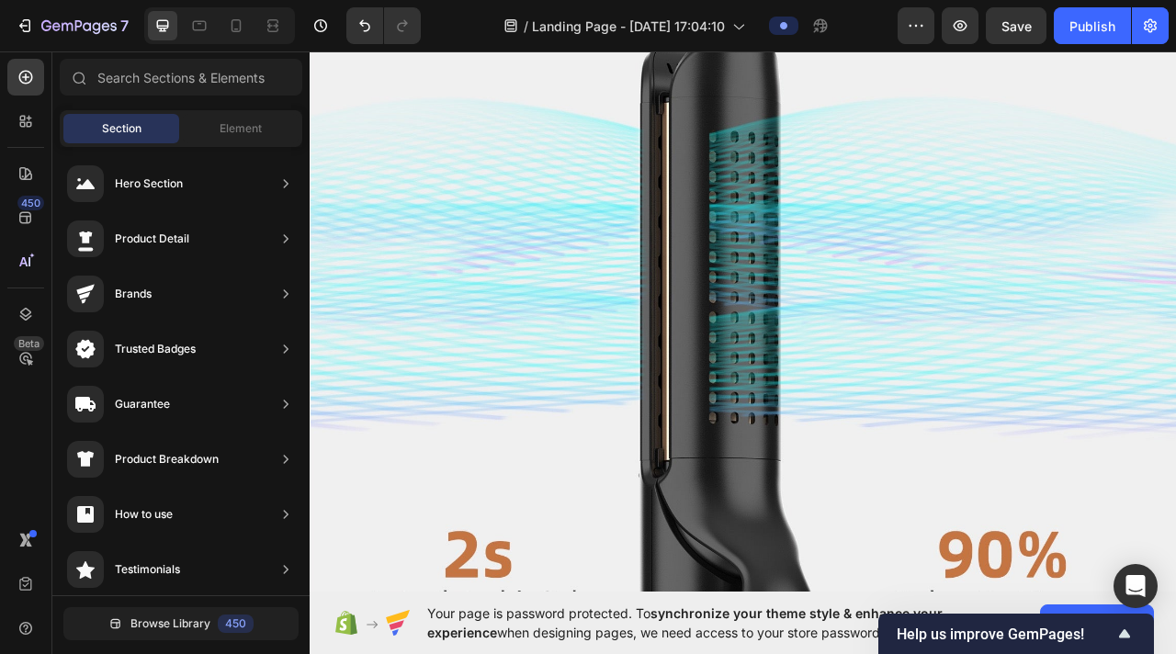
scroll to position [6931, 0]
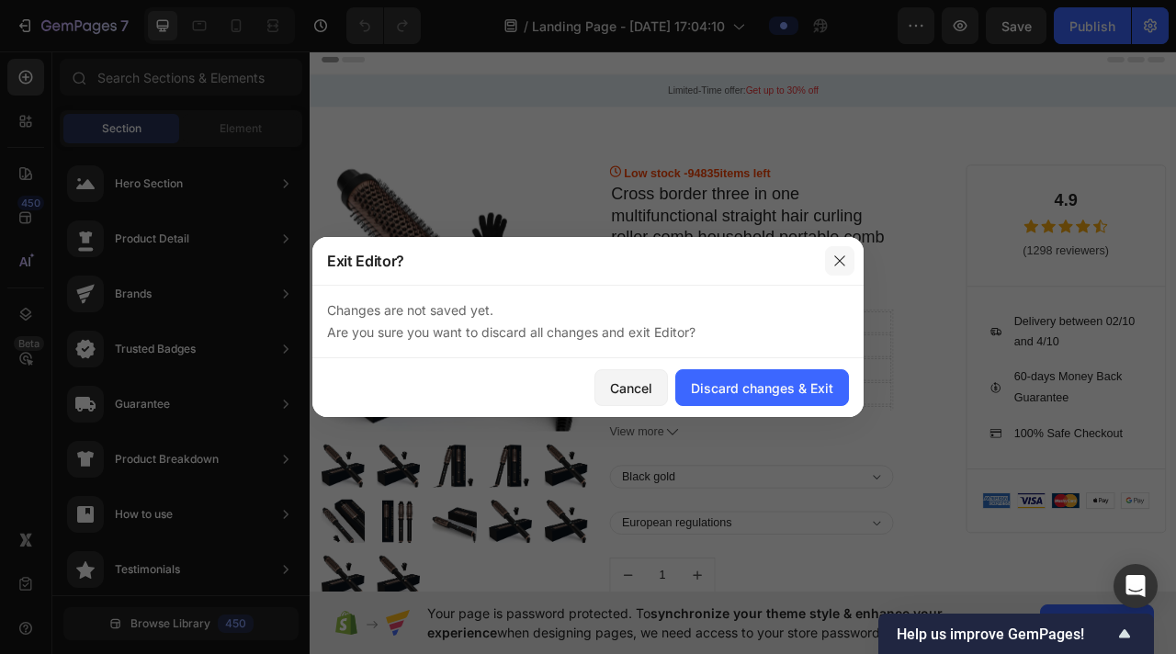
click at [757, 259] on icon "button" at bounding box center [840, 261] width 15 height 15
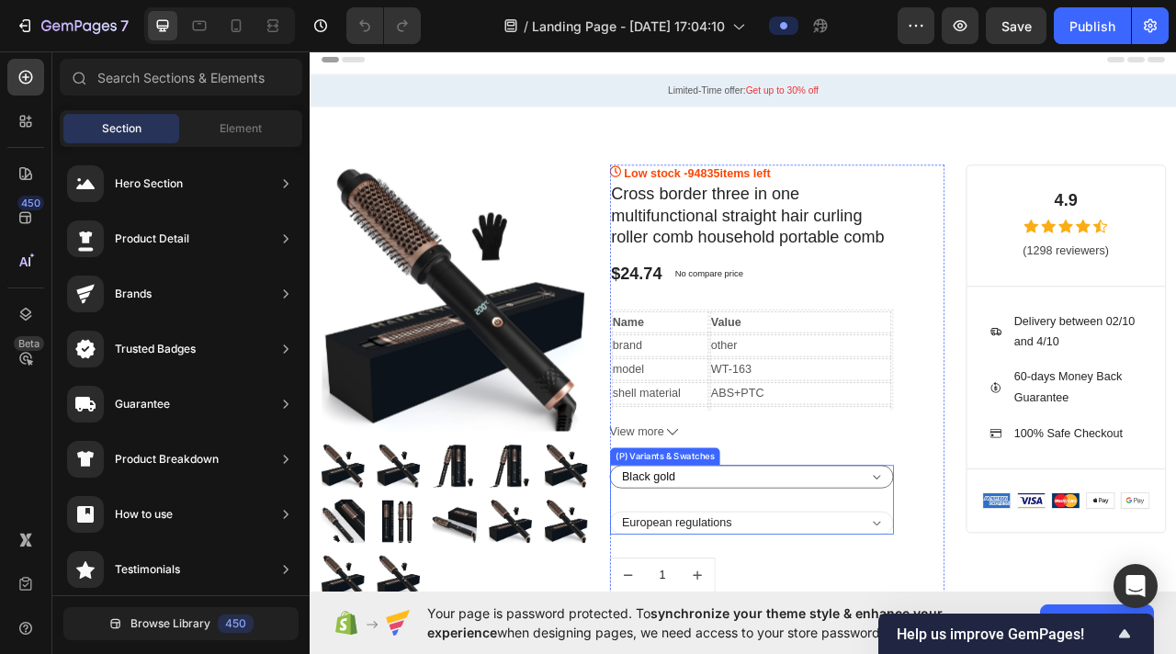
click at [757, 530] on select "Black gold" at bounding box center [871, 593] width 361 height 29
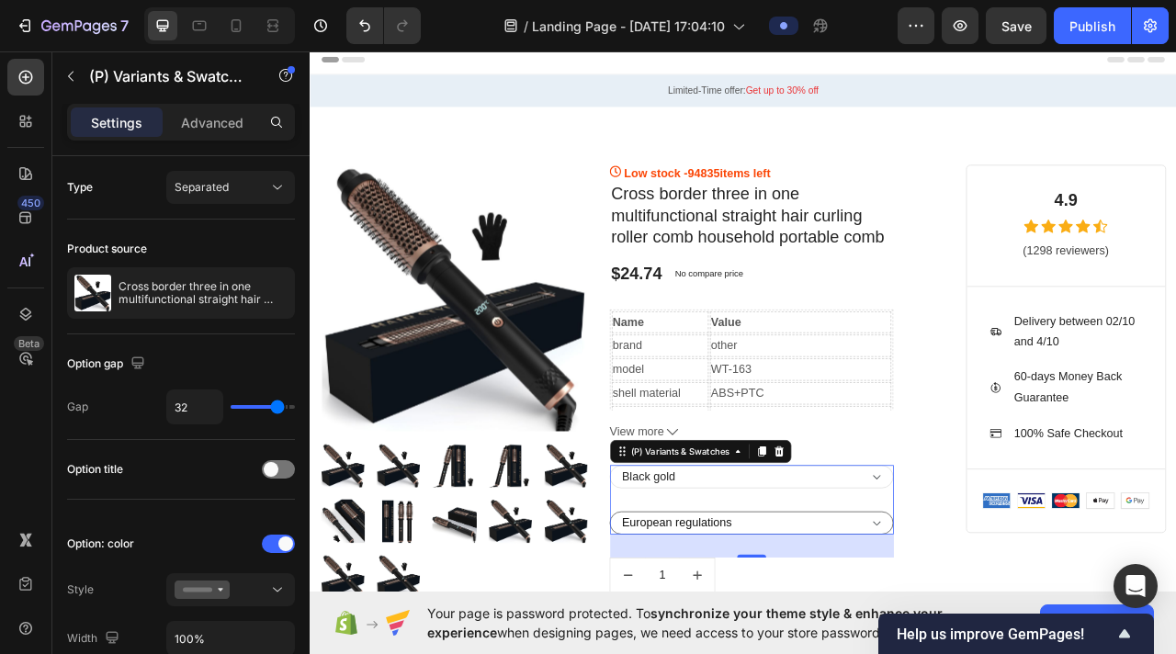
click at [757, 530] on select "European regulations British regulatory" at bounding box center [871, 652] width 361 height 29
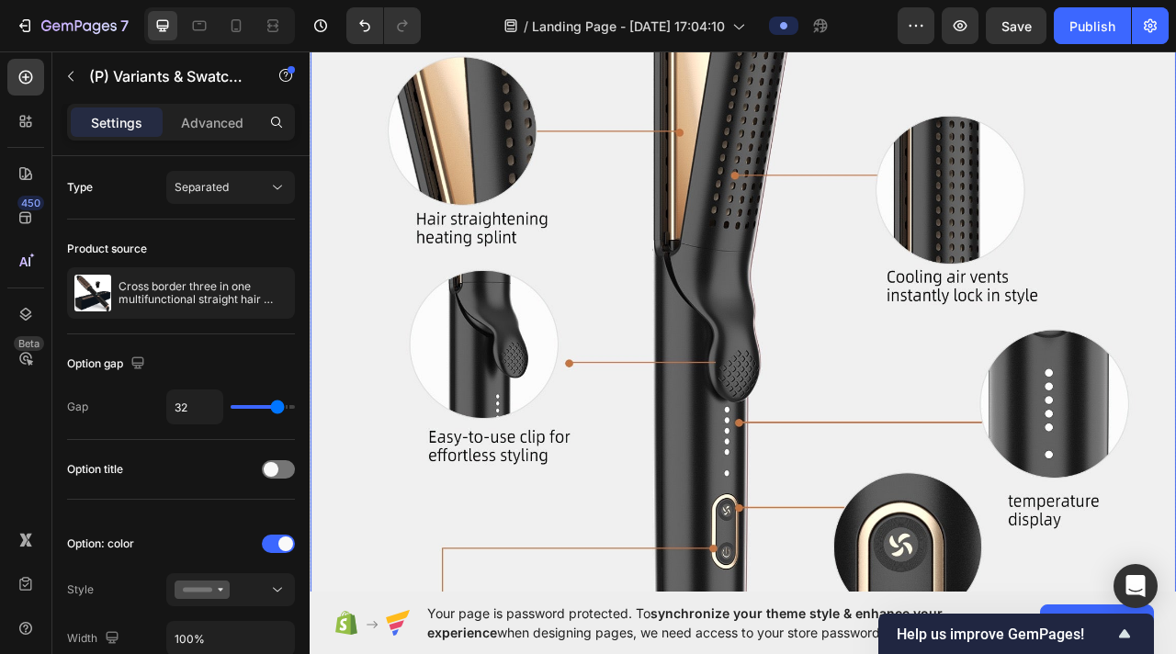
scroll to position [1053, 0]
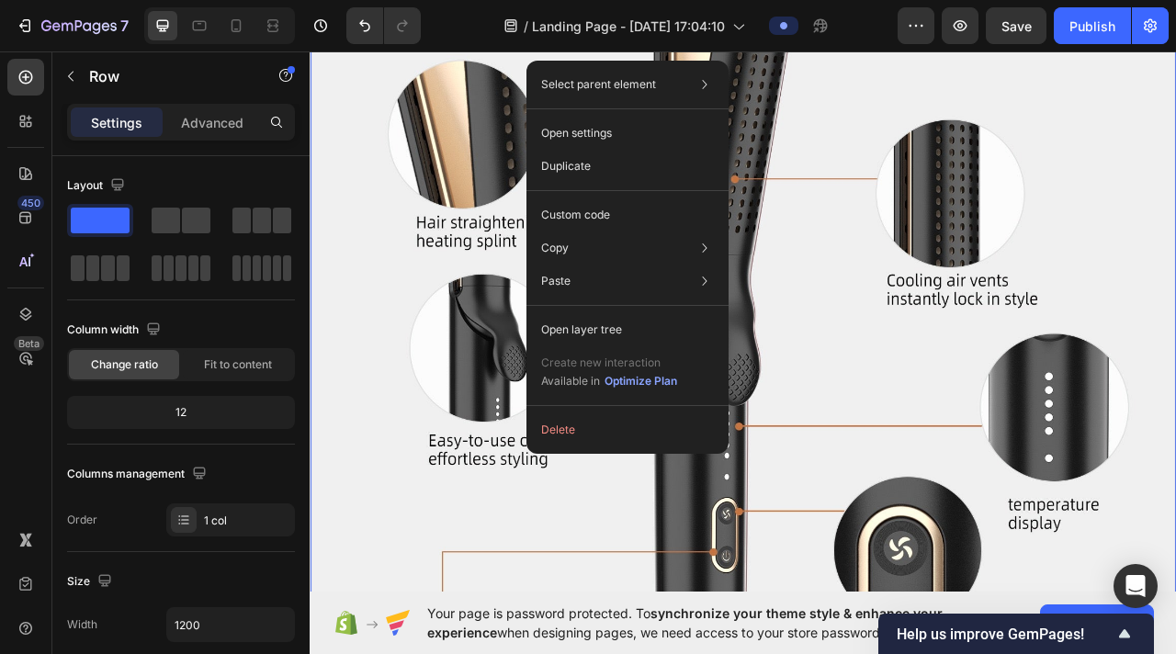
click at [757, 272] on div "Drop element here Row 1" at bounding box center [861, 475] width 1103 height 1112
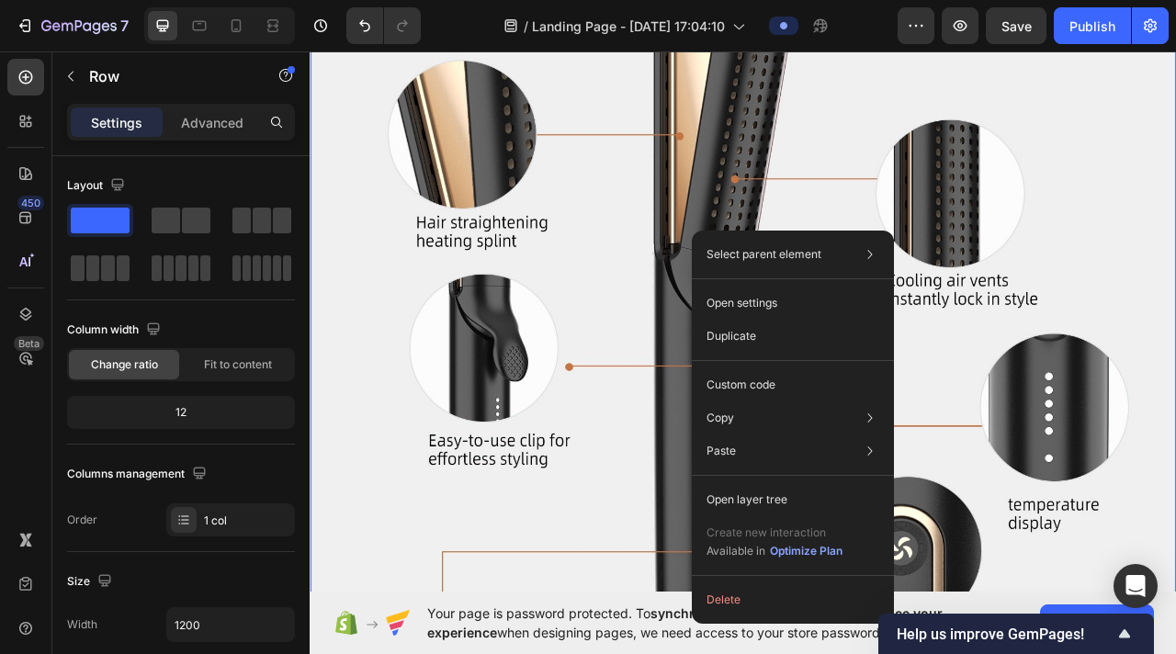
click at [757, 272] on div "Drop element here Row 1" at bounding box center [861, 475] width 1103 height 1112
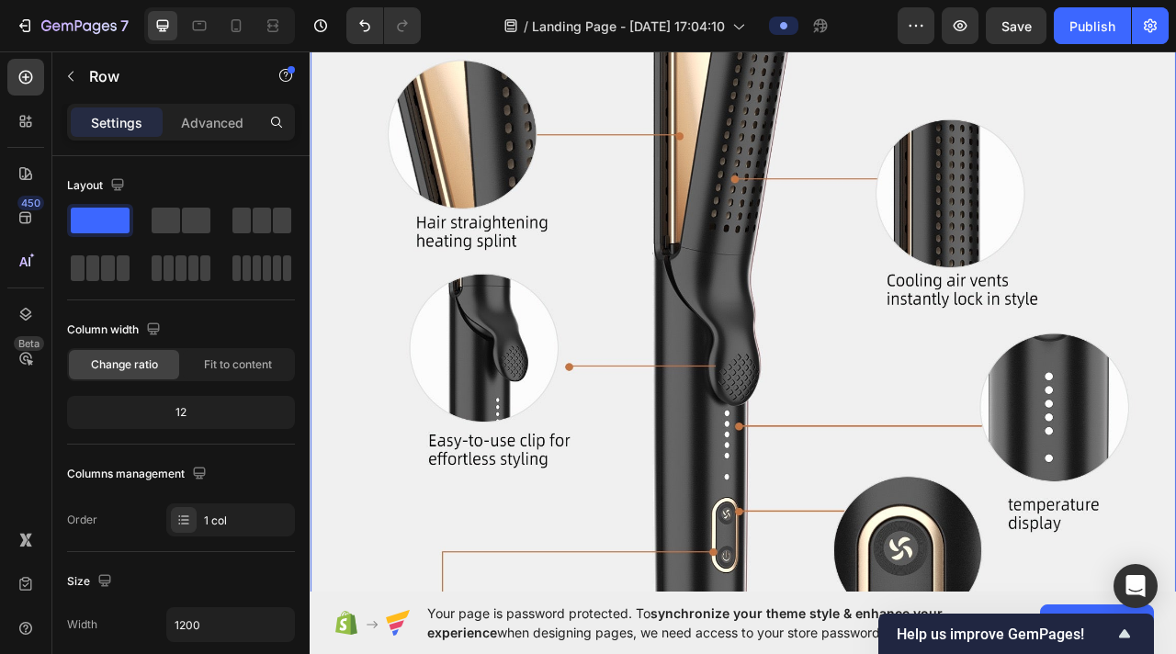
click at [404, 289] on div "Drop element here Row 1" at bounding box center [861, 475] width 1103 height 1112
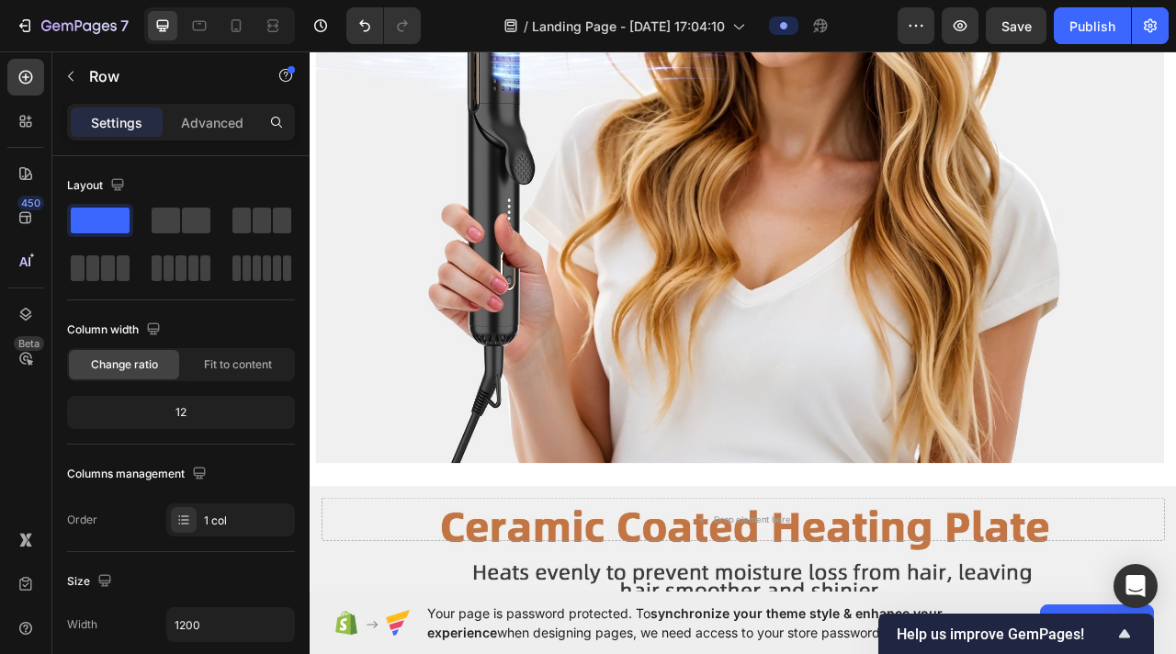
scroll to position [4974, 0]
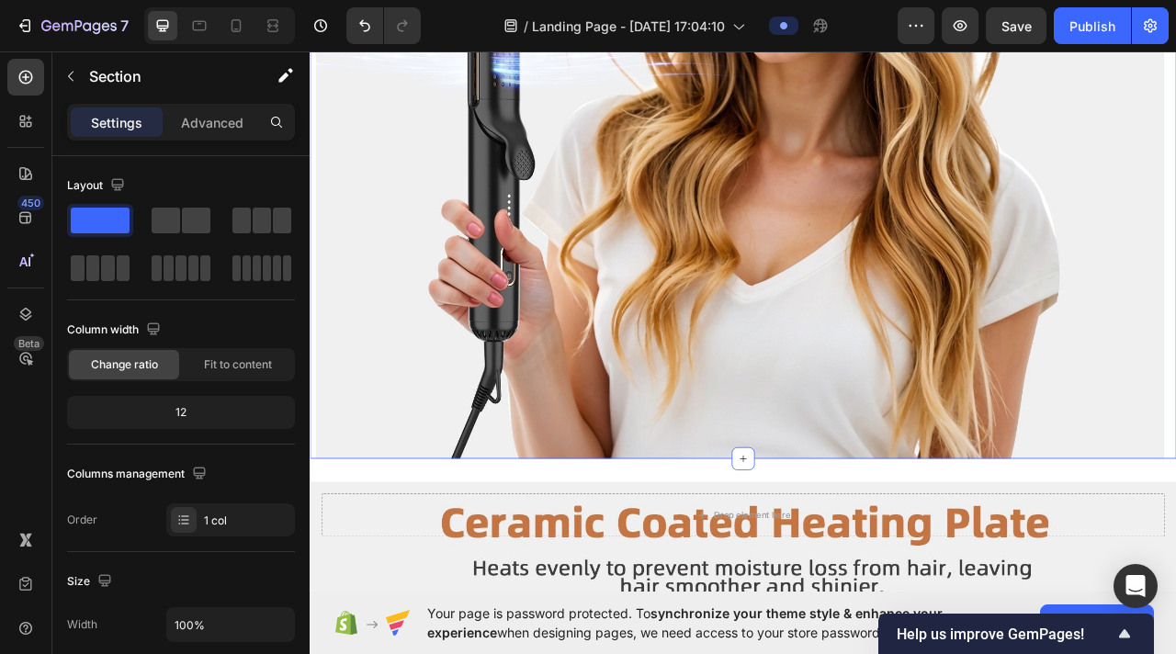
click at [630, 180] on div "Drop element here Row Section 6 You can create reusable sections Create Theme S…" at bounding box center [861, 27] width 1103 height 1088
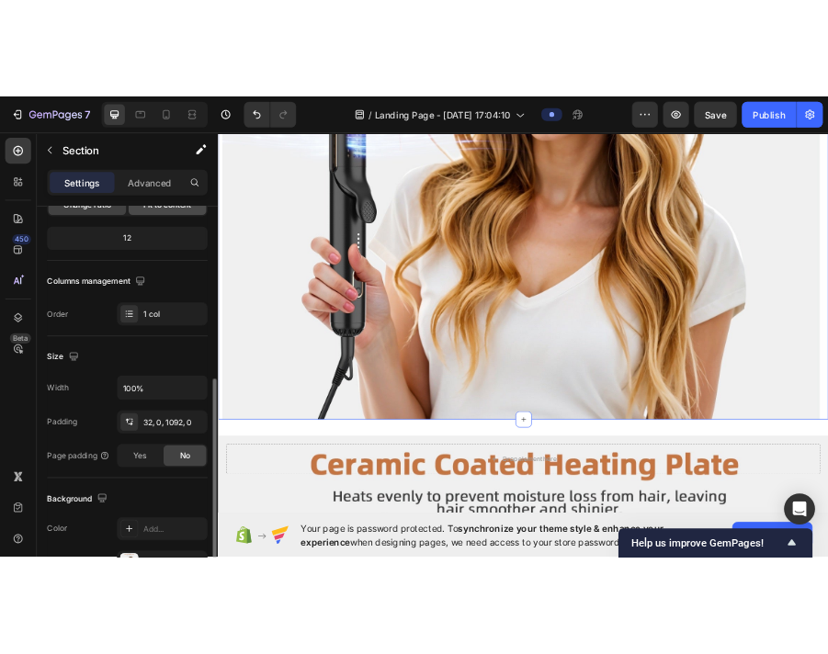
scroll to position [448, 0]
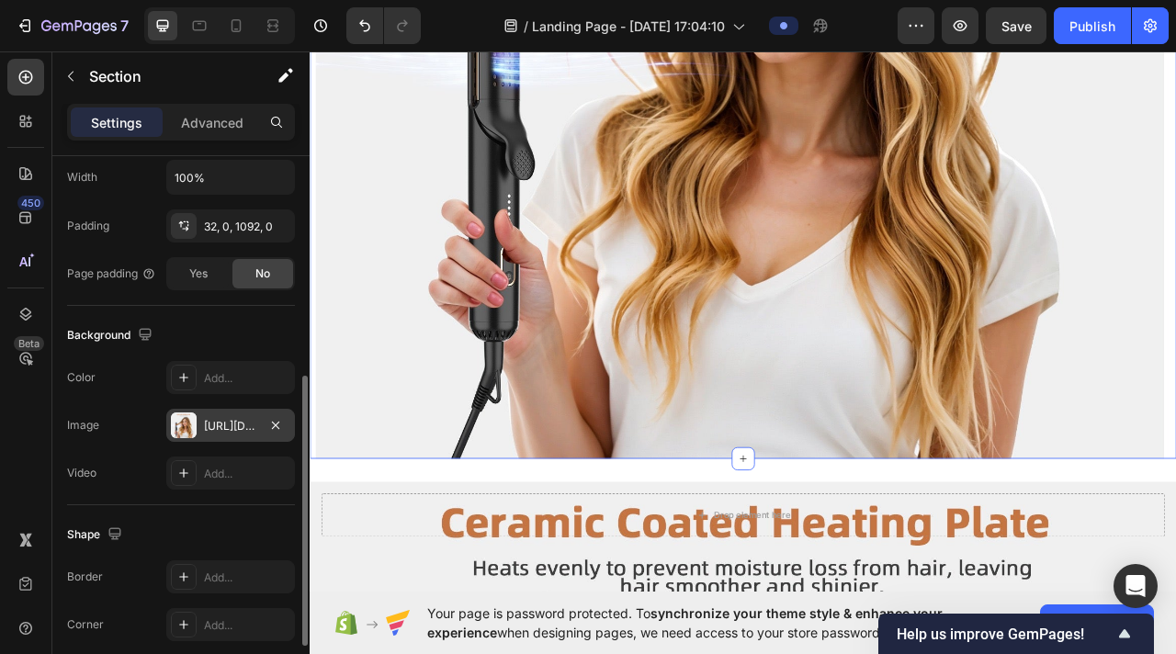
click at [229, 420] on div "[URL][DOMAIN_NAME]" at bounding box center [230, 426] width 53 height 17
